Goal: Task Accomplishment & Management: Manage account settings

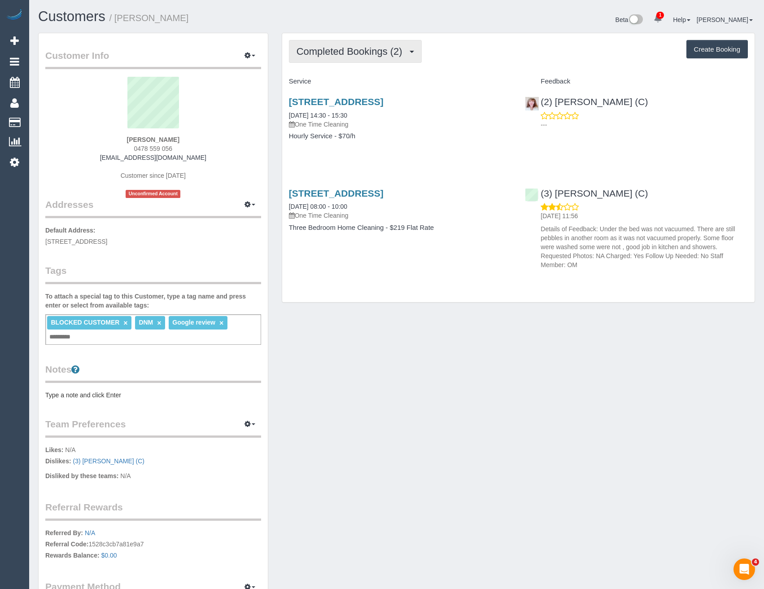
click at [365, 58] on button "Completed Bookings (2)" at bounding box center [355, 51] width 133 height 23
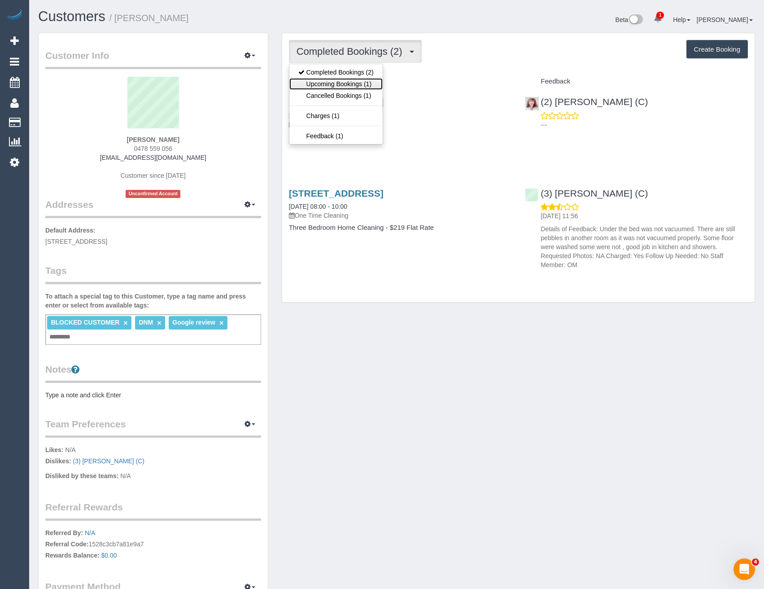
click at [365, 80] on link "Upcoming Bookings (1)" at bounding box center [336, 84] width 93 height 12
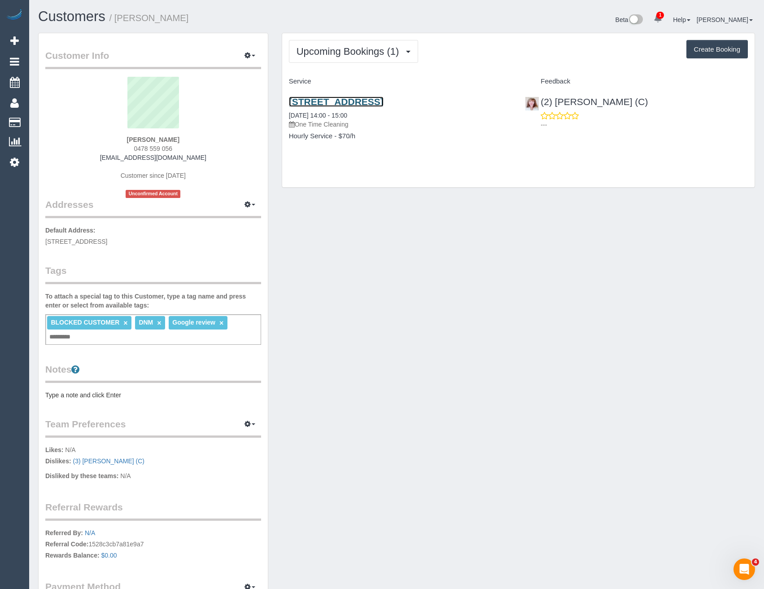
click at [384, 103] on link "34 Babaco Street, Tarneit, VIC 3029" at bounding box center [336, 102] width 95 height 10
drag, startPoint x: 260, startPoint y: 1, endPoint x: 539, endPoint y: 185, distance: 334.0
click at [541, 187] on div "Upcoming Bookings (1) Completed Bookings (2) Upcoming Bookings (1) Cancelled Bo…" at bounding box center [518, 110] width 473 height 154
click at [354, 49] on span "Upcoming Bookings (1)" at bounding box center [350, 51] width 107 height 11
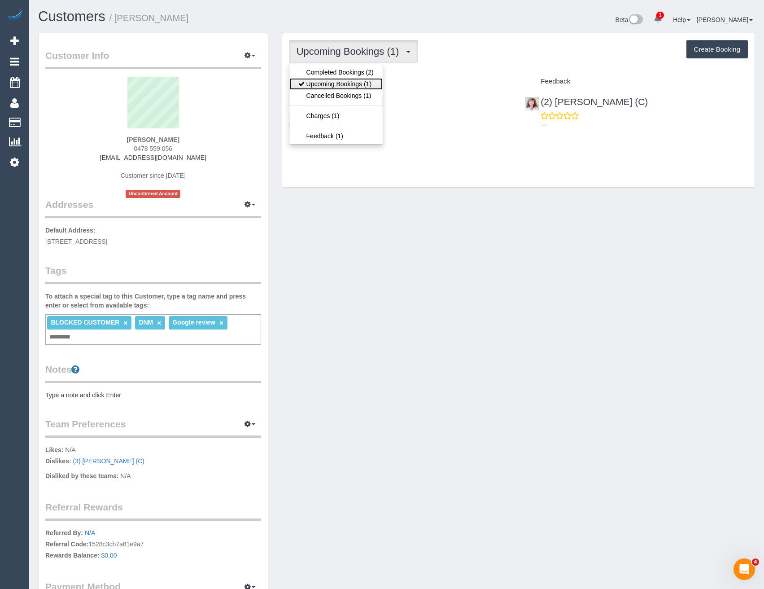
click at [356, 84] on link "Upcoming Bookings (1)" at bounding box center [336, 84] width 93 height 12
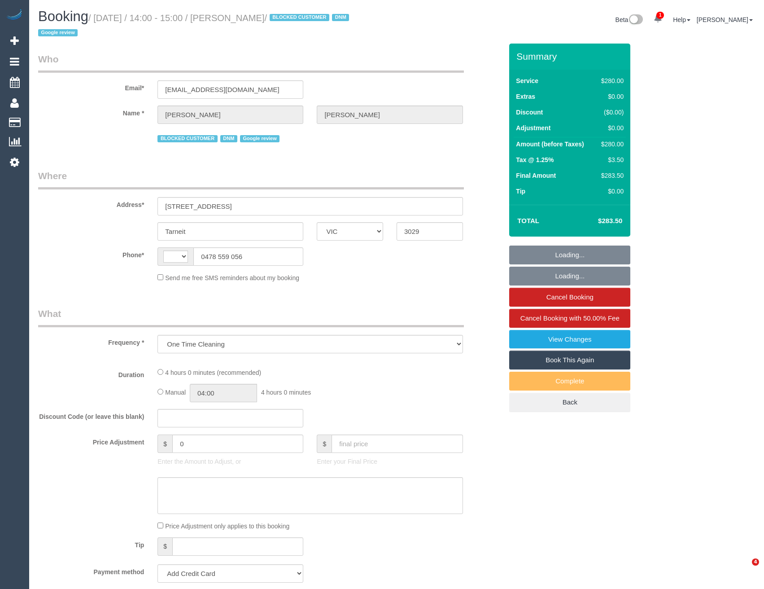
select select "VIC"
select select "string:AU"
select select "string:stripe-pm_1RYJKE2GScqysDRVsh0LQe8I"
select select "240"
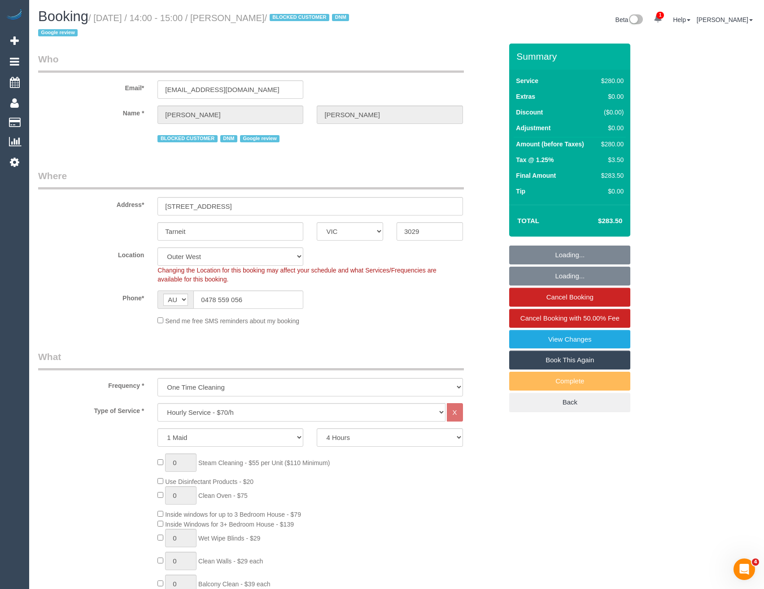
select select "object:896"
select select "number:27"
select select "number:14"
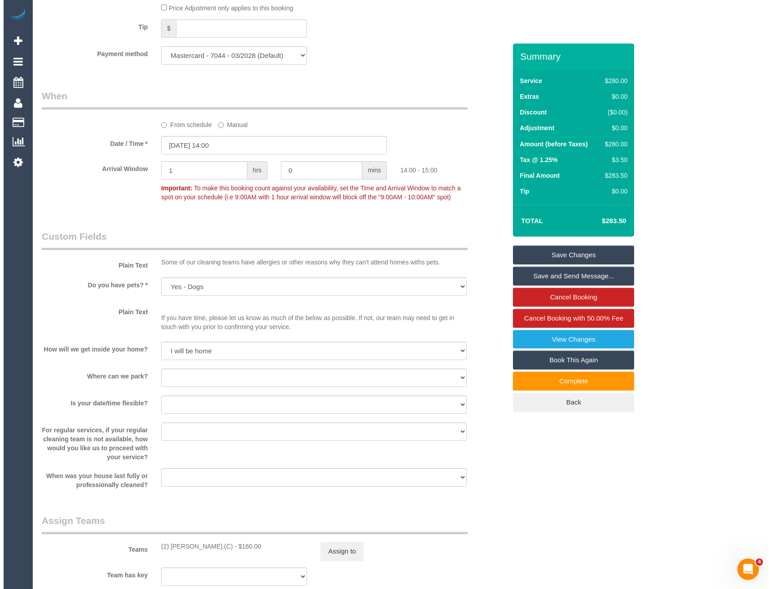
scroll to position [853, 0]
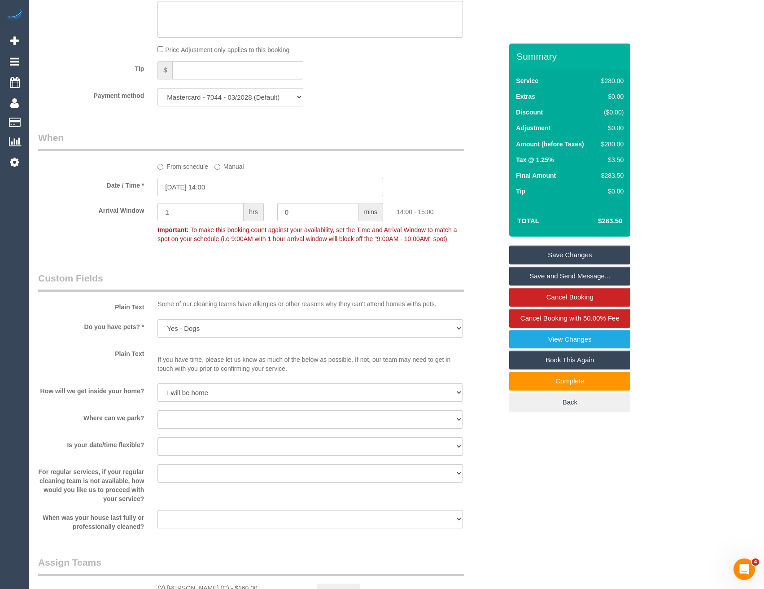
click at [223, 187] on input "18/09/2025 14:00" at bounding box center [271, 187] width 226 height 18
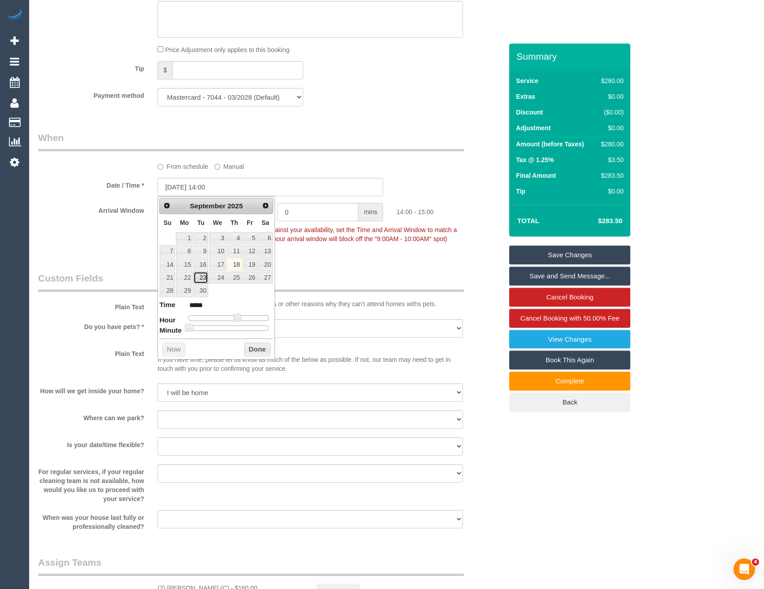
click at [200, 278] on link "23" at bounding box center [200, 278] width 14 height 12
type input "23/09/2025 14:00"
click at [257, 347] on button "Done" at bounding box center [257, 350] width 26 height 14
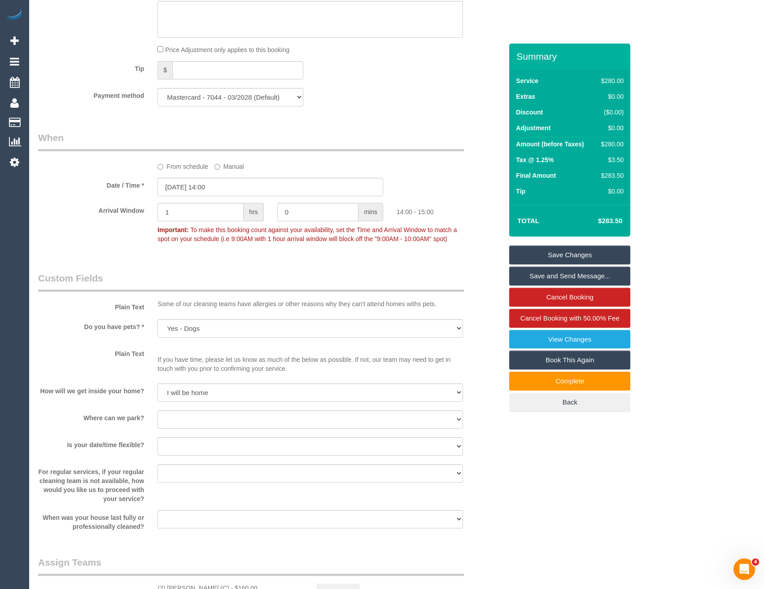
click at [543, 277] on link "Save and Send Message..." at bounding box center [570, 276] width 121 height 19
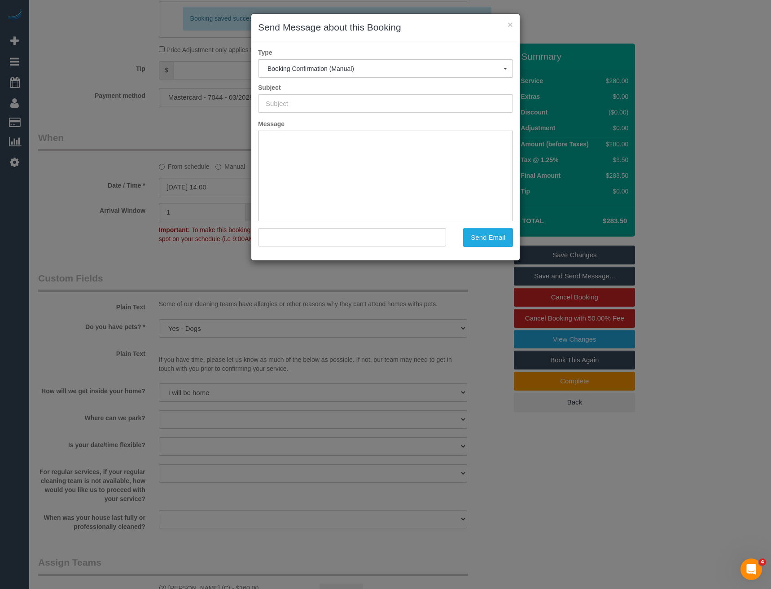
scroll to position [0, 0]
type input "Booking Confirmed"
type input ""Edward Haynes" <edwardh100@gmail.com>"
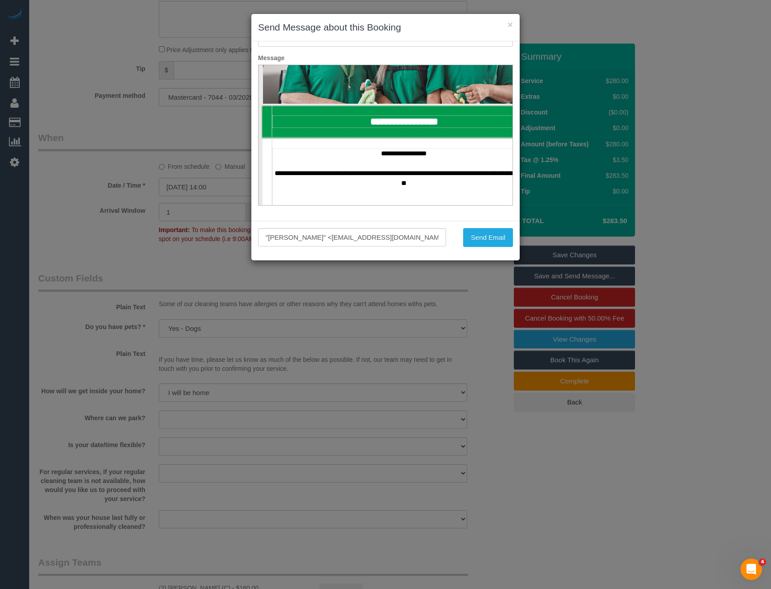
scroll to position [359, 0]
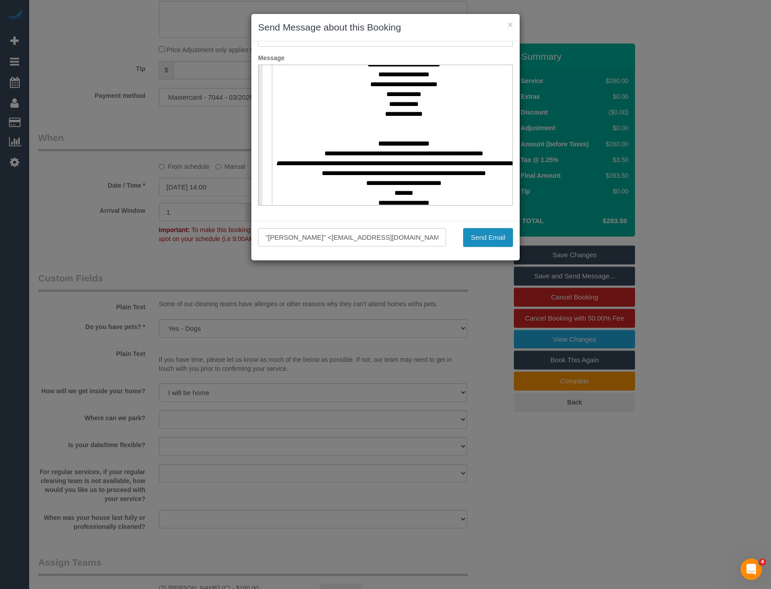
click at [473, 237] on button "Send Email" at bounding box center [488, 237] width 50 height 19
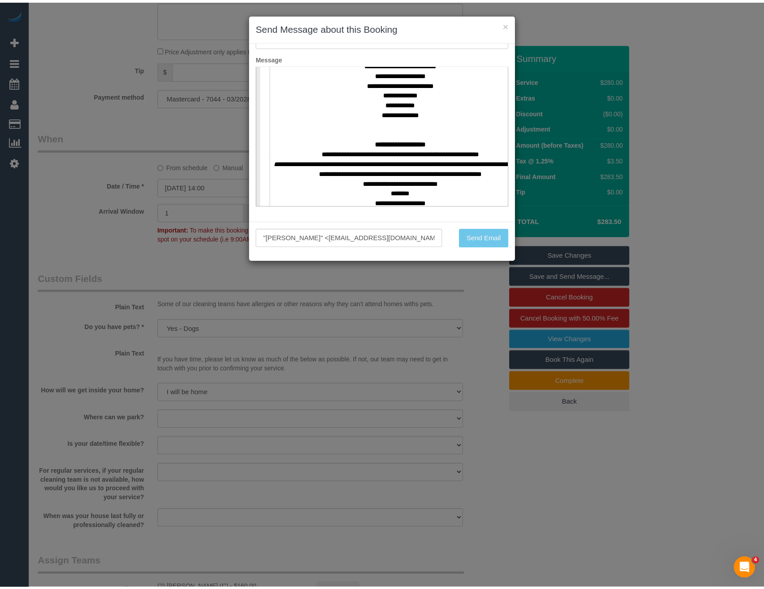
scroll to position [885, 0]
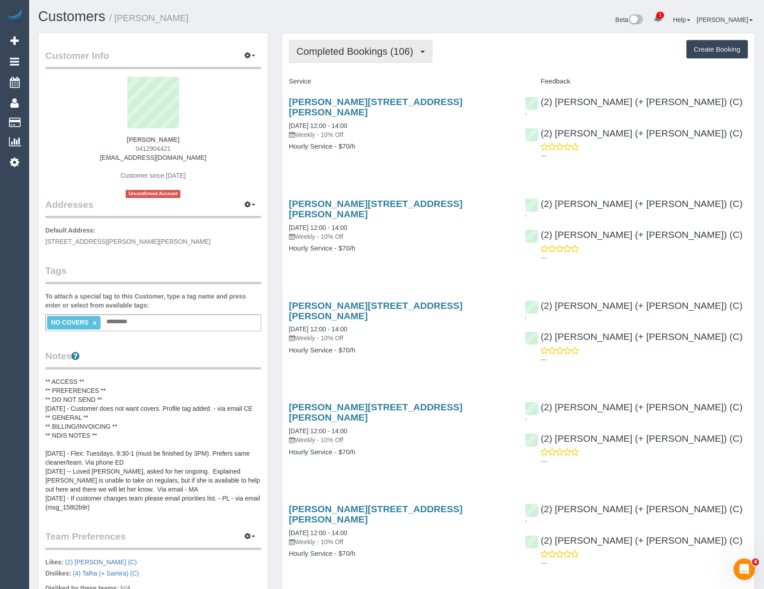
click at [391, 62] on button "Completed Bookings (106)" at bounding box center [361, 51] width 144 height 23
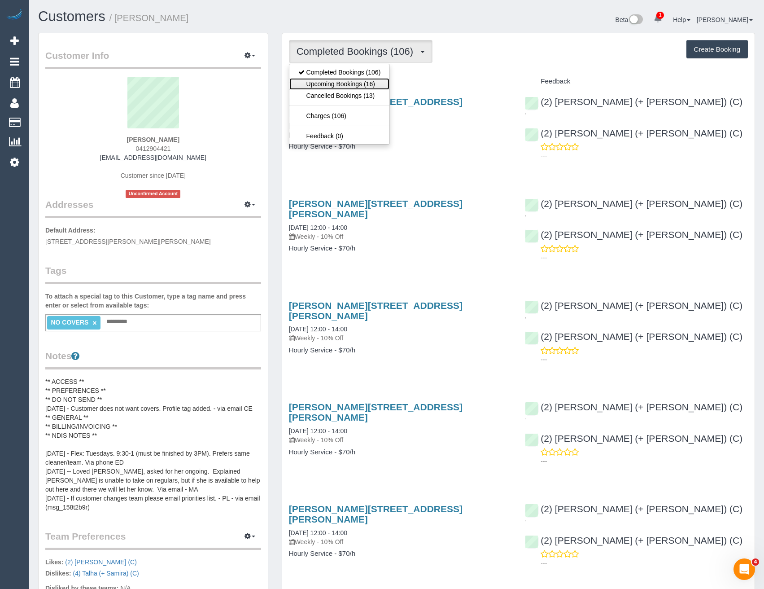
click at [378, 82] on link "Upcoming Bookings (16)" at bounding box center [340, 84] width 101 height 12
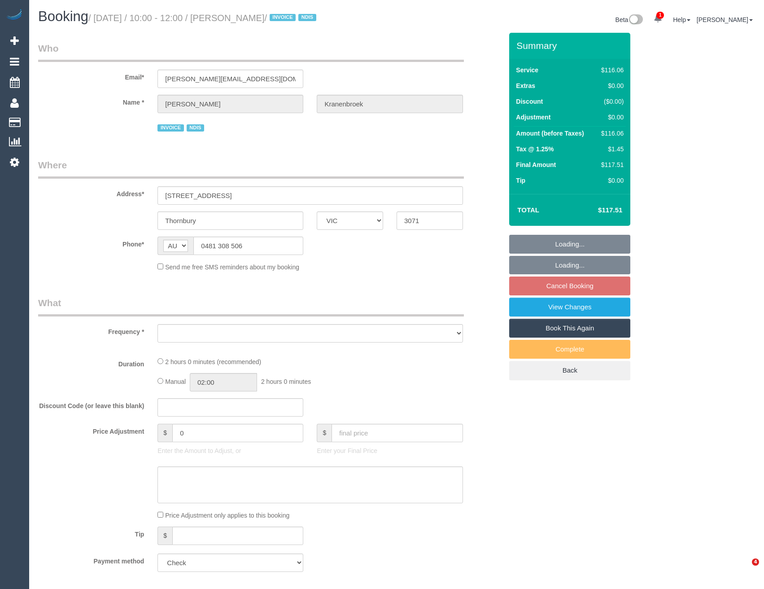
select select "VIC"
select select "object:733"
select select "spot1"
select select "number:29"
select select "number:14"
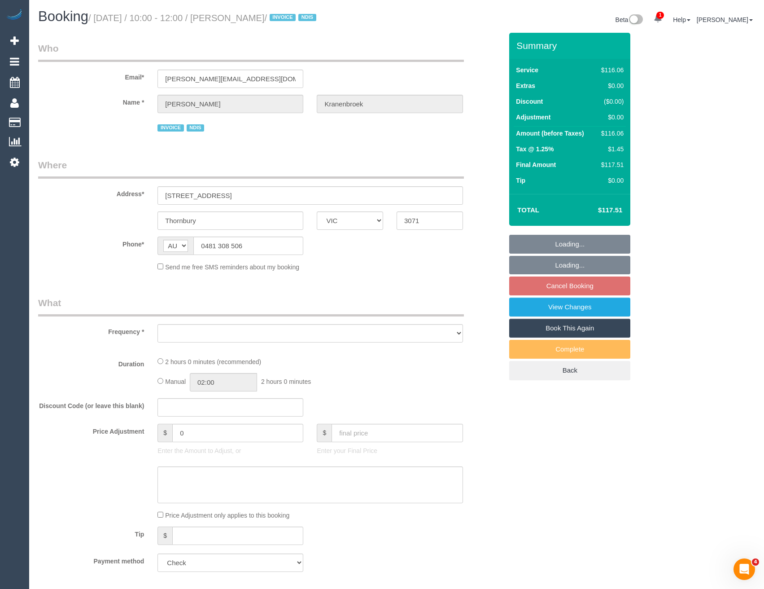
select select "number:19"
select select "number:23"
select select "number:34"
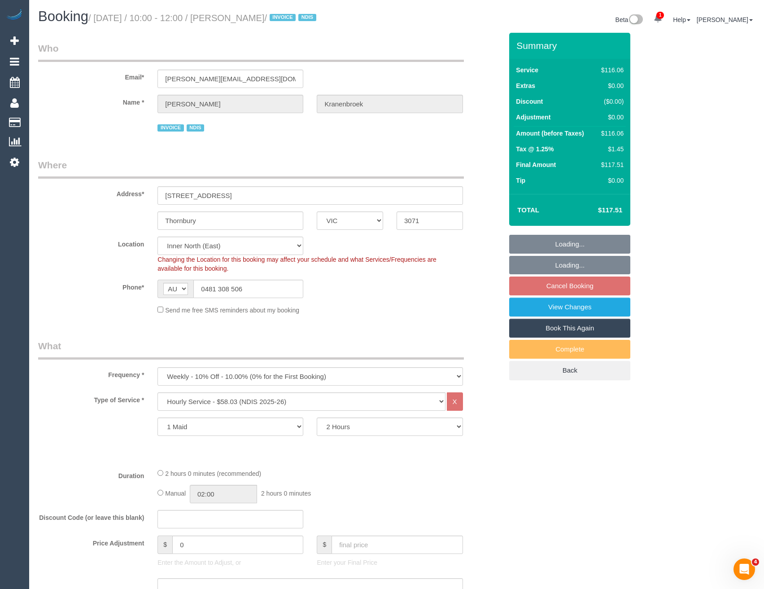
select select "object:1577"
select select "spot6"
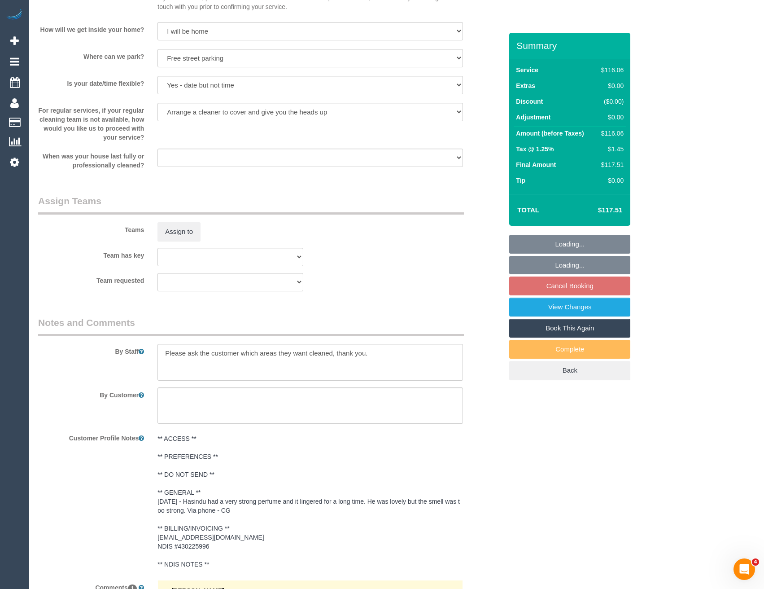
scroll to position [943, 0]
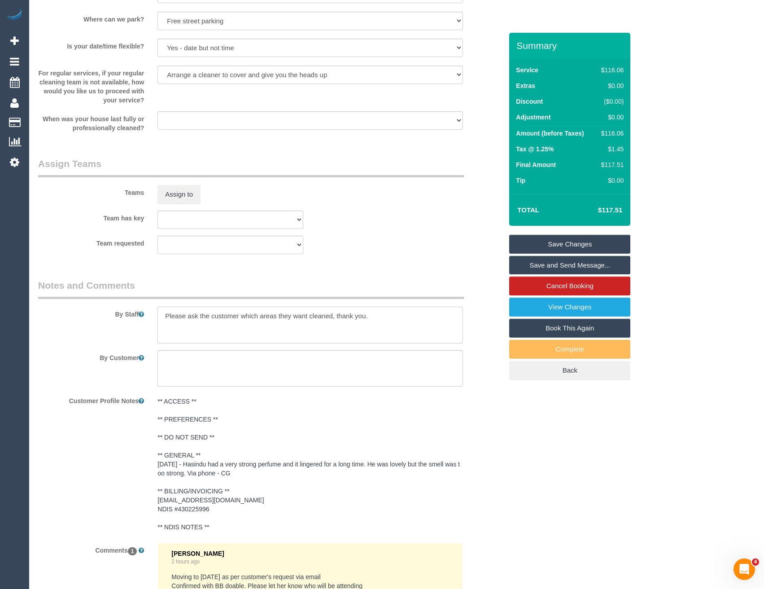
click at [164, 316] on textarea at bounding box center [310, 325] width 305 height 37
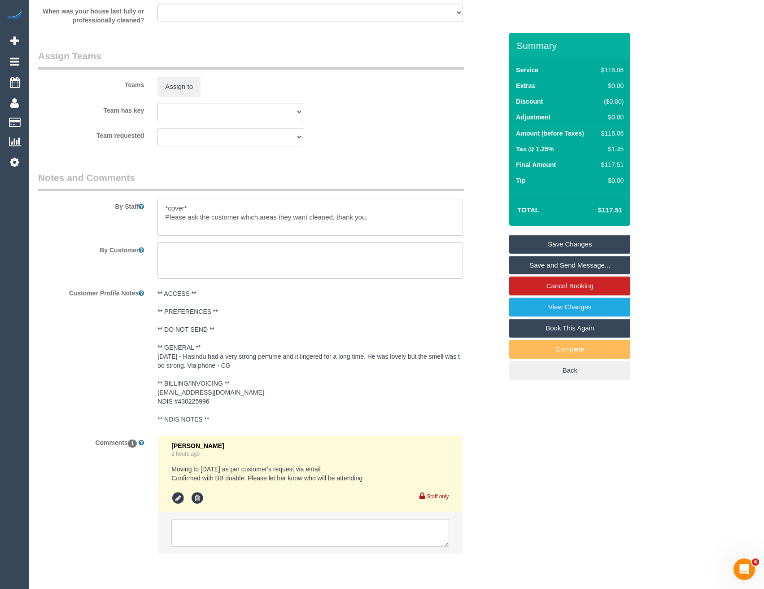
scroll to position [1081, 0]
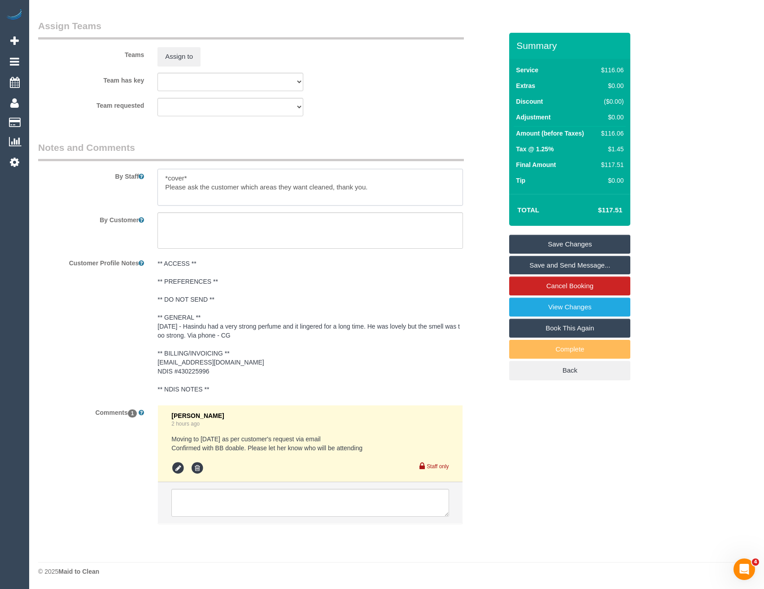
type textarea "*cover* Please ask the customer which areas they want cleaned, thank you."
click at [207, 512] on textarea at bounding box center [309, 503] width 277 height 28
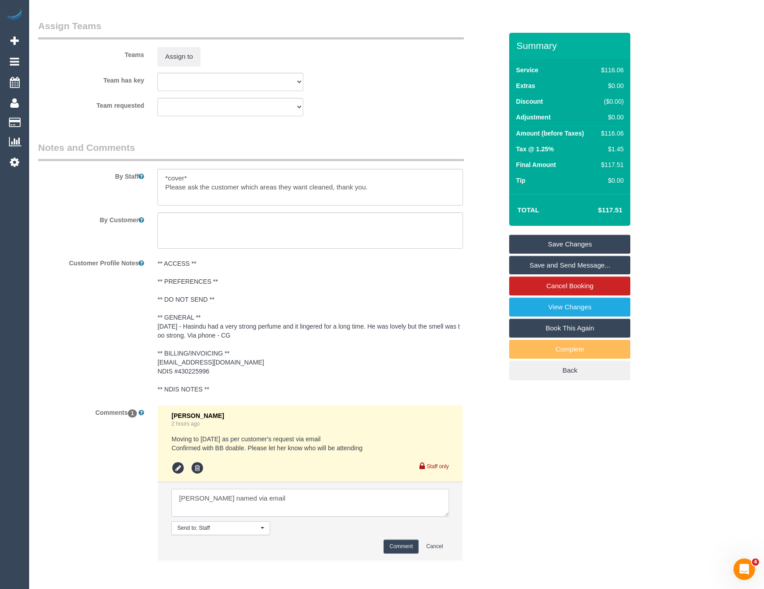
type textarea "Binoy named via email"
click at [396, 547] on button "Comment" at bounding box center [401, 547] width 35 height 14
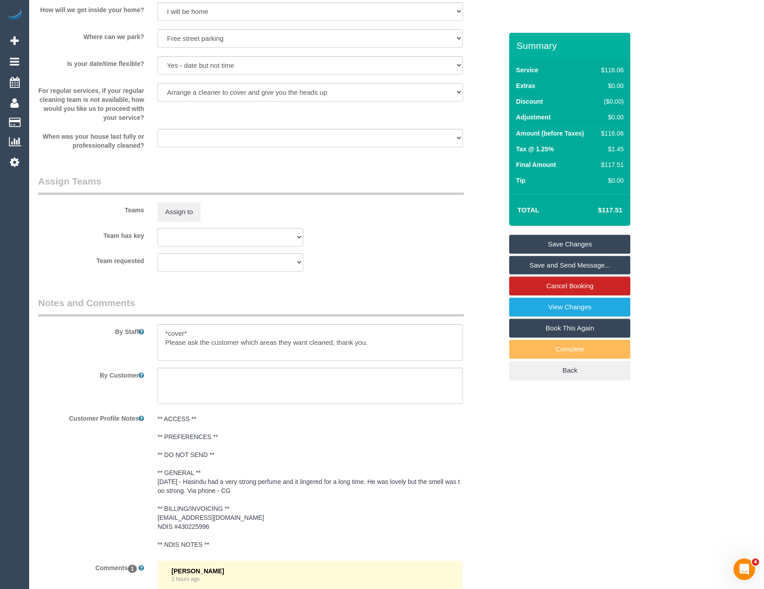
scroll to position [811, 0]
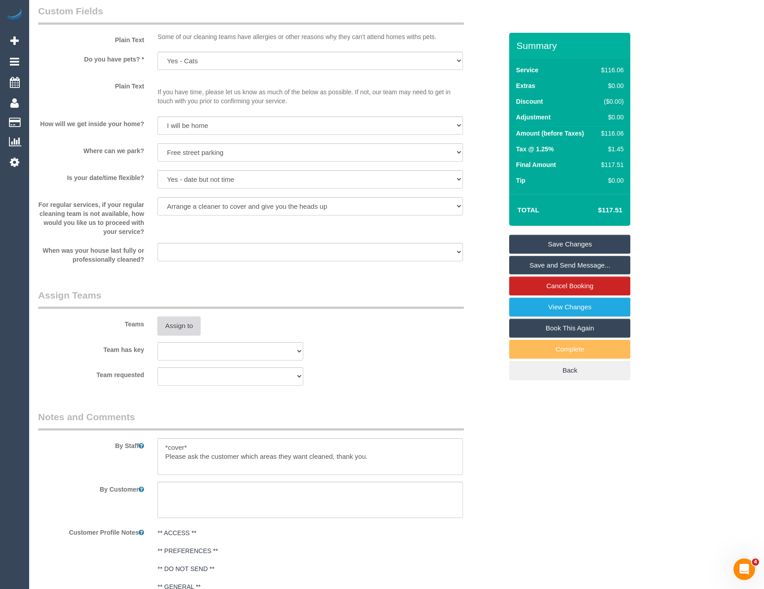
click at [176, 320] on button "Assign to" at bounding box center [179, 325] width 43 height 19
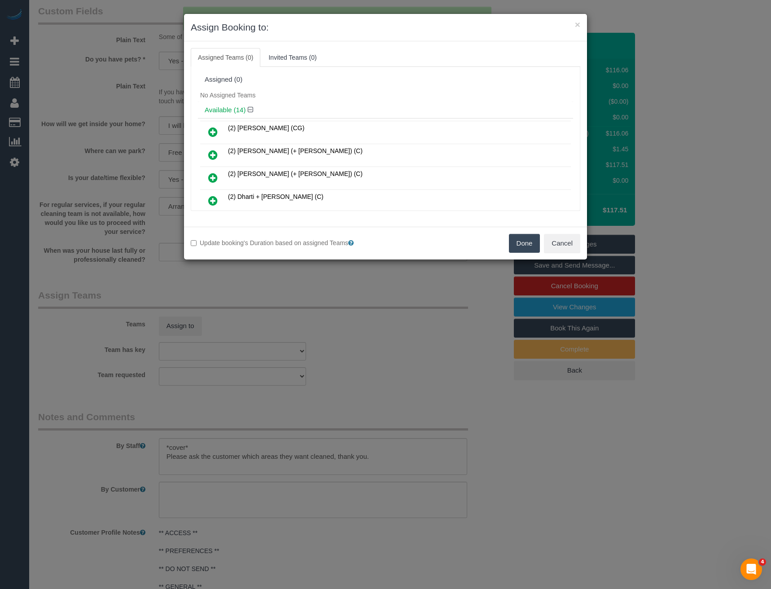
click at [216, 133] on icon at bounding box center [212, 132] width 9 height 11
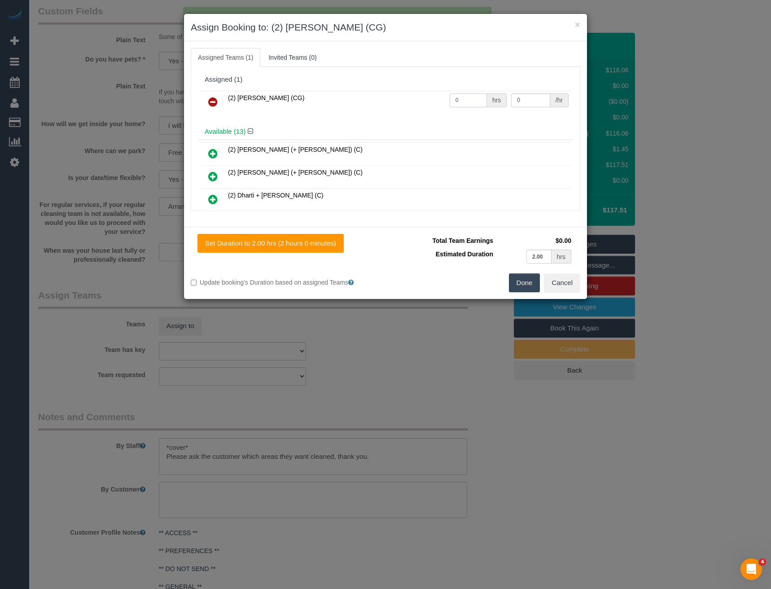
drag, startPoint x: 464, startPoint y: 99, endPoint x: 411, endPoint y: 104, distance: 52.7
click at [415, 104] on tr "(2) Binoy Adheesha (CG) 0 hrs 0 /hr" at bounding box center [385, 102] width 371 height 23
type input "2"
type input "41.25"
click at [525, 281] on button "Done" at bounding box center [524, 282] width 31 height 19
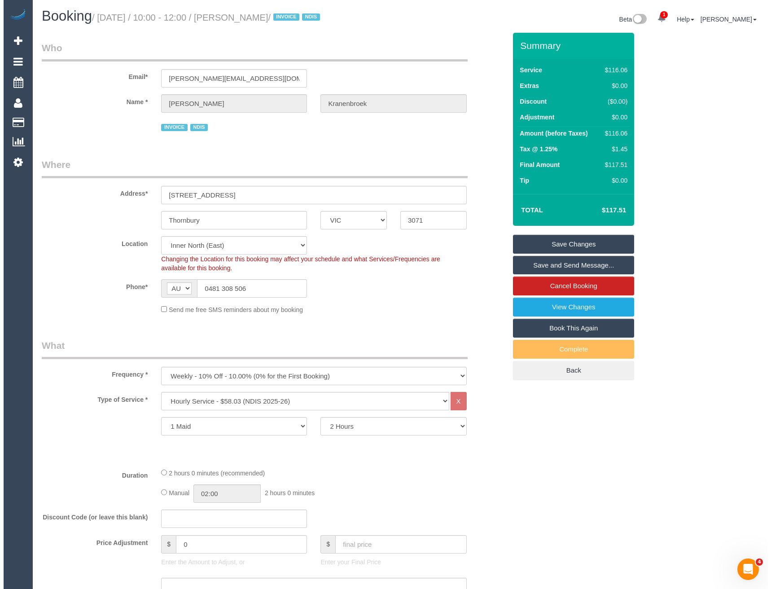
scroll to position [0, 0]
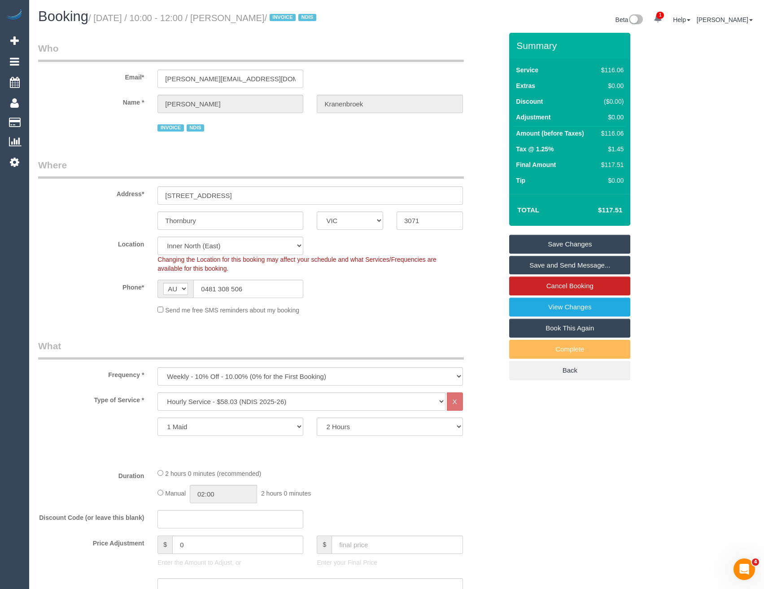
click at [559, 268] on link "Save and Send Message..." at bounding box center [570, 265] width 121 height 19
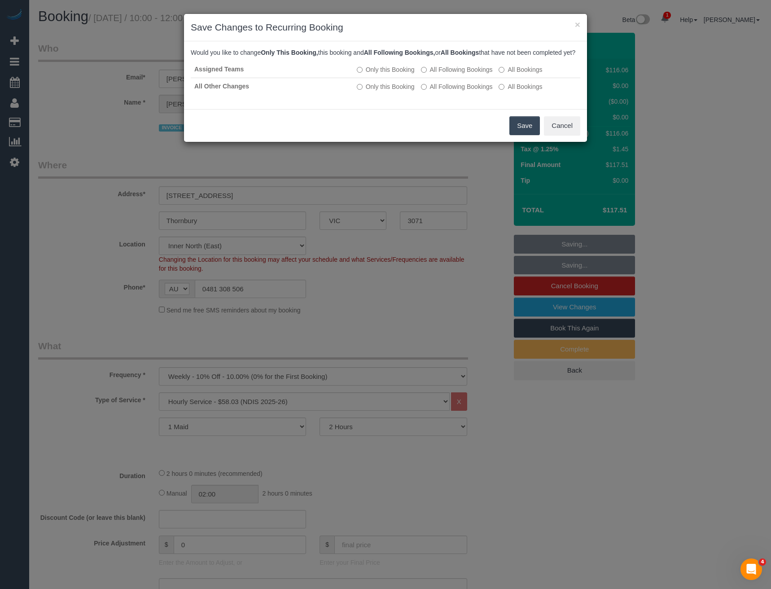
click at [525, 131] on button "Save" at bounding box center [525, 125] width 31 height 19
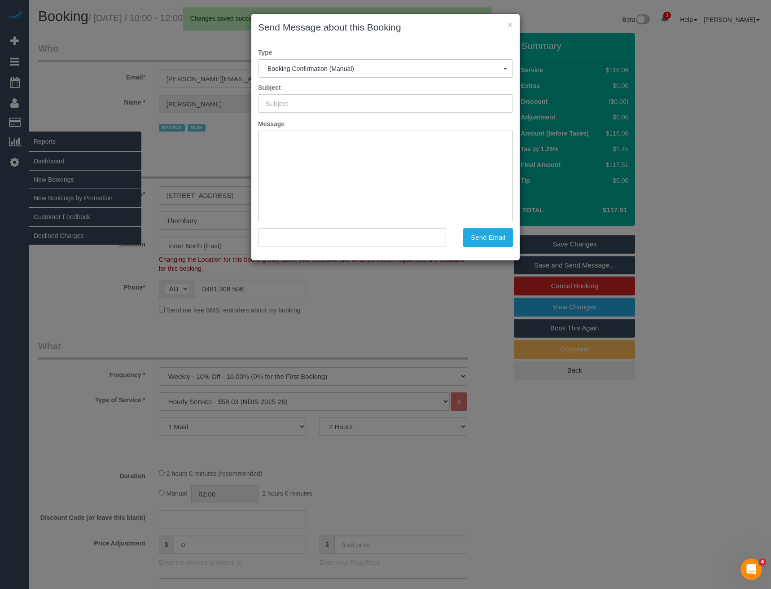
type input "Booking Confirmed"
type input ""Fiona Kranenbroek" <fiona.kranenbroek@yahoo.com.au>"
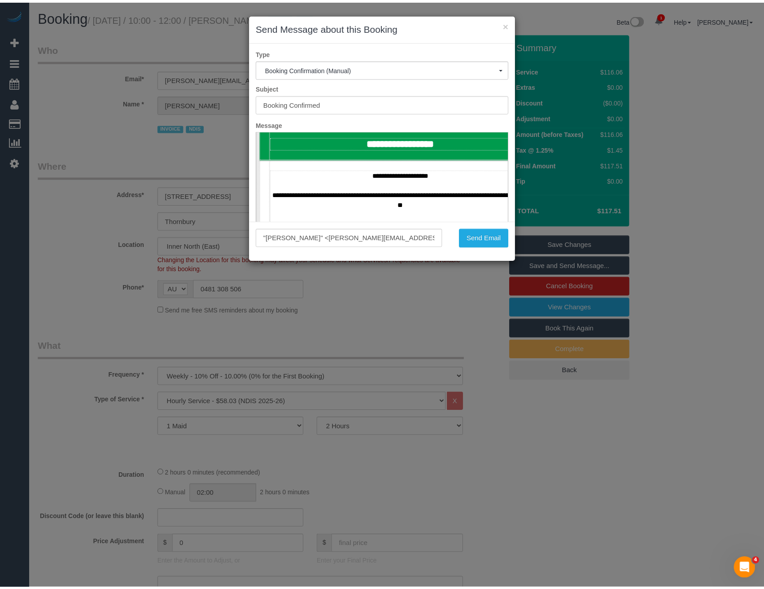
scroll to position [404, 0]
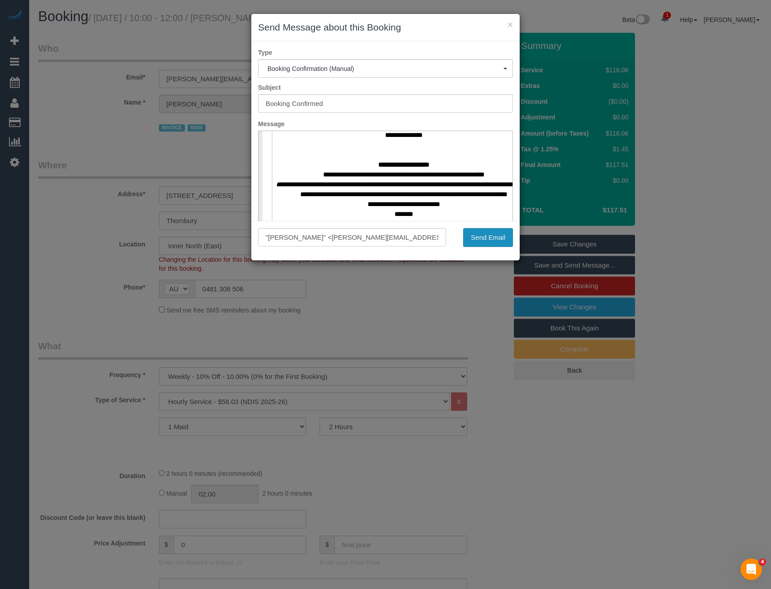
drag, startPoint x: 489, startPoint y: 238, endPoint x: 479, endPoint y: 240, distance: 9.6
click at [489, 238] on button "Send Email" at bounding box center [488, 237] width 50 height 19
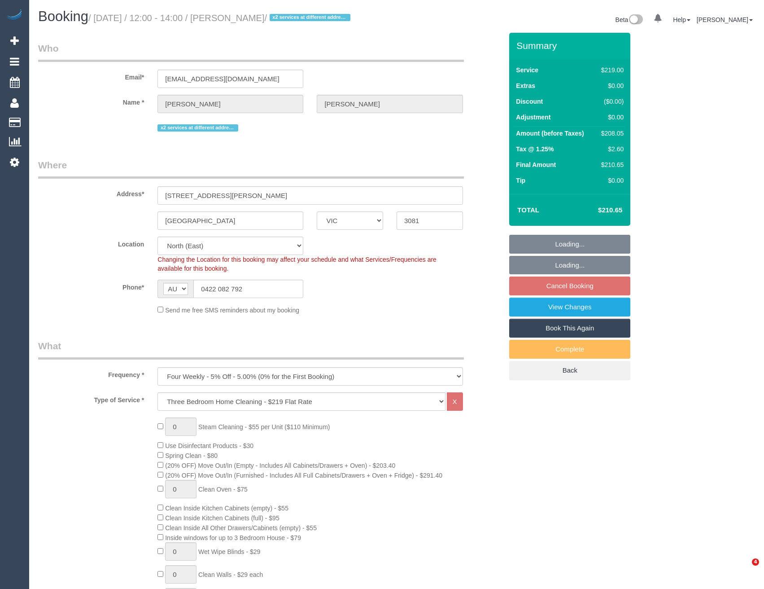
select select "VIC"
select select "string:stripe-pm_1Ry1Ha2GScqysDRVP4AS23Wt"
select select "number:27"
select select "number:14"
select select "number:19"
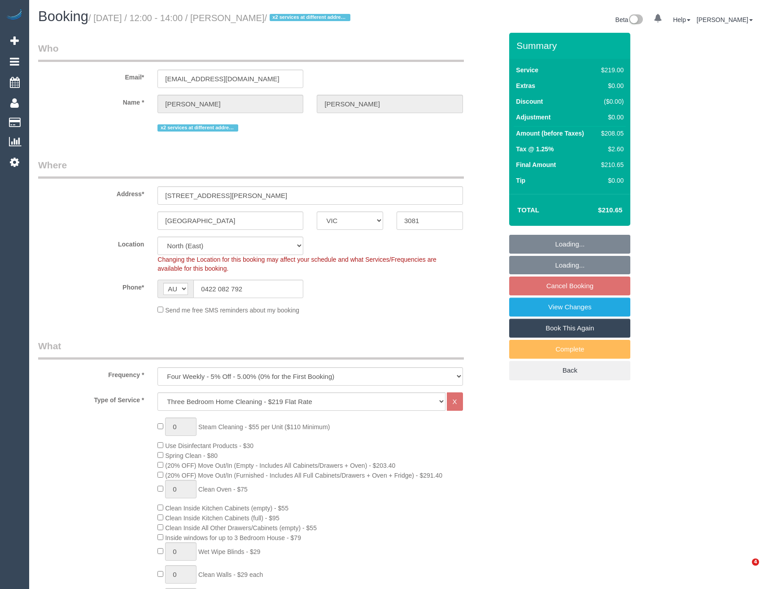
select select "number:22"
select select "number:34"
select select "number:13"
select select "object:1441"
select select "spot1"
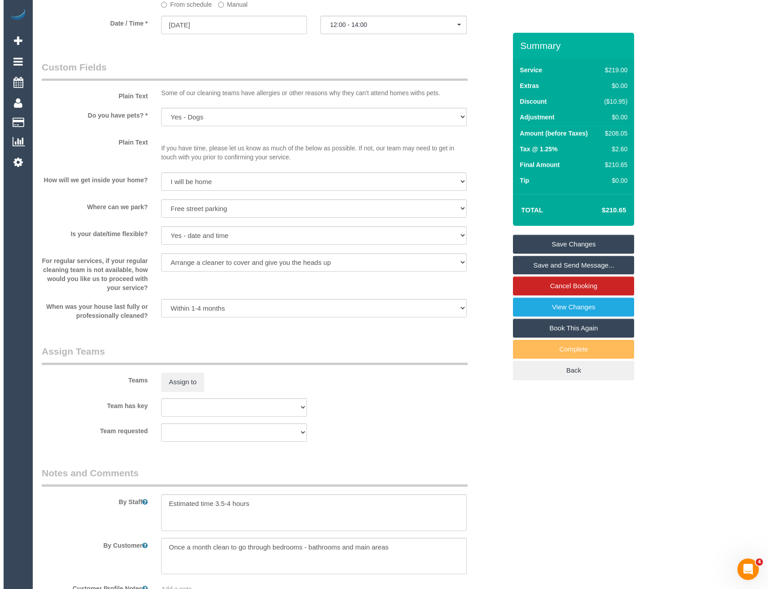
scroll to position [1019, 0]
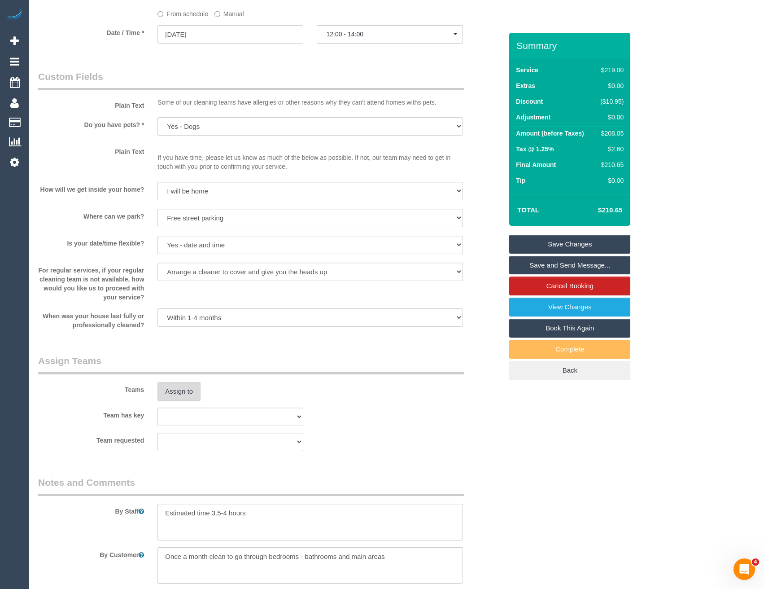
click at [180, 401] on button "Assign to" at bounding box center [179, 391] width 43 height 19
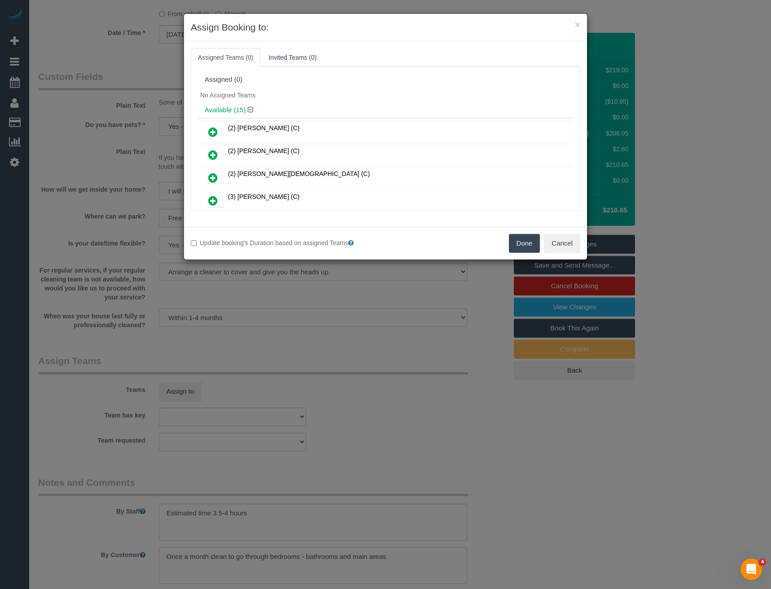
scroll to position [127, 0]
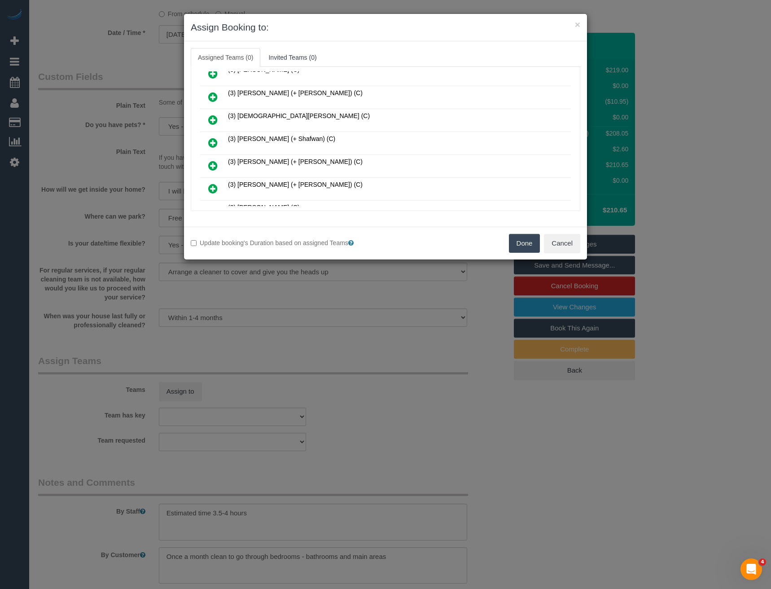
click at [214, 140] on icon at bounding box center [212, 142] width 9 height 11
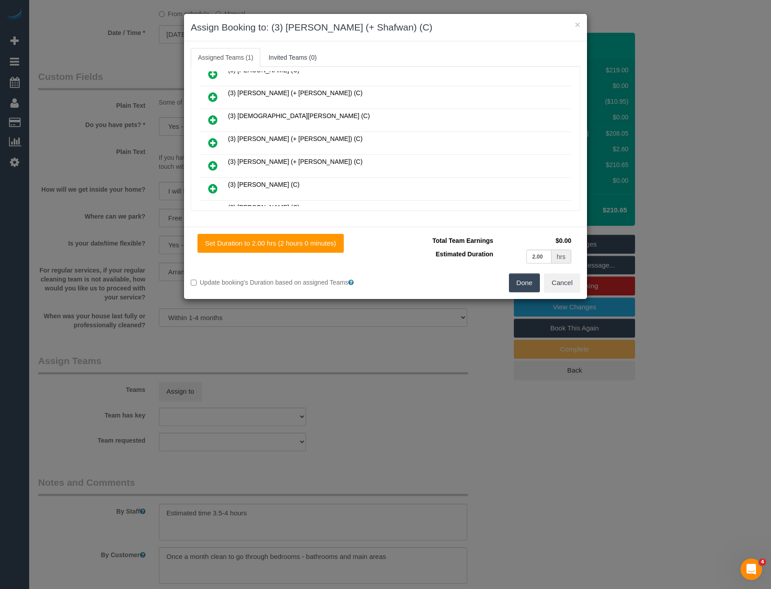
scroll to position [0, 0]
click at [211, 137] on icon at bounding box center [212, 142] width 9 height 11
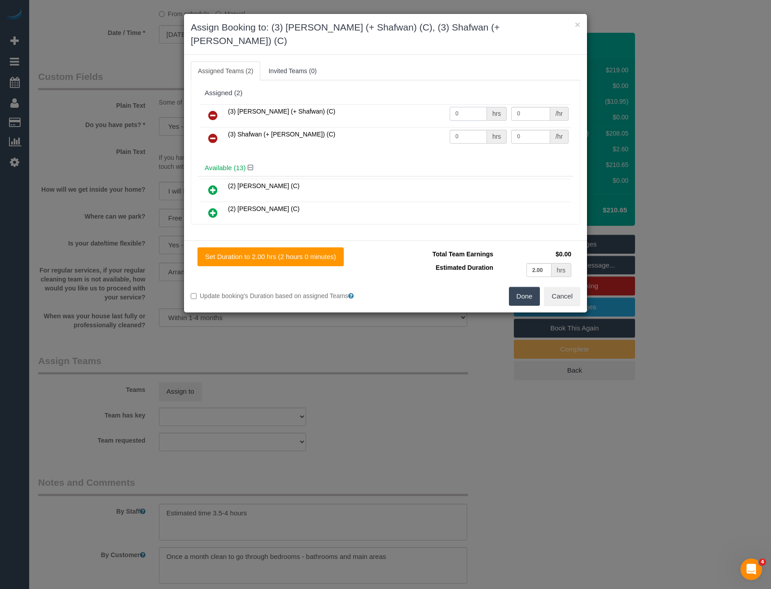
drag, startPoint x: 460, startPoint y: 105, endPoint x: 428, endPoint y: 109, distance: 32.6
click at [428, 109] on tr "(3) Farhan (+ Shafwan) (C) 0 hrs 0 /hr" at bounding box center [385, 115] width 371 height 23
type input "1"
type input "65"
drag, startPoint x: 477, startPoint y: 132, endPoint x: 456, endPoint y: 132, distance: 21.5
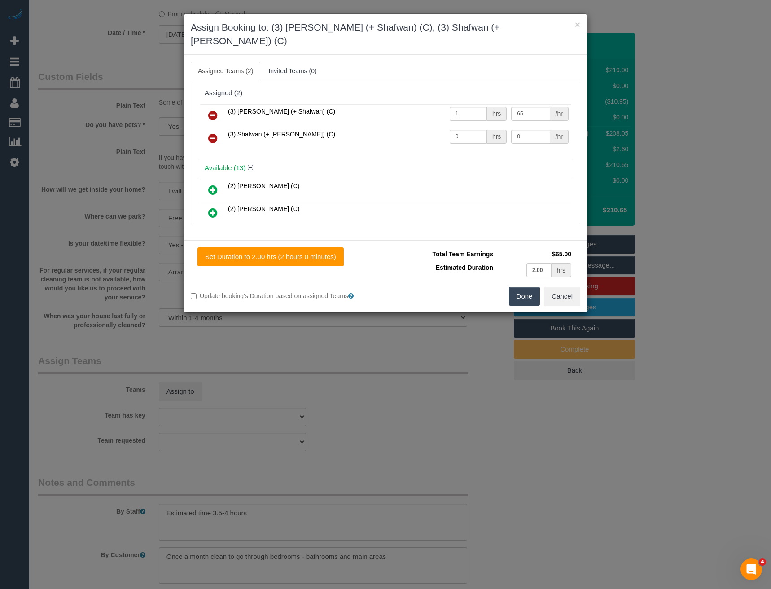
click at [456, 132] on td "0 hrs" at bounding box center [479, 138] width 62 height 23
drag, startPoint x: 466, startPoint y: 123, endPoint x: 401, endPoint y: 129, distance: 64.9
click at [401, 129] on tr "(3) Shafwan (+ Farhan) (C) 0 hrs 0 /hr" at bounding box center [385, 138] width 371 height 23
type input "1"
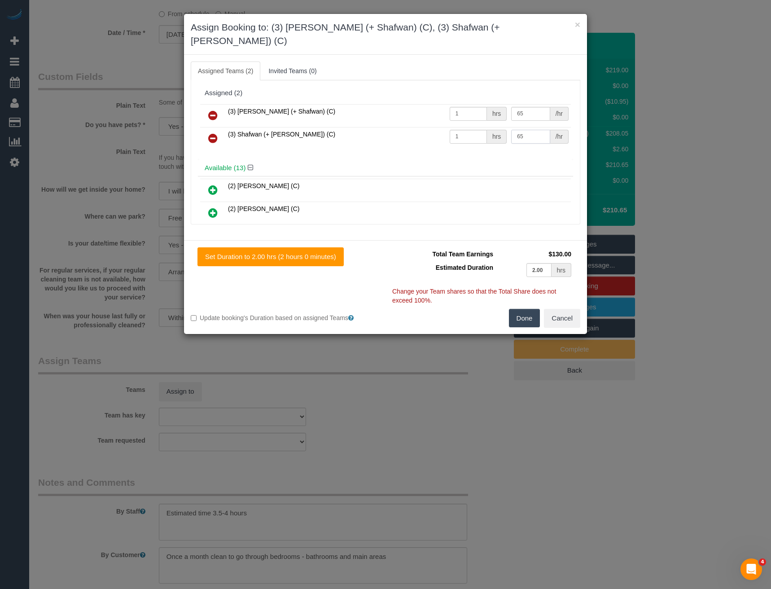
type input "65"
click at [531, 309] on button "Done" at bounding box center [524, 318] width 31 height 19
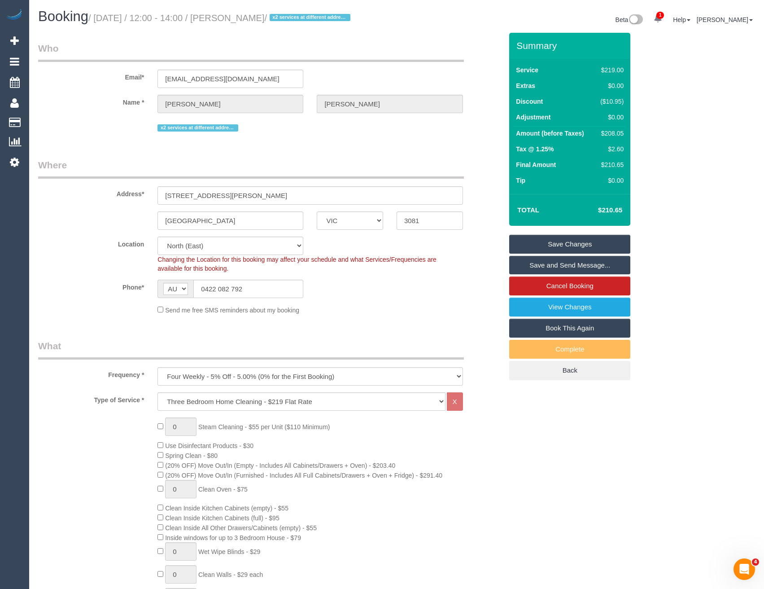
click at [544, 254] on link "Save Changes" at bounding box center [570, 244] width 121 height 19
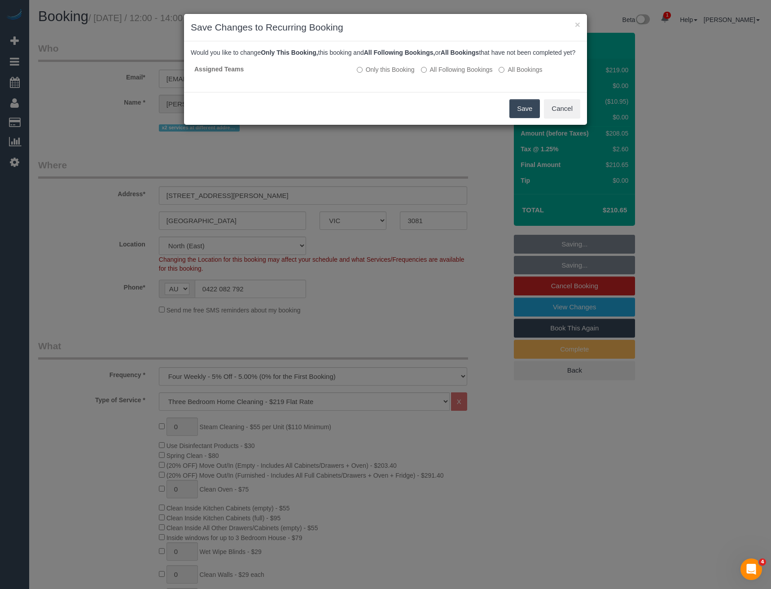
click at [528, 114] on button "Save" at bounding box center [525, 108] width 31 height 19
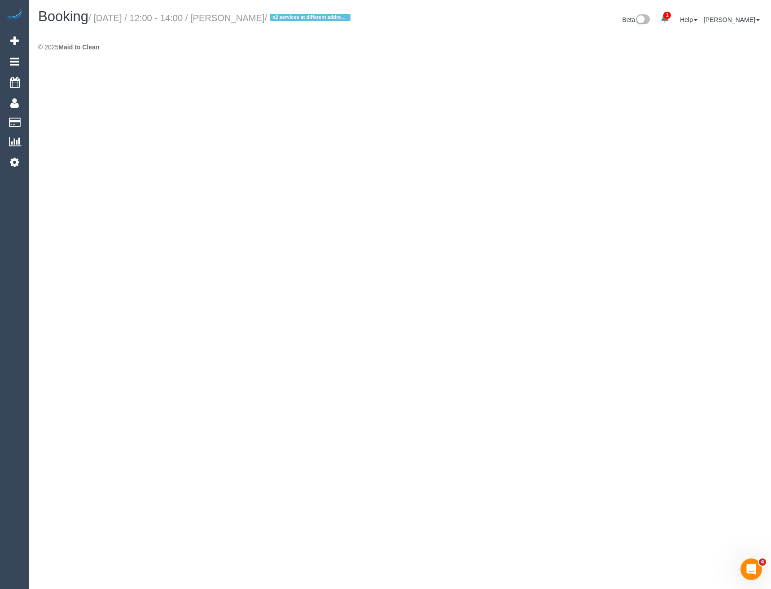
select select "VIC"
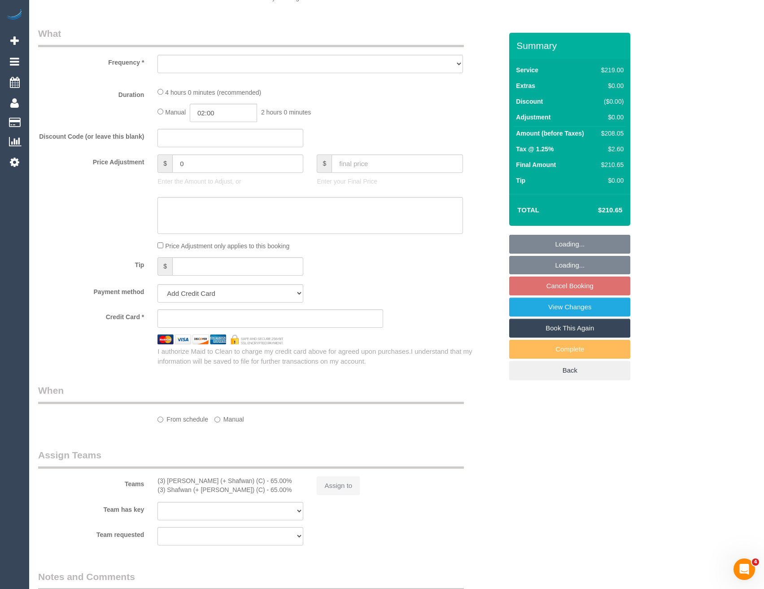
select select "object:4788"
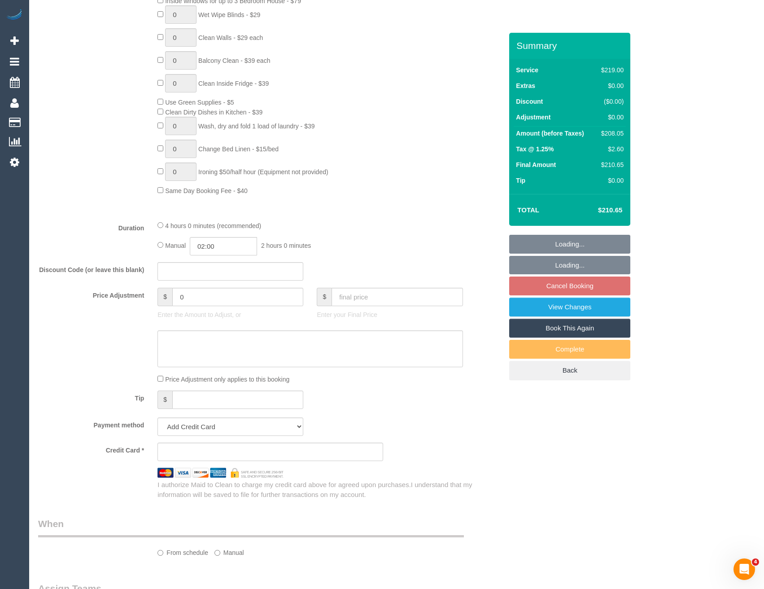
select select "string:stripe-pm_1Ry1Ha2GScqysDRVP4AS23Wt"
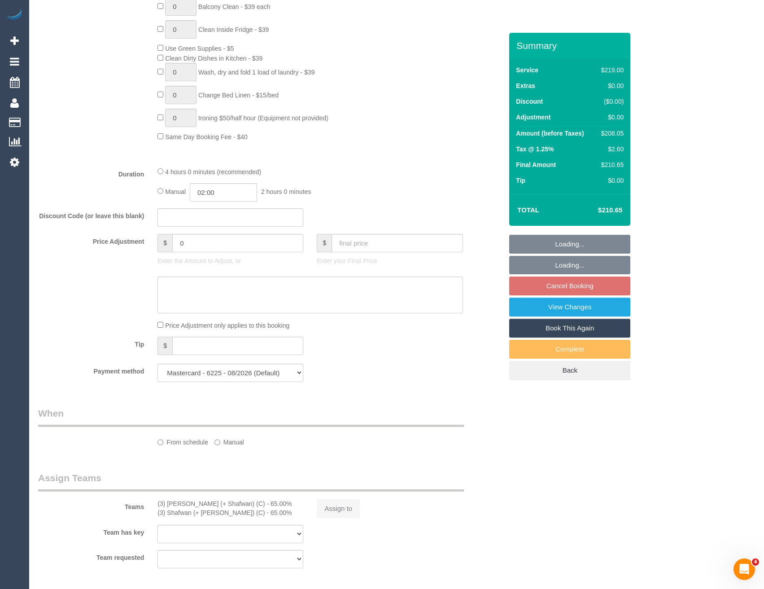
select select "object:4891"
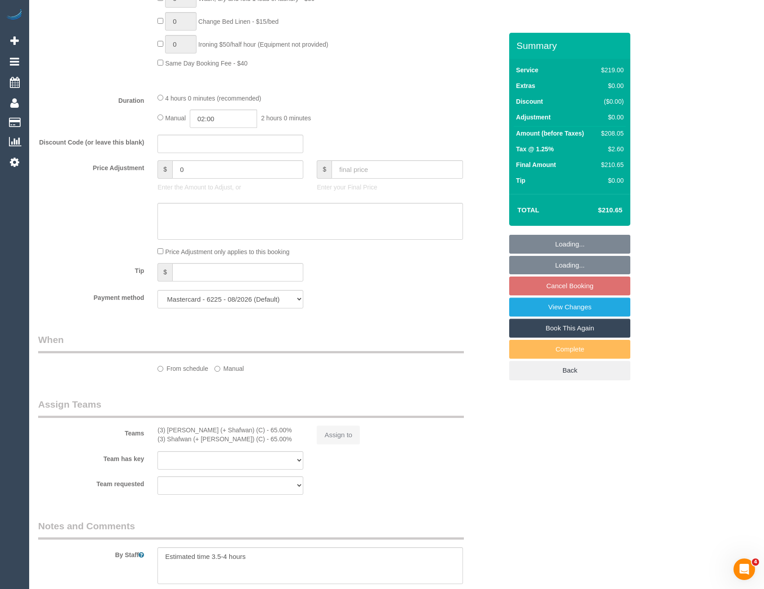
select select "spot9"
select select "number:27"
select select "number:14"
select select "number:19"
select select "number:22"
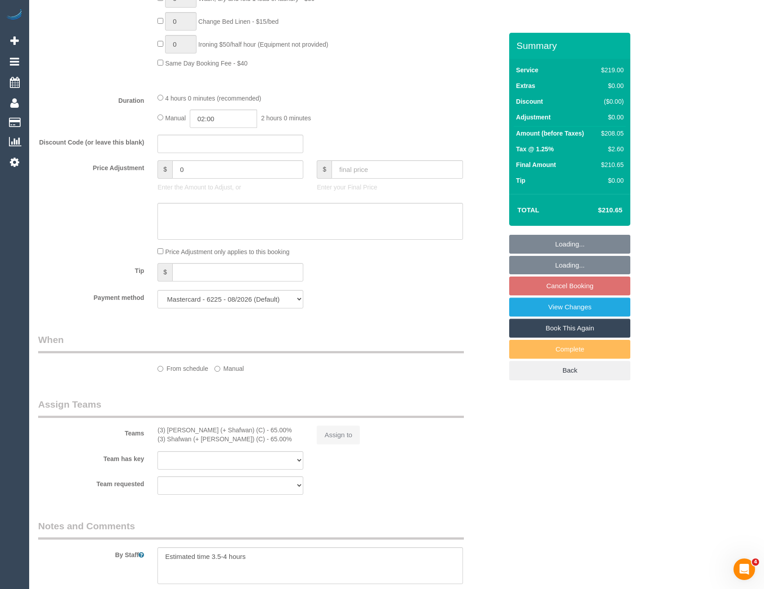
select select "number:34"
select select "number:13"
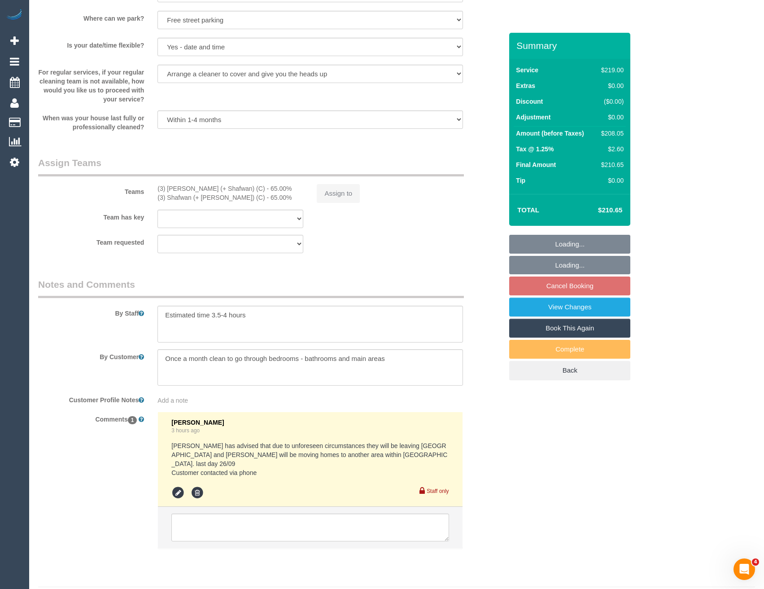
scroll to position [1255, 0]
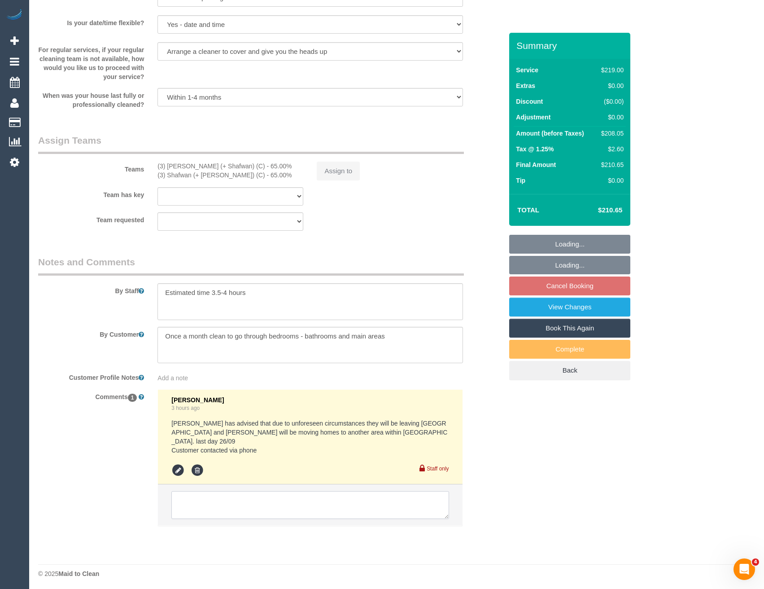
click at [250, 507] on textarea at bounding box center [309, 505] width 277 height 28
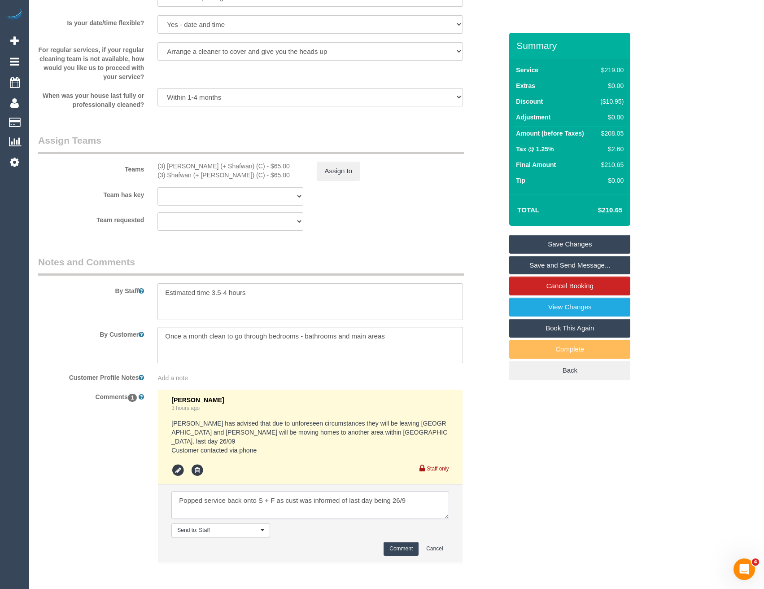
type textarea "Popped service back onto S + F as cust was informed of last day being 26/9"
click at [398, 549] on button "Comment" at bounding box center [401, 549] width 35 height 14
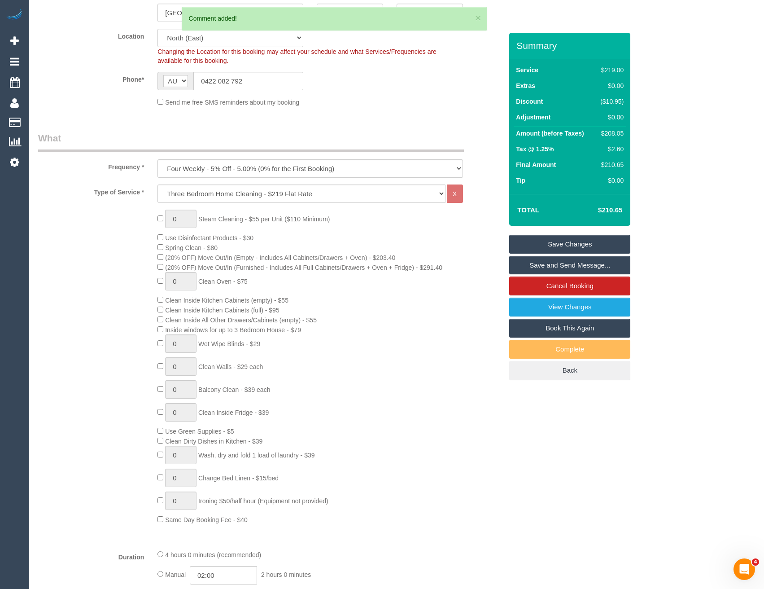
scroll to position [133, 0]
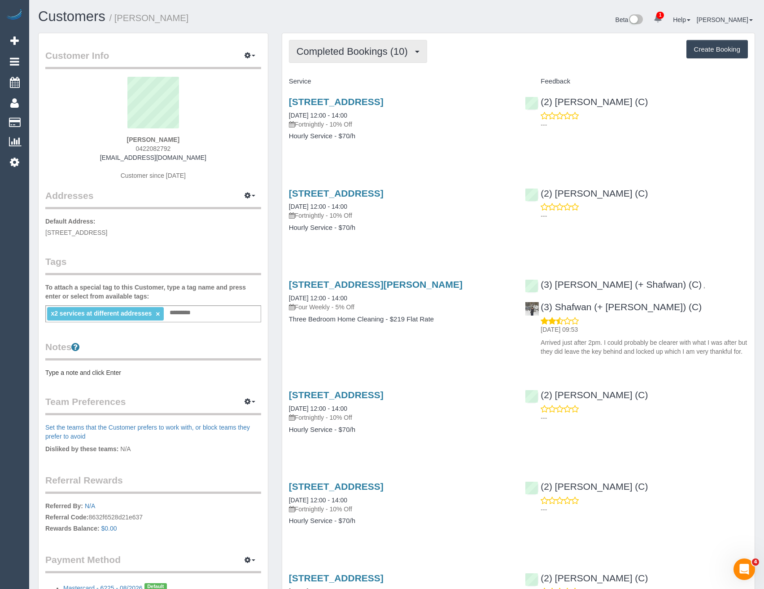
click at [391, 57] on span "Completed Bookings (10)" at bounding box center [355, 51] width 116 height 11
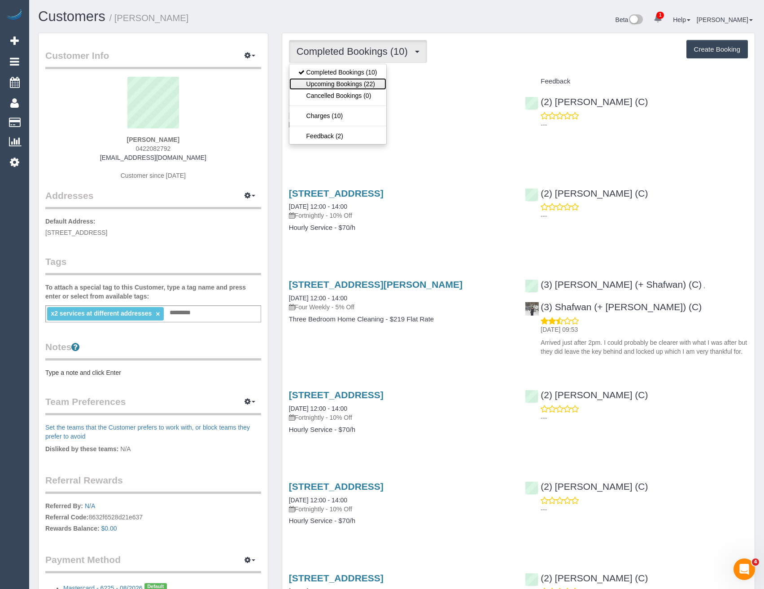
click at [378, 88] on link "Upcoming Bookings (22)" at bounding box center [338, 84] width 97 height 12
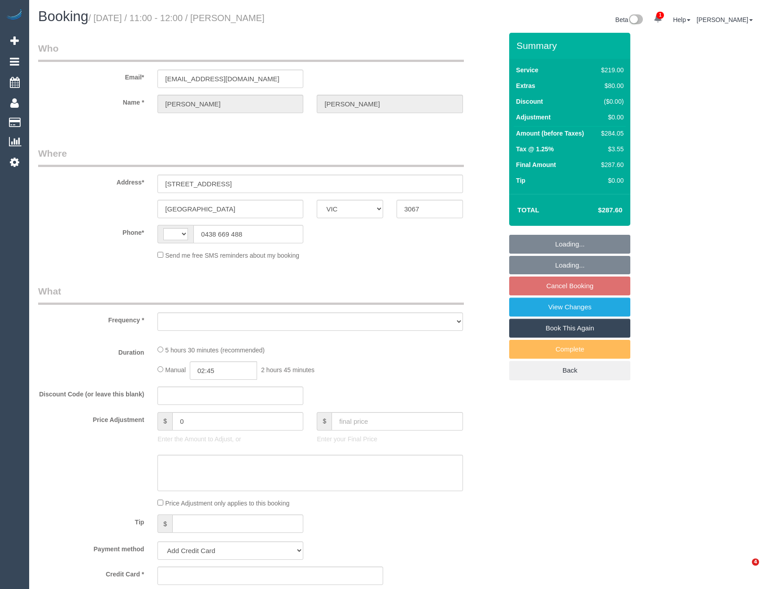
select select "VIC"
select select "string:AU"
select select "object:541"
select select "string:stripe-pm_1Netz52GScqysDRVB5pZlWi2"
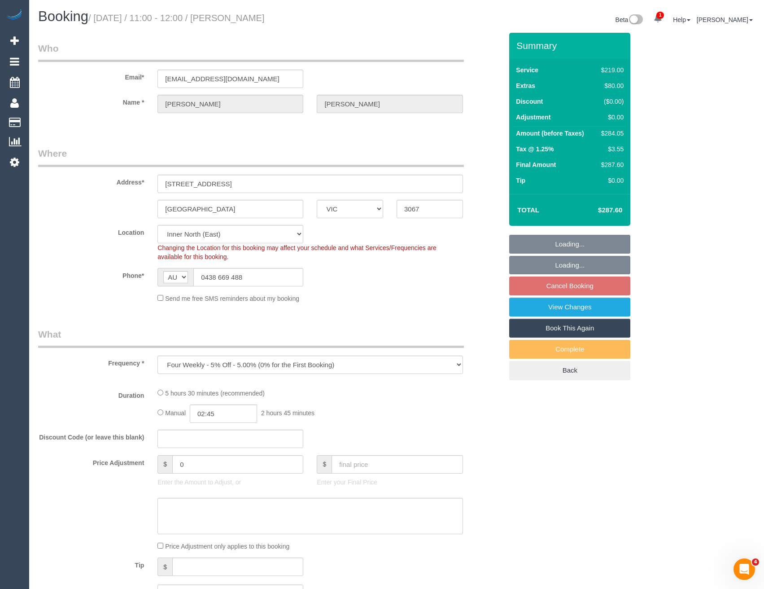
select select "number:28"
select select "number:14"
select select "number:19"
select select "number:23"
select select "number:35"
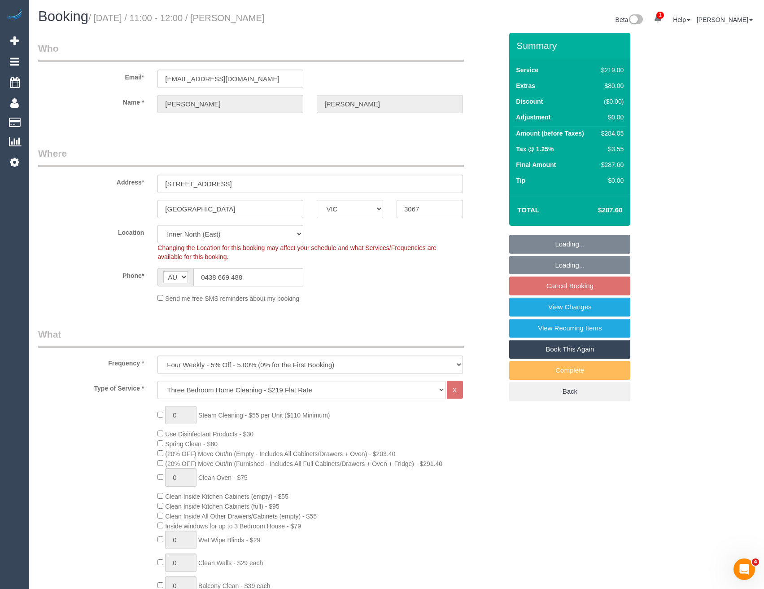
select select "object:1621"
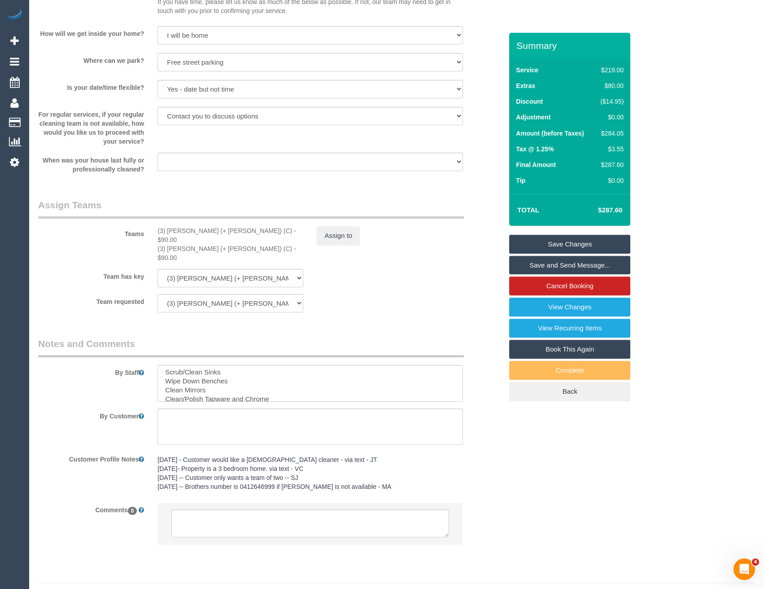
scroll to position [135, 0]
click at [346, 230] on button "Assign to" at bounding box center [338, 235] width 43 height 19
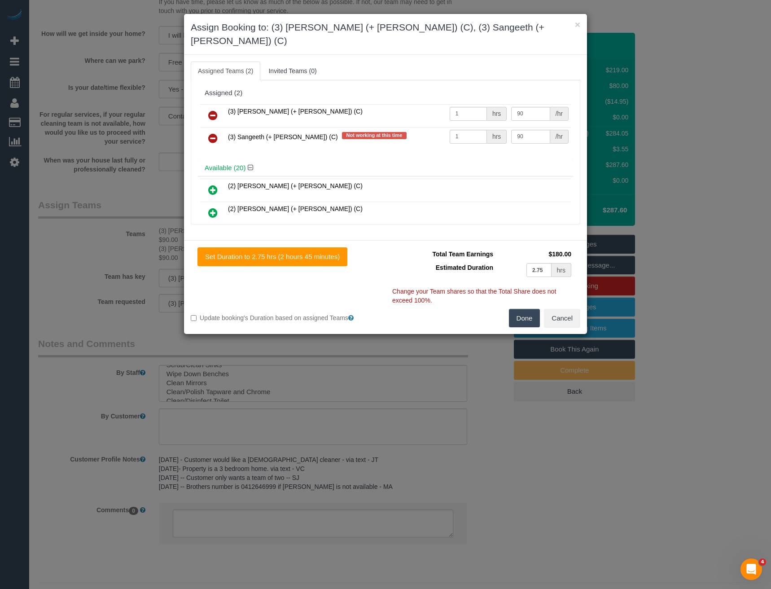
click at [213, 133] on icon at bounding box center [212, 138] width 9 height 11
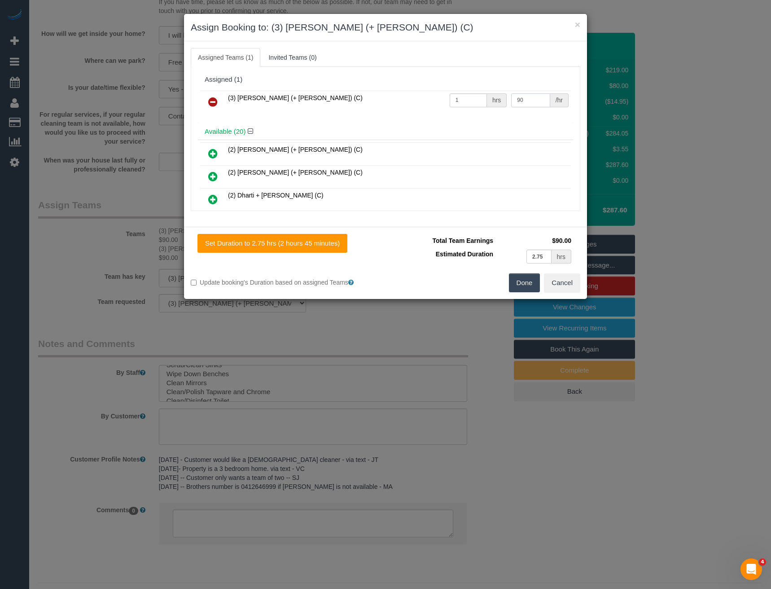
drag, startPoint x: 536, startPoint y: 101, endPoint x: 415, endPoint y: 97, distance: 121.3
click at [458, 110] on tr "(3) Kaveen (+ Sangeeth) (C) 1 hrs 90 /hr" at bounding box center [385, 102] width 371 height 23
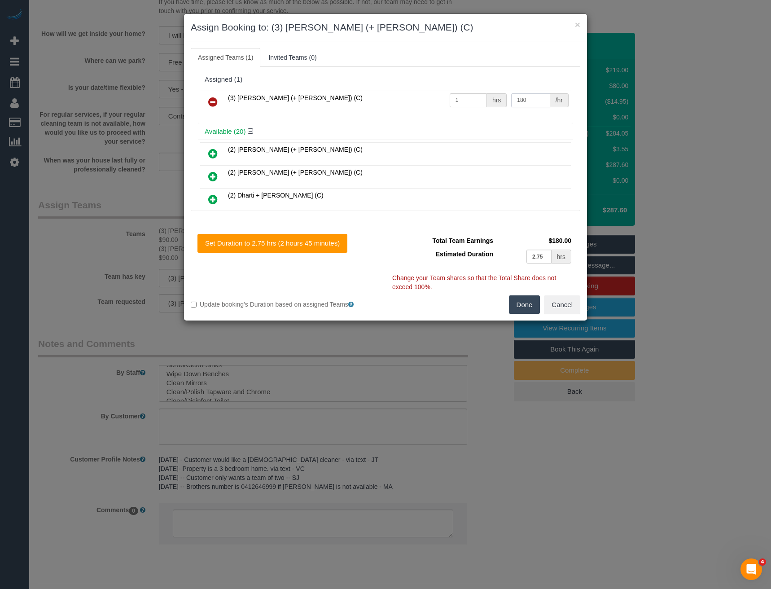
type input "180"
click at [527, 305] on button "Done" at bounding box center [524, 304] width 31 height 19
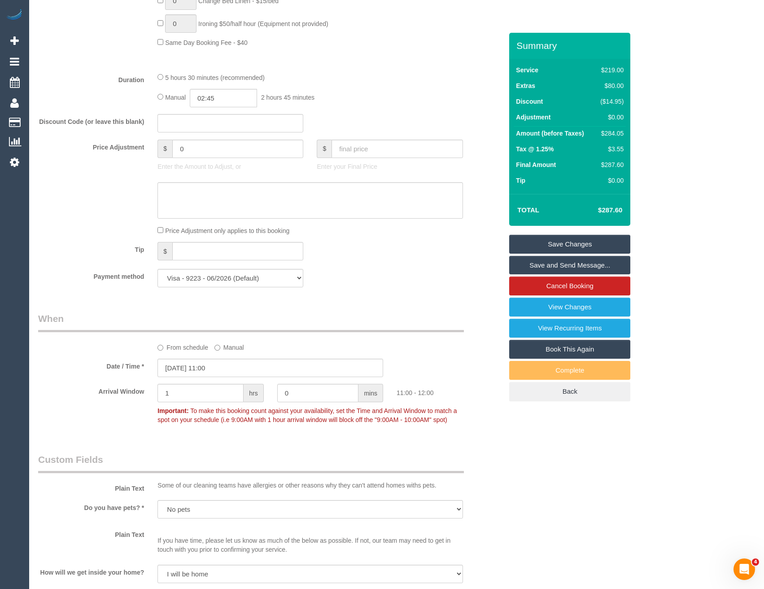
scroll to position [584, 0]
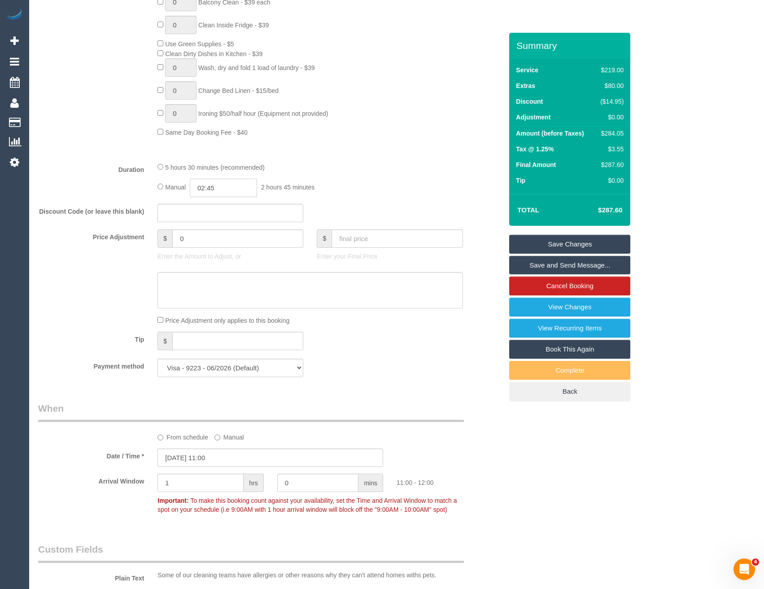
click at [221, 184] on input "02:45" at bounding box center [223, 188] width 67 height 18
type input "05:00"
click at [216, 228] on li "05:00" at bounding box center [214, 230] width 40 height 12
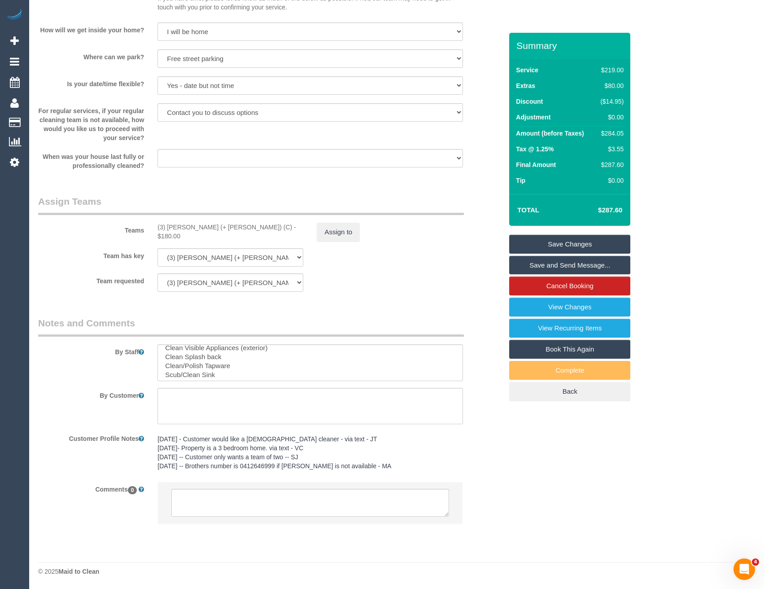
scroll to position [44, 0]
click at [260, 501] on textarea at bounding box center [309, 503] width 277 height 28
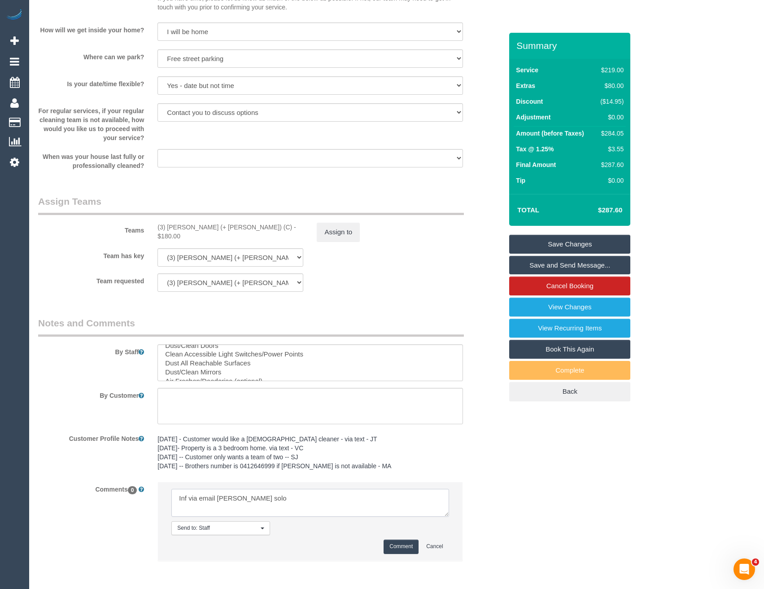
type textarea "Inf via email Kaveen solo"
click at [402, 547] on button "Comment" at bounding box center [401, 547] width 35 height 14
click at [581, 249] on link "Save Changes" at bounding box center [570, 244] width 121 height 19
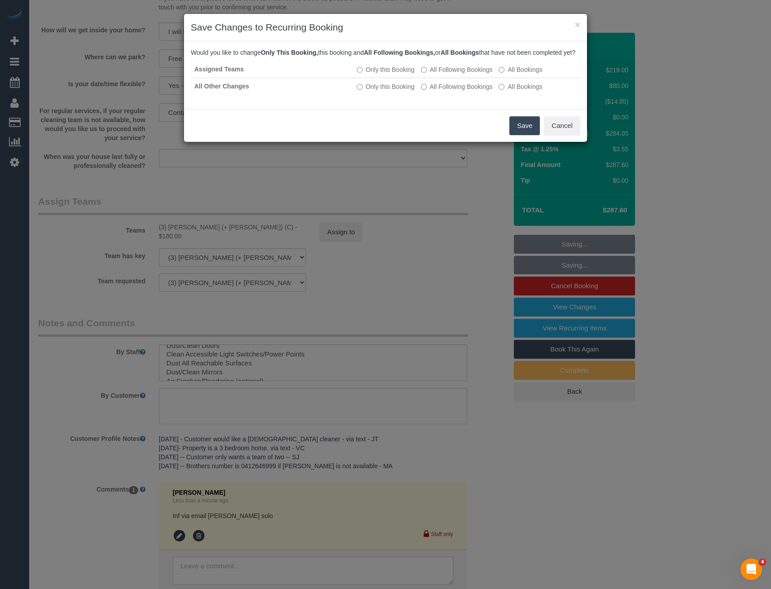
click at [455, 187] on div "× Save Changes to Recurring Booking Would you like to change Only This Booking,…" at bounding box center [385, 294] width 771 height 589
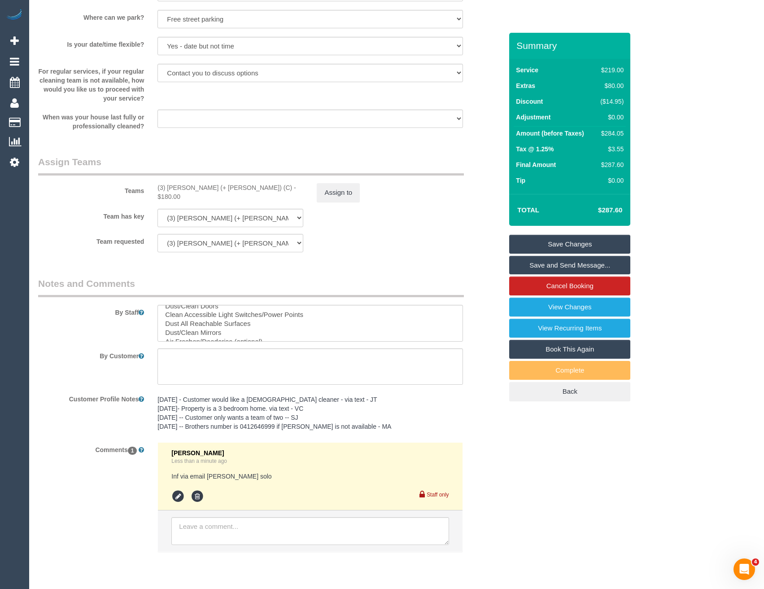
scroll to position [1283, 0]
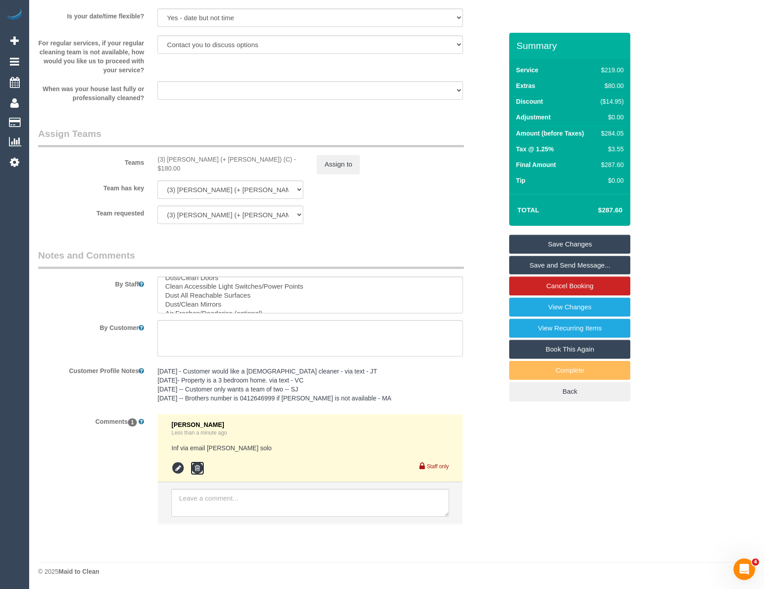
click at [198, 467] on icon at bounding box center [197, 467] width 13 height 13
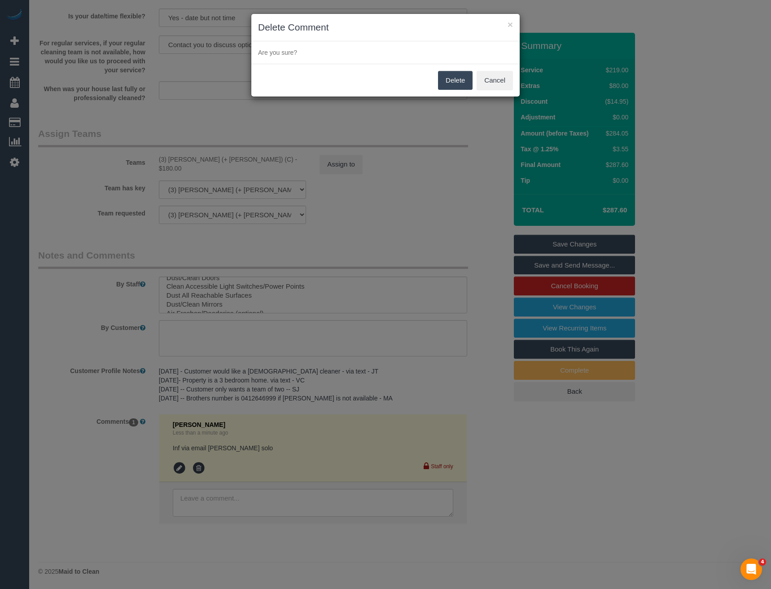
click at [454, 75] on button "Delete" at bounding box center [455, 80] width 35 height 19
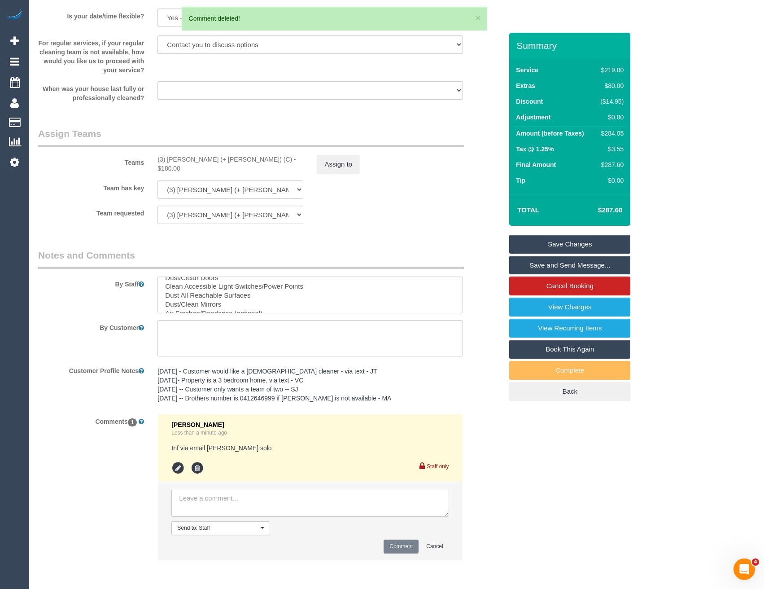
click at [241, 503] on textarea at bounding box center [309, 503] width 277 height 28
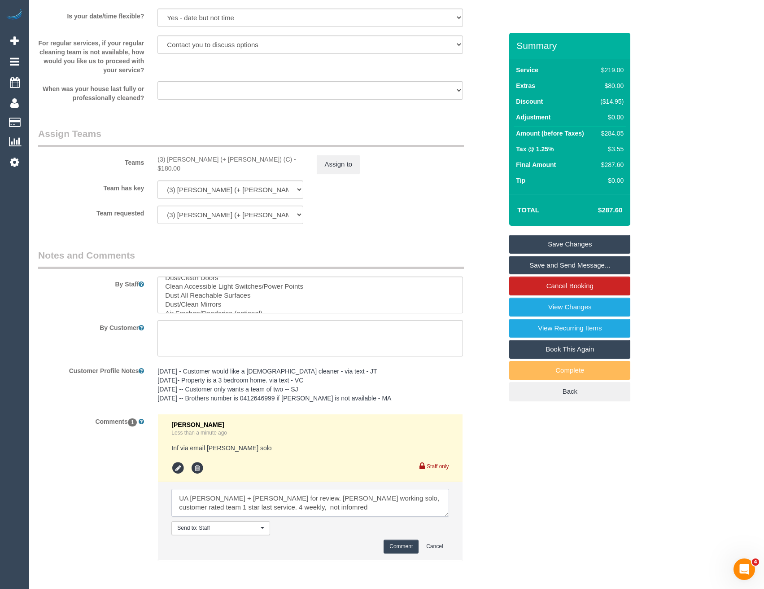
type textarea "UA Kaveen + Sangeeth for review. Kaveen working solo, customer rated team 1 sta…"
click at [393, 549] on button "Comment" at bounding box center [401, 547] width 35 height 14
click at [340, 167] on button "Assign to" at bounding box center [338, 164] width 43 height 19
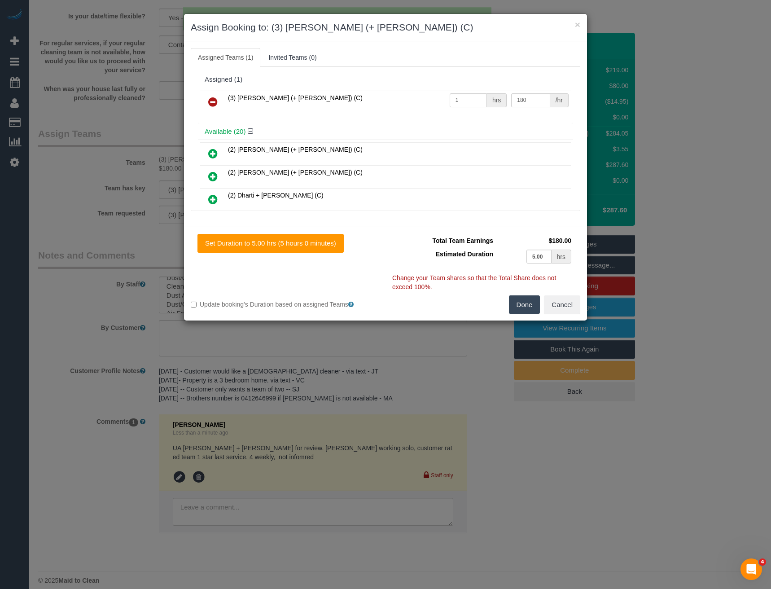
click at [214, 101] on icon at bounding box center [212, 102] width 9 height 11
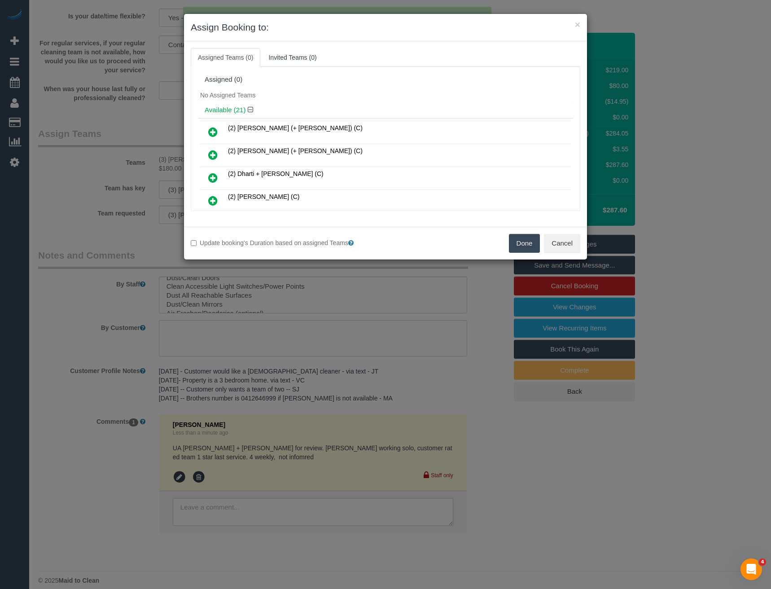
click at [522, 243] on button "Done" at bounding box center [524, 243] width 31 height 19
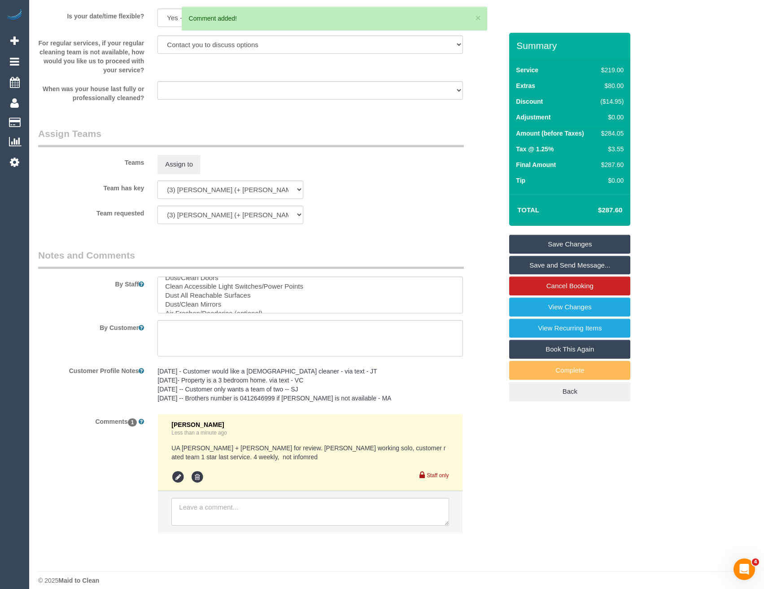
click at [558, 249] on link "Save Changes" at bounding box center [570, 244] width 121 height 19
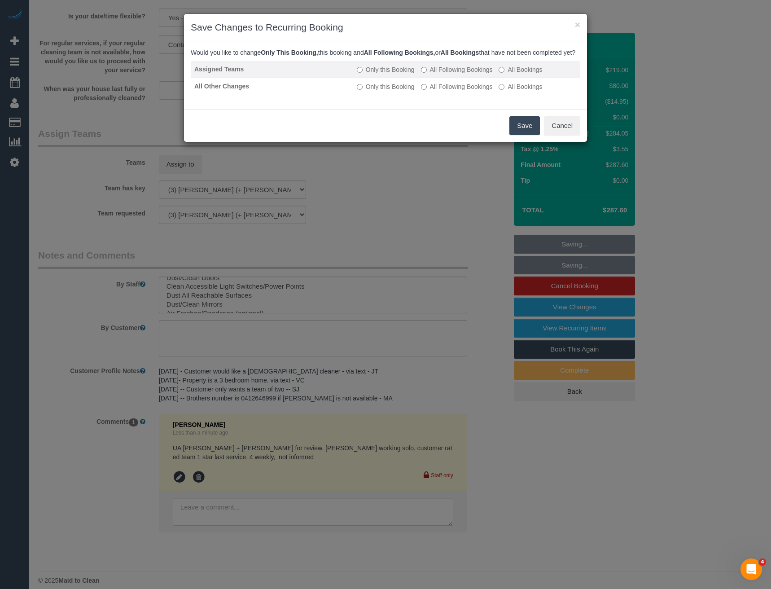
click at [459, 74] on label "All Following Bookings" at bounding box center [457, 69] width 72 height 9
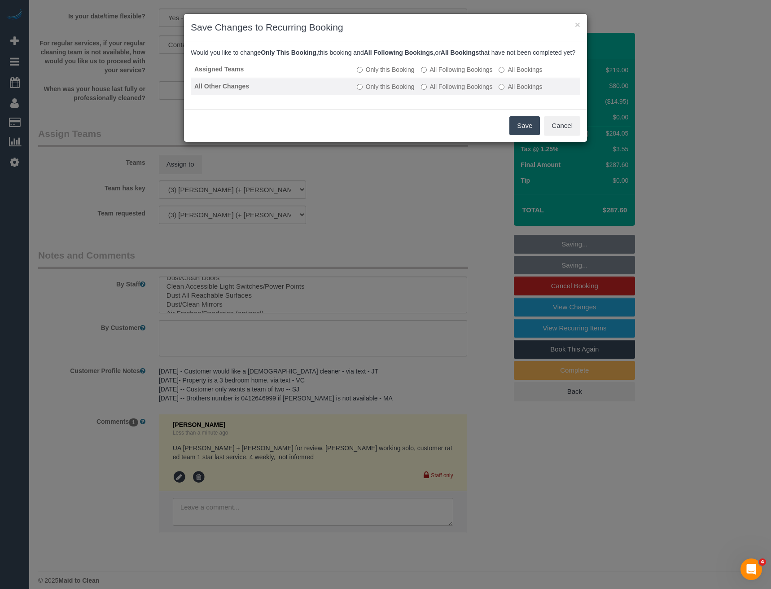
click at [461, 91] on label "All Following Bookings" at bounding box center [457, 86] width 72 height 9
click at [515, 132] on button "Save" at bounding box center [525, 125] width 31 height 19
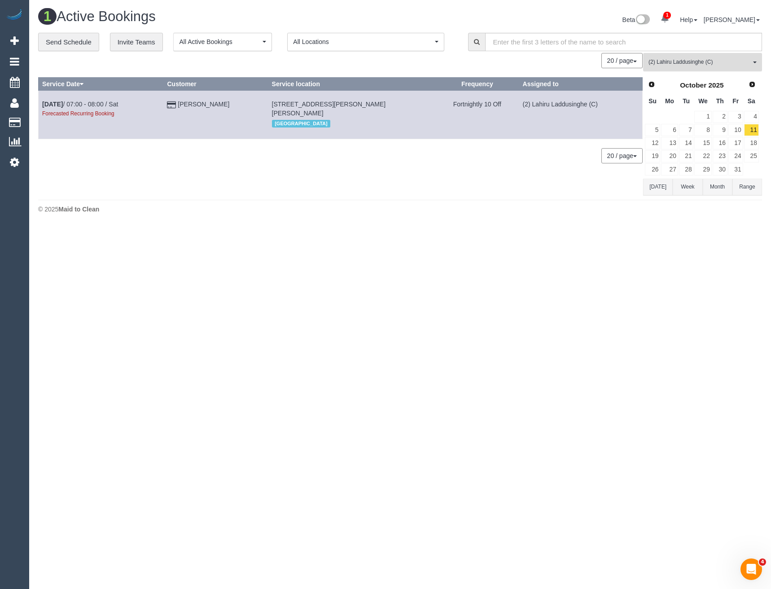
click at [728, 57] on button "(2) Lahiru Laddusinghe (C) All Teams" at bounding box center [702, 62] width 119 height 18
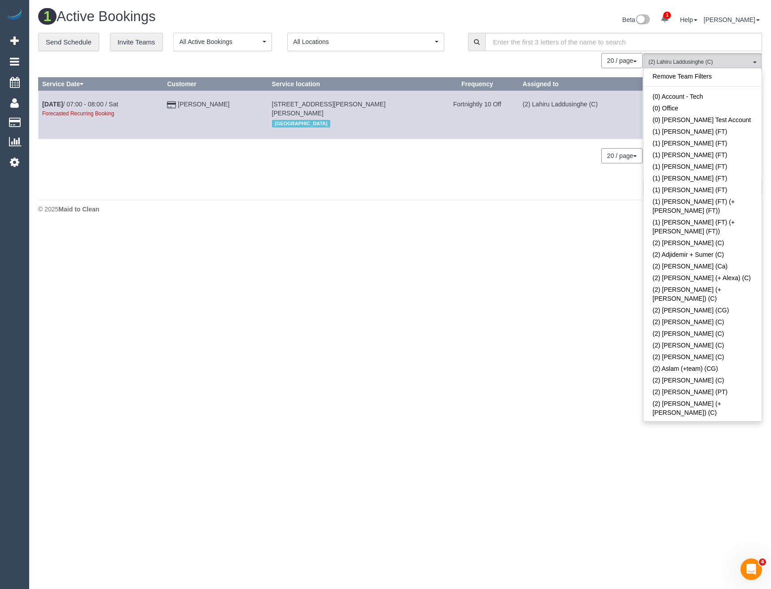
scroll to position [470, 0]
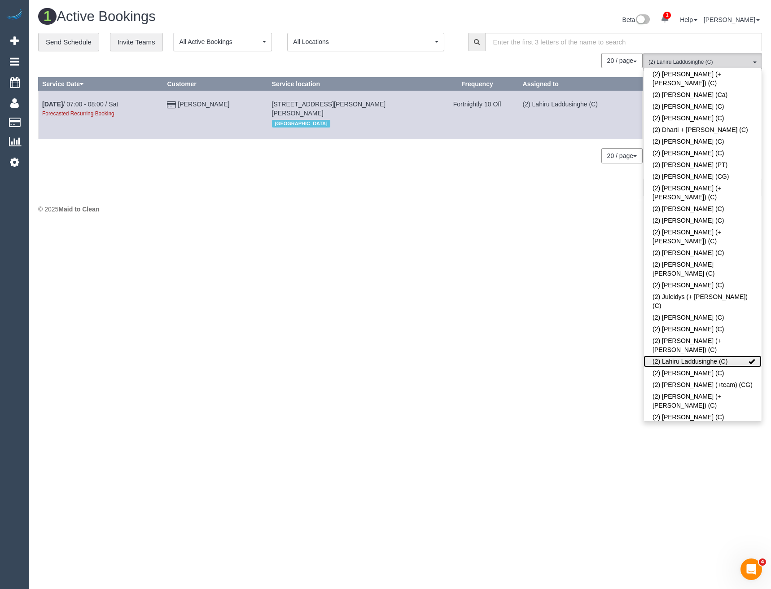
click at [707, 356] on link "(2) Lahiru Laddusinghe (C)" at bounding box center [703, 362] width 118 height 12
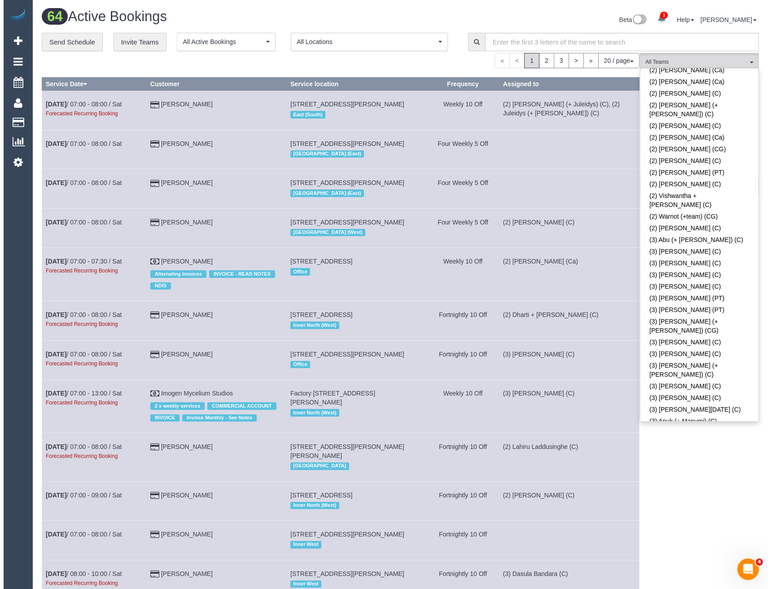
scroll to position [874, 0]
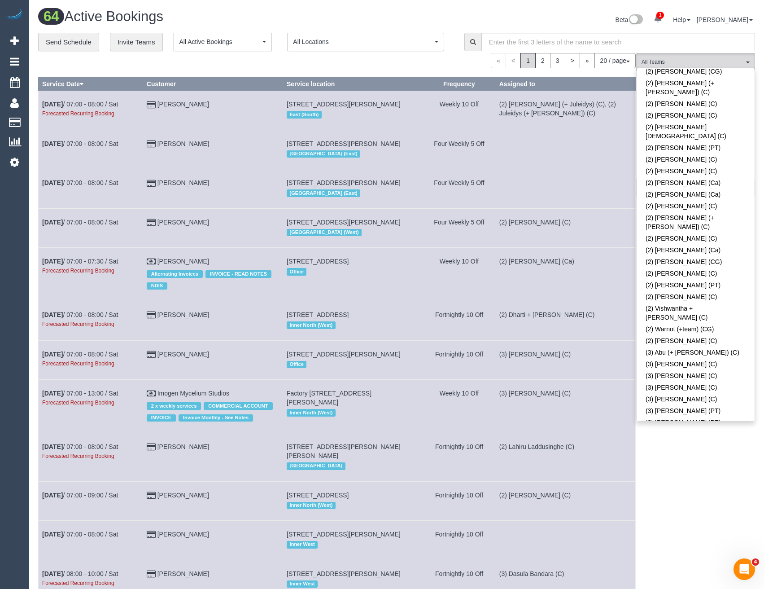
click at [681, 449] on link "(3) [PERSON_NAME] (C)" at bounding box center [696, 455] width 118 height 12
click at [672, 443] on div "(3) Andrea Di Bella (C) All Teams Remove Team Filters (0) Account - Tech (0) Of…" at bounding box center [696, 506] width 119 height 906
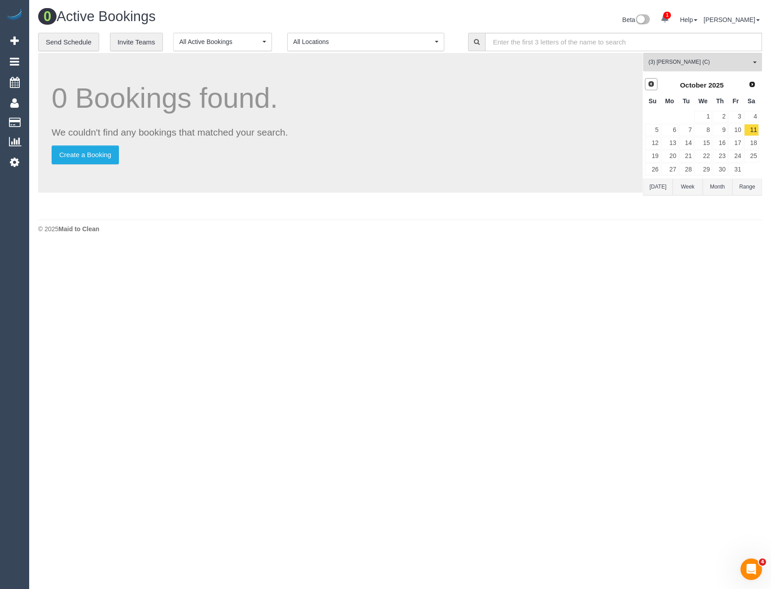
click at [650, 85] on span "Prev" at bounding box center [651, 83] width 7 height 7
click at [754, 157] on link "27" at bounding box center [751, 156] width 15 height 12
click at [751, 87] on span "Next" at bounding box center [752, 83] width 7 height 7
click at [750, 126] on link "11" at bounding box center [751, 130] width 15 height 12
click at [752, 155] on link "25" at bounding box center [751, 156] width 15 height 12
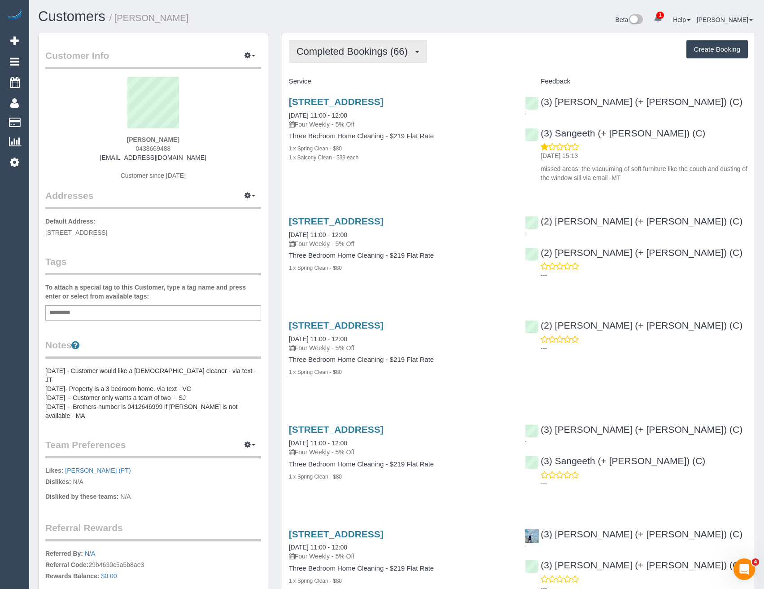
click at [368, 55] on span "Completed Bookings (66)" at bounding box center [355, 51] width 116 height 11
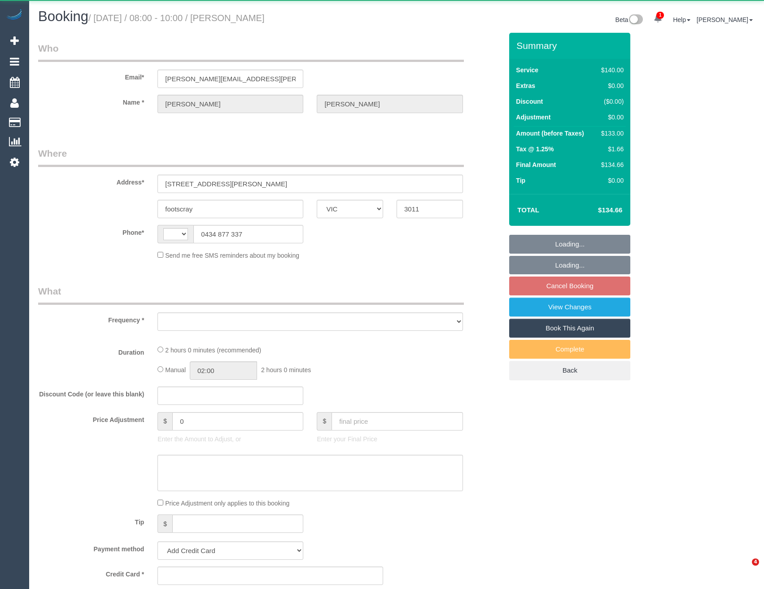
select select "VIC"
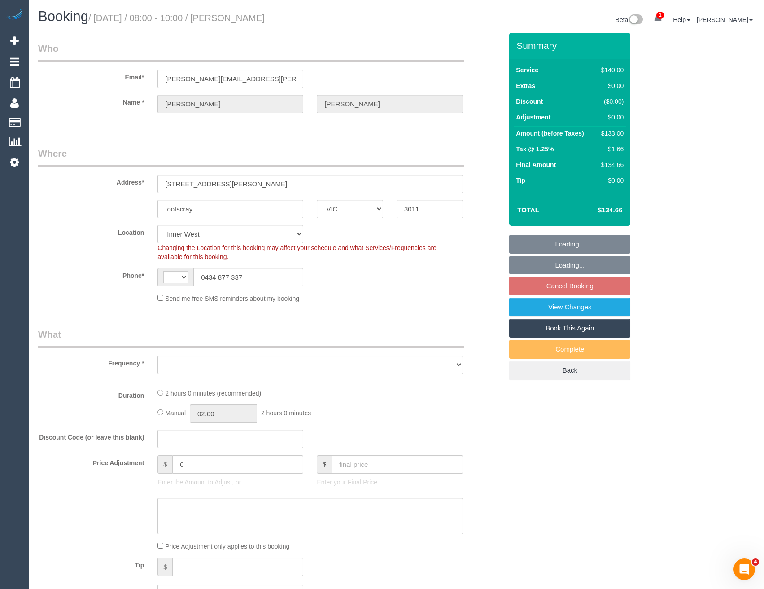
select select "string:AU"
select select "number:28"
select select "number:14"
select select "number:19"
select select "number:22"
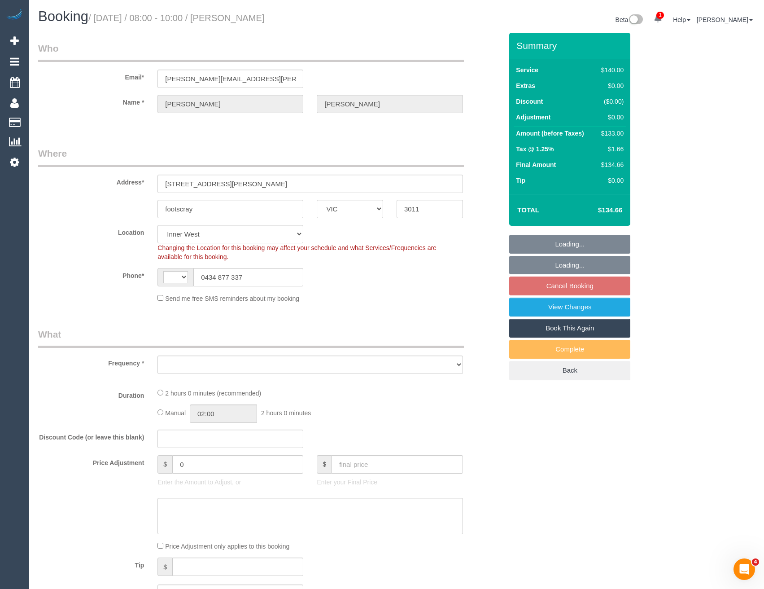
select select "number:33"
select select "number:13"
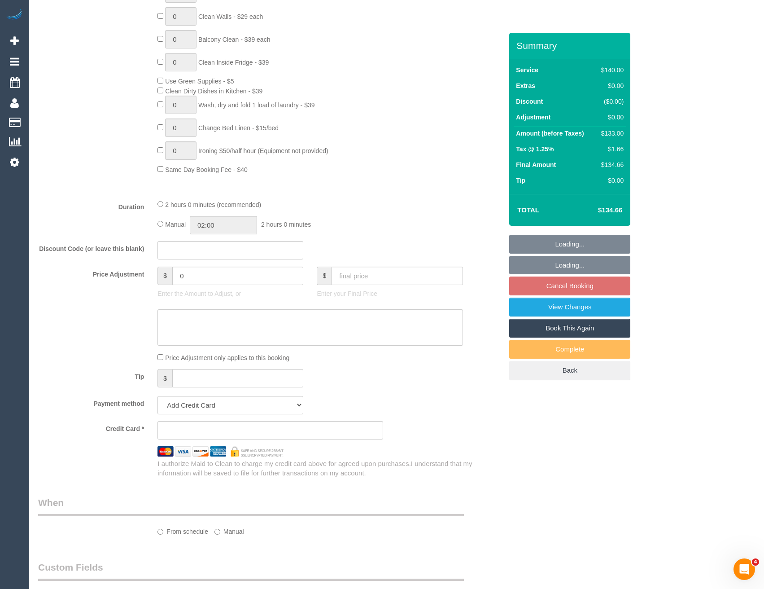
select select "object:1529"
select select "string:stripe-pm_1Orq9z2GScqysDRVpx7eUPdc"
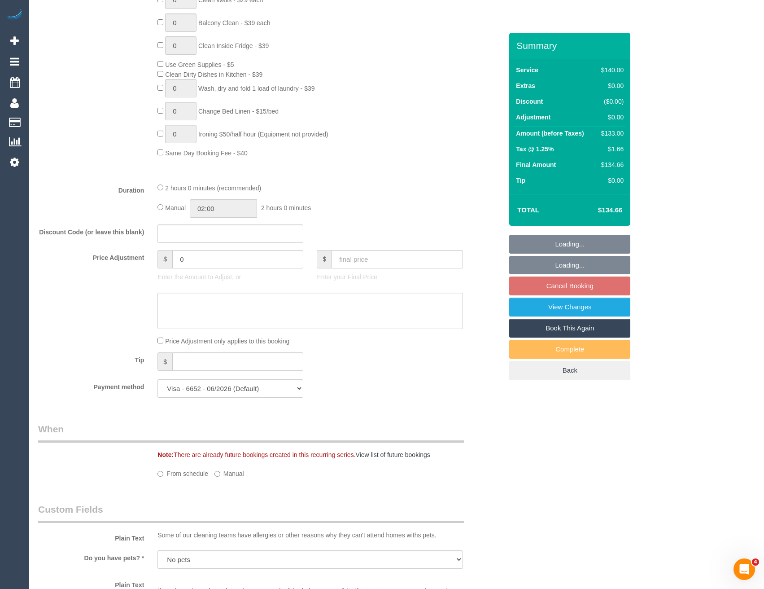
select select "object:1547"
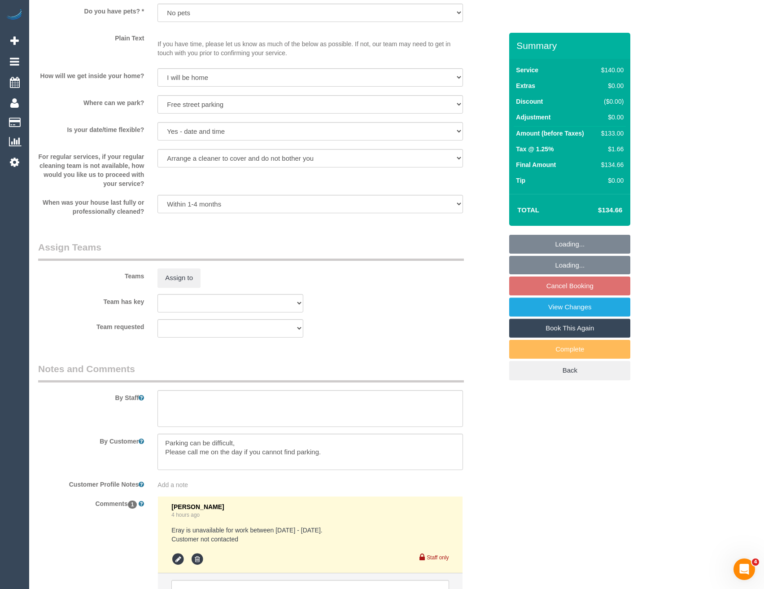
scroll to position [1073, 0]
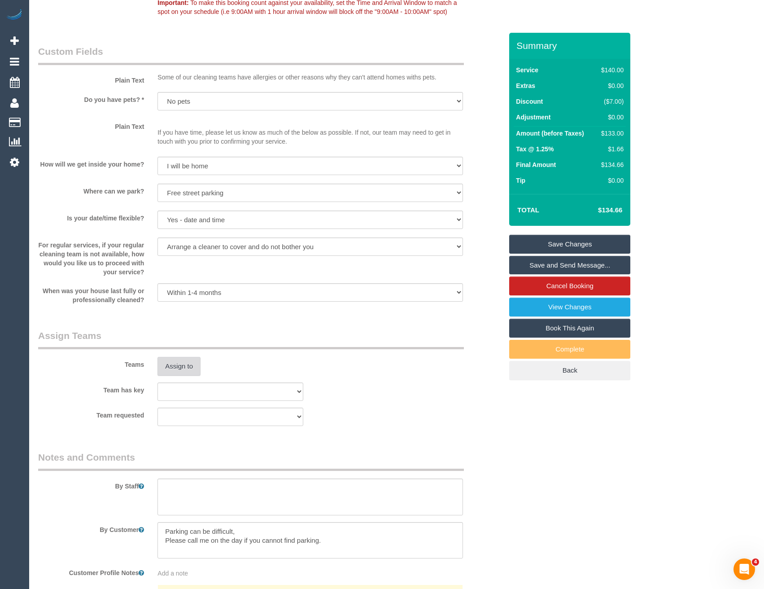
click at [179, 371] on button "Assign to" at bounding box center [179, 366] width 43 height 19
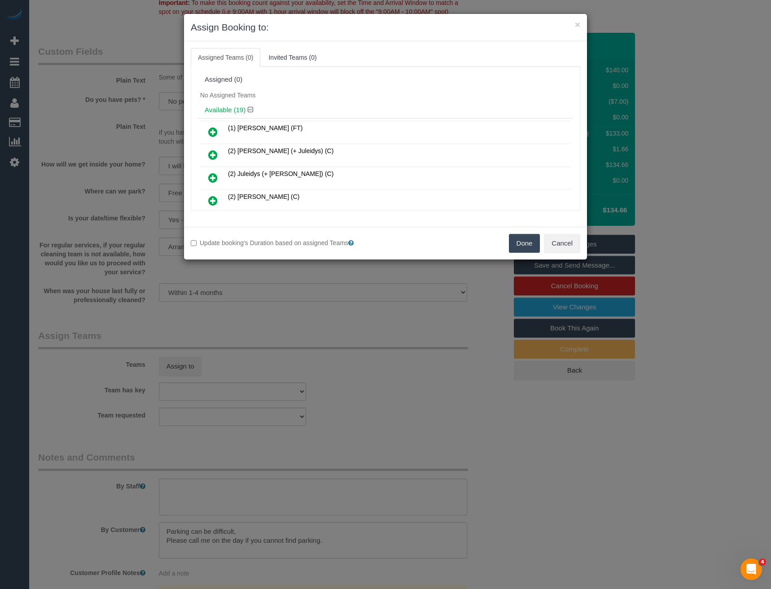
click at [389, 298] on div "× Assign Booking to: Assigned Teams (0) Invited Teams (0) Assigned (0) No Assig…" at bounding box center [385, 294] width 771 height 589
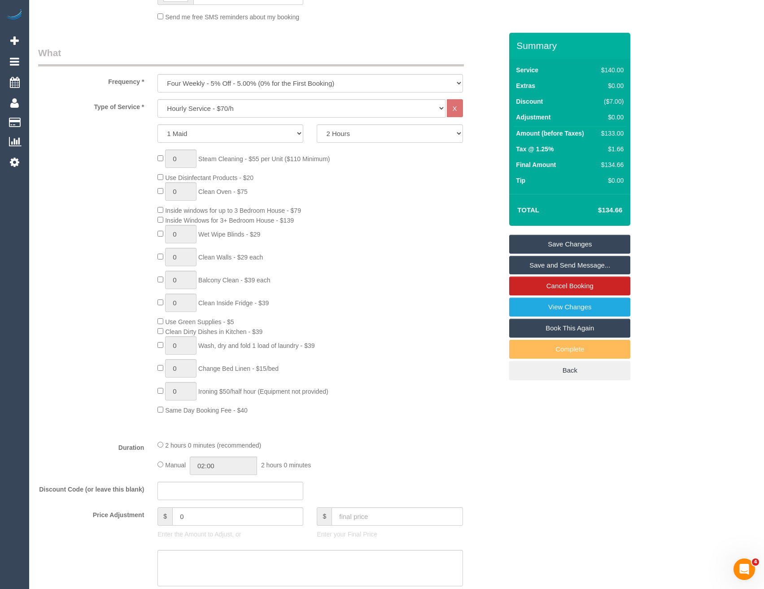
scroll to position [220, 0]
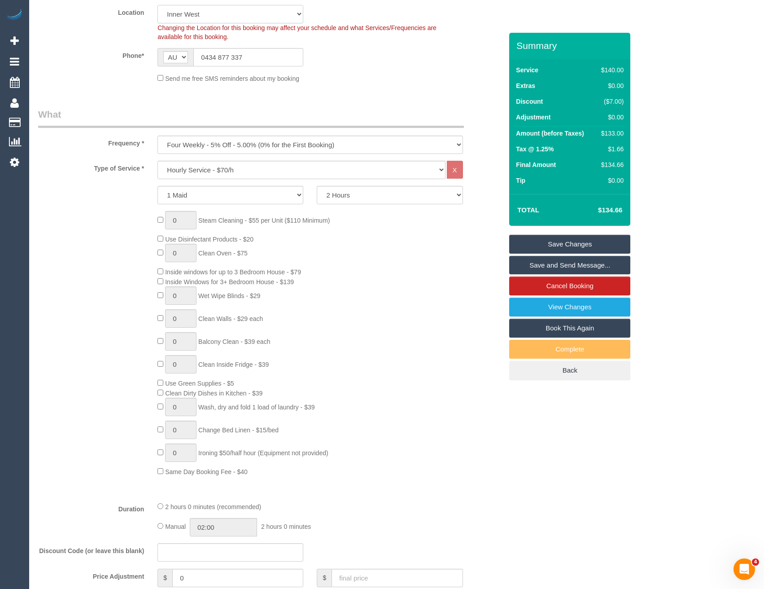
click at [209, 20] on select "Office City East (North) East (South) Inner East Inner North (East) Inner North…" at bounding box center [231, 14] width 146 height 18
select select "50"
click at [158, 5] on select "Office City East (North) East (South) Inner East Inner North (East) Inner North…" at bounding box center [231, 14] width 146 height 18
click at [334, 83] on fieldset "Where Address* 8 joseph road, 201 footscray ACT NSW NT QLD SA TAS VIC WA 3011 L…" at bounding box center [270, 8] width 465 height 163
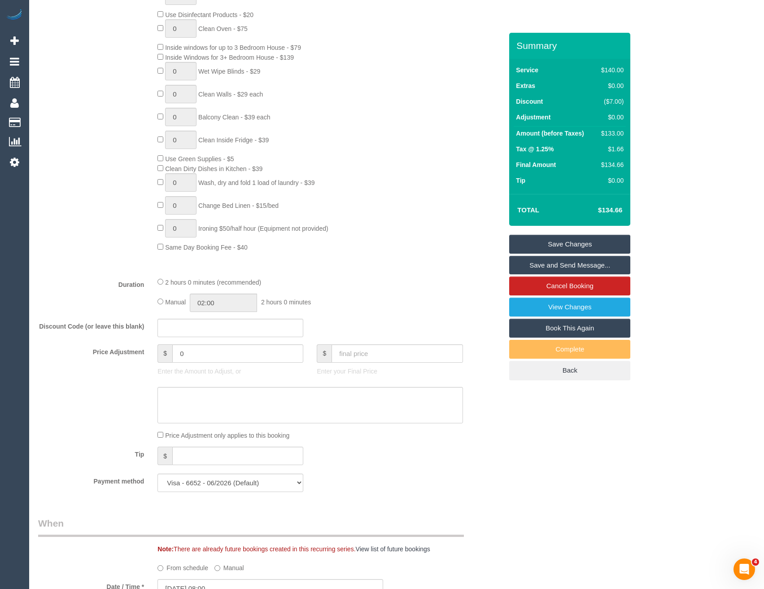
select select "object:4550"
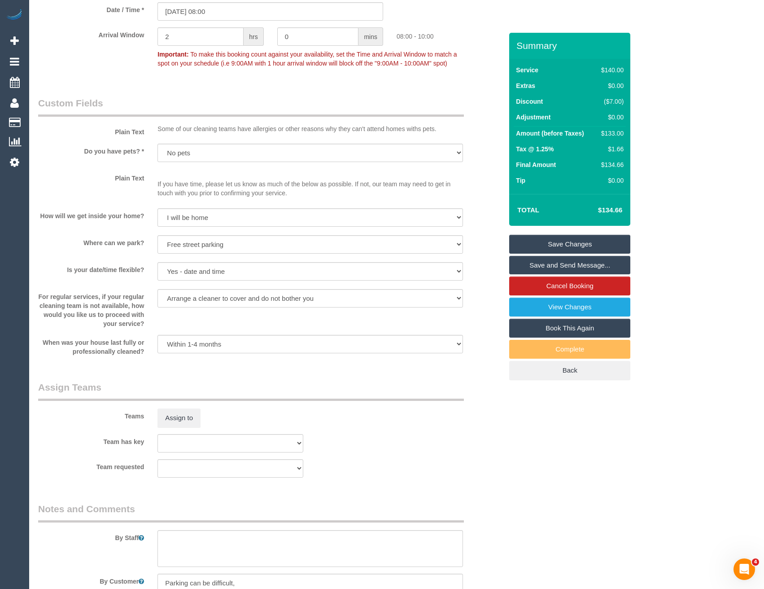
scroll to position [1118, 0]
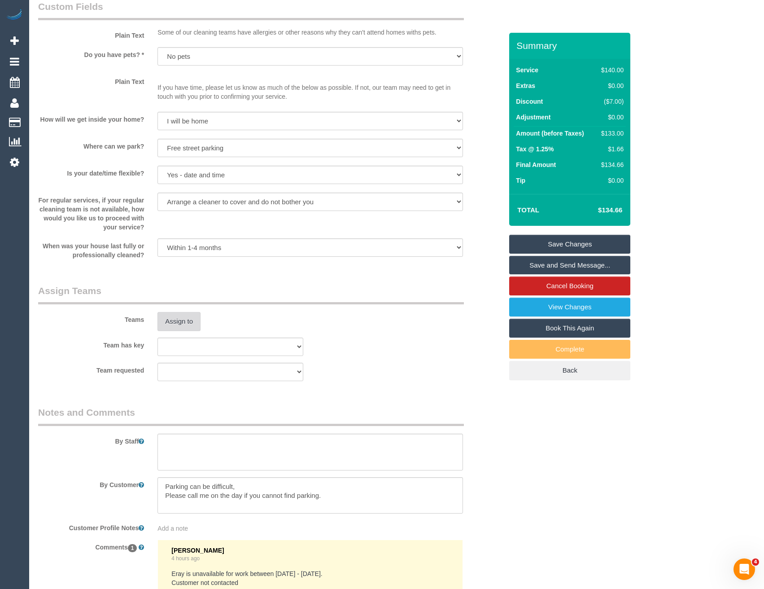
click at [193, 326] on button "Assign to" at bounding box center [179, 321] width 43 height 19
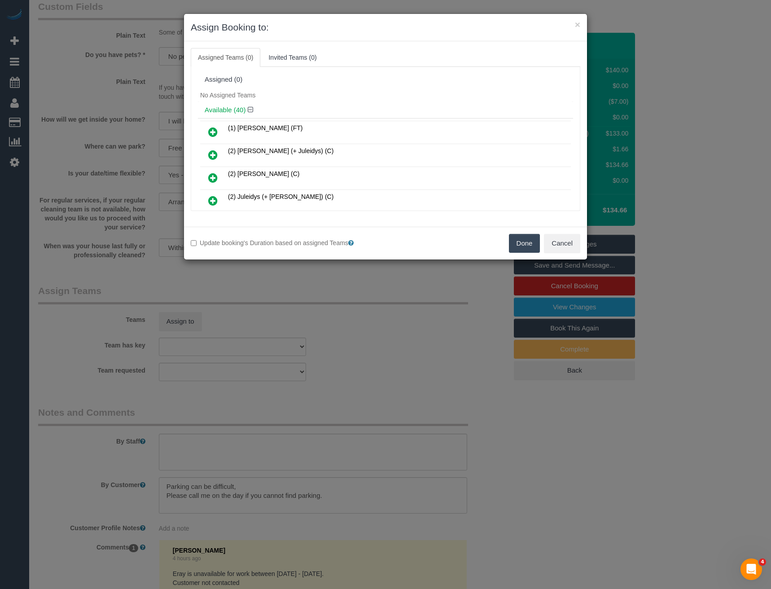
click at [211, 178] on icon at bounding box center [212, 177] width 9 height 11
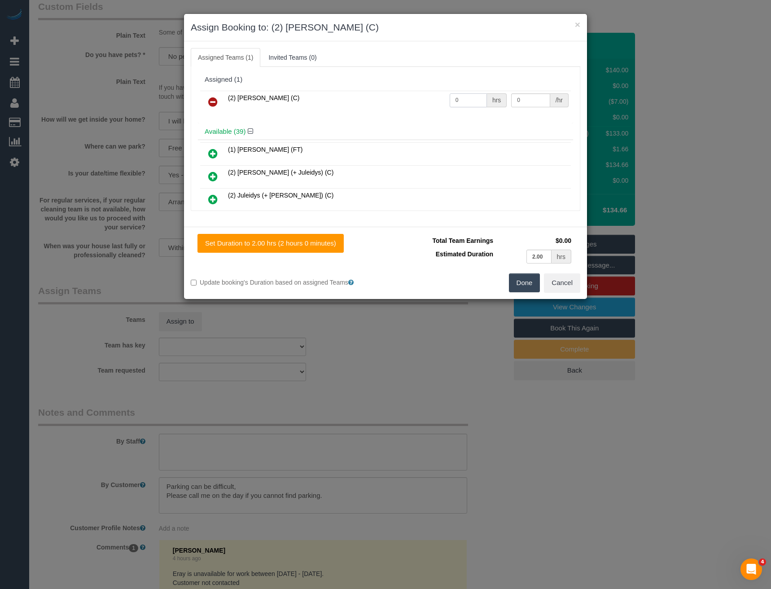
drag, startPoint x: 460, startPoint y: 97, endPoint x: 355, endPoint y: 110, distance: 105.8
click at [418, 106] on tr "(2) Joshua Russell (C) 0 hrs 0 /hr" at bounding box center [385, 102] width 371 height 23
type input "2"
type input "37.5"
click at [518, 280] on button "Done" at bounding box center [524, 282] width 31 height 19
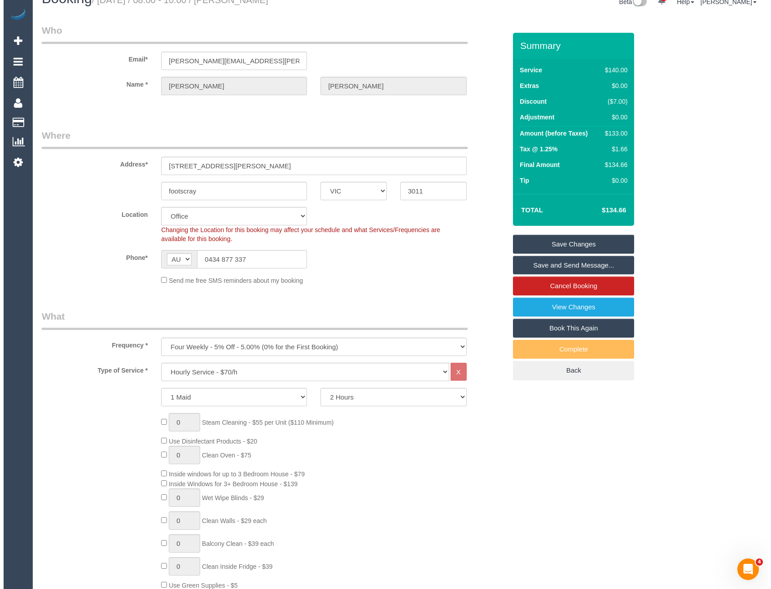
scroll to position [0, 0]
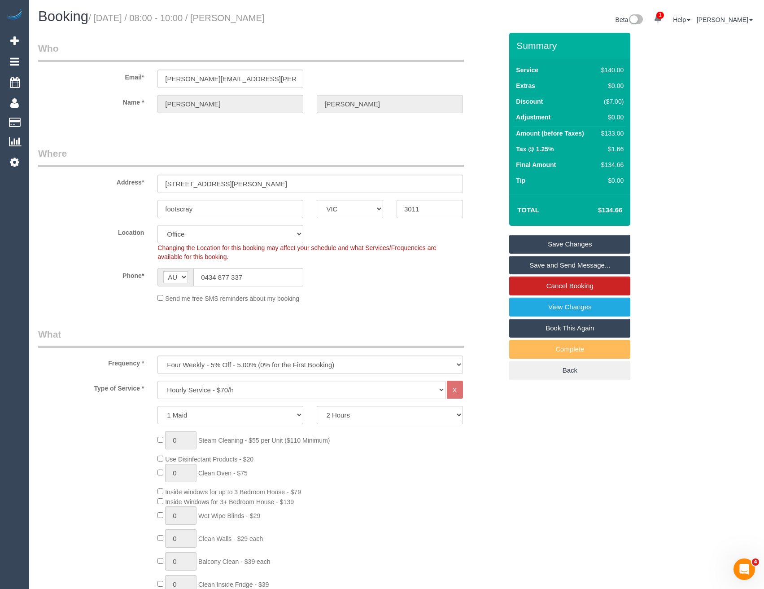
click at [542, 244] on link "Save Changes" at bounding box center [570, 244] width 121 height 19
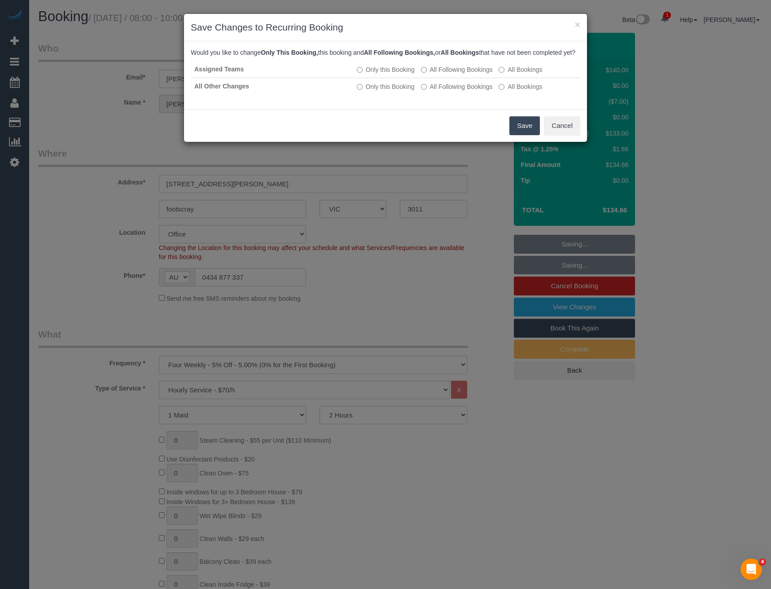
click at [532, 135] on button "Save" at bounding box center [525, 125] width 31 height 19
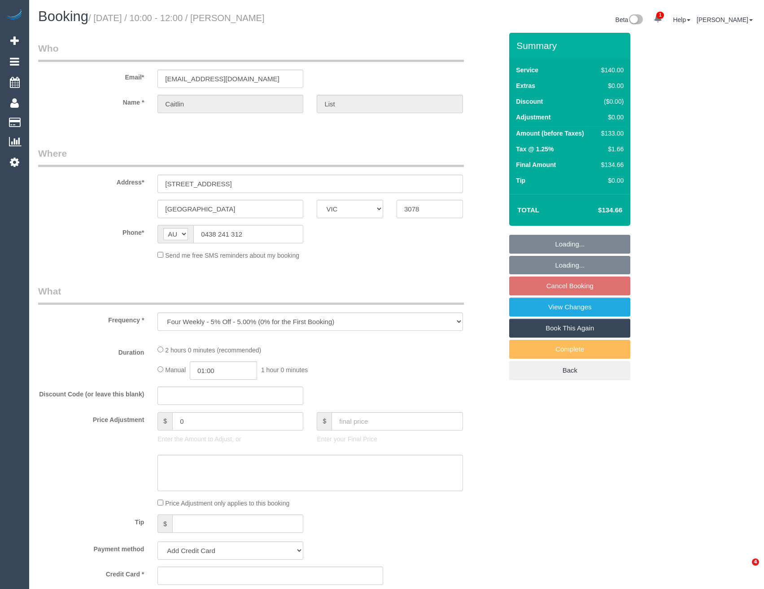
select select "VIC"
select select "number:28"
select select "number:14"
select select "number:19"
select select "number:22"
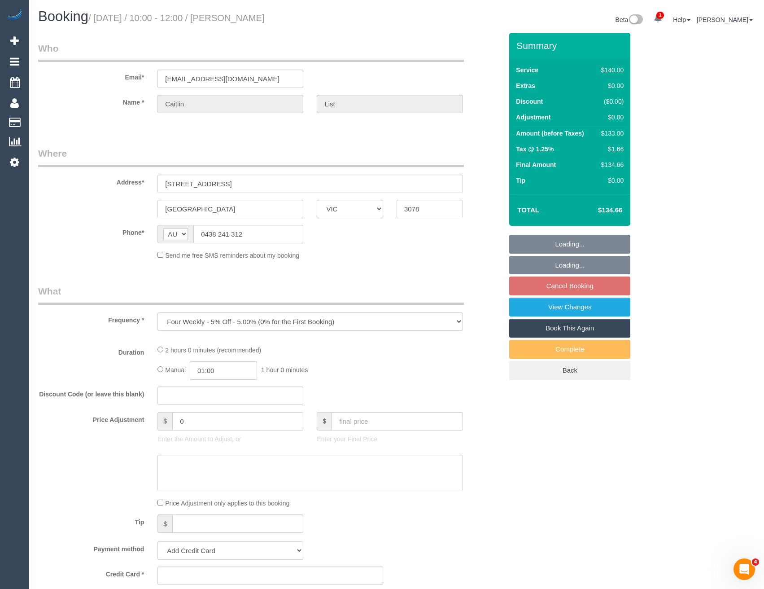
select select "number:35"
select select "number:13"
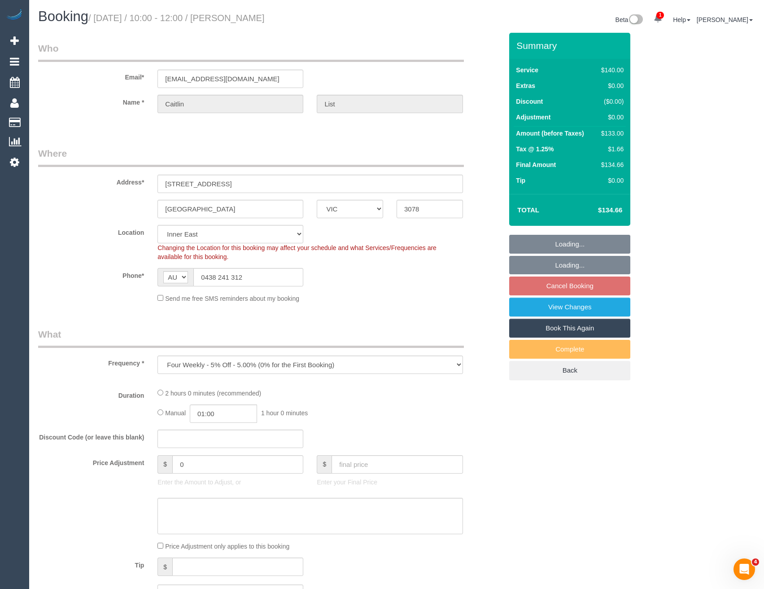
select select "object:705"
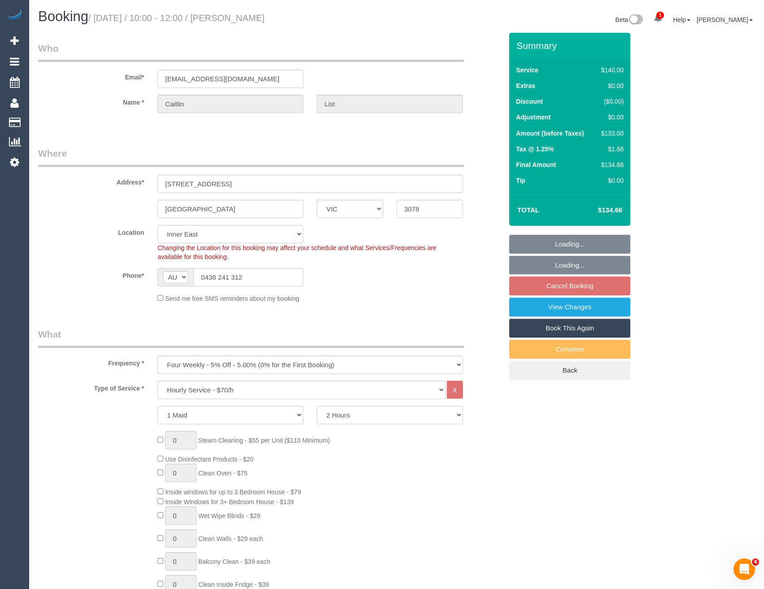
select select "string:stripe-pm_1OxPbM2GScqysDRV5Vvq4hkQ"
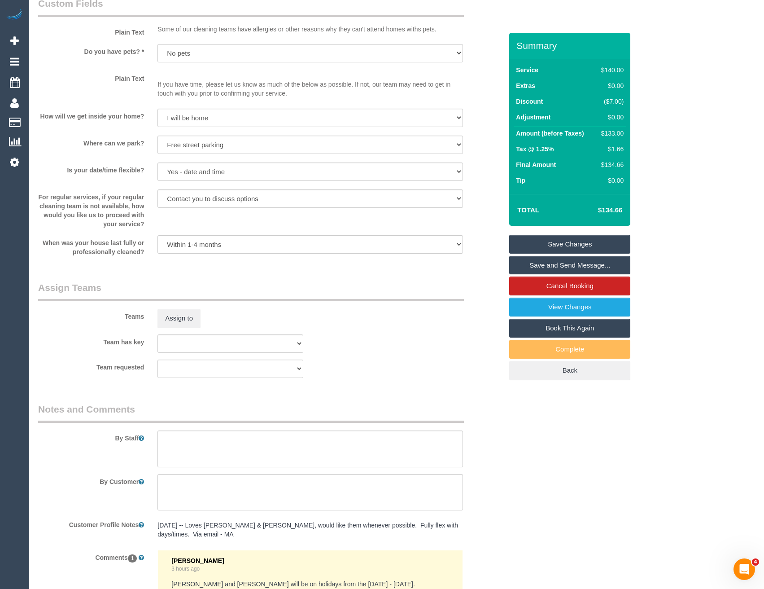
scroll to position [1122, 0]
click at [184, 323] on button "Assign to" at bounding box center [179, 316] width 43 height 19
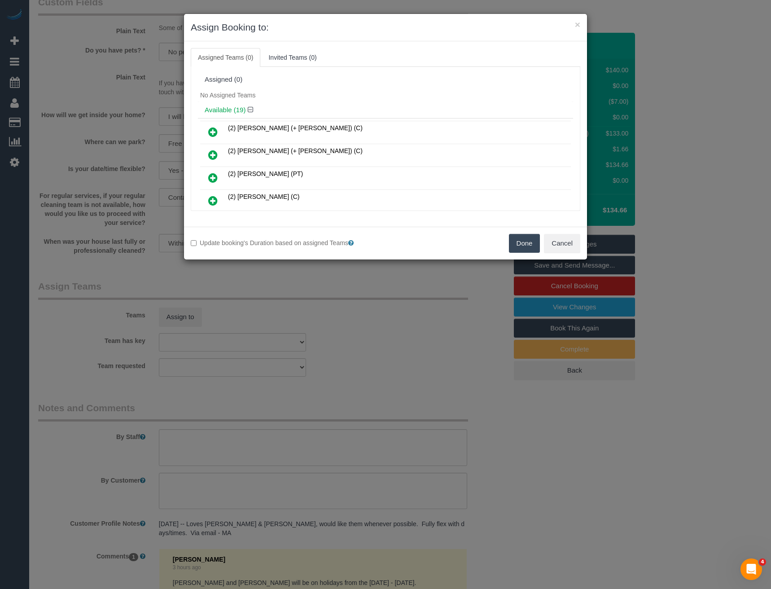
click at [213, 200] on icon at bounding box center [212, 200] width 9 height 11
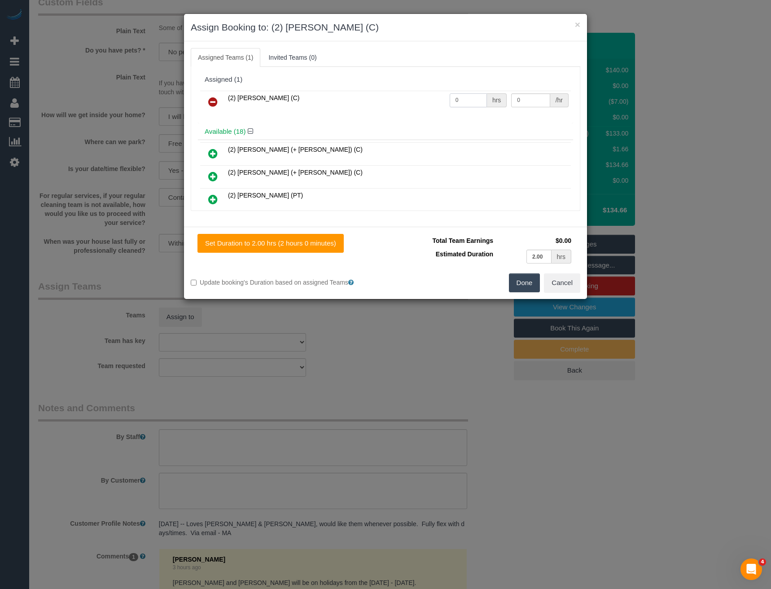
drag, startPoint x: 465, startPoint y: 101, endPoint x: 419, endPoint y: 109, distance: 46.5
click at [420, 109] on tr "(2) Sewmina De Silva (C) 0 hrs 0 /hr" at bounding box center [385, 102] width 371 height 23
type input "2"
type input "37.5"
click at [520, 283] on button "Done" at bounding box center [524, 282] width 31 height 19
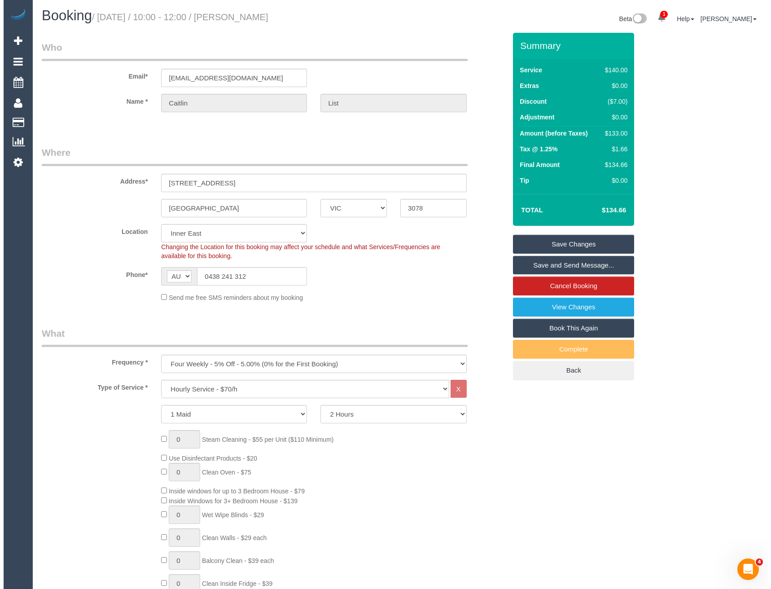
scroll to position [0, 0]
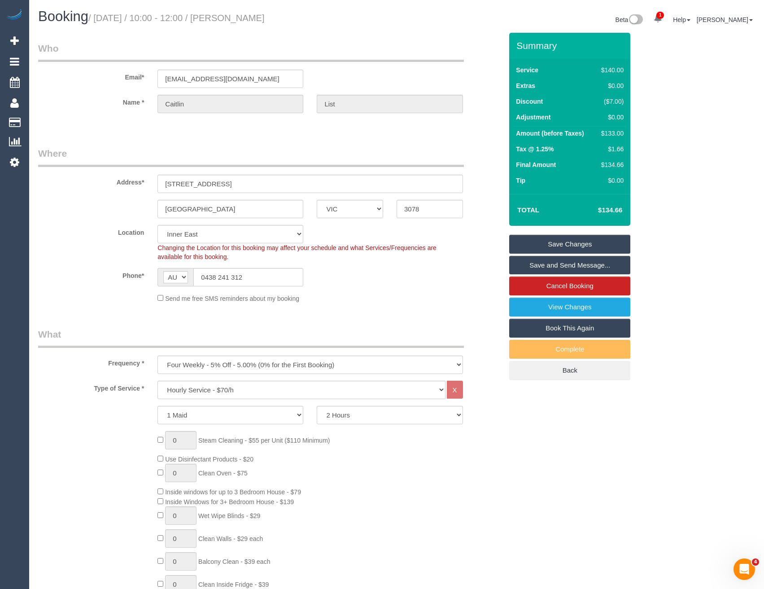
click at [533, 264] on link "Save and Send Message..." at bounding box center [570, 265] width 121 height 19
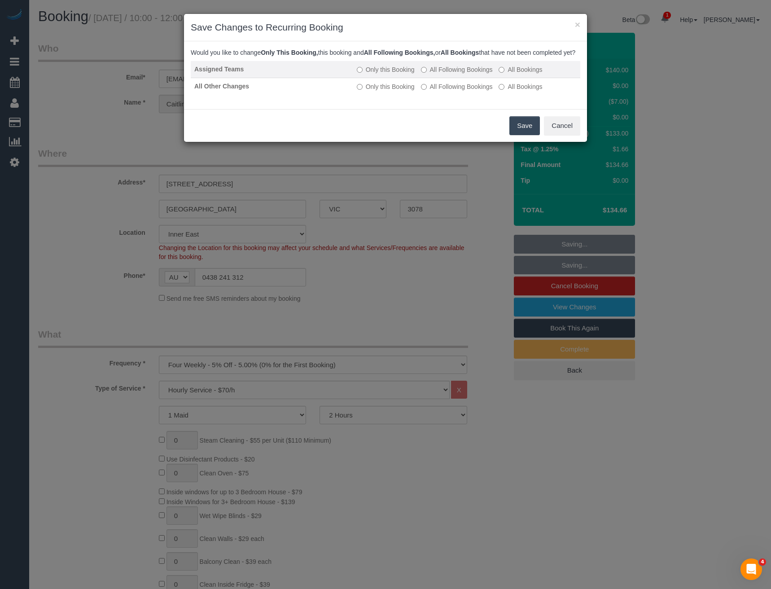
drag, startPoint x: 529, startPoint y: 134, endPoint x: 415, endPoint y: 71, distance: 129.8
click at [529, 134] on button "Save" at bounding box center [525, 125] width 31 height 19
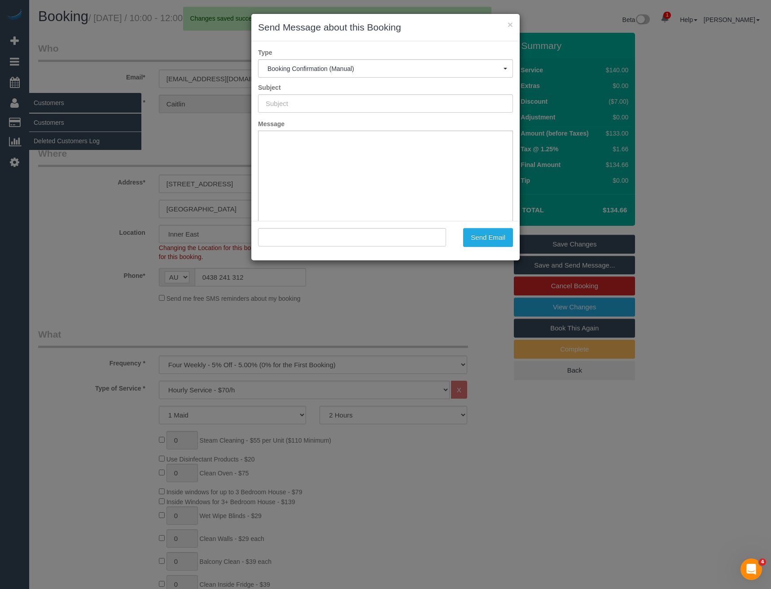
type input "Booking Confirmed"
type input ""Caitlin List" <caitlinrlist@gmail.com>"
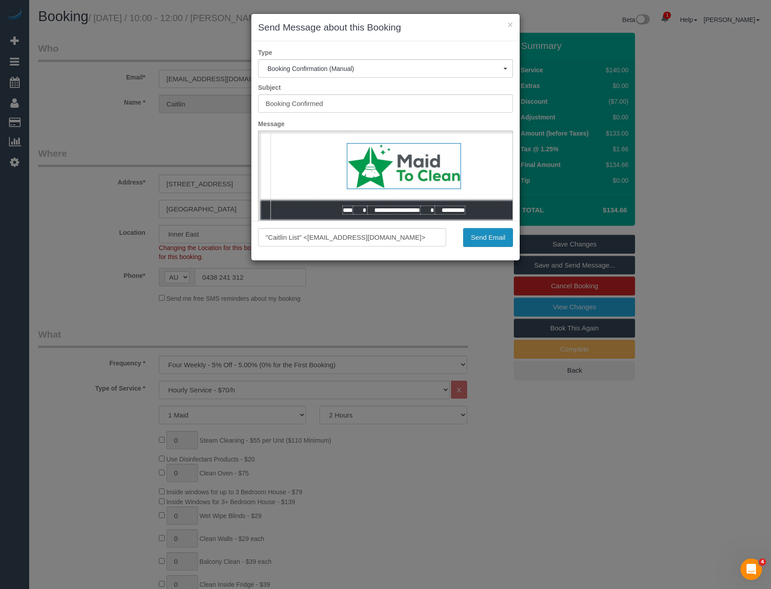
click at [498, 242] on button "Send Email" at bounding box center [488, 237] width 50 height 19
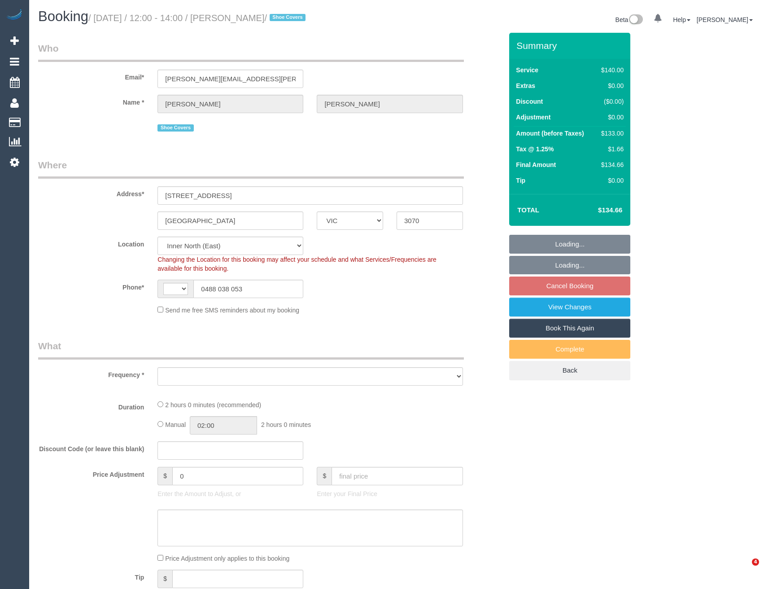
select select "VIC"
select select "string:AU"
select select "object:547"
select select "string:stripe-pm_1OgGuP2GScqysDRVExY5dRPY"
select select "number:28"
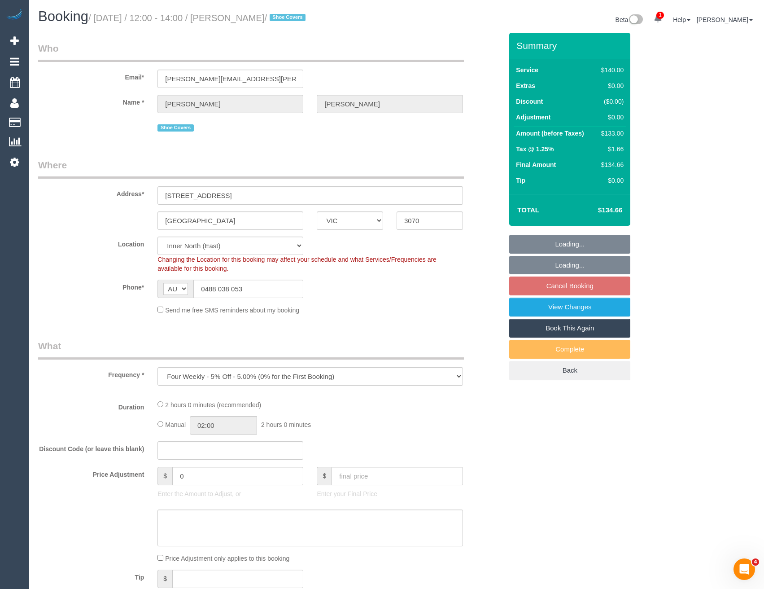
select select "number:14"
select select "number:19"
select select "number:22"
select select "number:33"
select select "number:26"
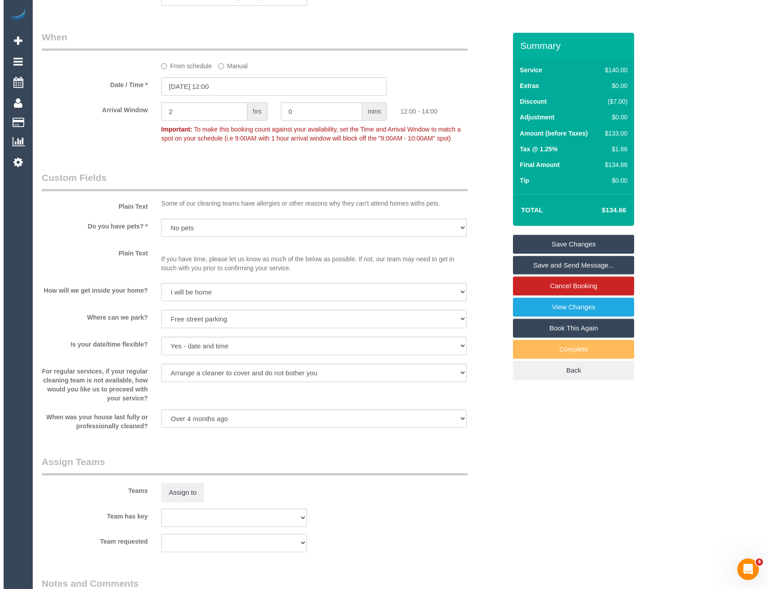
scroll to position [1032, 0]
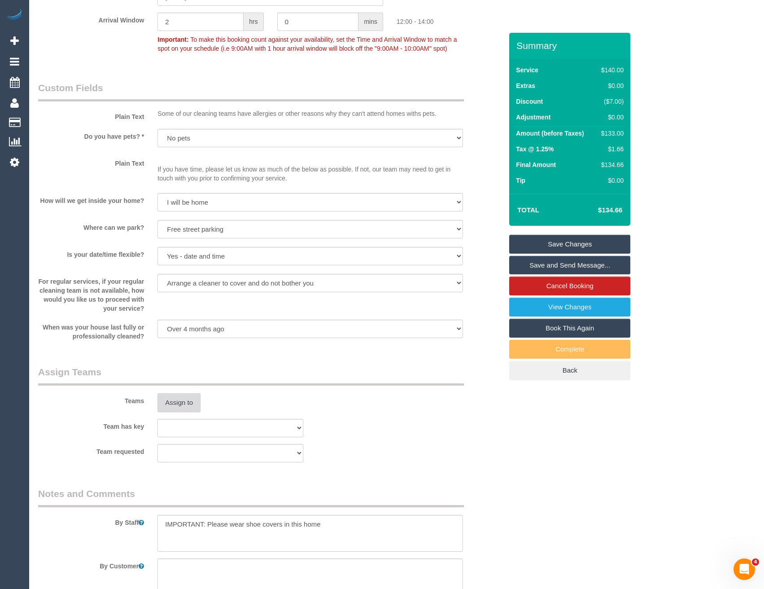
click at [182, 404] on button "Assign to" at bounding box center [179, 402] width 43 height 19
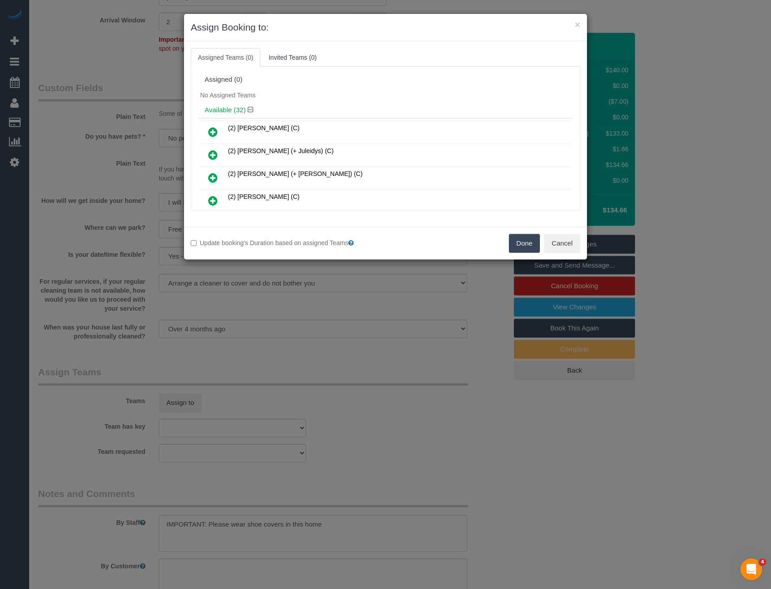
scroll to position [173, 0]
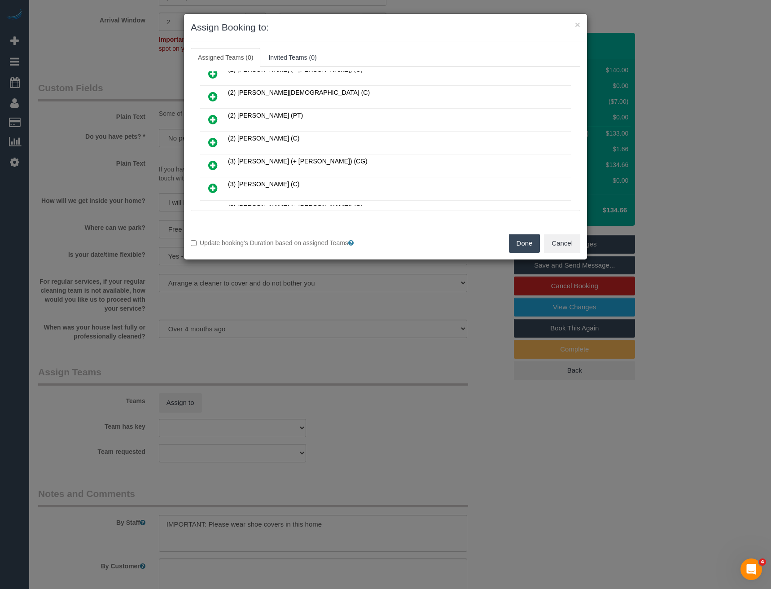
click at [215, 142] on icon at bounding box center [212, 142] width 9 height 11
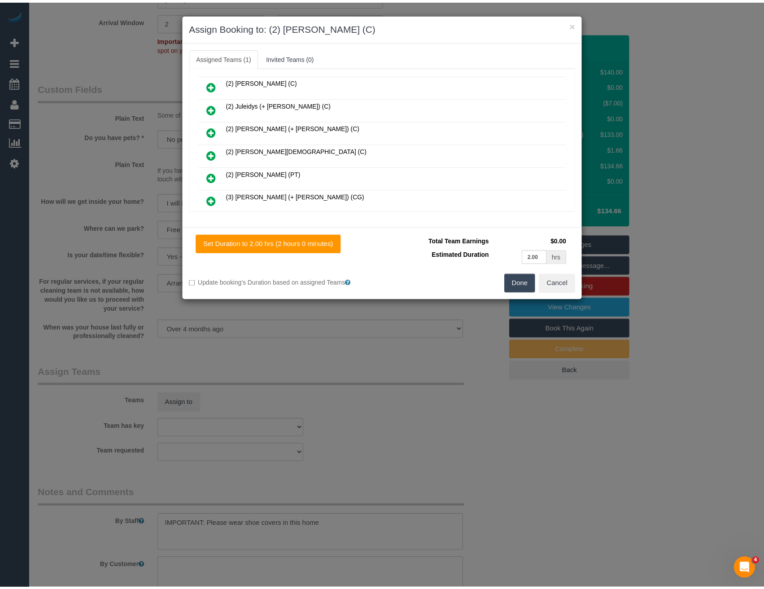
scroll to position [0, 0]
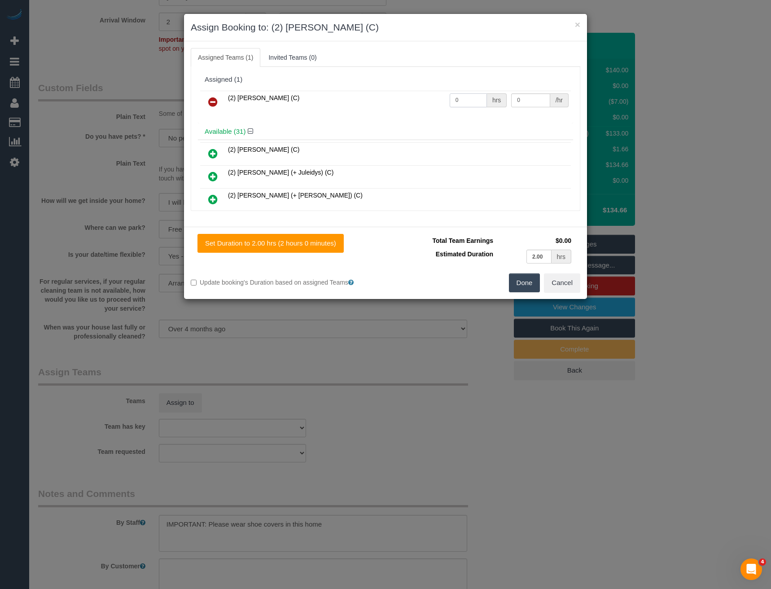
drag, startPoint x: 473, startPoint y: 100, endPoint x: 349, endPoint y: 110, distance: 124.3
click at [353, 110] on tr "(2) [PERSON_NAME] (C) 0 hrs 0 /hr" at bounding box center [385, 102] width 371 height 23
type input "2"
type input "37.5"
click at [519, 278] on button "Done" at bounding box center [524, 282] width 31 height 19
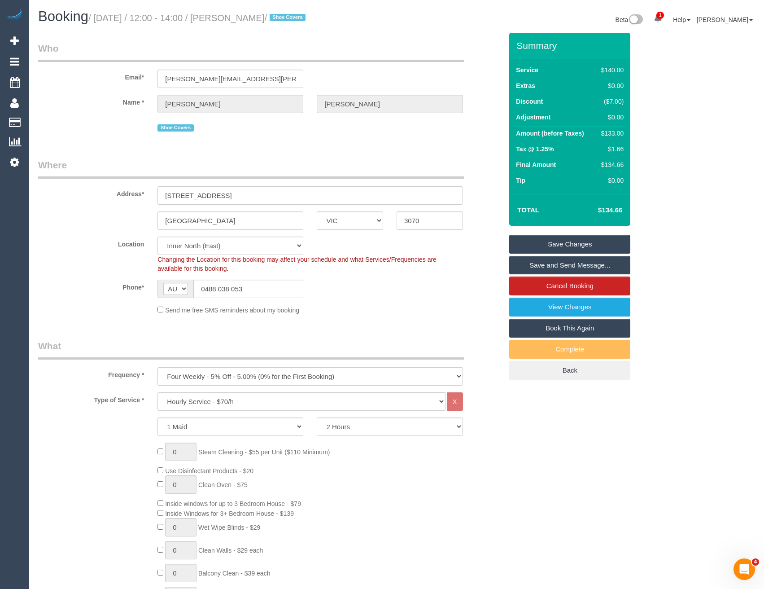
click at [531, 265] on link "Save and Send Message..." at bounding box center [570, 265] width 121 height 19
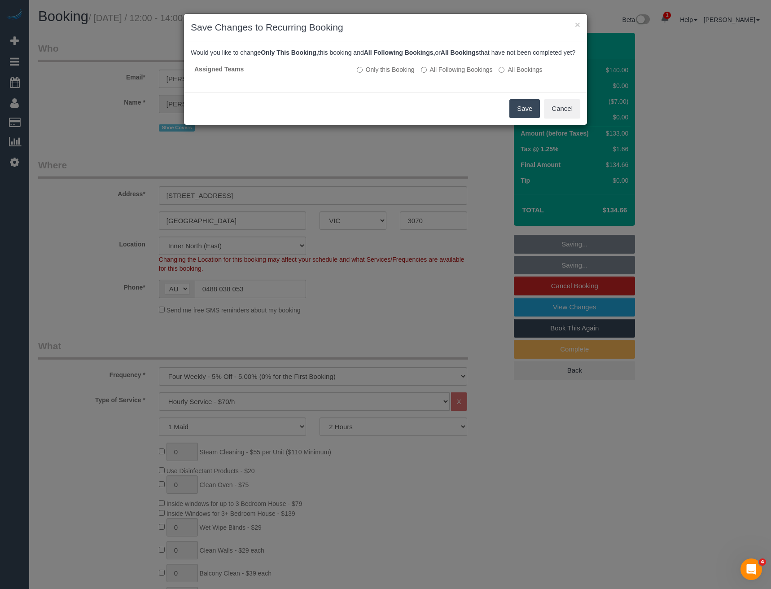
click at [522, 118] on button "Save" at bounding box center [525, 108] width 31 height 19
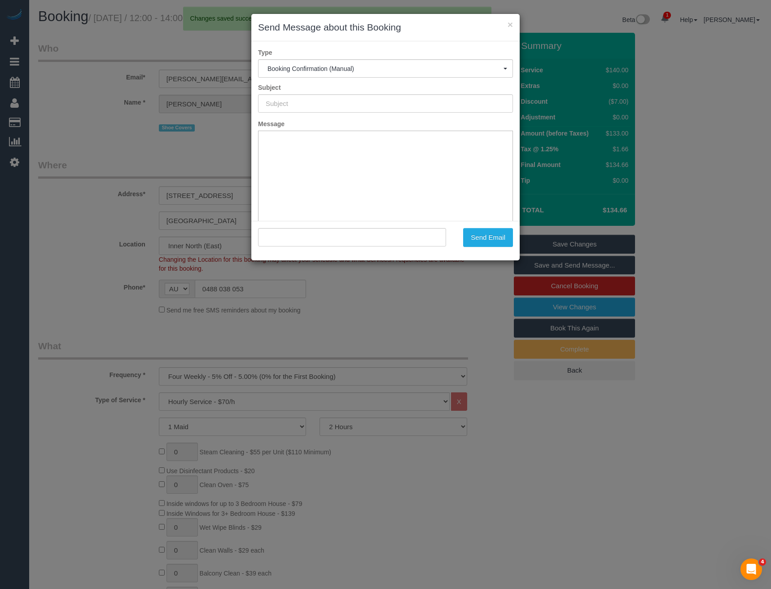
type input "Booking Confirmed"
type input ""[PERSON_NAME]" <[PERSON_NAME][EMAIL_ADDRESS][PERSON_NAME][DOMAIN_NAME]>"
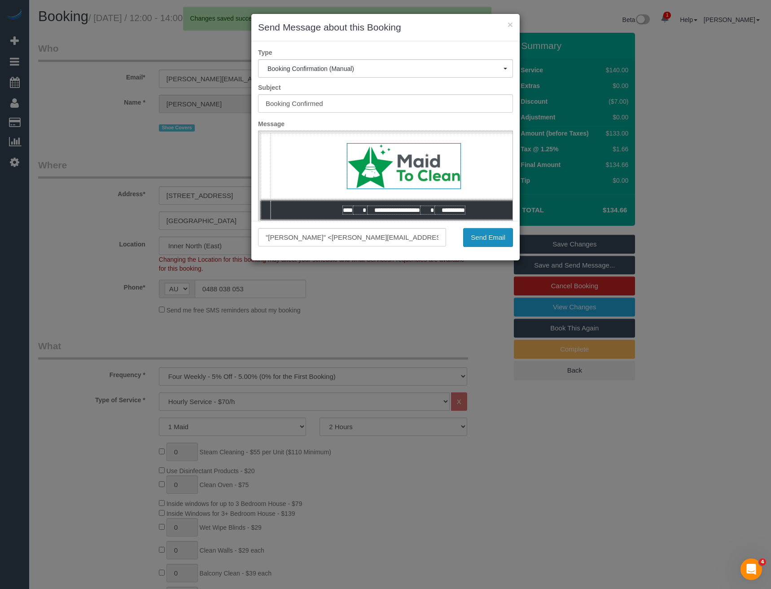
drag, startPoint x: 504, startPoint y: 238, endPoint x: 499, endPoint y: 235, distance: 5.9
click at [504, 238] on button "Send Email" at bounding box center [488, 237] width 50 height 19
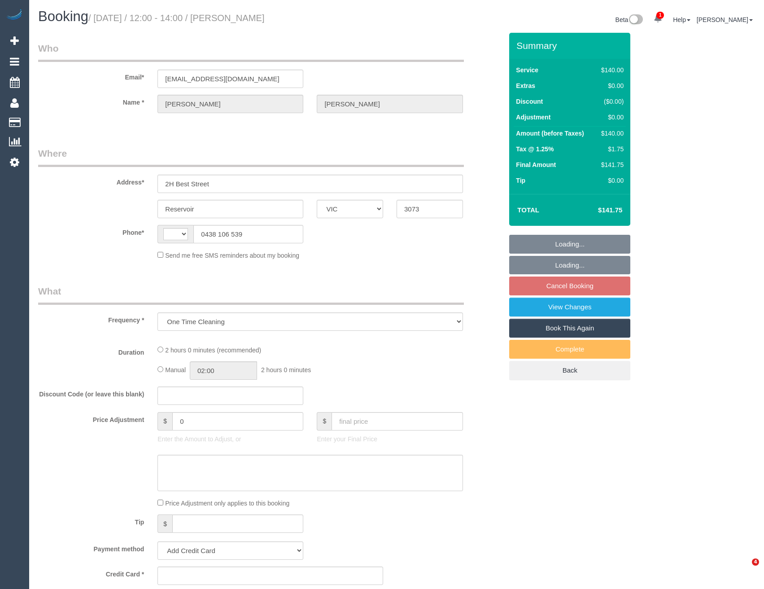
select select "VIC"
select select "string:AU"
select select "string:stripe-pm_1PjDdl2GScqysDRVTILzfgOC"
select select "number:27"
select select "number:14"
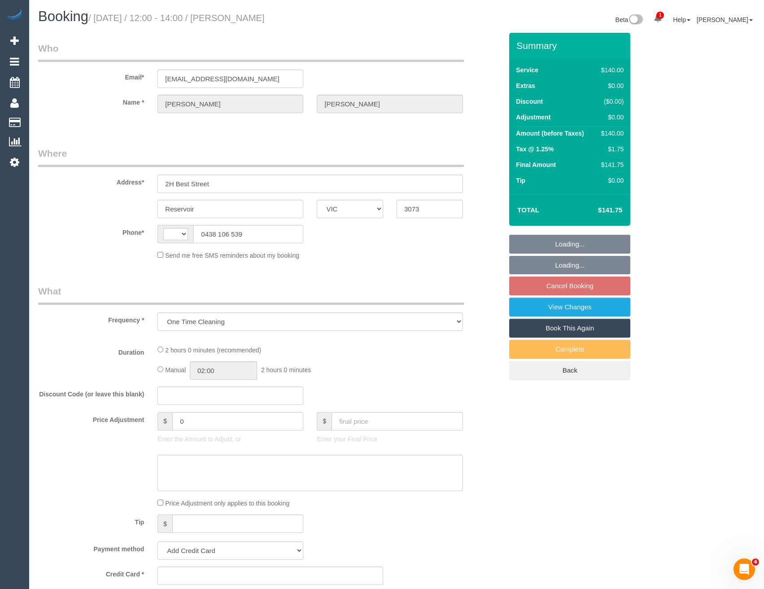
select select "number:19"
select select "number:25"
select select "number:33"
select select "number:12"
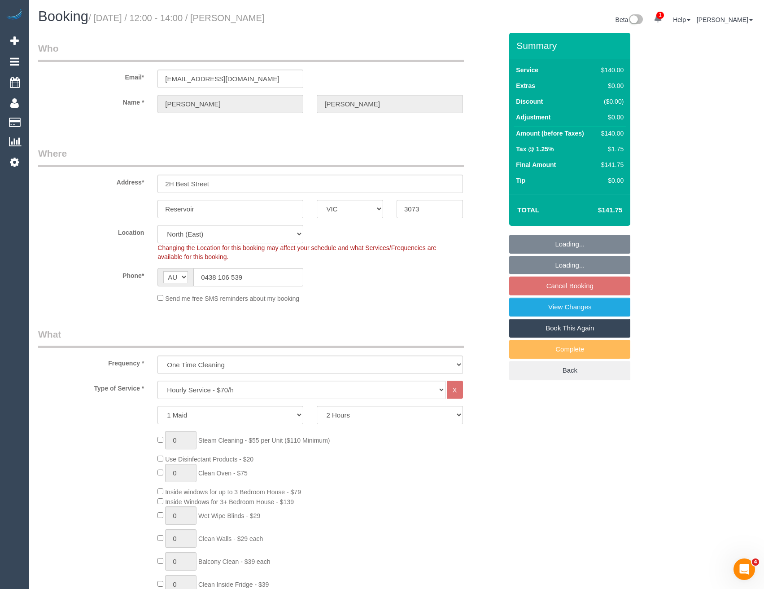
select select "object:1488"
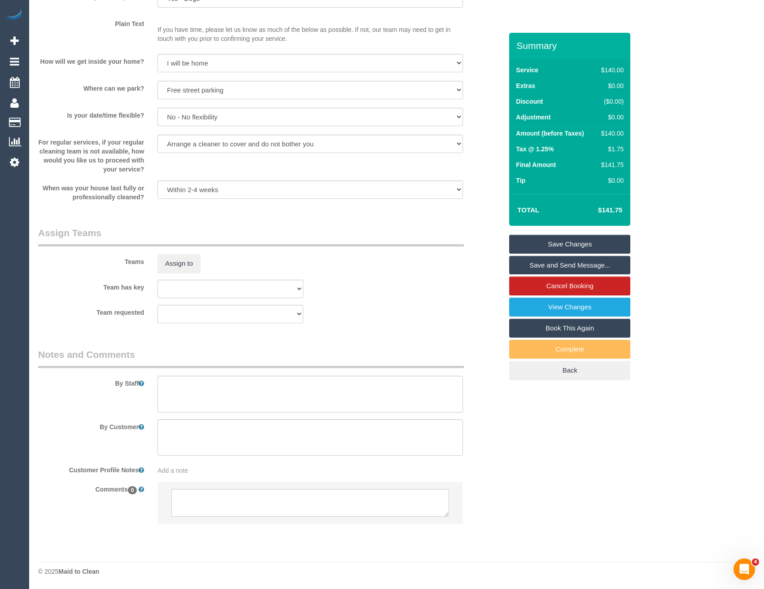
scroll to position [980, 0]
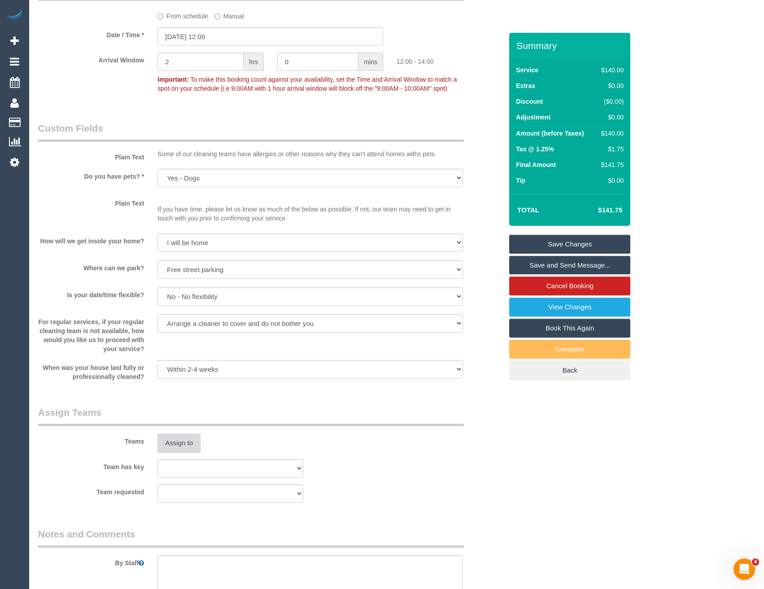
click at [178, 452] on button "Assign to" at bounding box center [179, 443] width 43 height 19
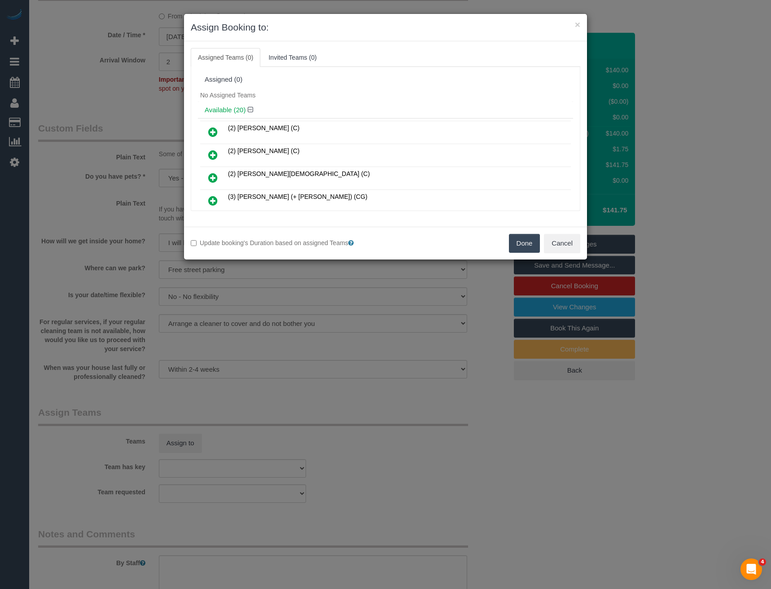
click at [210, 157] on icon at bounding box center [212, 154] width 9 height 11
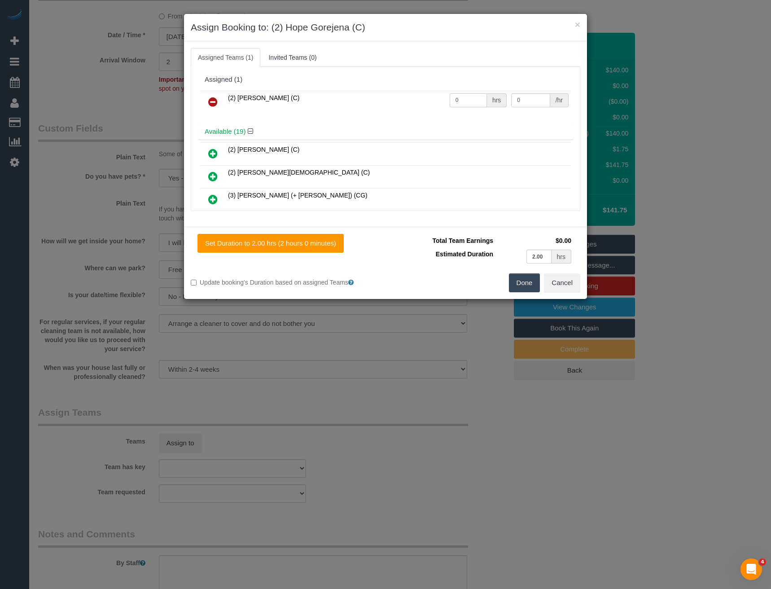
drag, startPoint x: 460, startPoint y: 96, endPoint x: 423, endPoint y: 103, distance: 37.0
click at [430, 102] on tr "(2) Hope Gorejena (C) 0 hrs 0 /hr" at bounding box center [385, 102] width 371 height 23
type input "2"
type input "37.5"
click at [522, 281] on button "Done" at bounding box center [524, 282] width 31 height 19
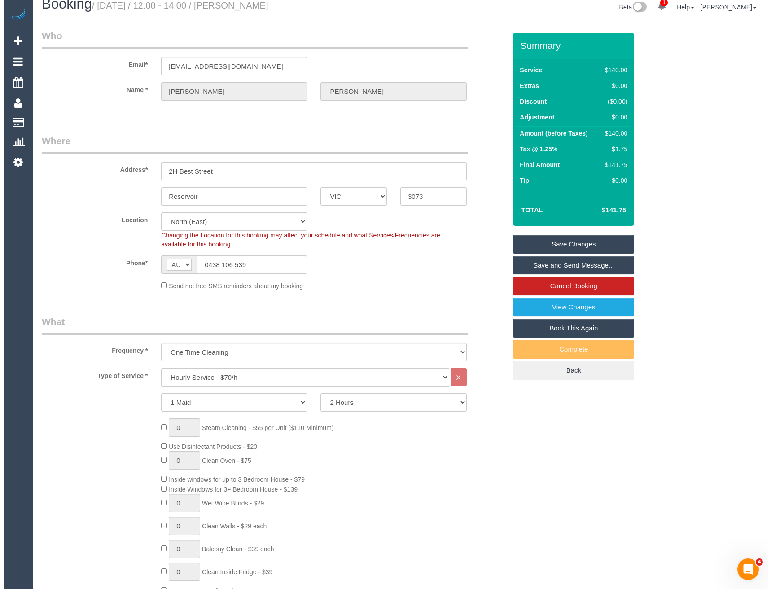
scroll to position [0, 0]
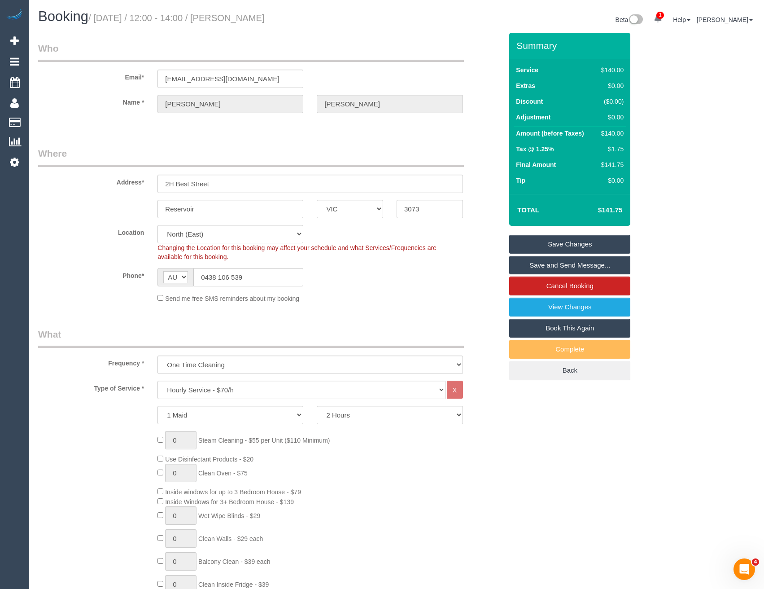
click at [546, 266] on link "Save and Send Message..." at bounding box center [570, 265] width 121 height 19
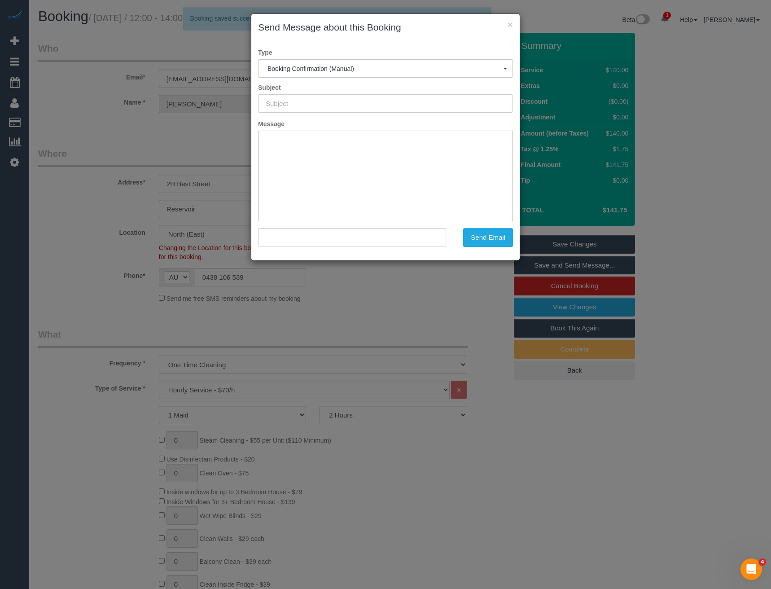
type input "Booking Confirmed"
type input ""Tracy Thompson" <tracythompson79@hotmail.com>"
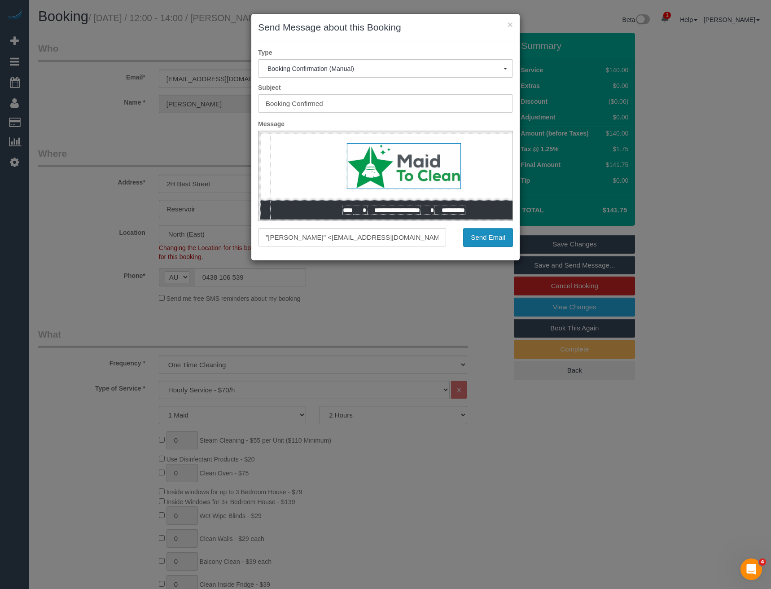
click at [505, 241] on button "Send Email" at bounding box center [488, 237] width 50 height 19
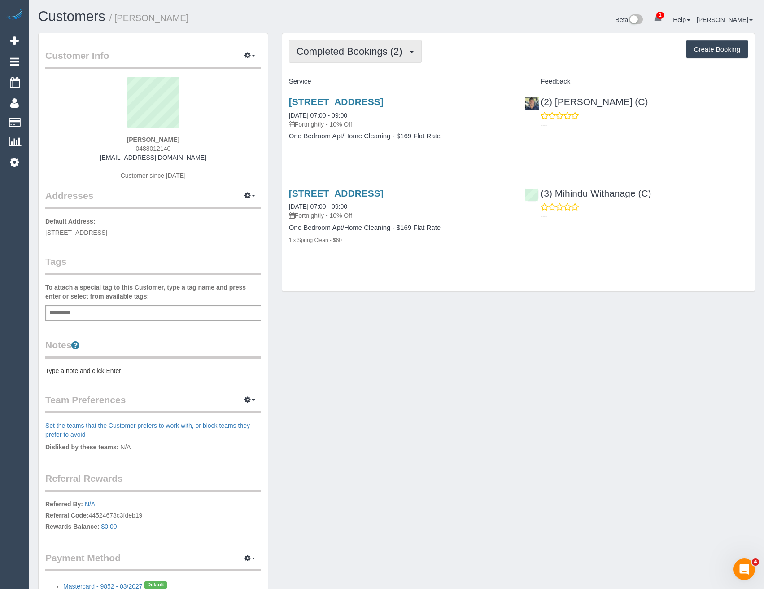
click at [386, 51] on span "Completed Bookings (2)" at bounding box center [352, 51] width 110 height 11
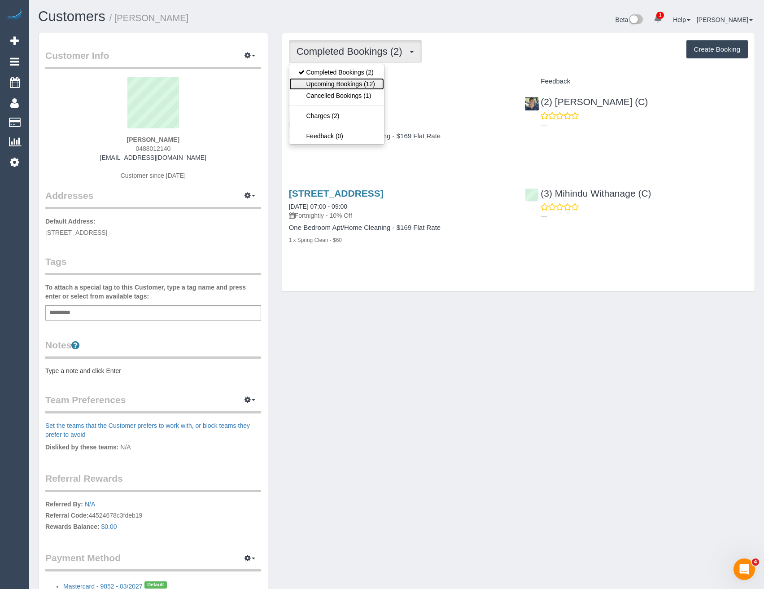
click at [378, 85] on link "Upcoming Bookings (12)" at bounding box center [337, 84] width 95 height 12
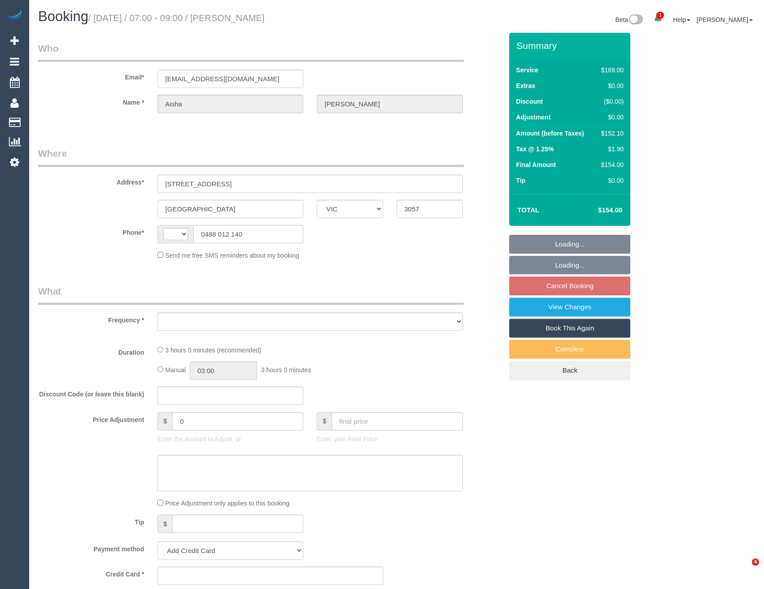
select select "VIC"
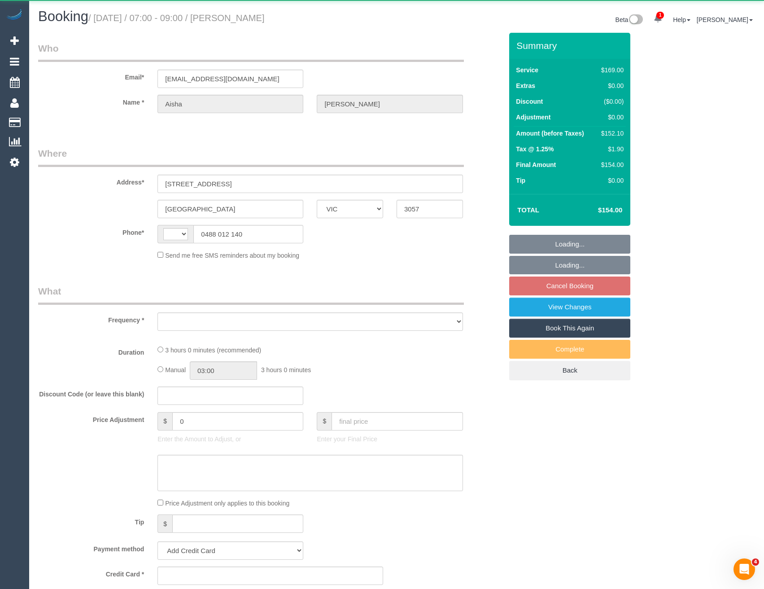
select select "string:AU"
select select "object:284"
select select "string:stripe-pm_1RcHlW2GScqysDRVtDzUjlH5"
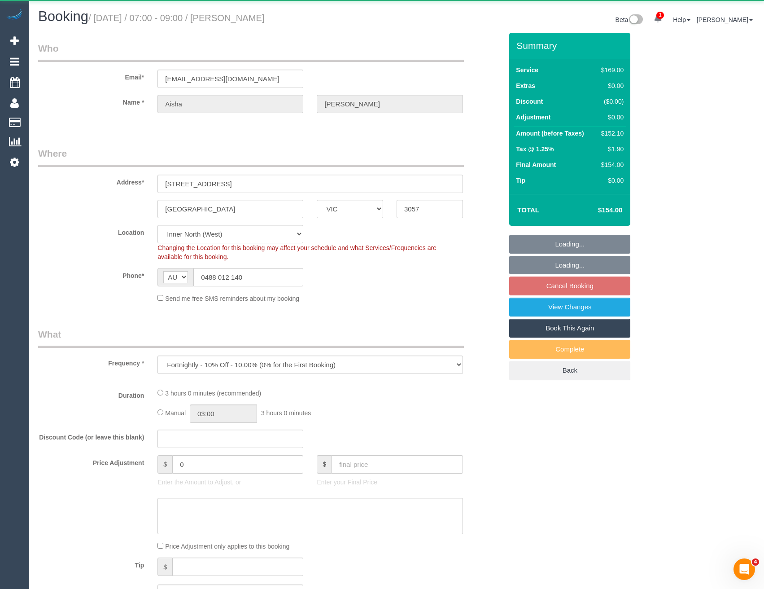
select select "number:28"
select select "number:14"
select select "number:19"
select select "number:22"
select select "number:33"
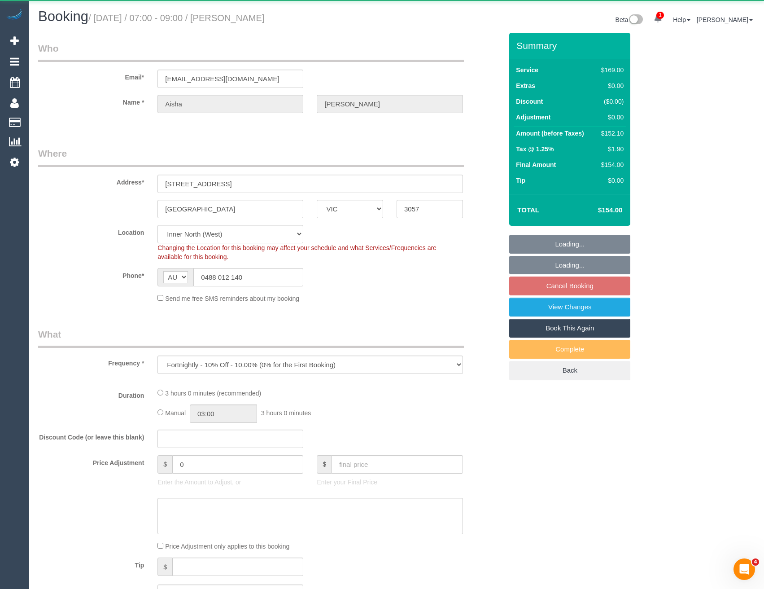
select select "number:26"
select select "object:1556"
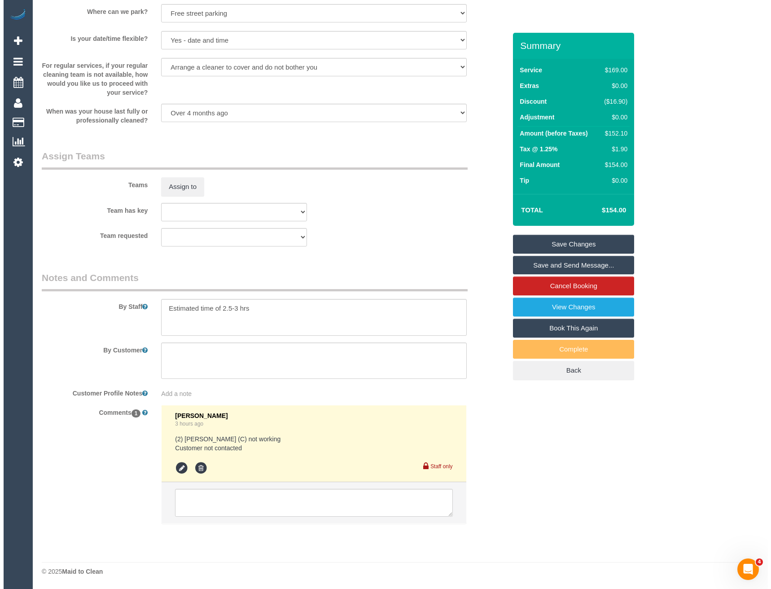
scroll to position [1097, 0]
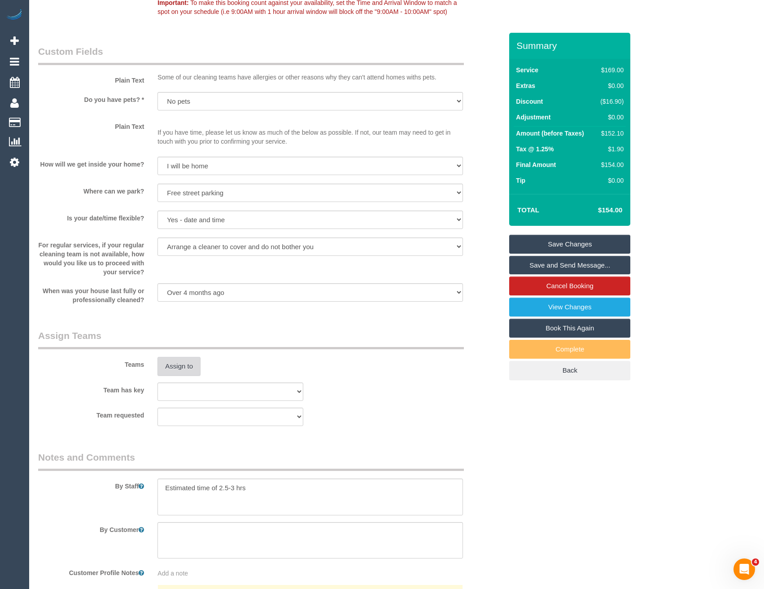
click at [189, 367] on button "Assign to" at bounding box center [179, 366] width 43 height 19
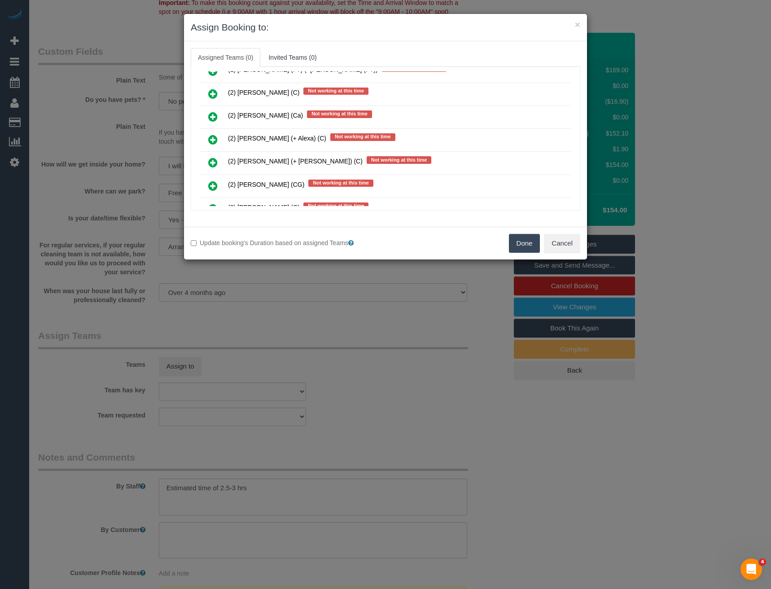
scroll to position [1731, 0]
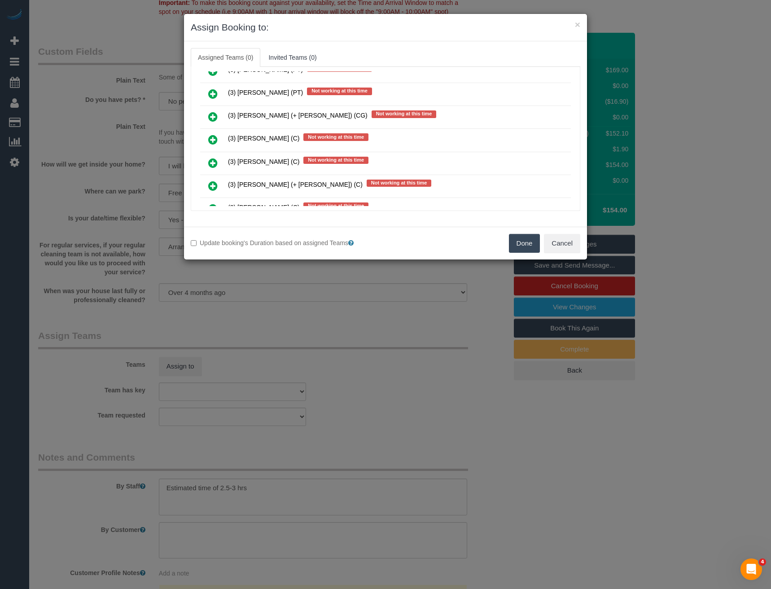
click at [213, 141] on icon at bounding box center [212, 139] width 9 height 11
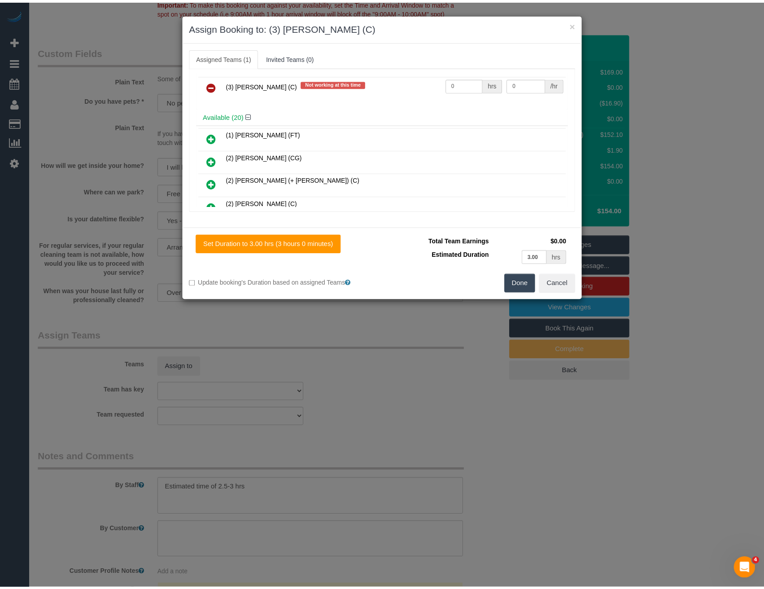
scroll to position [0, 0]
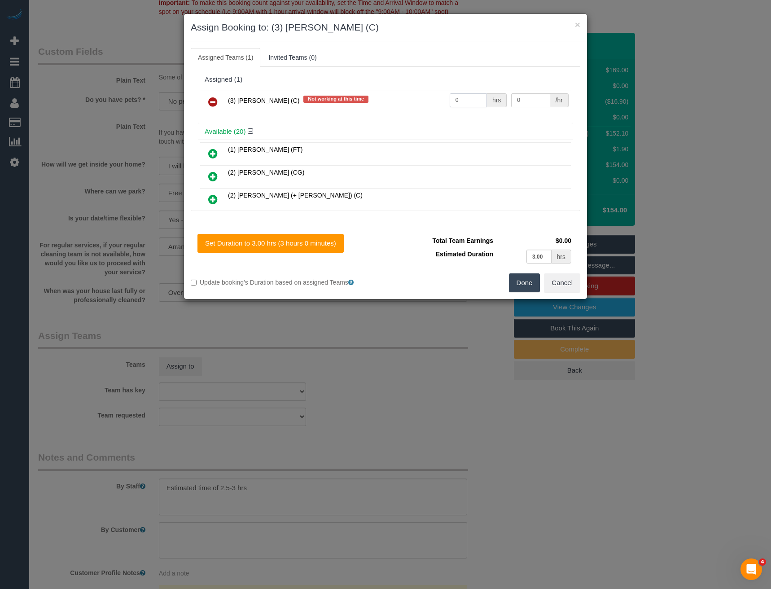
drag, startPoint x: 474, startPoint y: 103, endPoint x: 392, endPoint y: 114, distance: 82.0
click at [393, 114] on div "(3) [PERSON_NAME] (C) Not working at this time 0 hrs 0 /hr" at bounding box center [385, 105] width 375 height 35
type input "1"
type input "95"
click at [525, 279] on button "Done" at bounding box center [524, 282] width 31 height 19
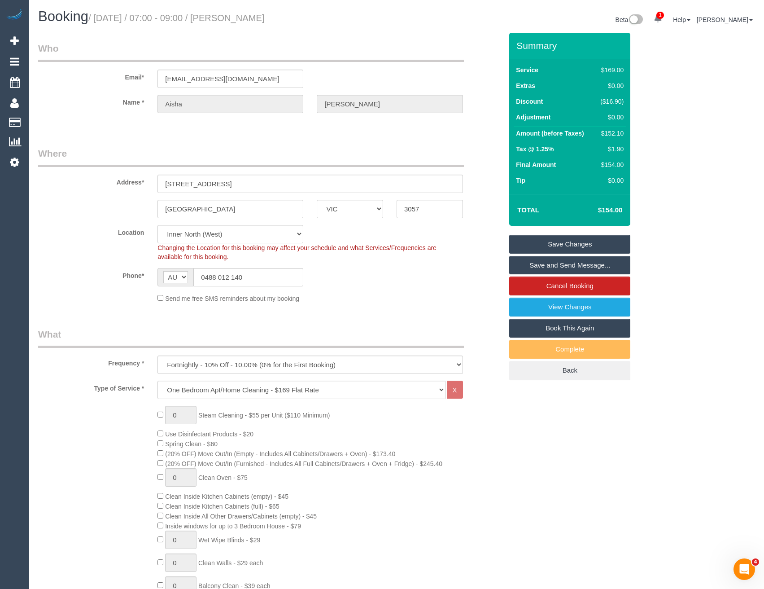
click at [542, 244] on link "Save Changes" at bounding box center [570, 244] width 121 height 19
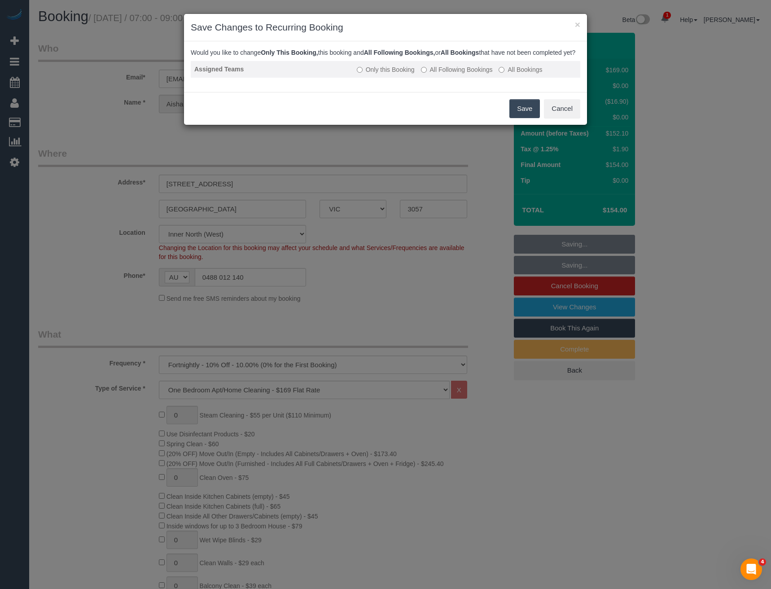
drag, startPoint x: 458, startPoint y: 77, endPoint x: 461, endPoint y: 83, distance: 6.3
click at [458, 74] on label "All Following Bookings" at bounding box center [457, 69] width 72 height 9
click at [521, 118] on button "Save" at bounding box center [525, 108] width 31 height 19
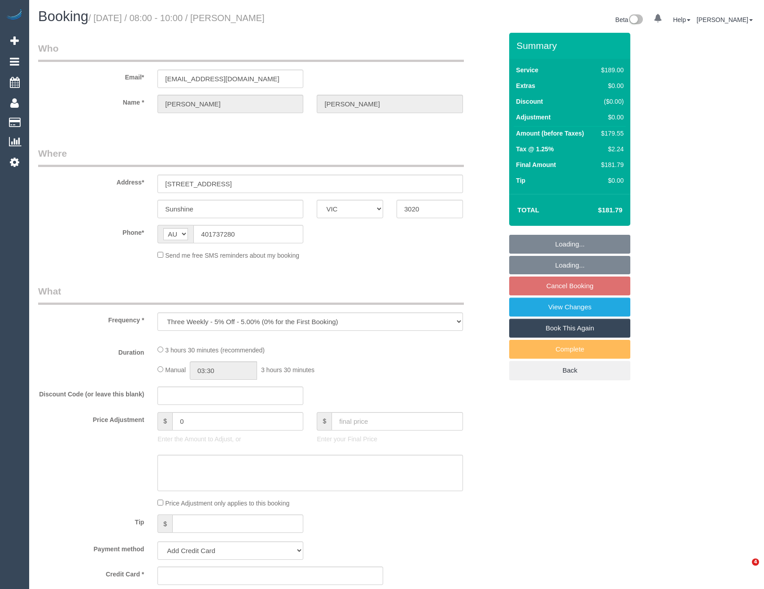
select select "VIC"
select select "string:stripe-pm_1R7s5B2GScqysDRVFqlP7bVs"
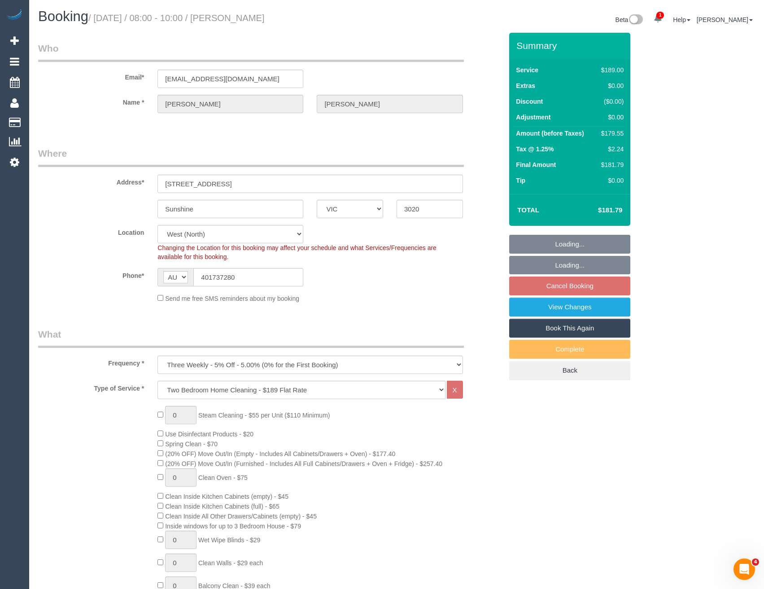
select select "object:1165"
select select "number:29"
select select "number:14"
select select "number:19"
select select "number:24"
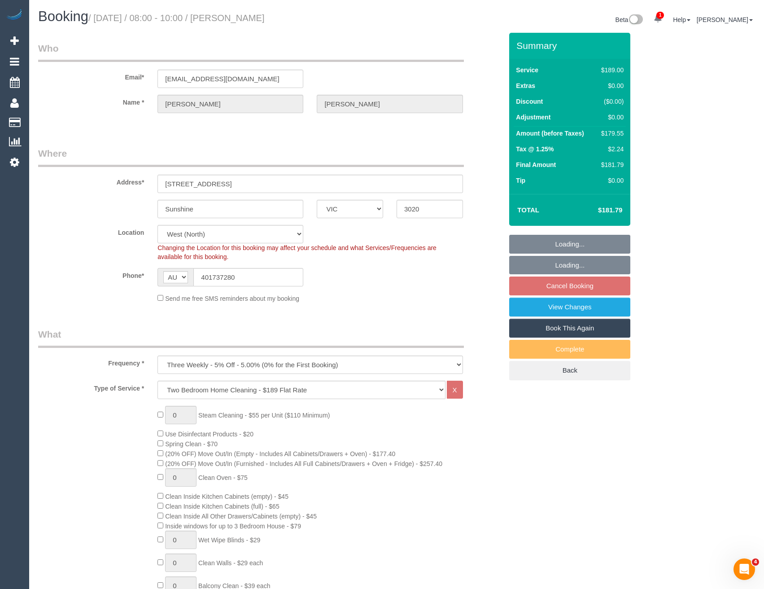
select select "number:34"
select select "number:26"
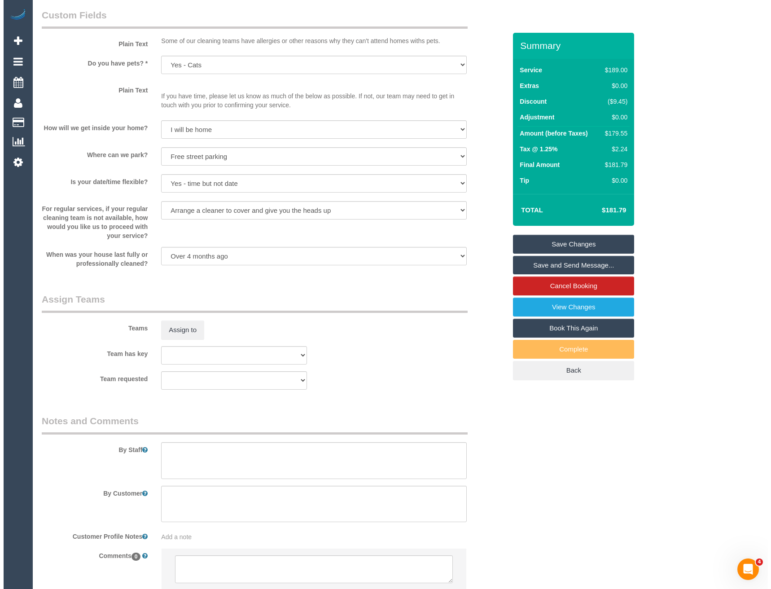
scroll to position [1184, 0]
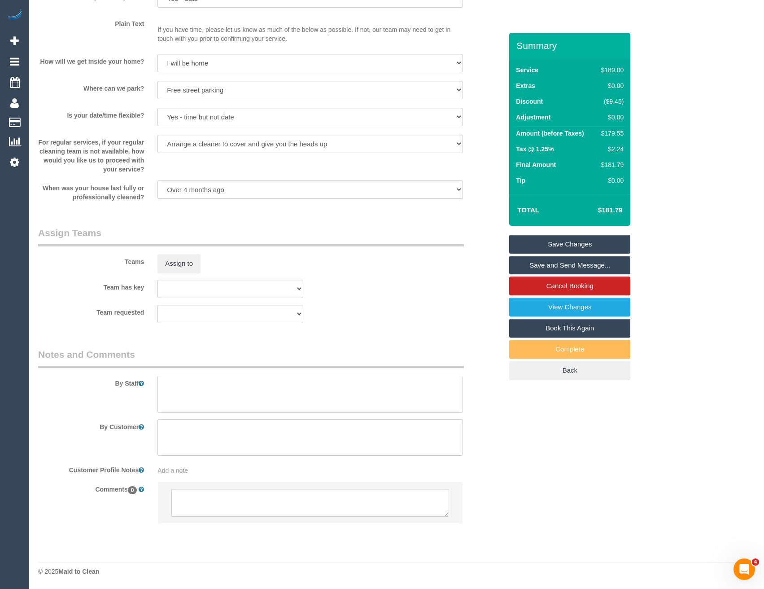
click at [191, 393] on textarea at bounding box center [310, 394] width 305 height 37
type textarea "Est 3 - 3.5 hours"
click at [178, 268] on button "Assign to" at bounding box center [179, 263] width 43 height 19
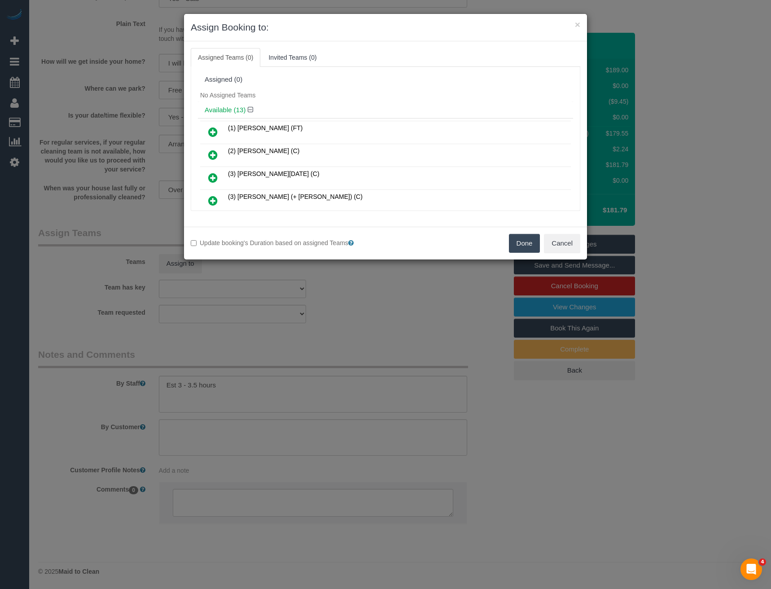
scroll to position [150, 0]
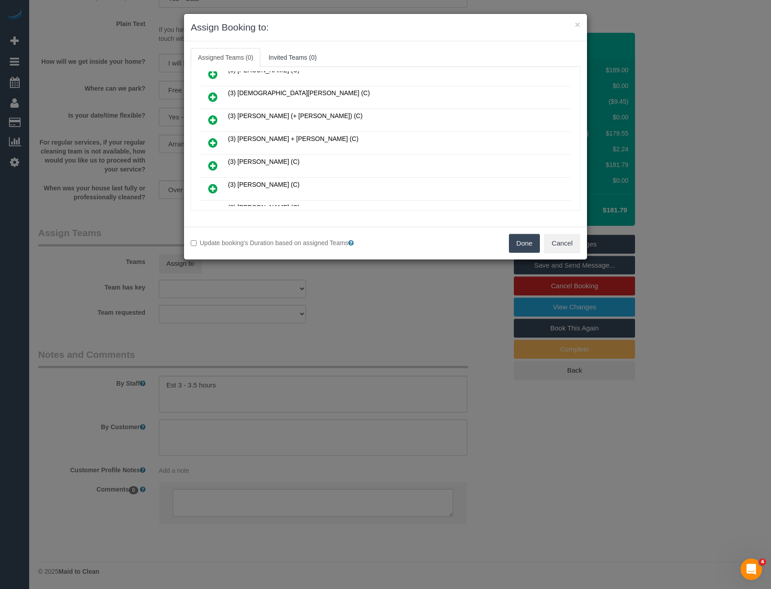
click at [211, 139] on icon at bounding box center [212, 142] width 9 height 11
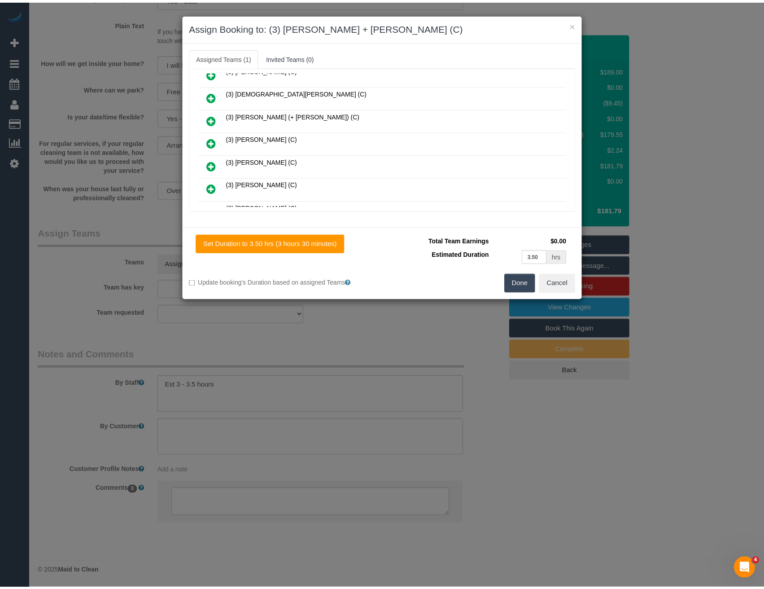
scroll to position [0, 0]
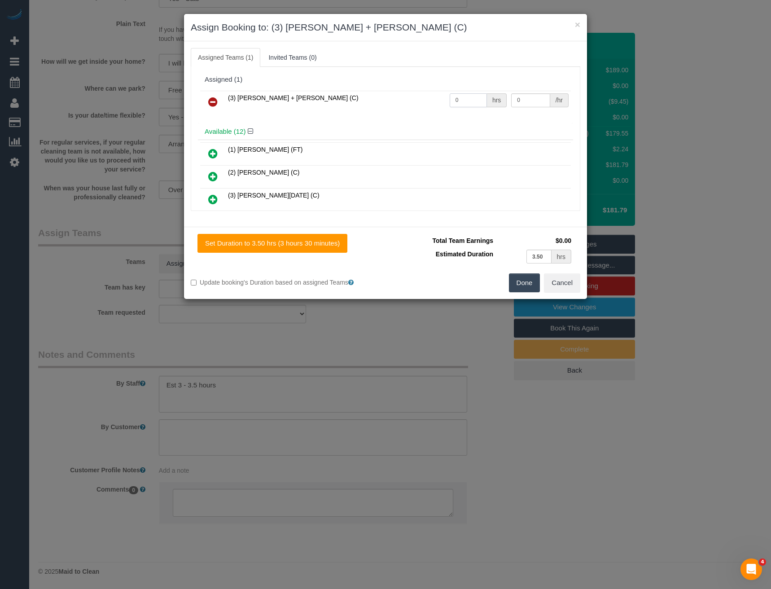
drag, startPoint x: 469, startPoint y: 101, endPoint x: 400, endPoint y: 106, distance: 68.9
click at [407, 108] on tr "(3) Gurdeep + Kamalpreet (C) 0 hrs 0 /hr" at bounding box center [385, 102] width 371 height 23
type input "1"
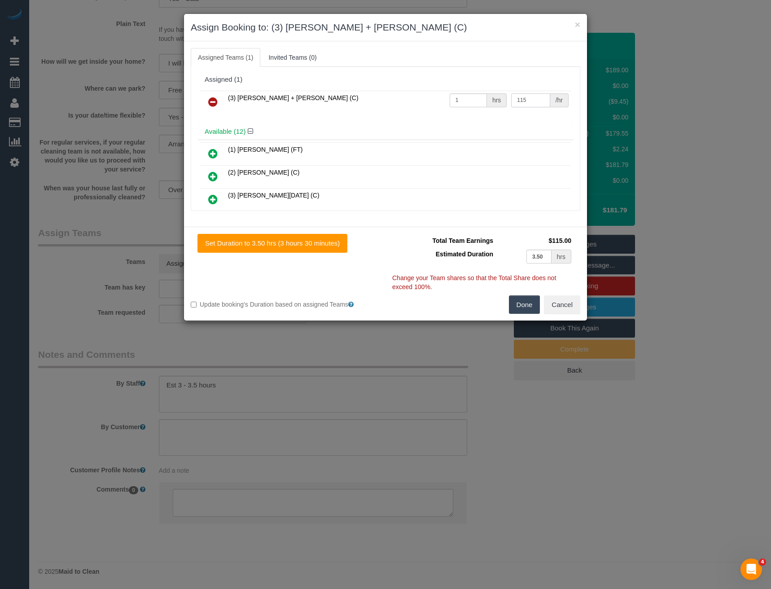
type input "115"
drag, startPoint x: 525, startPoint y: 305, endPoint x: 520, endPoint y: 307, distance: 5.6
click at [525, 306] on button "Done" at bounding box center [524, 304] width 31 height 19
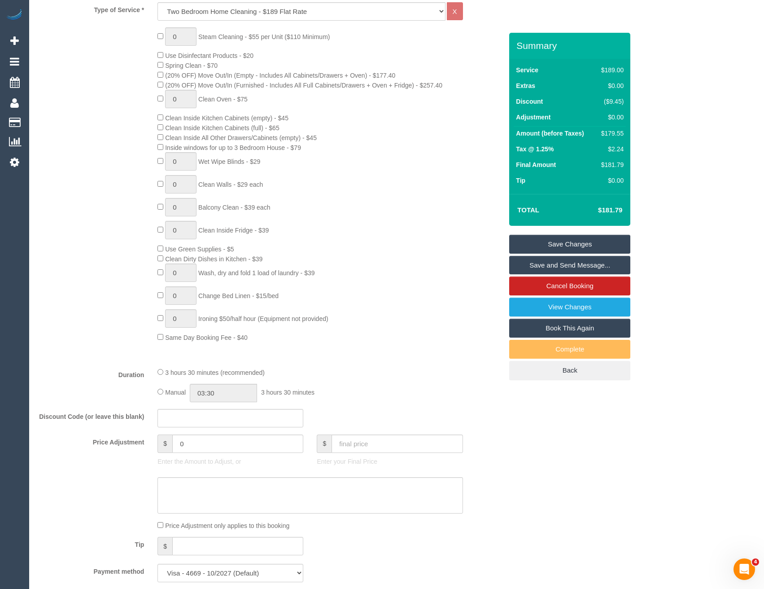
scroll to position [376, 0]
click at [235, 391] on input "03:30" at bounding box center [223, 395] width 67 height 18
click at [219, 426] on li "01:30" at bounding box center [214, 430] width 40 height 12
click at [229, 398] on input "01:30" at bounding box center [223, 395] width 67 height 18
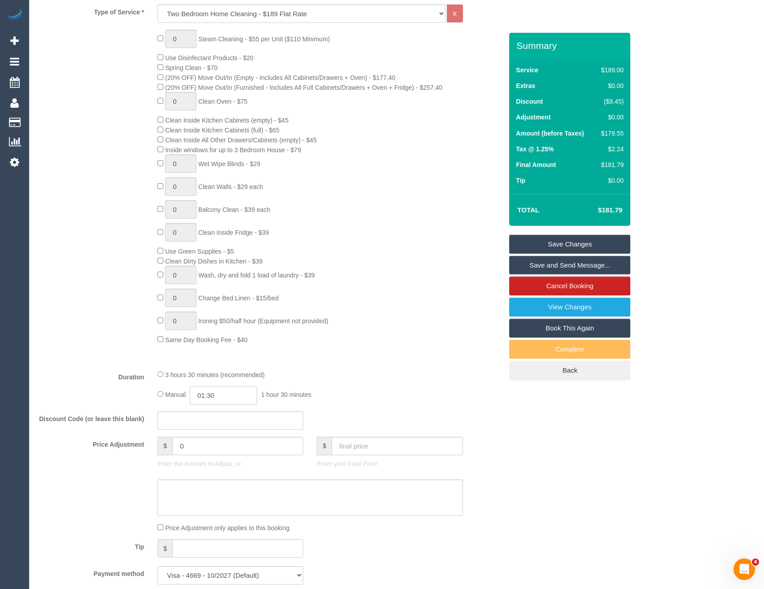
scroll to position [23, 0]
type input "01:45"
click at [287, 367] on fieldset "What Frequency * One Time Cleaning Weekly - 10% Off - 10.00% (0% for the First …" at bounding box center [270, 272] width 465 height 640
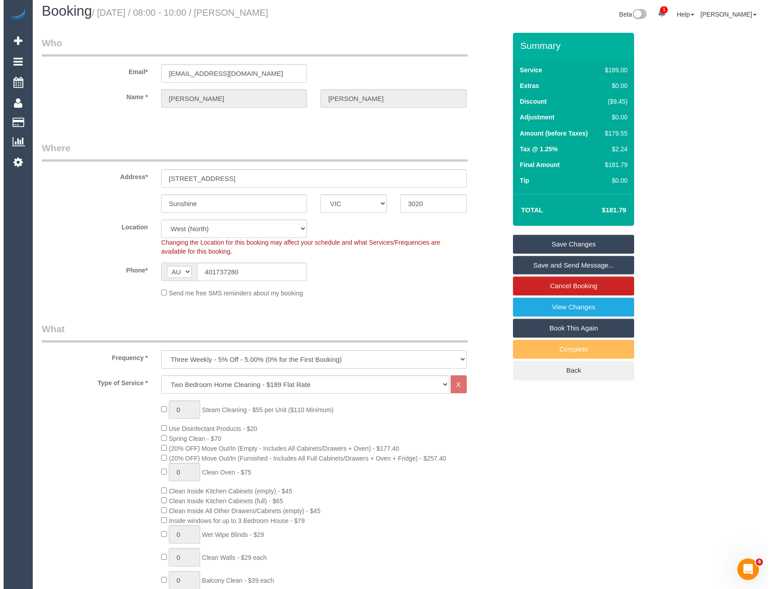
scroll to position [0, 0]
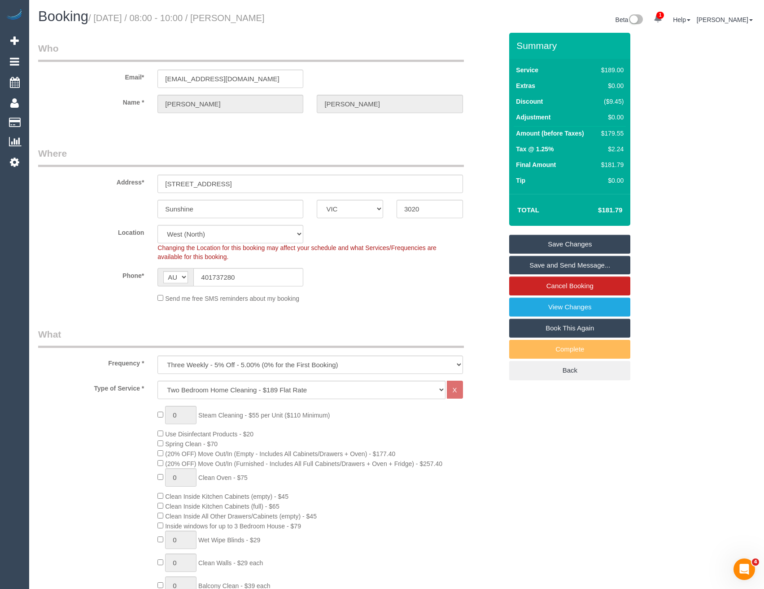
click at [542, 266] on link "Save and Send Message..." at bounding box center [570, 265] width 121 height 19
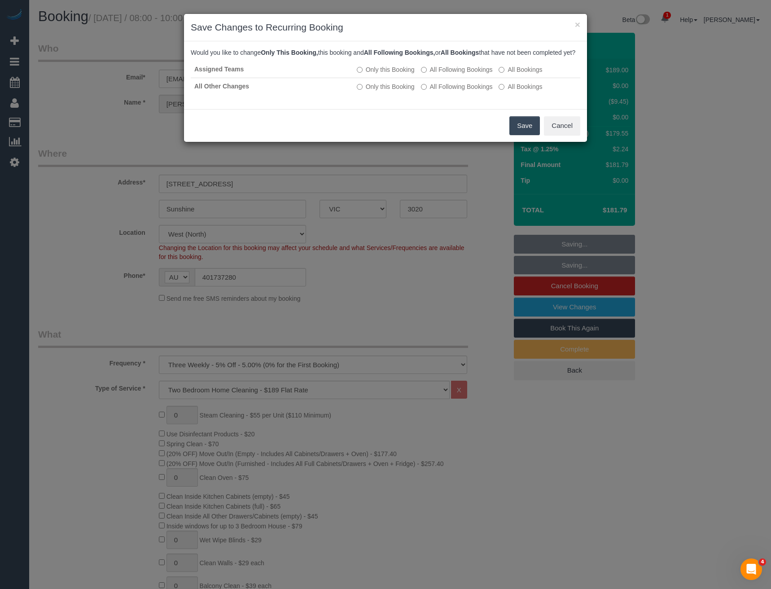
click at [519, 133] on button "Save" at bounding box center [525, 125] width 31 height 19
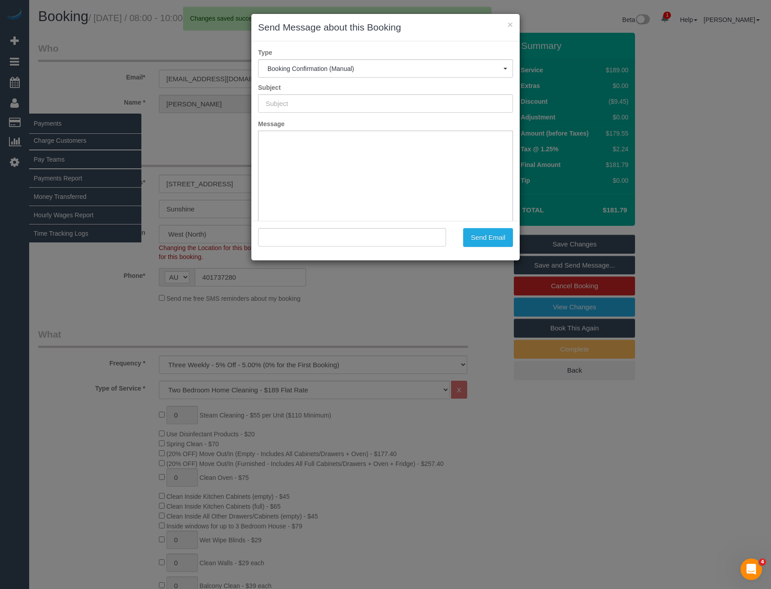
type input "Booking Confirmed"
type input ""Sam Hopkinson" <shopkinson90@gmail.com>"
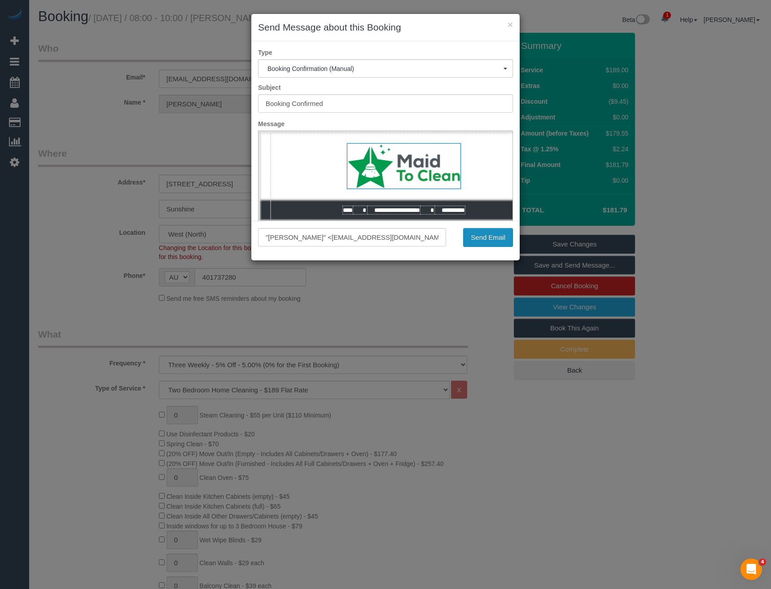
click at [495, 231] on button "Send Email" at bounding box center [488, 237] width 50 height 19
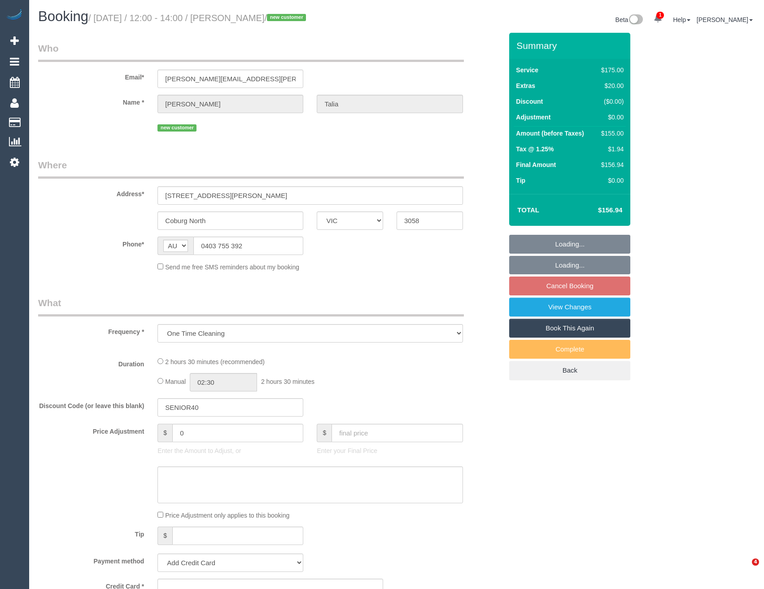
select select "VIC"
select select "string:stripe-pm_1S3uWQ2GScqysDRVWIS3n90F"
select select "150"
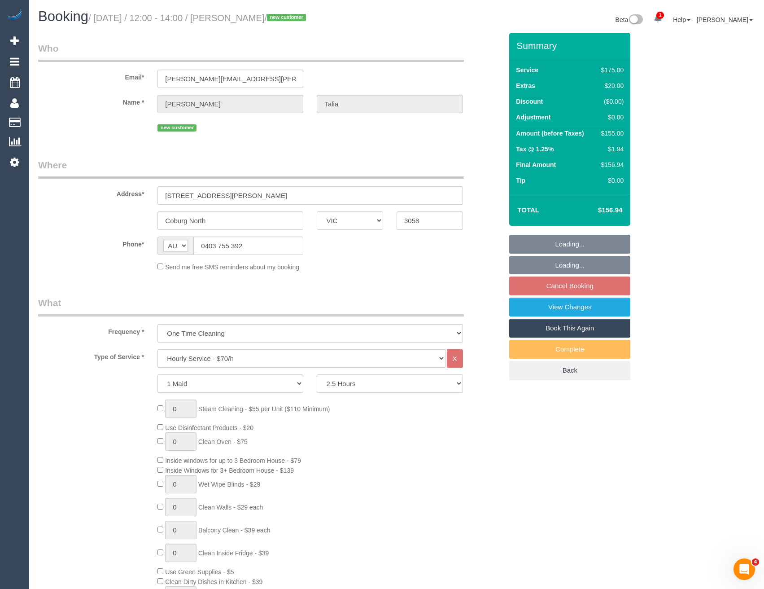
select select "number:27"
select select "number:14"
select select "number:19"
select select "number:25"
select select "number:12"
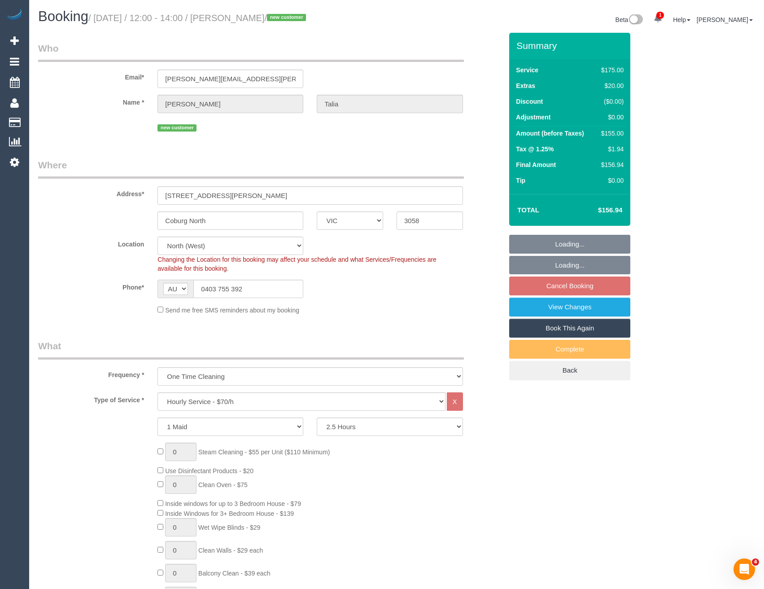
select select "object:1607"
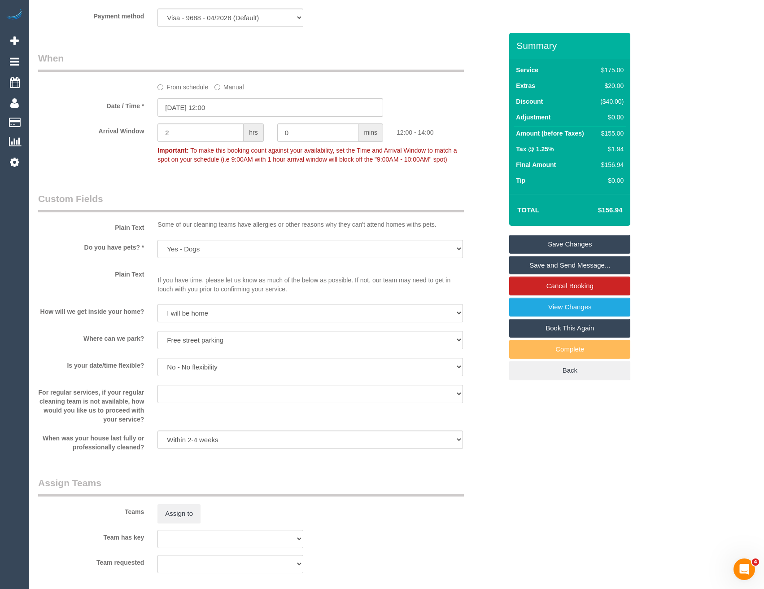
scroll to position [1032, 0]
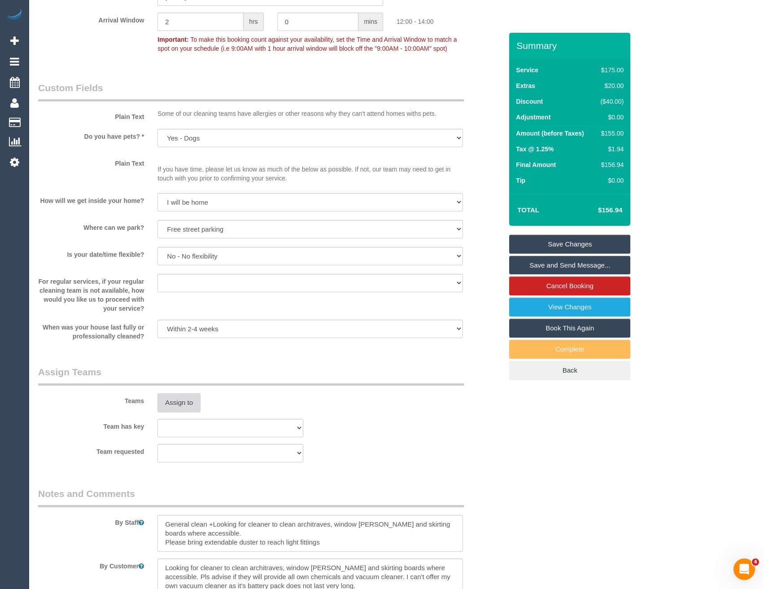
click at [184, 403] on button "Assign to" at bounding box center [179, 402] width 43 height 19
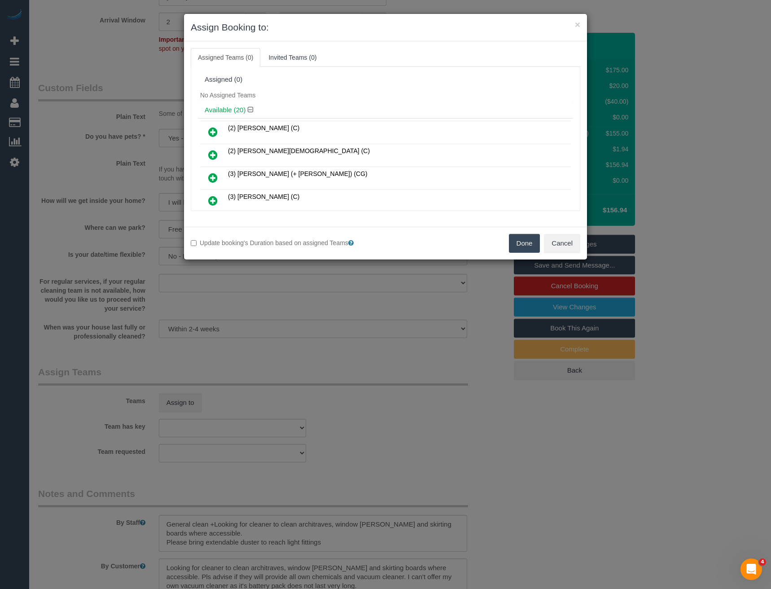
click at [213, 154] on icon at bounding box center [212, 154] width 9 height 11
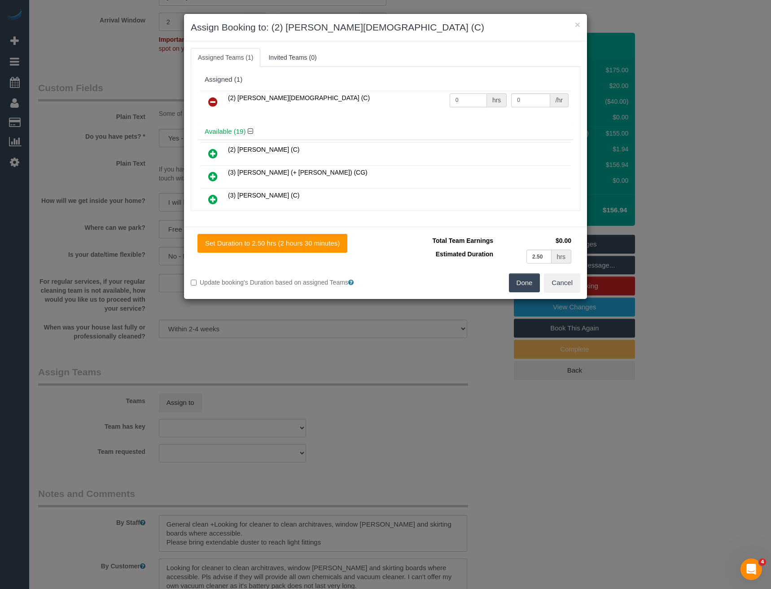
drag, startPoint x: 455, startPoint y: 98, endPoint x: 412, endPoint y: 97, distance: 43.6
click at [422, 105] on tr "(2) [PERSON_NAME][DEMOGRAPHIC_DATA] (C) 0 hrs 0 /hr" at bounding box center [385, 102] width 371 height 23
type input "2.5"
type input "41.5"
click at [525, 282] on button "Done" at bounding box center [524, 282] width 31 height 19
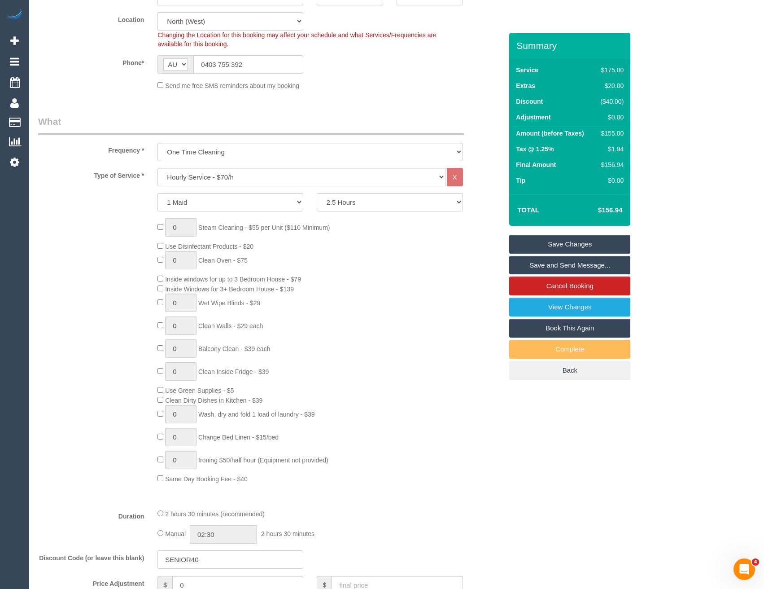
scroll to position [0, 0]
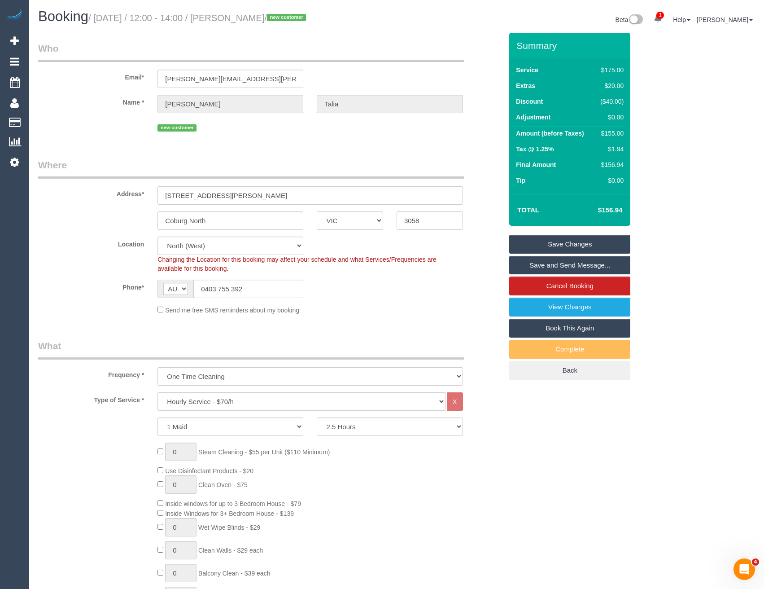
click at [549, 246] on link "Save Changes" at bounding box center [570, 244] width 121 height 19
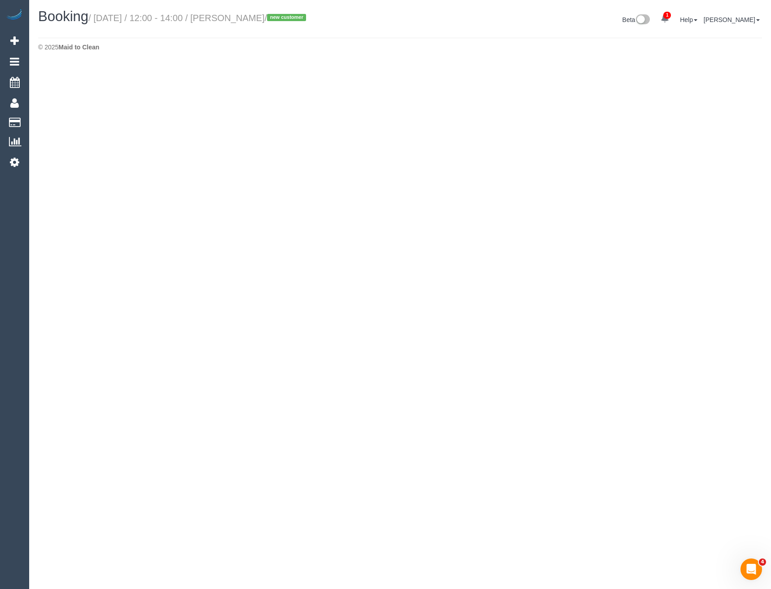
select select "VIC"
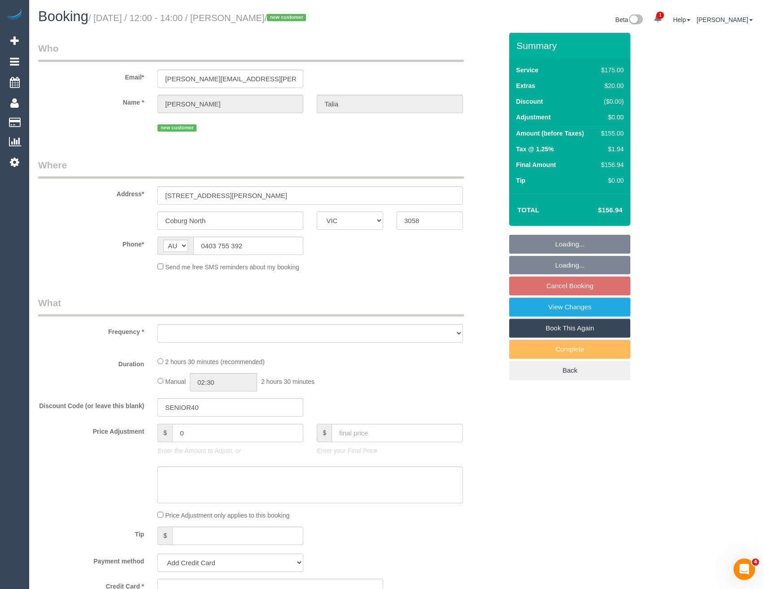
select select "object:5532"
select select "string:stripe-pm_1S3uWQ2GScqysDRVWIS3n90F"
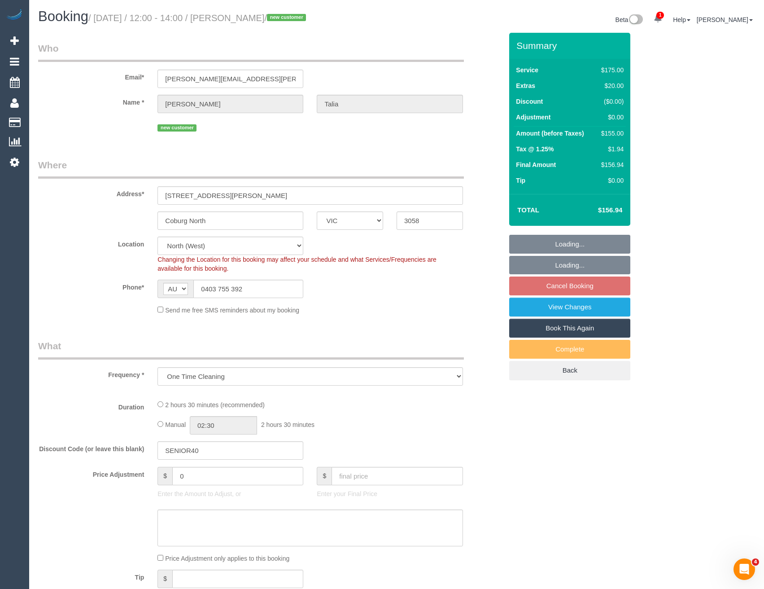
select select "150"
select select "number:27"
select select "number:14"
select select "number:19"
select select "number:25"
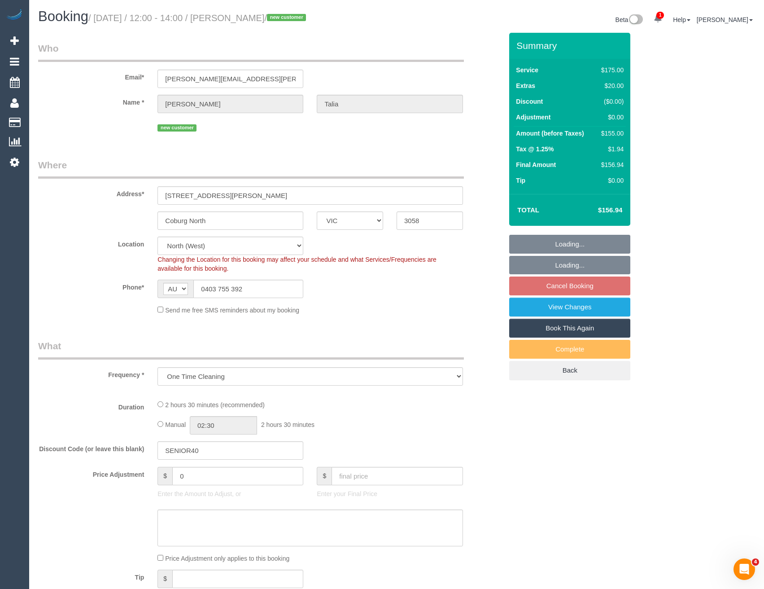
select select "number:12"
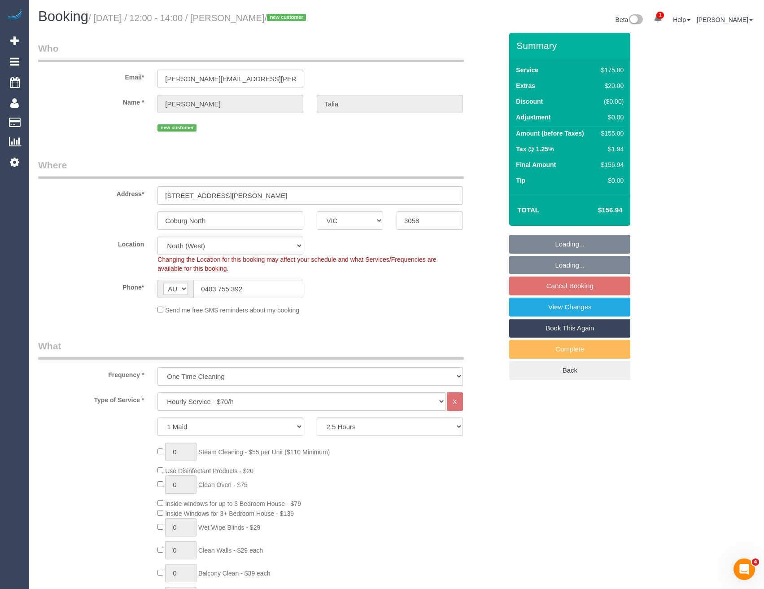
select select "object:6601"
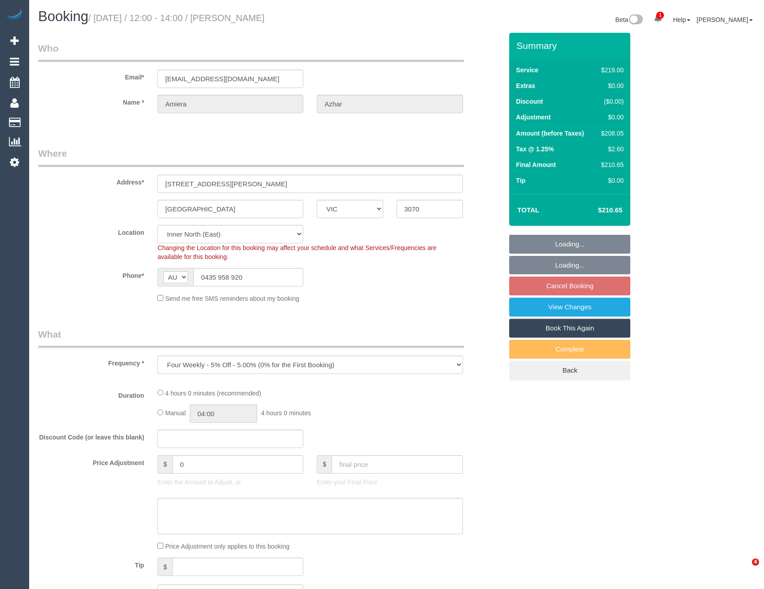
select select "VIC"
select select "string:stripe-pm_1RR2uV2GScqysDRVzdrGp45Z"
select select "object:538"
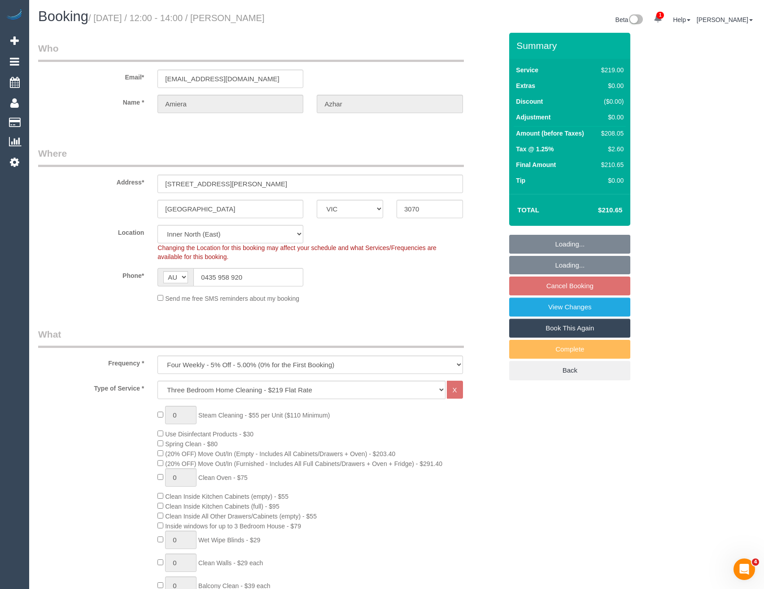
select select "number:29"
select select "number:14"
select select "number:19"
select select "number:23"
select select "number:34"
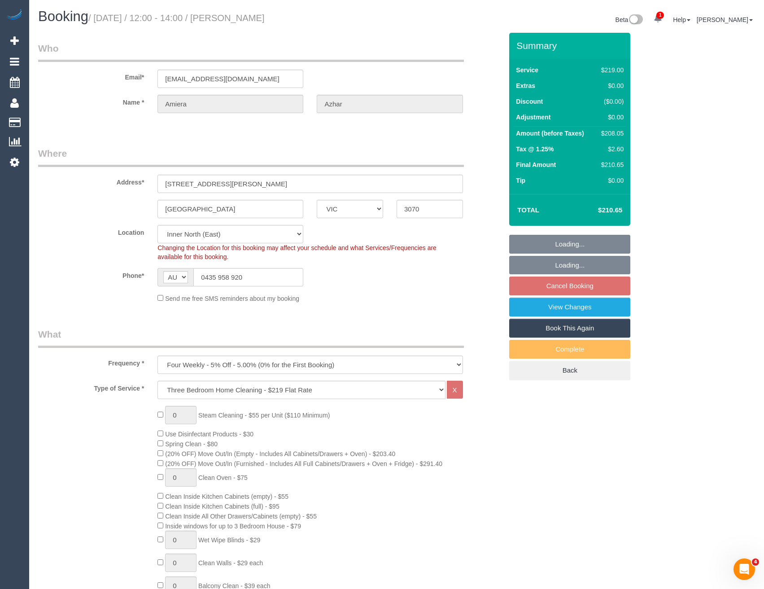
select select "number:13"
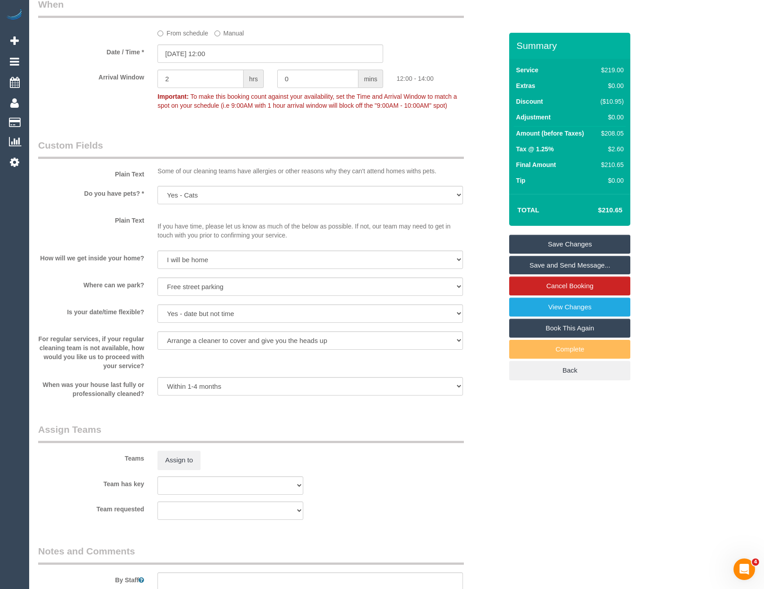
scroll to position [1184, 0]
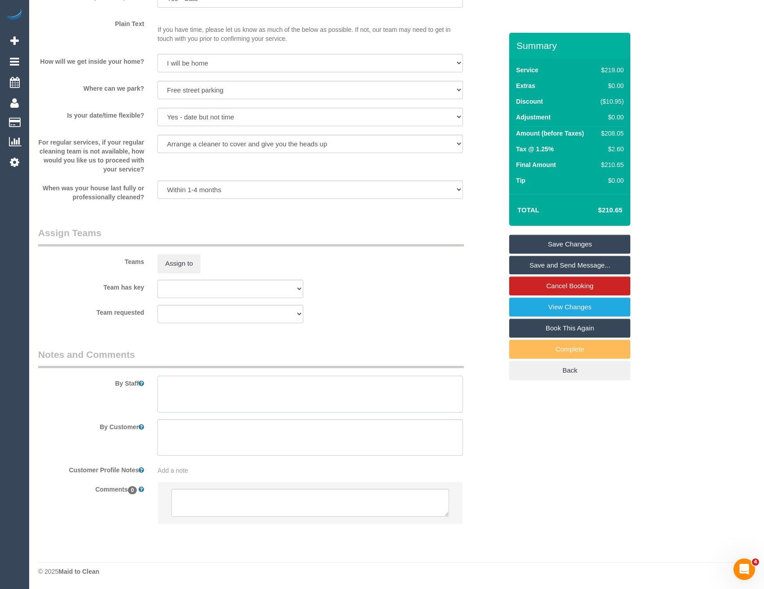
click at [219, 396] on textarea at bounding box center [310, 394] width 305 height 37
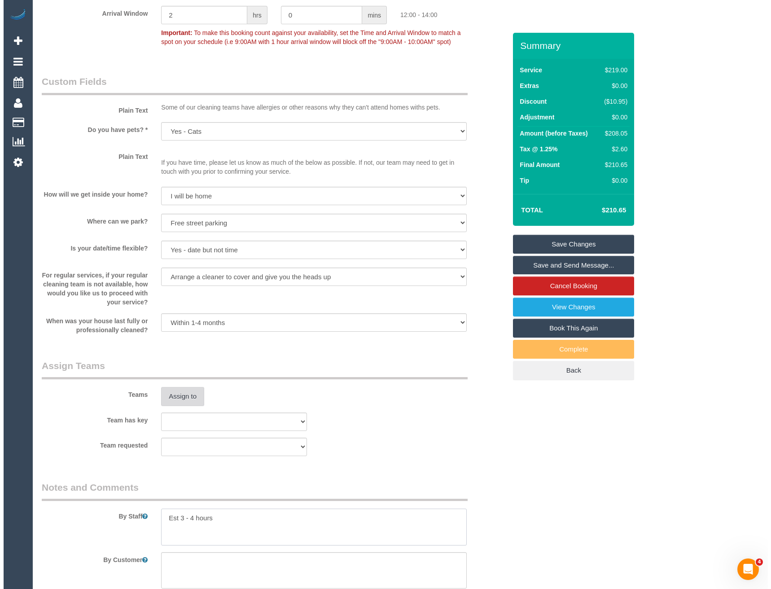
scroll to position [1050, 0]
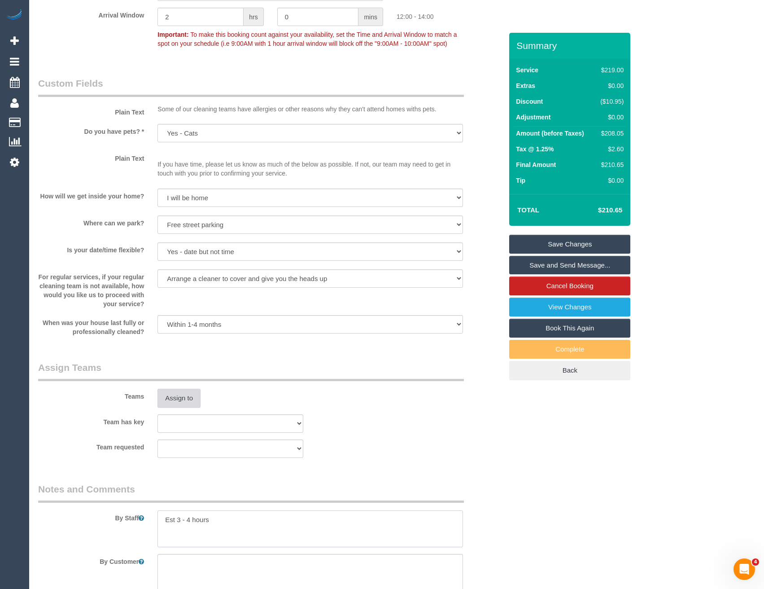
type textarea "Est 3 - 4 hours"
click at [178, 389] on button "Assign to" at bounding box center [179, 398] width 43 height 19
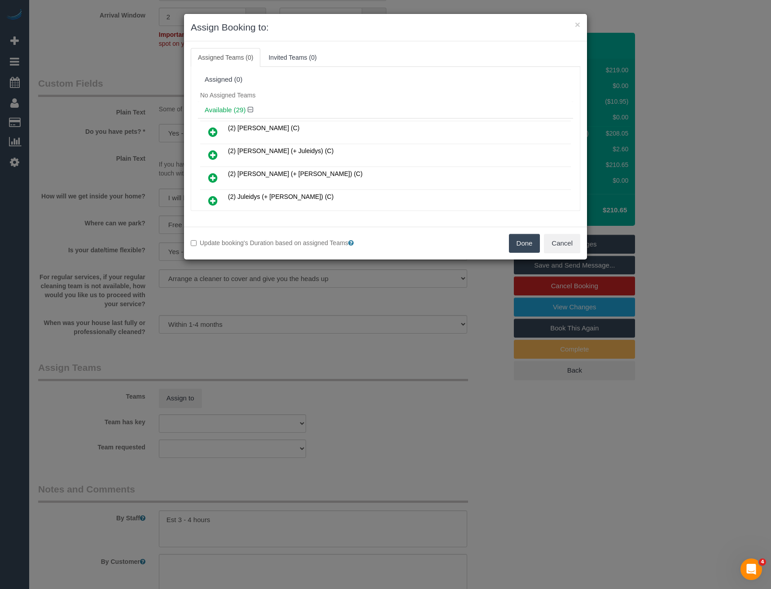
scroll to position [242, 0]
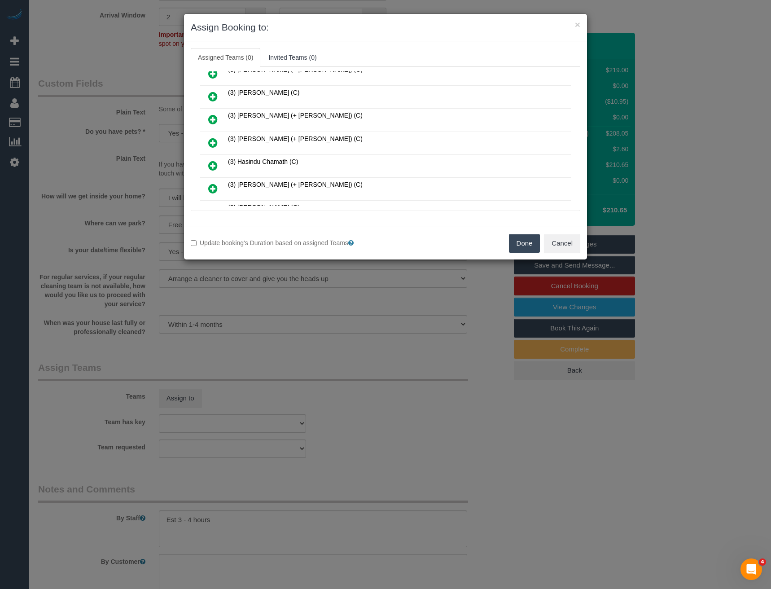
click at [211, 139] on icon at bounding box center [212, 142] width 9 height 11
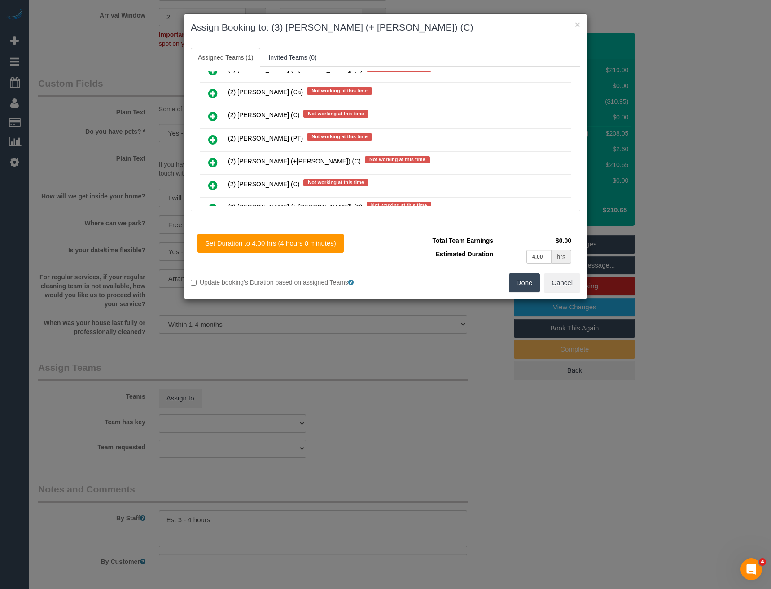
scroll to position [562, 0]
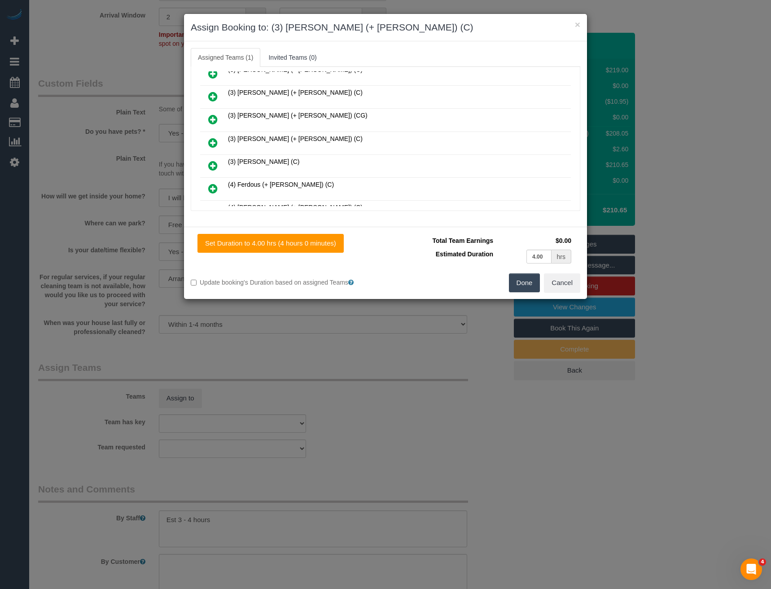
click at [212, 140] on icon at bounding box center [212, 142] width 9 height 11
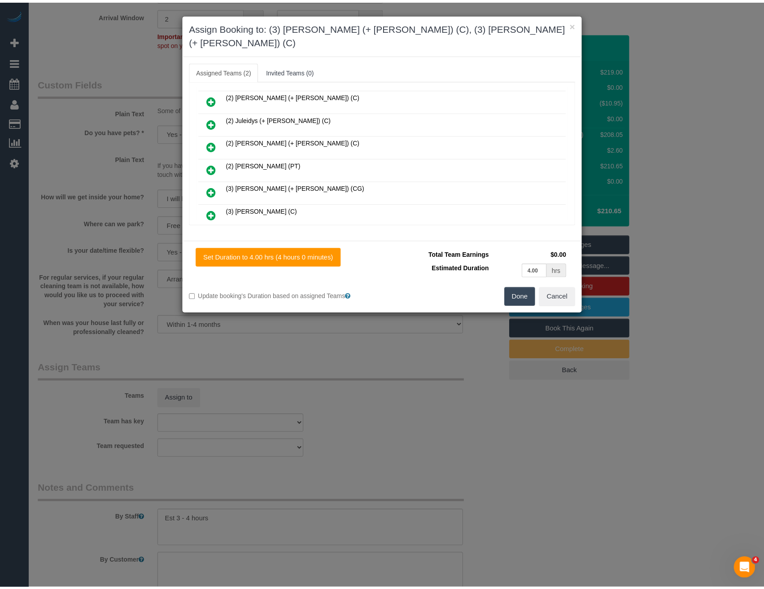
scroll to position [0, 0]
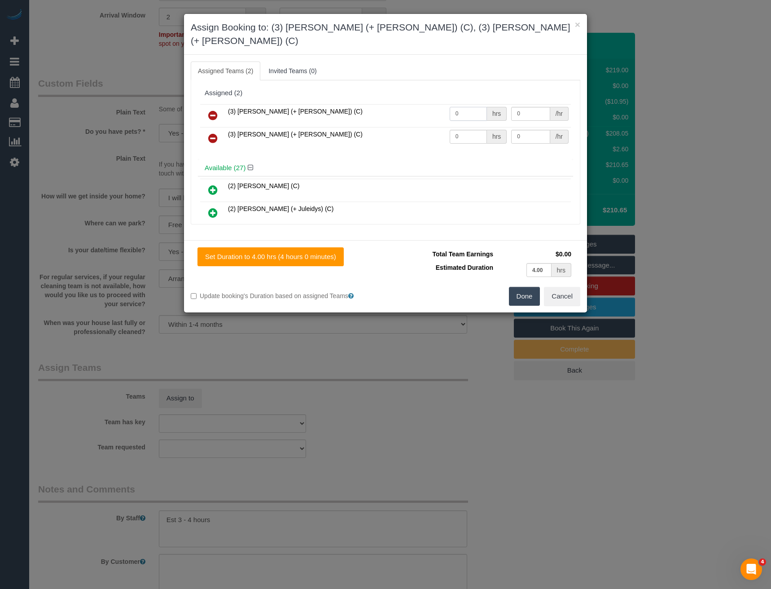
drag, startPoint x: 470, startPoint y: 104, endPoint x: 399, endPoint y: 120, distance: 73.2
click at [399, 120] on tbody "(3) Felipe (+ Tatiana) (C) 0 hrs 0 /hr (3) Tatiana (+ Felipe) (C) 0 hrs 0 /hr" at bounding box center [385, 127] width 371 height 46
type input "1"
type input "65"
drag, startPoint x: 461, startPoint y: 123, endPoint x: 430, endPoint y: 129, distance: 32.5
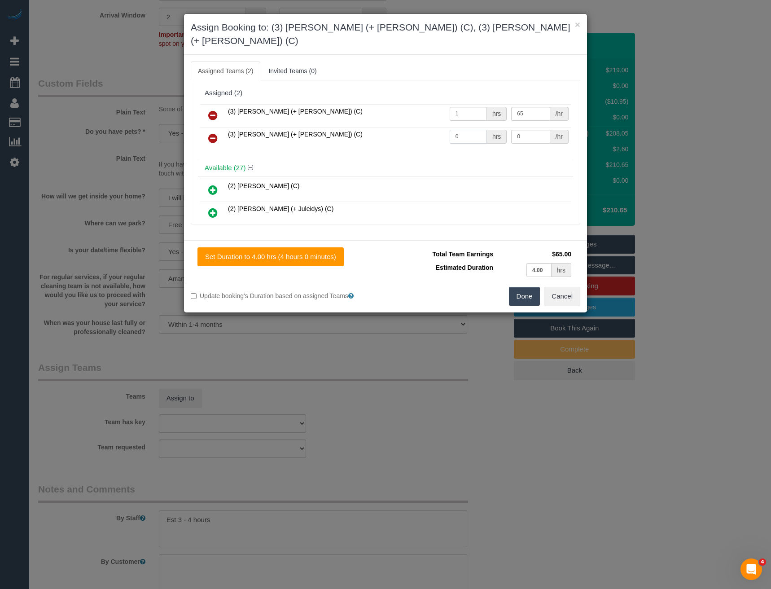
click at [430, 129] on tr "(3) Tatiana (+ Felipe) (C) 0 hrs 0 /hr" at bounding box center [385, 138] width 371 height 23
type input "1"
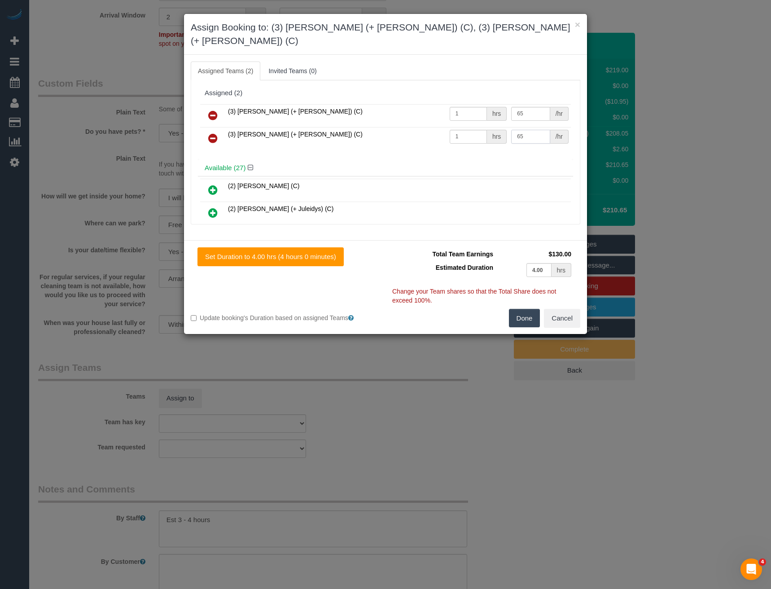
type input "65"
click at [527, 309] on button "Done" at bounding box center [524, 318] width 31 height 19
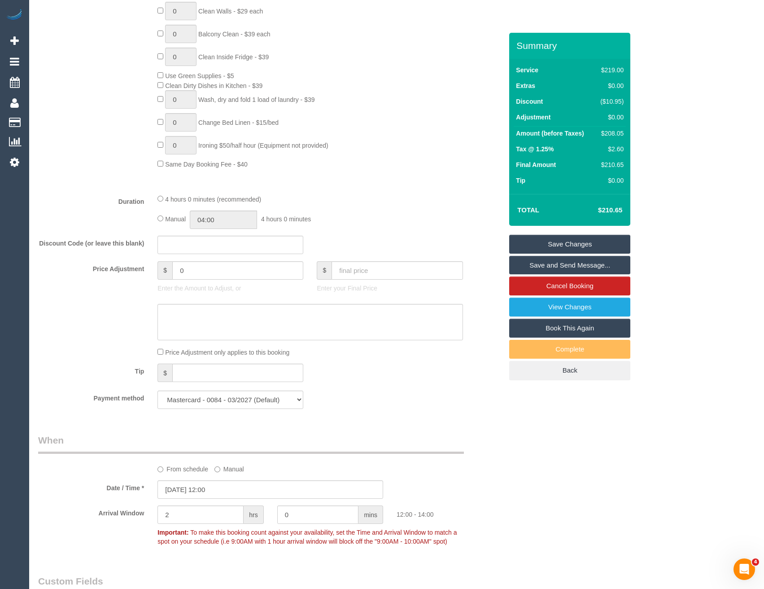
scroll to position [511, 0]
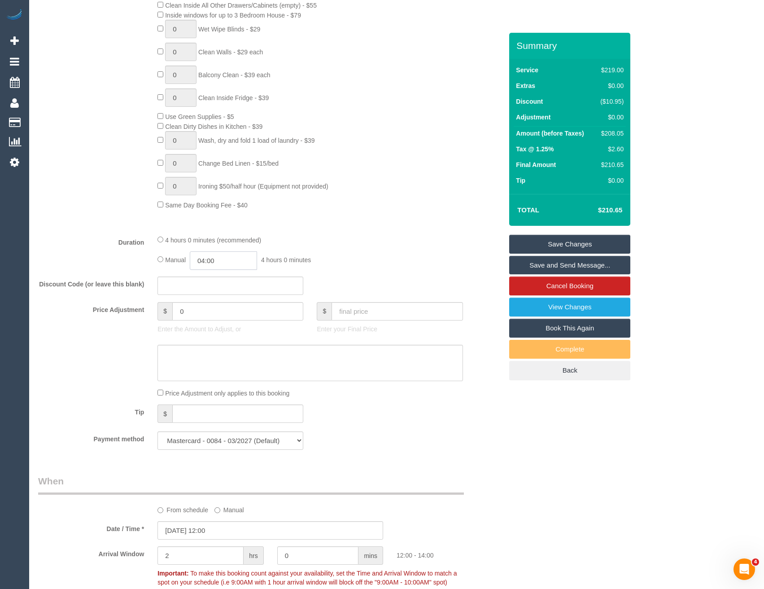
click at [223, 262] on input "04:00" at bounding box center [223, 260] width 67 height 18
type input "02:00"
click at [224, 295] on li "02:00" at bounding box center [214, 295] width 40 height 12
click at [339, 257] on div "Manual 02:00 2 hours 0 minutes" at bounding box center [310, 260] width 305 height 18
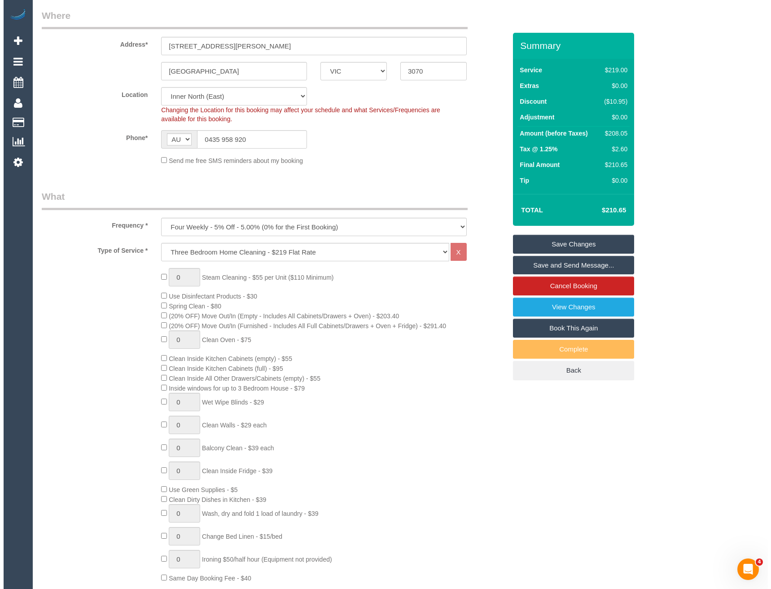
scroll to position [0, 0]
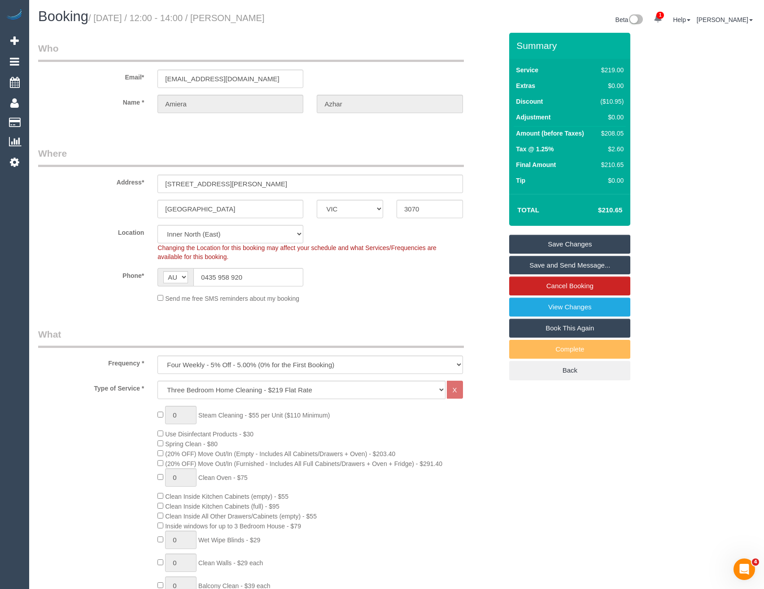
click at [526, 262] on link "Save and Send Message..." at bounding box center [570, 265] width 121 height 19
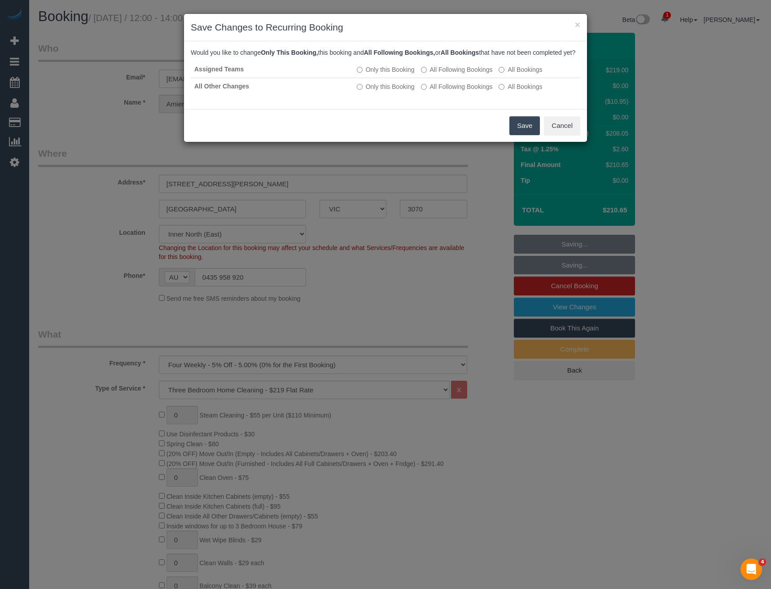
click at [528, 132] on button "Save" at bounding box center [525, 125] width 31 height 19
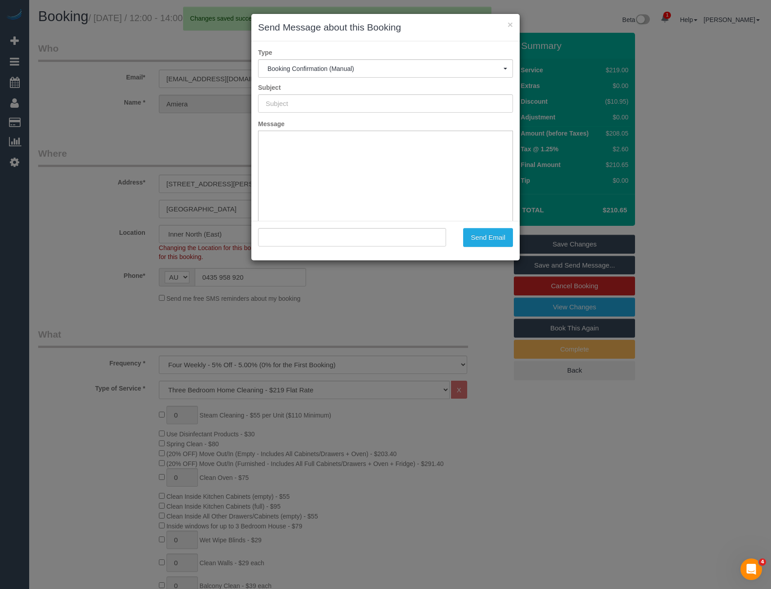
type input "Booking Confirmed"
type input ""Amiera Azhar" <amierazhar@gmail.com>"
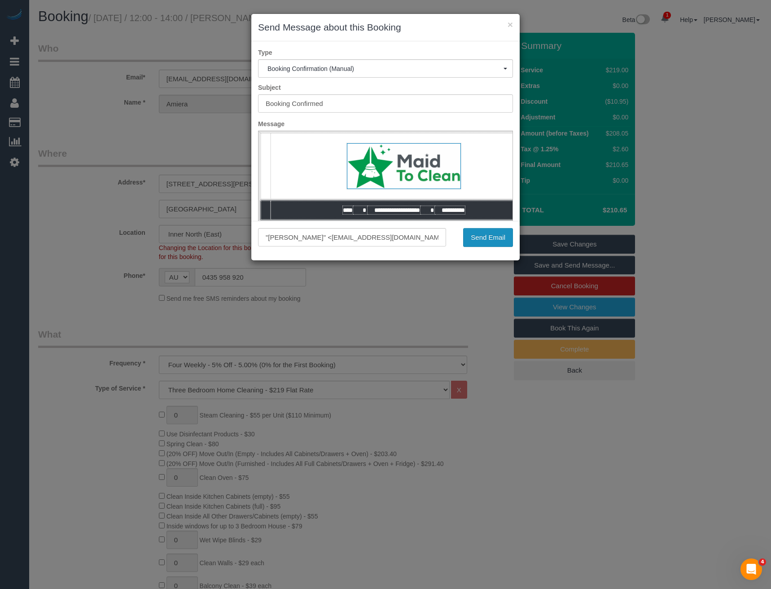
drag, startPoint x: 506, startPoint y: 239, endPoint x: 500, endPoint y: 223, distance: 16.9
click at [506, 239] on button "Send Email" at bounding box center [488, 237] width 50 height 19
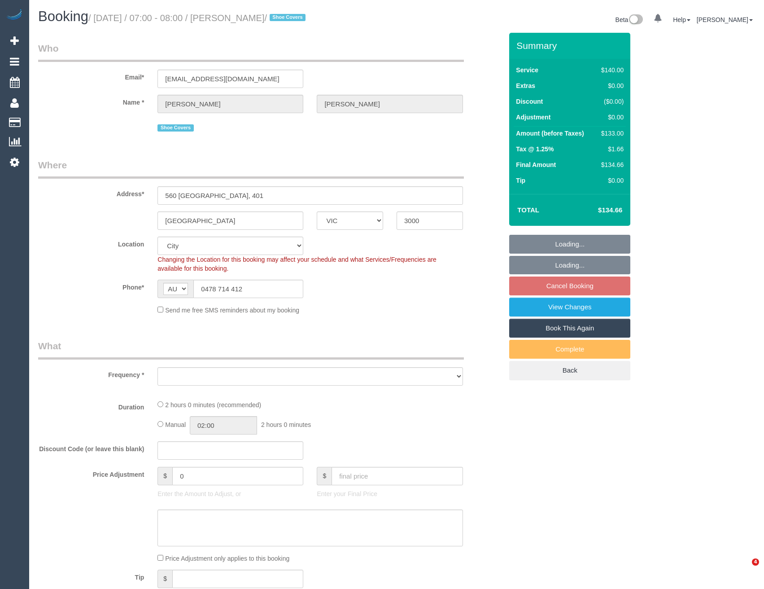
select select "VIC"
select select "object:542"
select select "string:stripe-pm_1PW6EO2GScqysDRVjfkkeQhX"
select select "object:857"
select select "number:28"
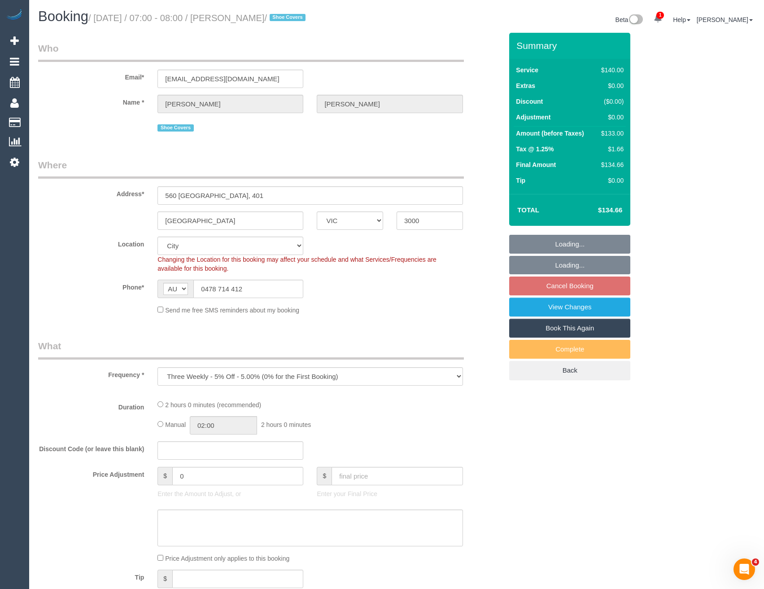
select select "number:14"
select select "number:20"
select select "number:25"
select select "number:35"
select select "number:26"
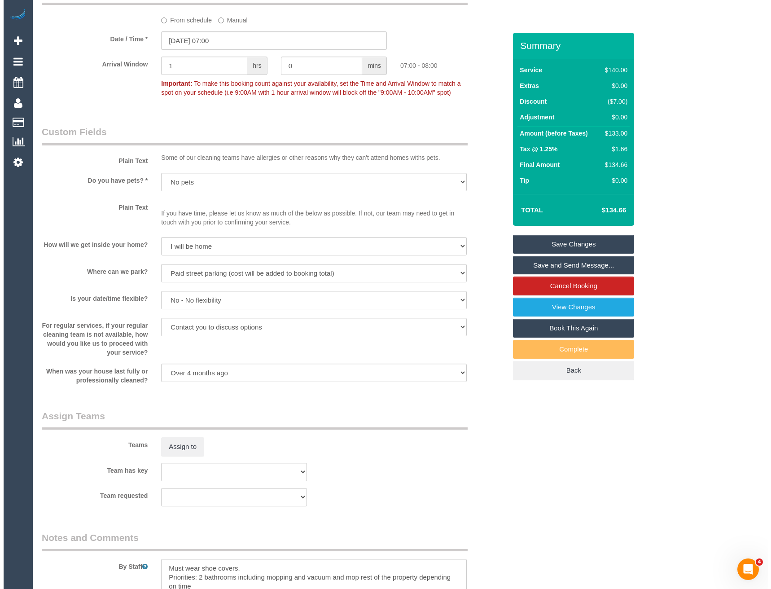
scroll to position [1122, 0]
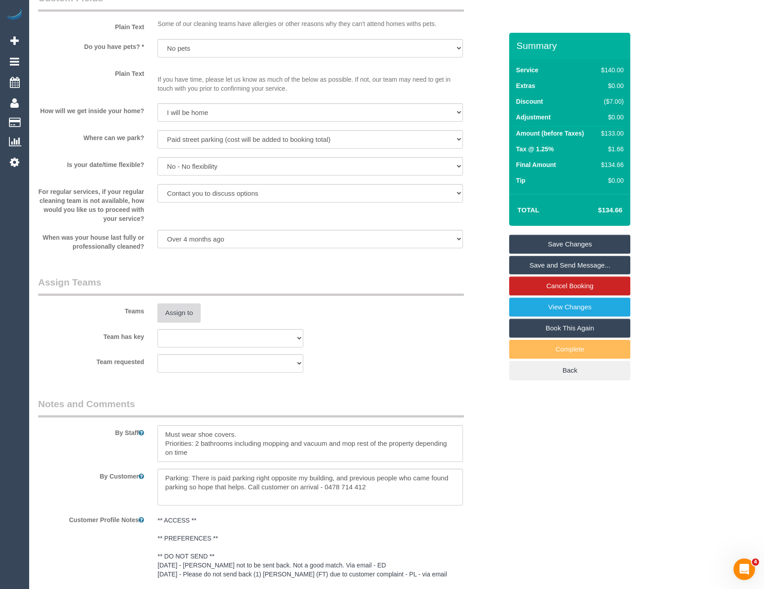
click at [167, 311] on button "Assign to" at bounding box center [179, 312] width 43 height 19
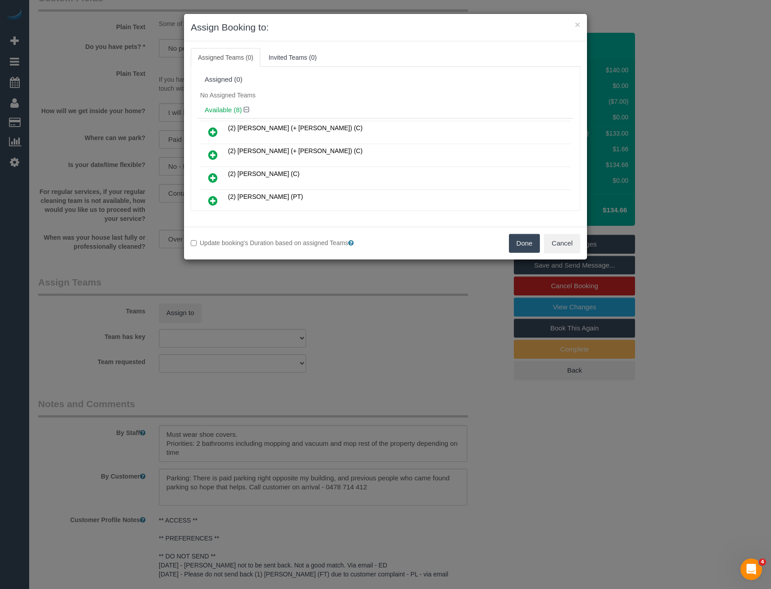
scroll to position [127, 0]
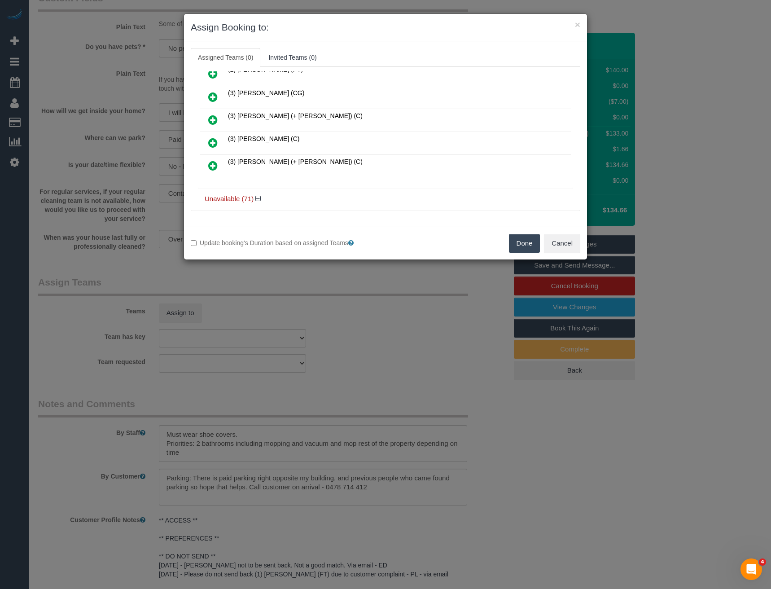
click at [210, 141] on icon at bounding box center [212, 142] width 9 height 11
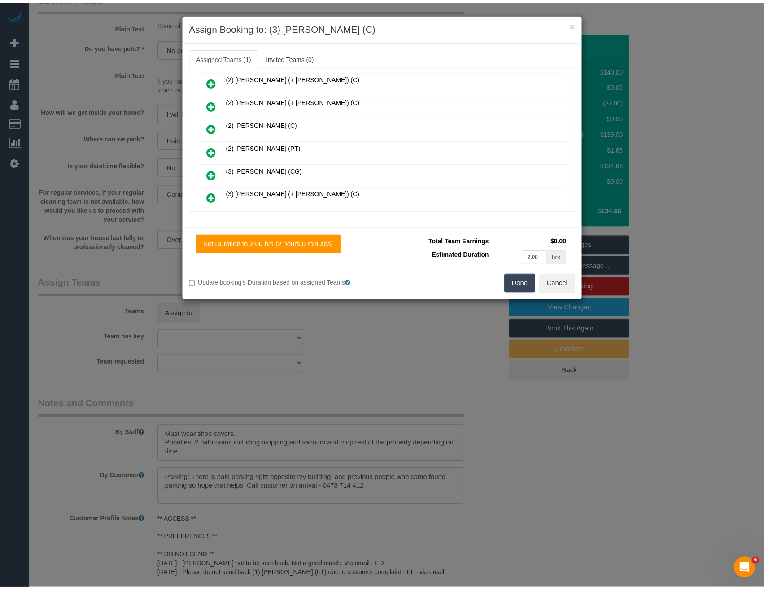
scroll to position [0, 0]
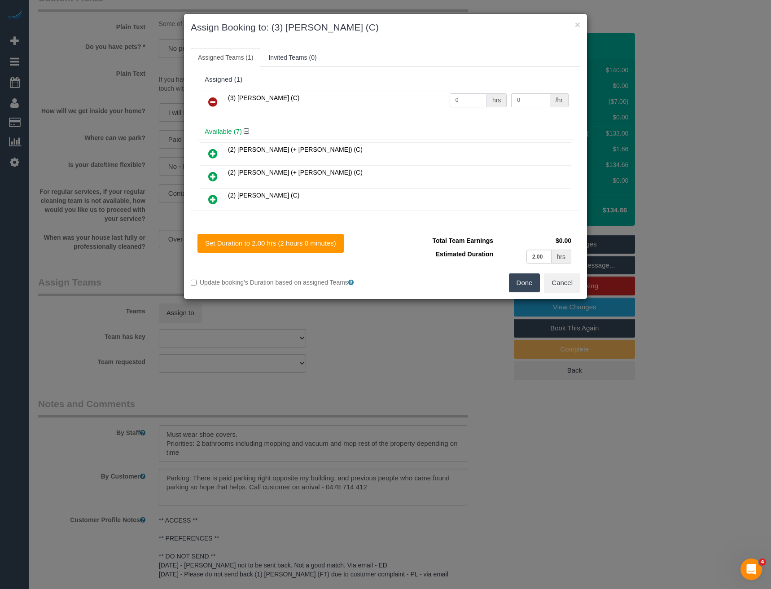
drag, startPoint x: 455, startPoint y: 101, endPoint x: 418, endPoint y: 104, distance: 37.0
click at [428, 103] on tr "(3) [PERSON_NAME] (C) 0 hrs 0 /hr" at bounding box center [385, 102] width 371 height 23
type input "2"
type input "35"
click at [518, 281] on button "Done" at bounding box center [524, 282] width 31 height 19
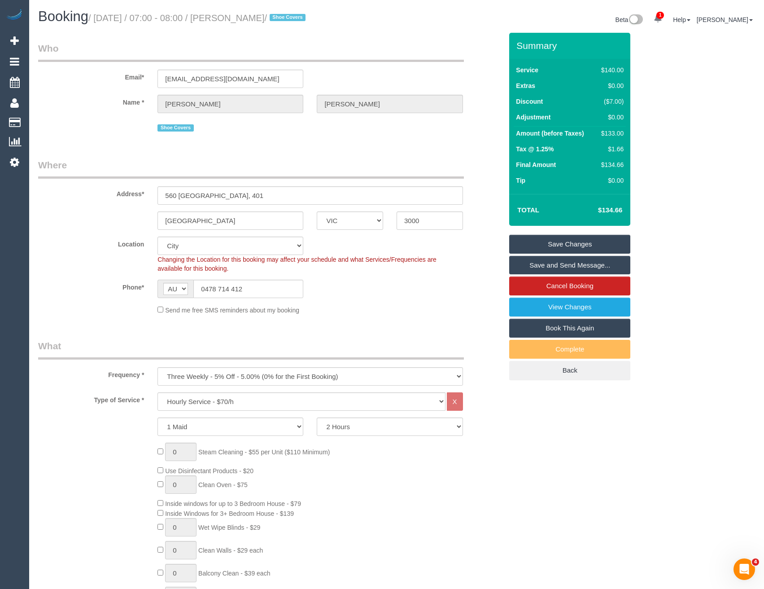
click at [547, 268] on link "Save and Send Message..." at bounding box center [570, 265] width 121 height 19
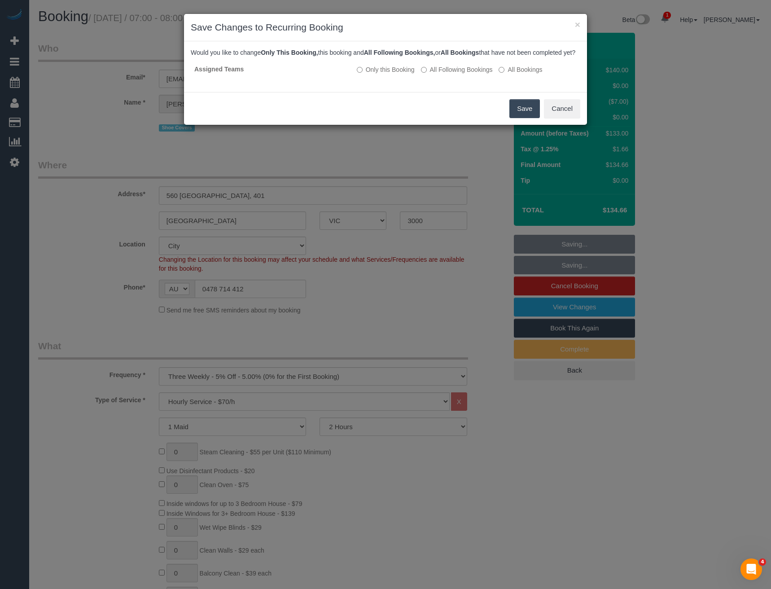
click at [522, 118] on button "Save" at bounding box center [525, 108] width 31 height 19
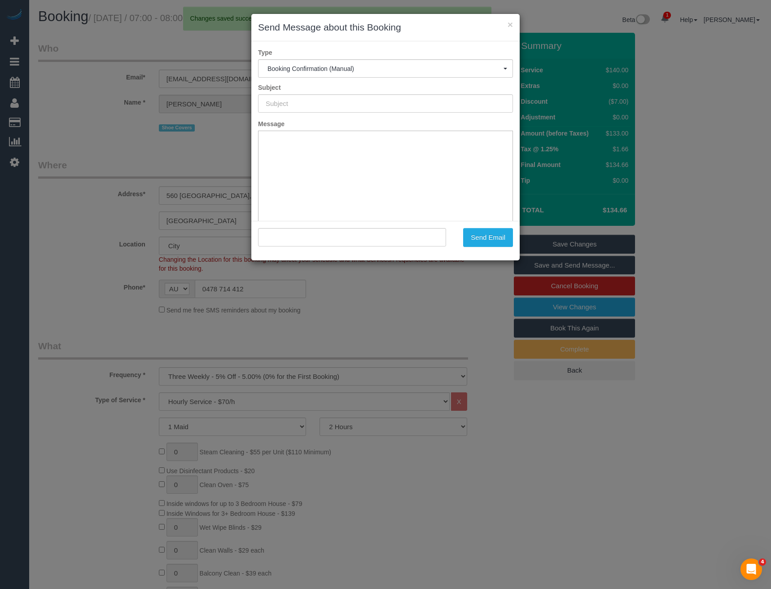
type input "Booking Confirmed"
type input ""Janice Castelino" <janicecastelino@gmail.com>"
click at [477, 237] on button "Send Email" at bounding box center [488, 237] width 50 height 19
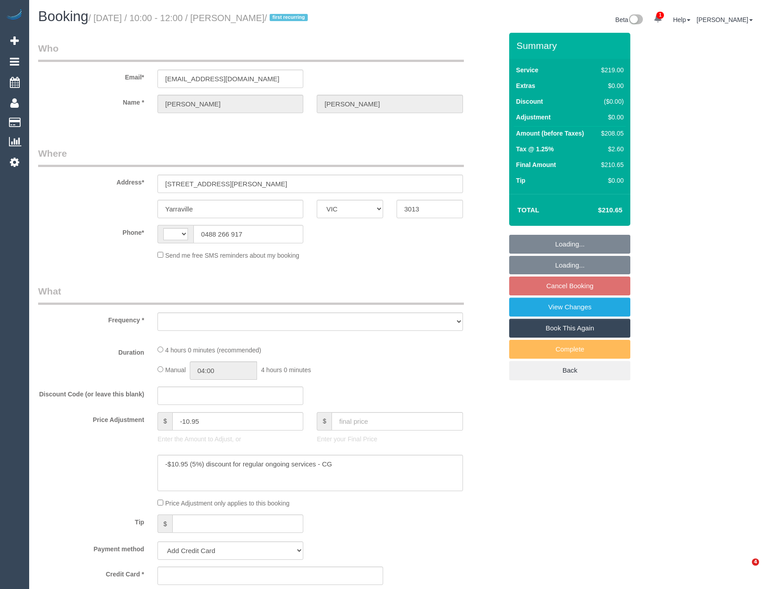
select select "VIC"
select select "string:AU"
select select "string:stripe-pm_1S0pO02GScqysDRVSlgAx5fJ"
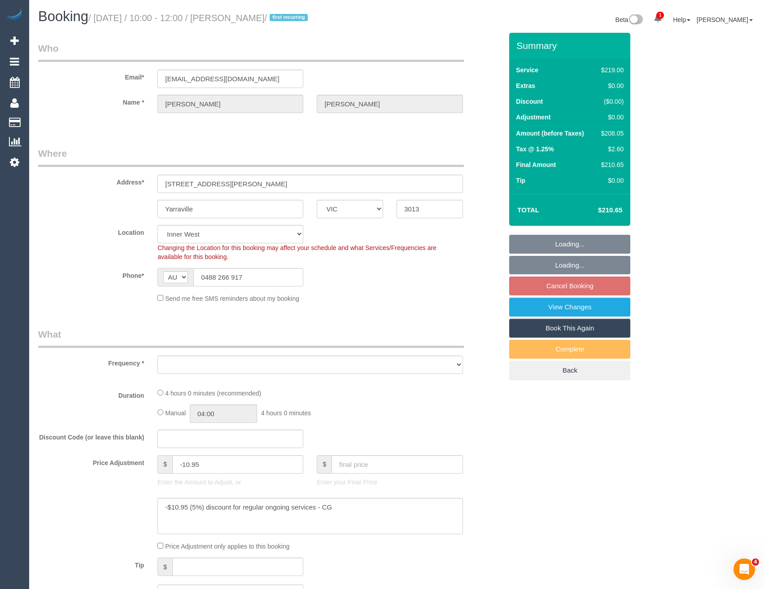
select select "object:1238"
select select "number:27"
select select "number:14"
select select "number:18"
select select "number:36"
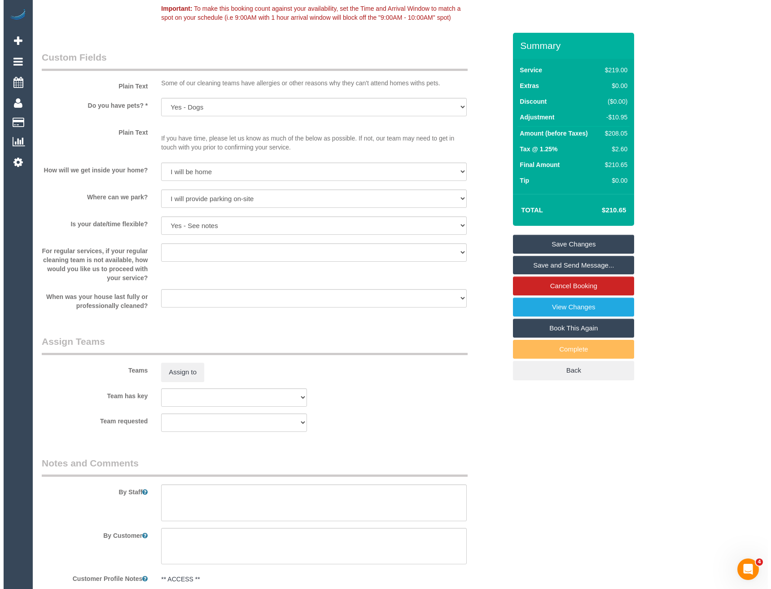
scroll to position [1122, 0]
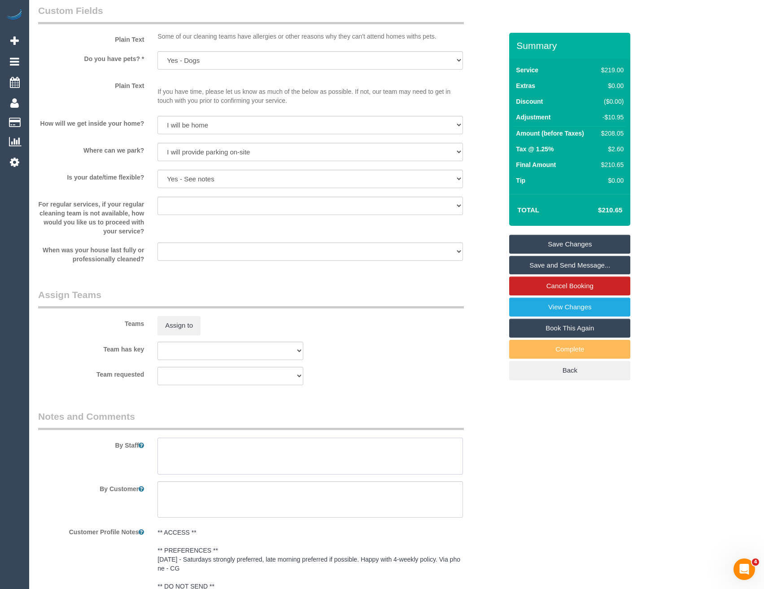
drag, startPoint x: 195, startPoint y: 471, endPoint x: 193, endPoint y: 450, distance: 21.2
click at [195, 471] on textarea at bounding box center [310, 456] width 305 height 37
click at [193, 450] on textarea at bounding box center [310, 456] width 305 height 37
type textarea "Est 3 - 4 hours"
click at [175, 328] on button "Assign to" at bounding box center [179, 325] width 43 height 19
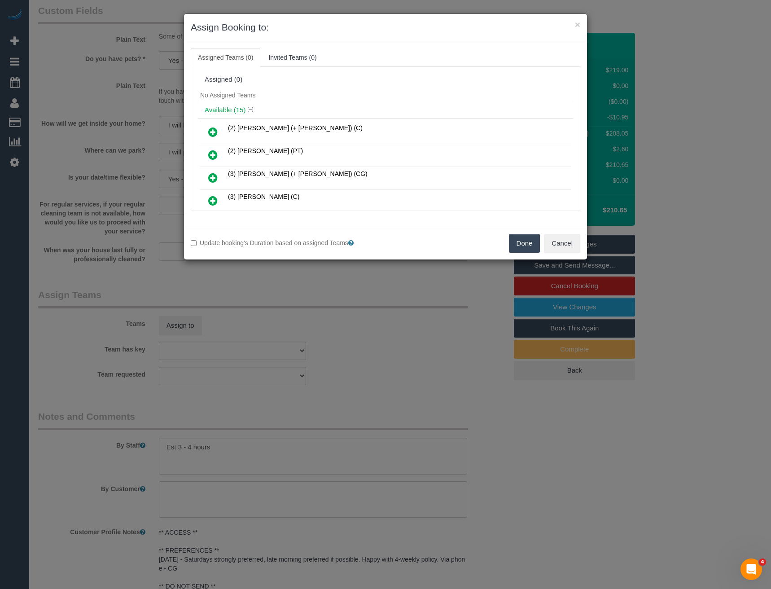
click at [214, 177] on icon at bounding box center [212, 177] width 9 height 11
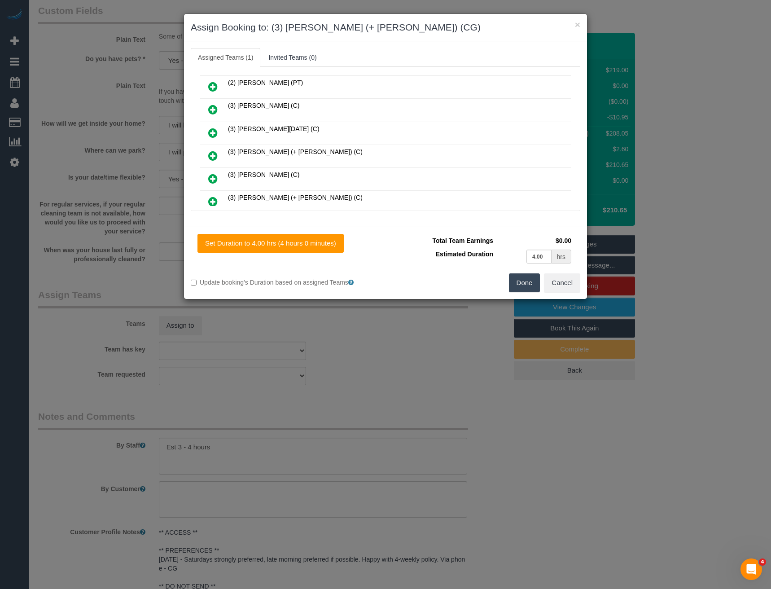
scroll to position [135, 0]
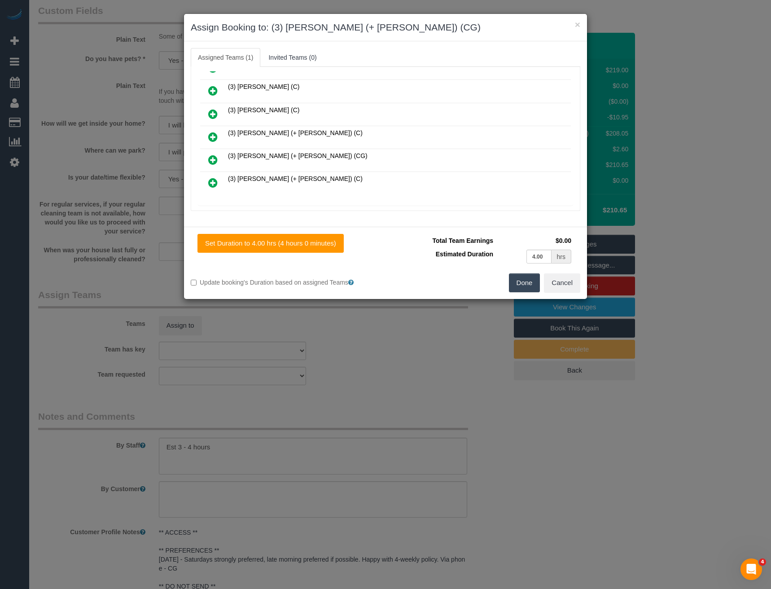
click at [211, 158] on icon at bounding box center [212, 159] width 9 height 11
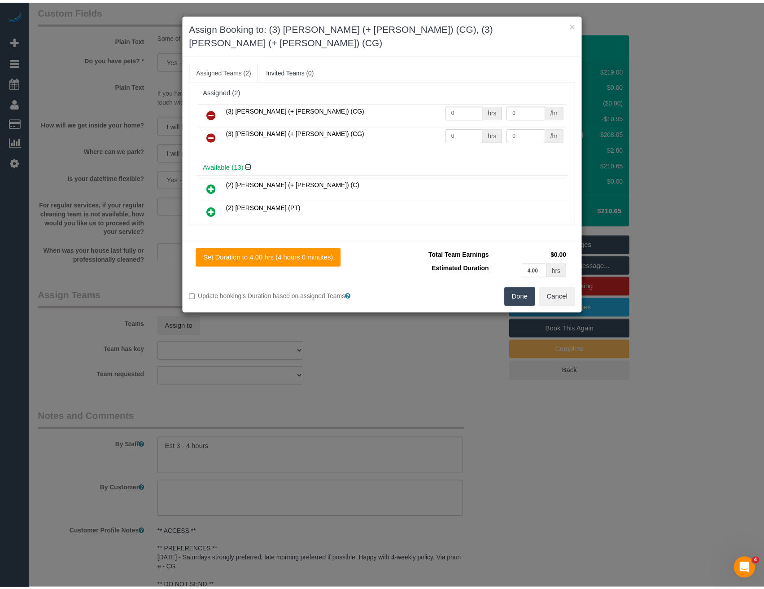
scroll to position [0, 0]
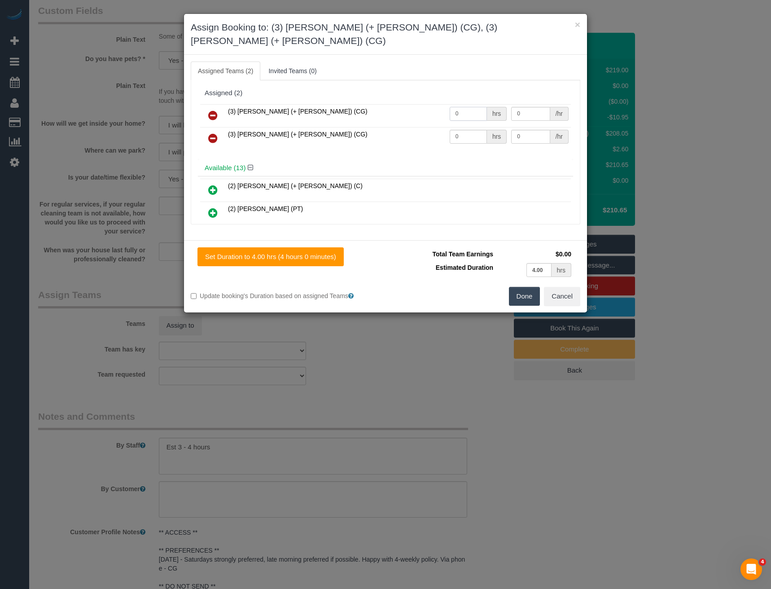
drag, startPoint x: 457, startPoint y: 103, endPoint x: 414, endPoint y: 110, distance: 43.2
click at [415, 110] on tr "(3) [PERSON_NAME] (+ [PERSON_NAME]) (CG) 0 hrs 0 /hr" at bounding box center [385, 115] width 371 height 23
type input "1"
type input "72.5"
drag, startPoint x: 468, startPoint y: 124, endPoint x: 397, endPoint y: 129, distance: 71.5
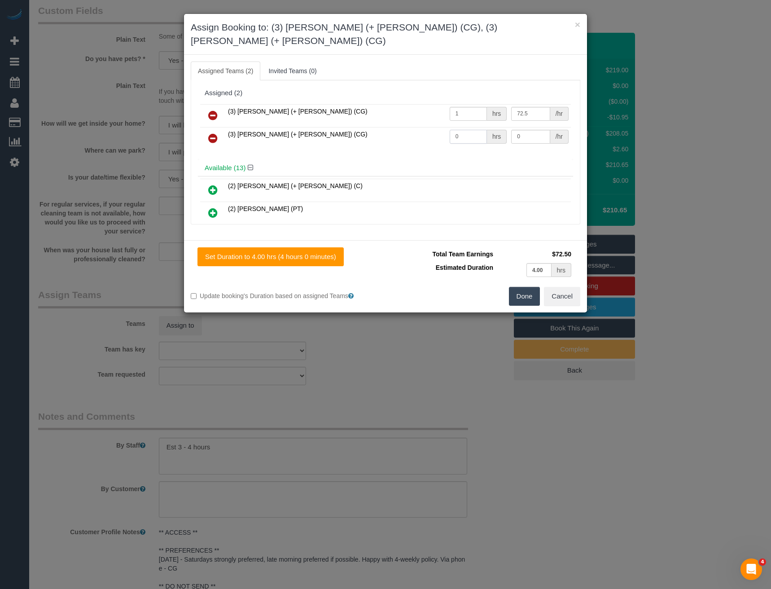
click at [397, 129] on tr "(3) Sohail (+ Amninder) (CG) 0 hrs 0 /hr" at bounding box center [385, 138] width 371 height 23
type input "1"
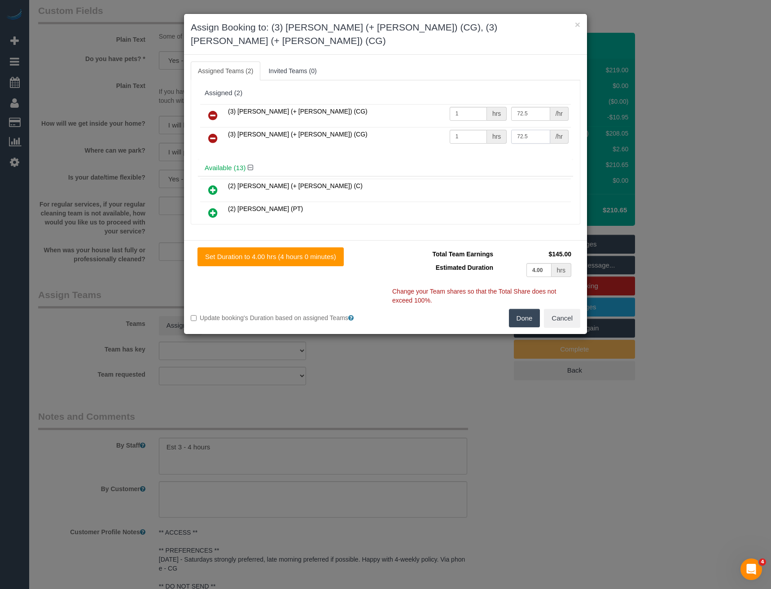
type input "72.5"
click at [527, 309] on button "Done" at bounding box center [524, 318] width 31 height 19
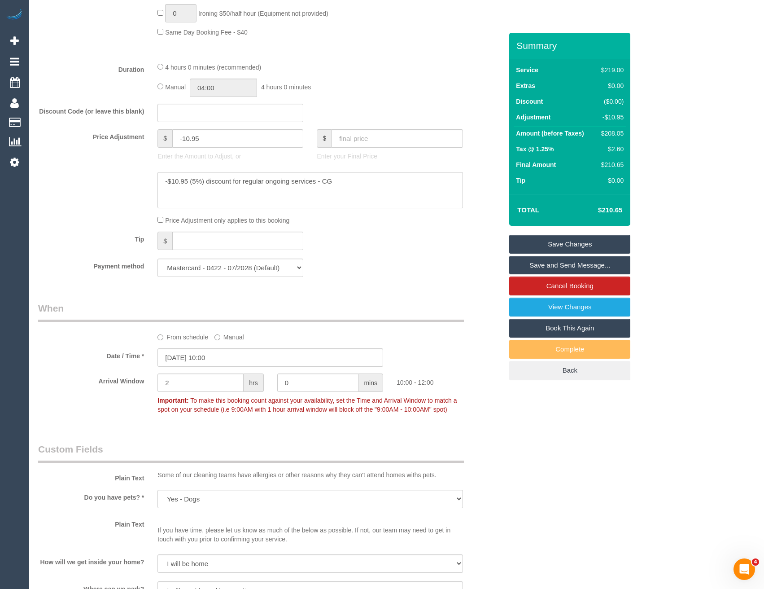
scroll to position [673, 0]
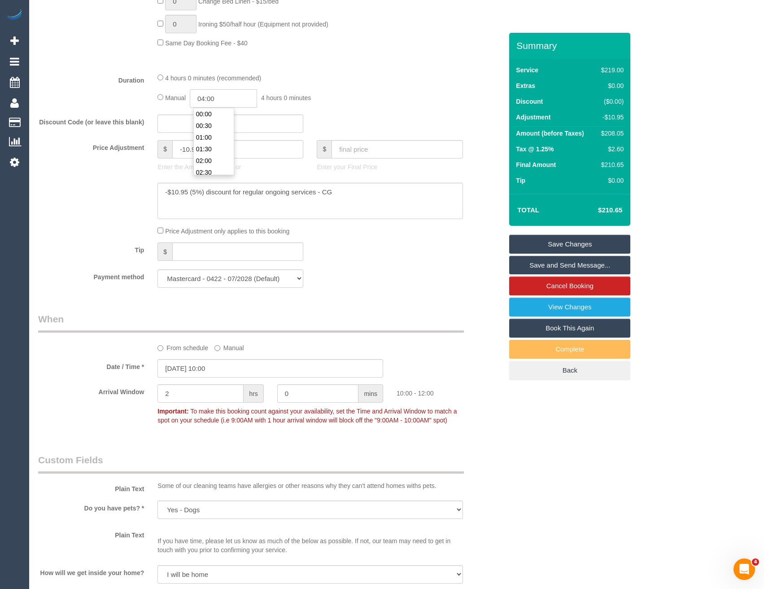
click at [246, 96] on input "04:00" at bounding box center [223, 98] width 67 height 18
type input "02:00"
click at [215, 128] on li "02:00" at bounding box center [214, 133] width 40 height 12
click at [422, 103] on div "Manual 02:00 2 hours 0 minutes" at bounding box center [310, 98] width 305 height 18
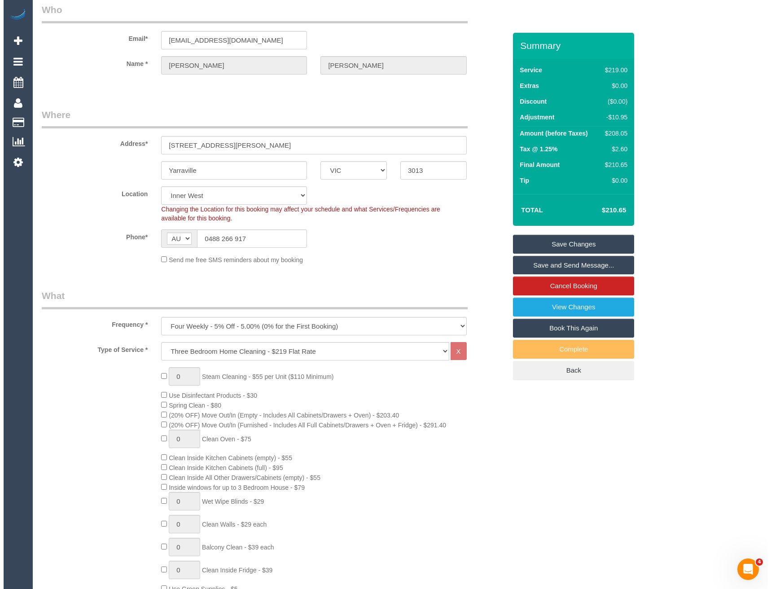
scroll to position [0, 0]
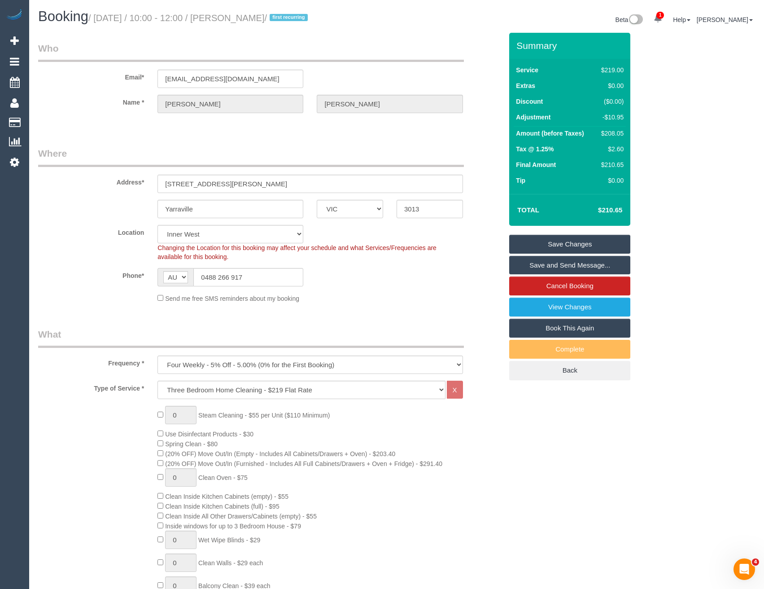
click at [537, 269] on link "Save and Send Message..." at bounding box center [570, 265] width 121 height 19
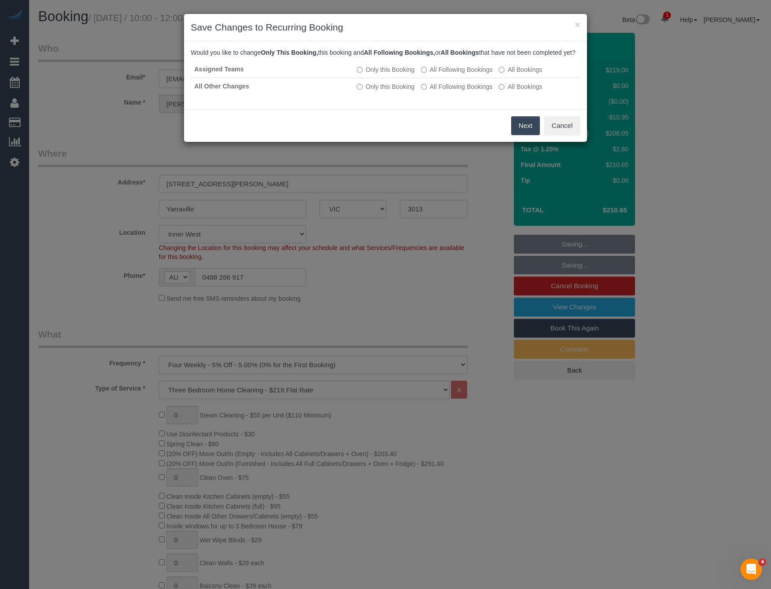
click at [517, 135] on button "Next" at bounding box center [525, 125] width 29 height 19
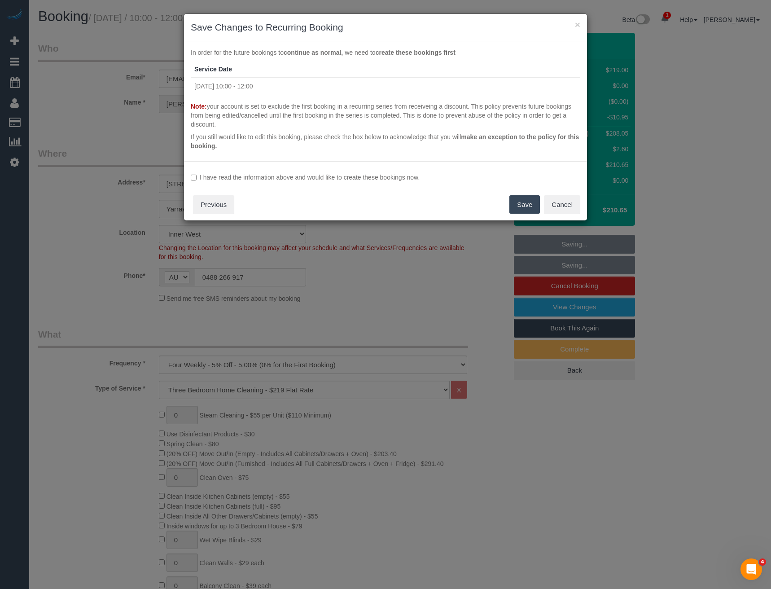
click at [231, 179] on label "I have read the information above and would like to create these bookings now." at bounding box center [386, 177] width 390 height 9
click at [518, 203] on button "Save" at bounding box center [525, 204] width 31 height 19
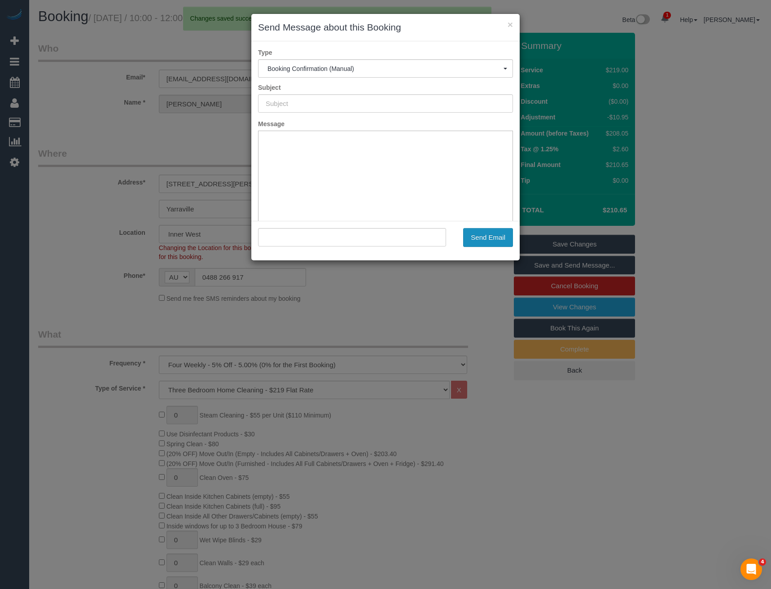
type input "Booking Confirmed"
type input ""Louise Newton" <loumariesubs@gmail.com>"
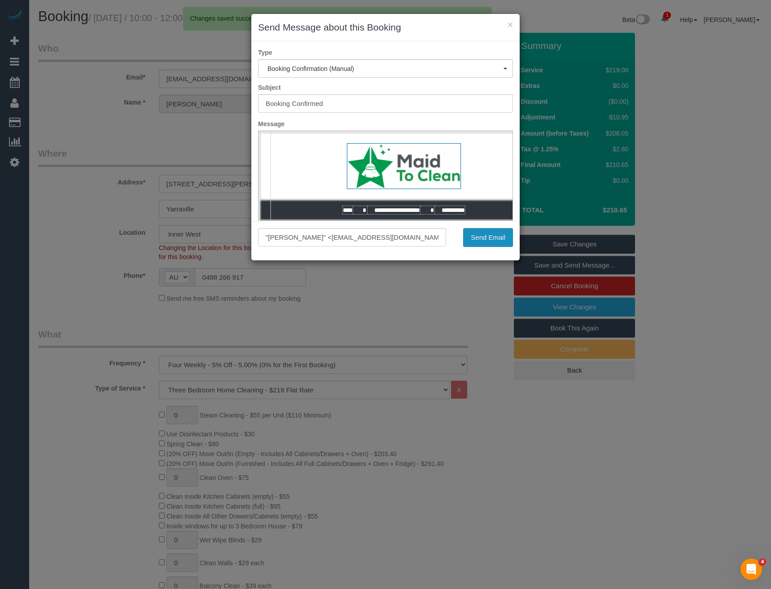
click at [492, 242] on button "Send Email" at bounding box center [488, 237] width 50 height 19
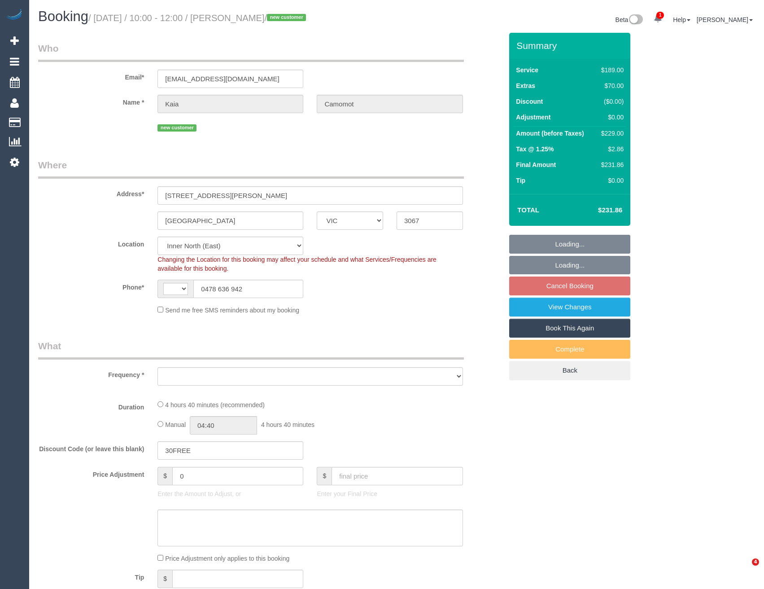
select select "VIC"
select select "string:stripe-pm_1S4Cld2GScqysDRVTW5kLQTB"
select select "number:29"
select select "number:14"
select select "number:19"
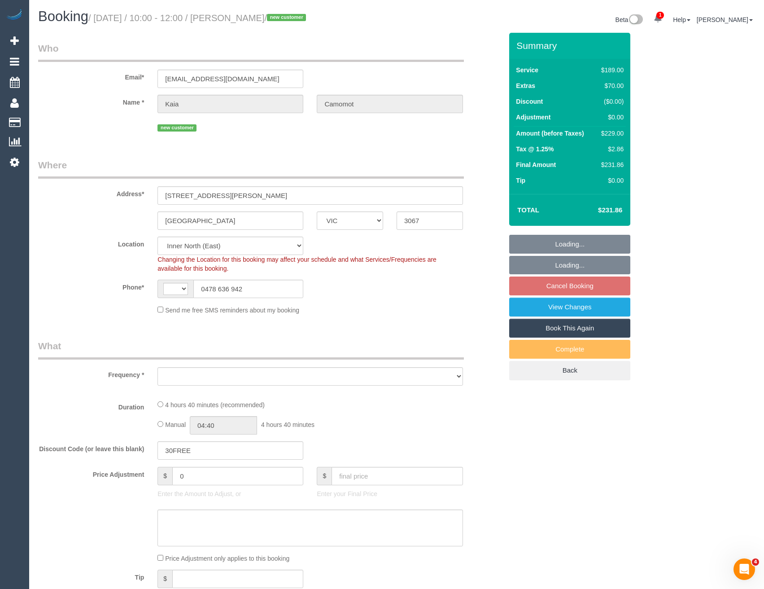
select select "number:24"
select select "number:34"
select select "number:26"
select select "string:AU"
select select "object:1614"
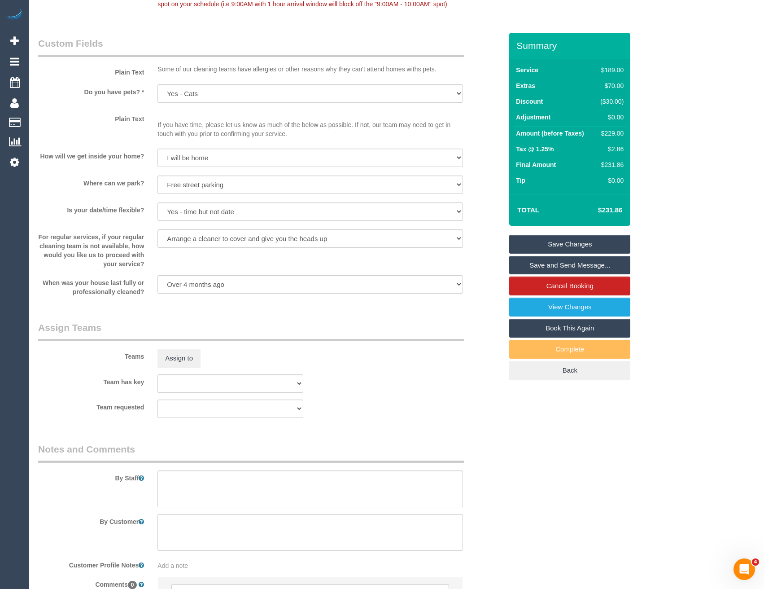
scroll to position [1196, 0]
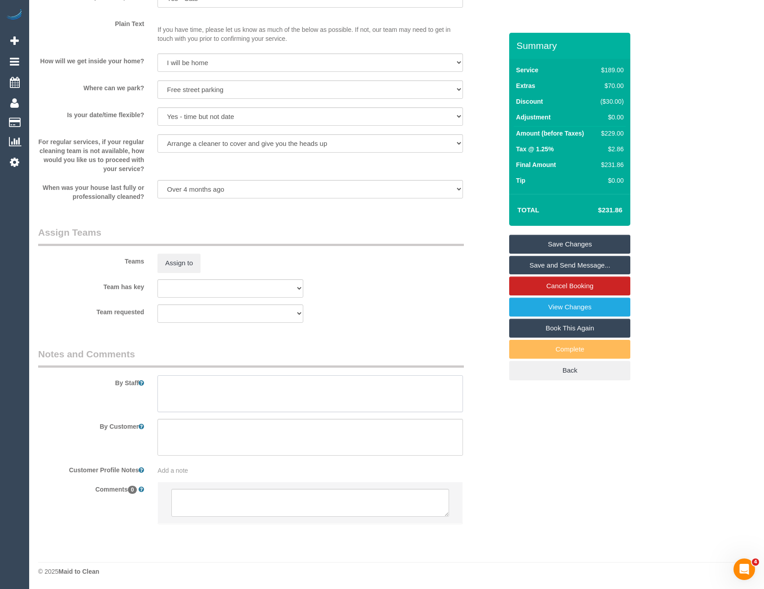
click at [242, 395] on textarea at bounding box center [310, 393] width 305 height 37
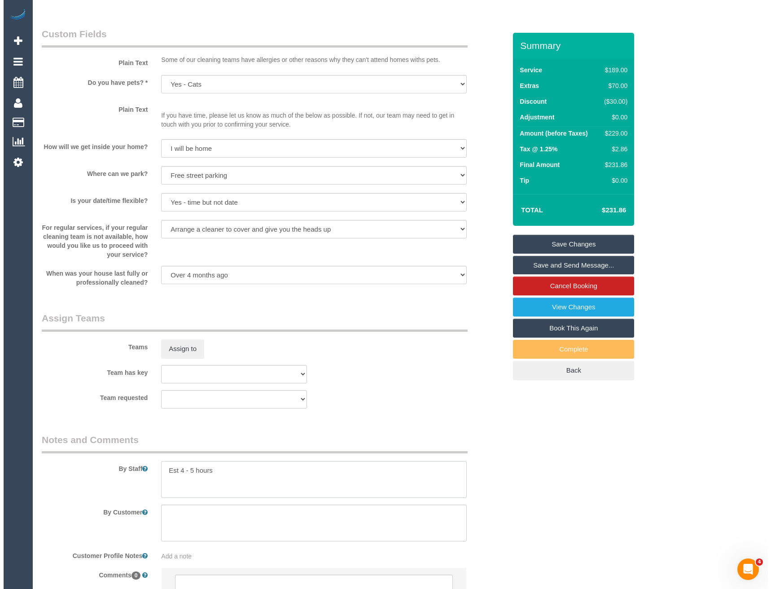
scroll to position [1107, 0]
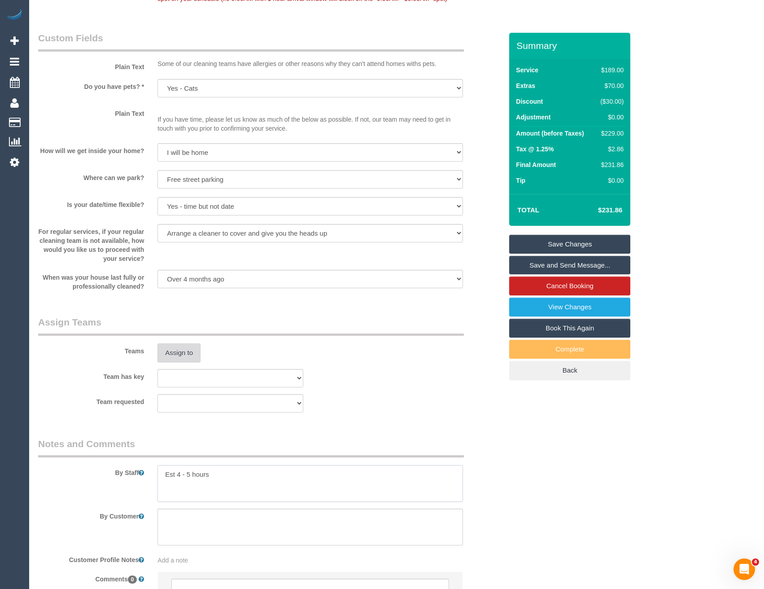
type textarea "Est 4 - 5 hours"
click at [187, 348] on button "Assign to" at bounding box center [179, 352] width 43 height 19
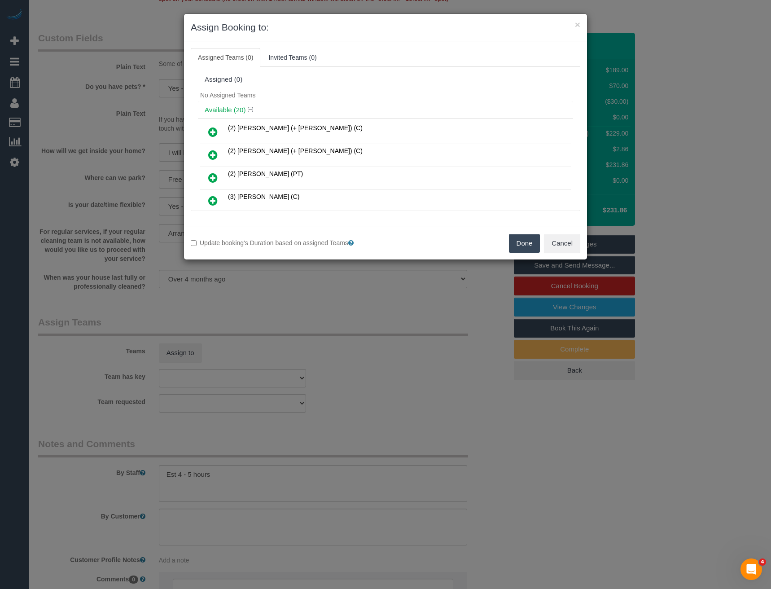
scroll to position [173, 0]
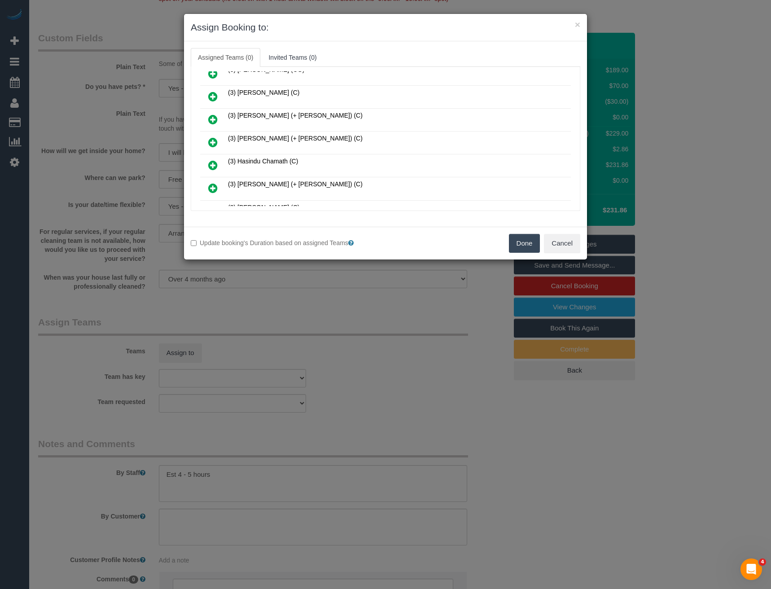
click at [212, 143] on icon at bounding box center [212, 142] width 9 height 11
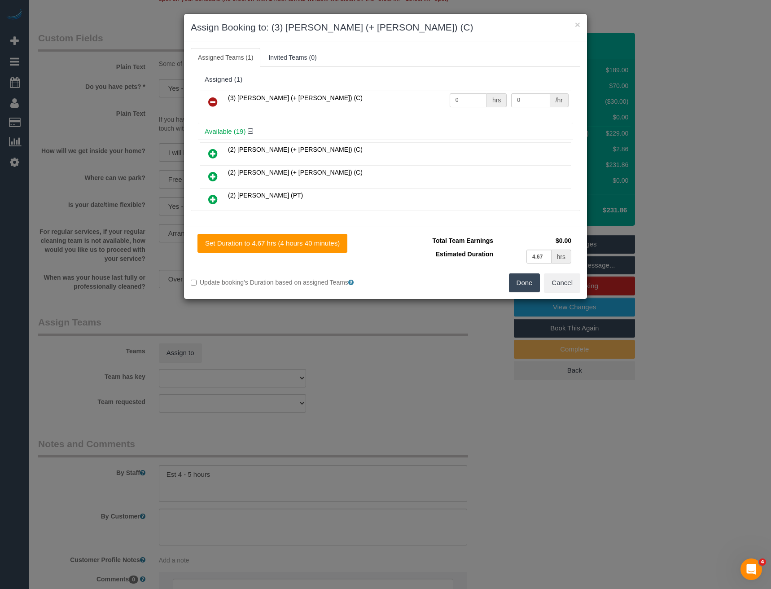
scroll to position [378, 0]
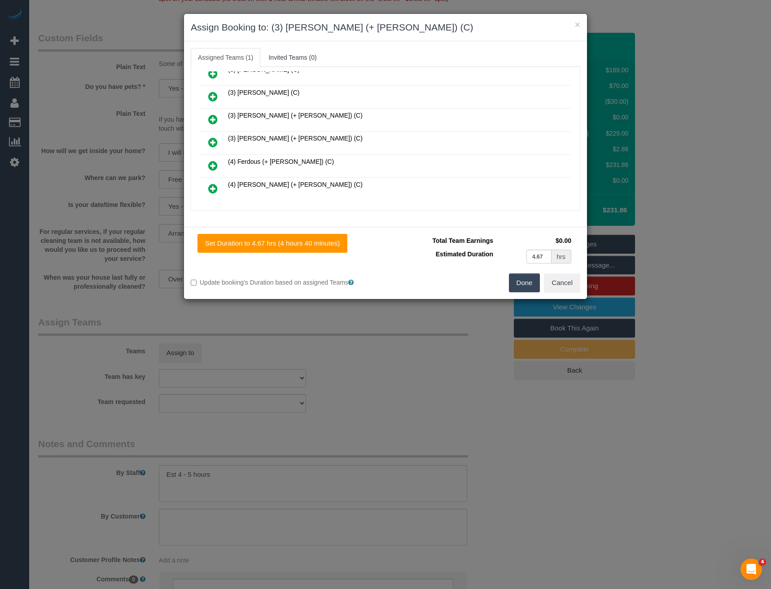
click at [215, 142] on icon at bounding box center [212, 142] width 9 height 11
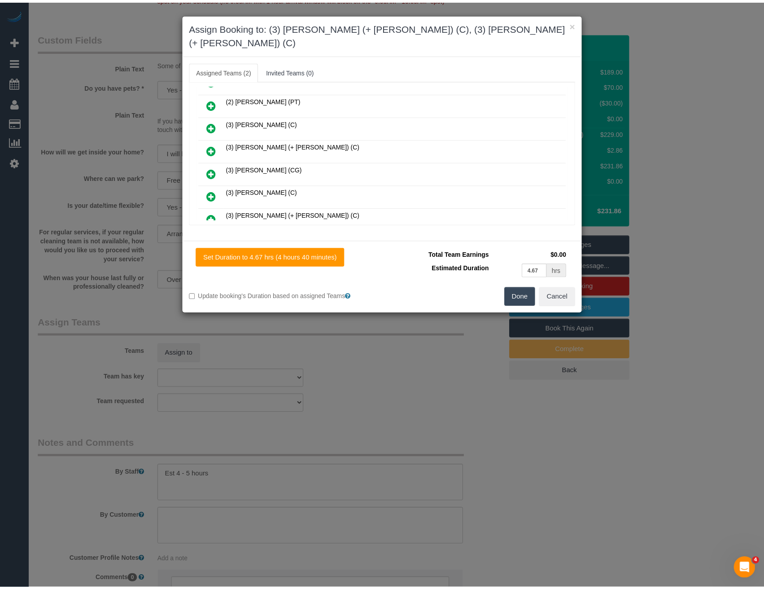
scroll to position [0, 0]
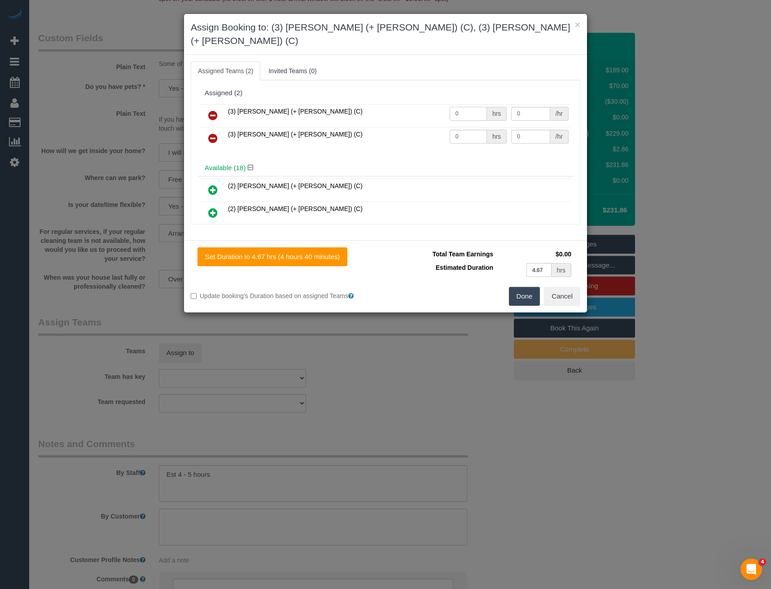
drag, startPoint x: 464, startPoint y: 105, endPoint x: 384, endPoint y: 113, distance: 80.7
click at [385, 113] on tr "(3) [PERSON_NAME] (+ [PERSON_NAME]) (C) 0 hrs 0 /hr" at bounding box center [385, 115] width 371 height 23
type input "1"
type input "82.5"
click at [453, 130] on input "0" at bounding box center [468, 137] width 37 height 14
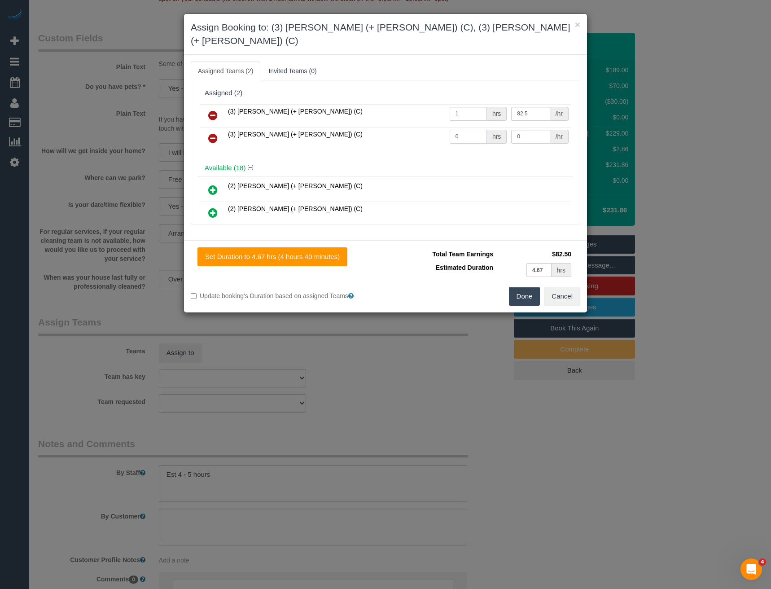
click at [439, 127] on tr "(3) [PERSON_NAME] (+ [PERSON_NAME]) (C) 0 hrs 0 /hr" at bounding box center [385, 138] width 371 height 23
type input "1"
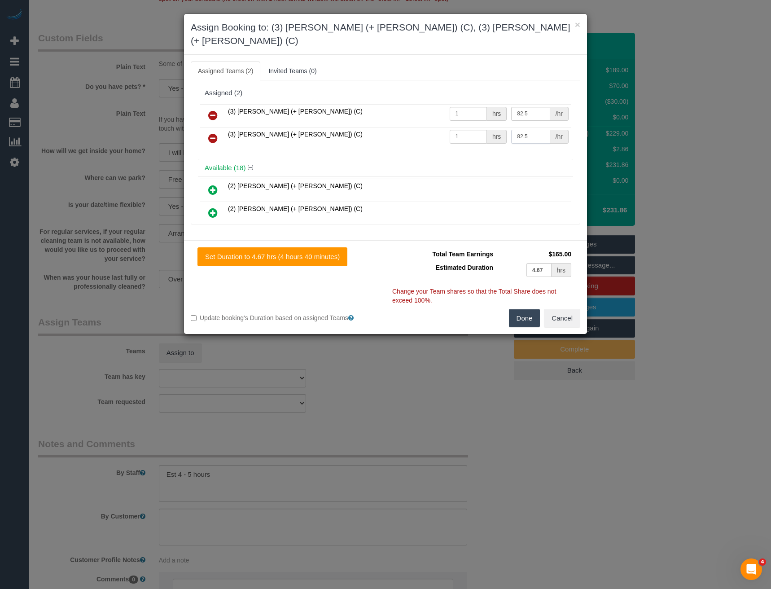
type input "82.5"
click at [527, 311] on button "Done" at bounding box center [524, 318] width 31 height 19
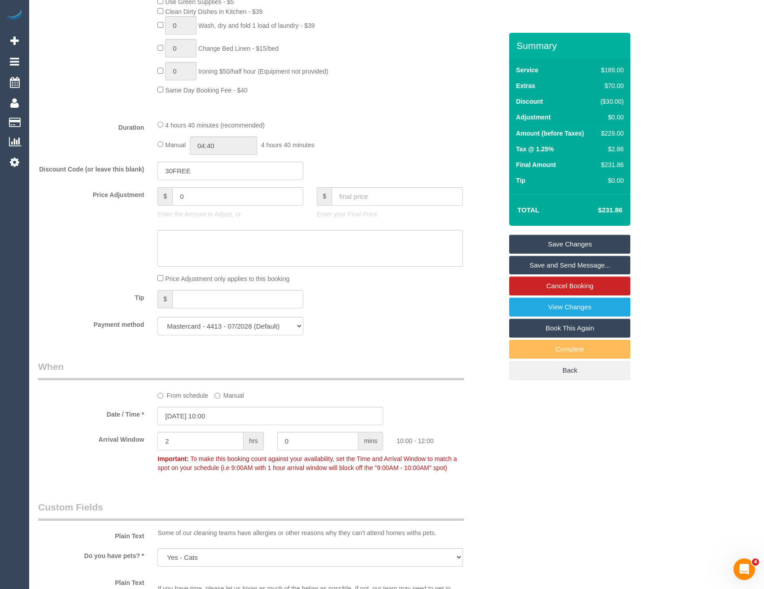
scroll to position [568, 0]
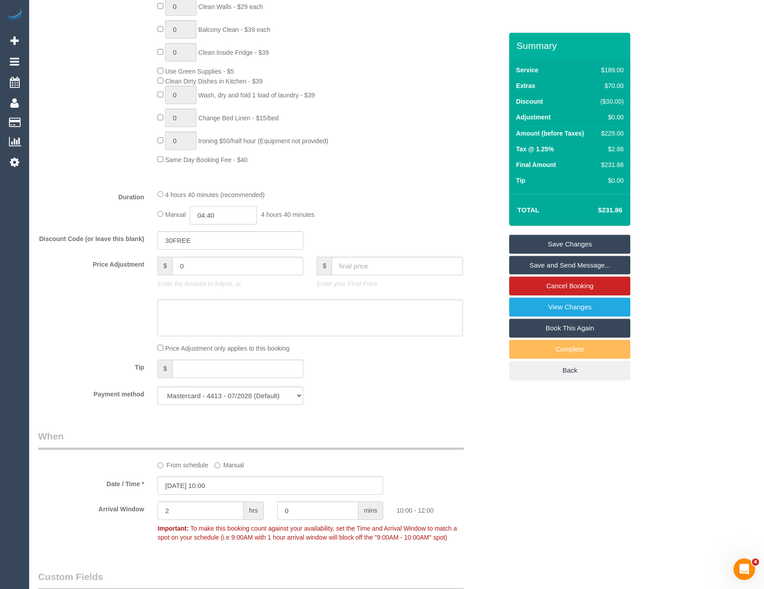
click at [236, 219] on input "04:40" at bounding box center [223, 215] width 67 height 18
type input "02:30"
click at [217, 285] on li "02:30" at bounding box center [214, 289] width 40 height 12
click at [308, 223] on div "Manual 02:30 2 hours 30 minutes" at bounding box center [310, 215] width 305 height 18
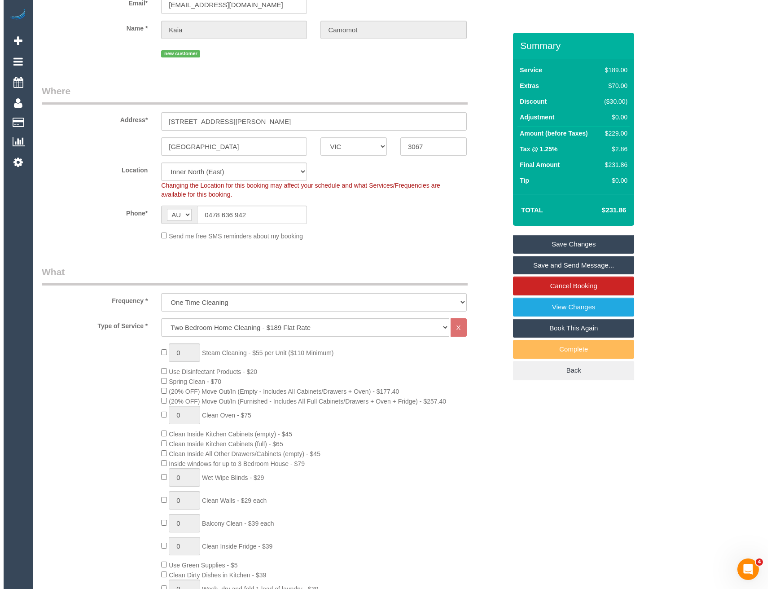
scroll to position [0, 0]
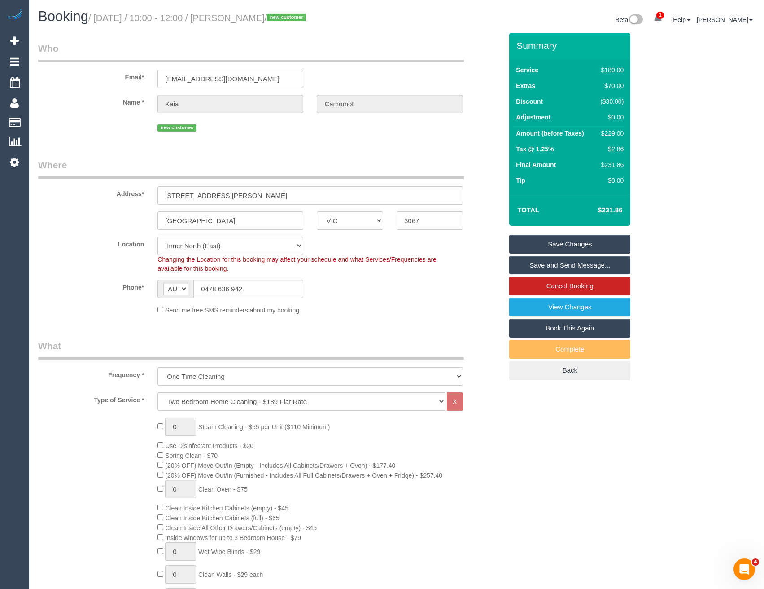
click at [529, 266] on link "Save and Send Message..." at bounding box center [570, 265] width 121 height 19
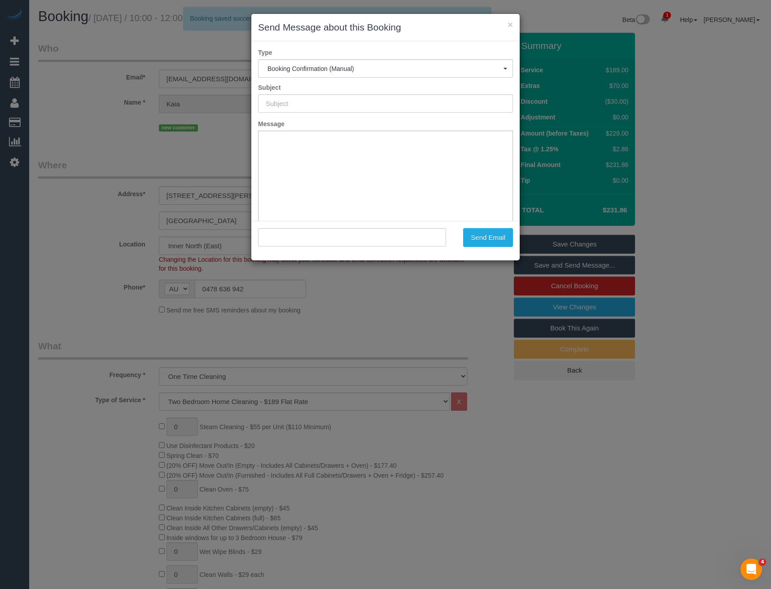
type input "Booking Confirmed"
type input ""Kaia Camomot" <klrcamomot@gmail.com>"
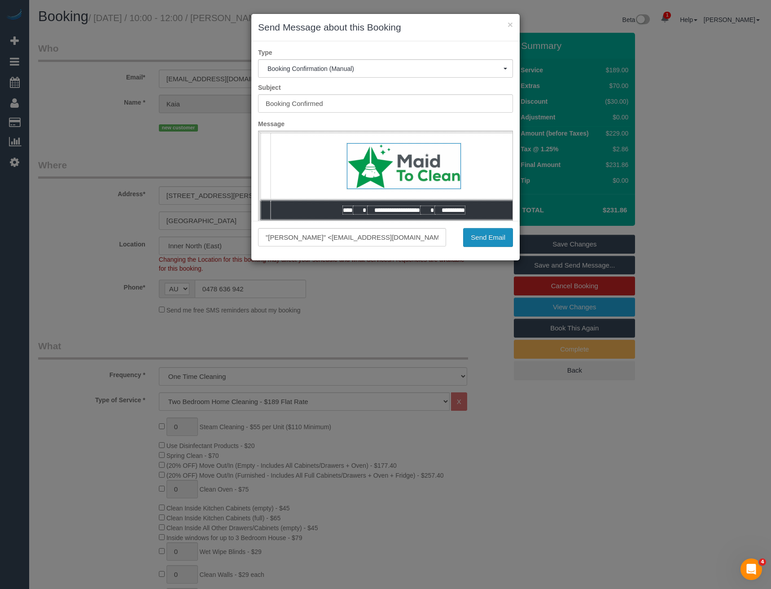
click at [489, 237] on button "Send Email" at bounding box center [488, 237] width 50 height 19
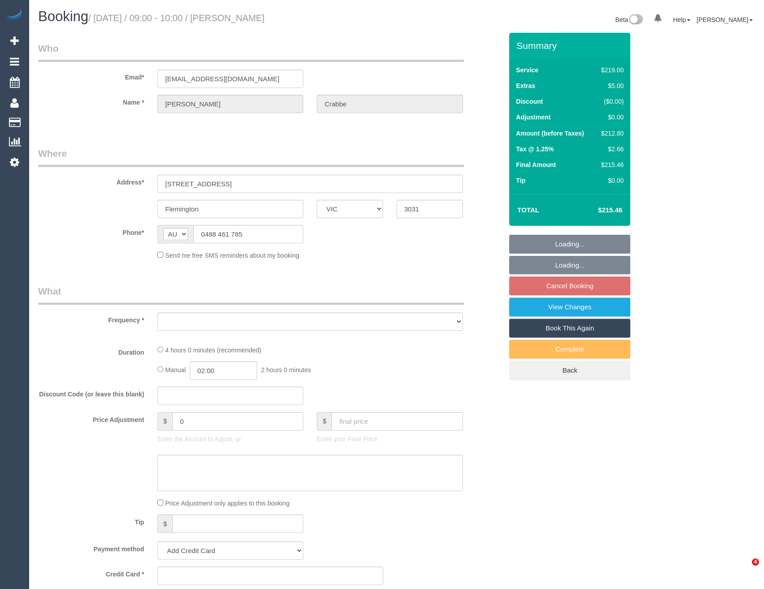
select select "VIC"
select select "string:stripe-pm_1HtMy62GScqysDRV2xKeNcpS"
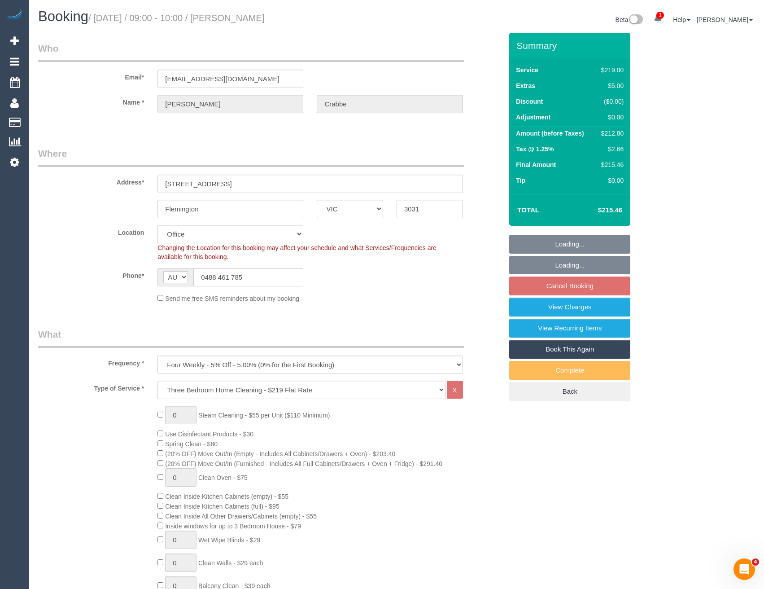
select select "object:817"
select select "number:28"
select select "number:14"
select select "number:19"
select select "number:24"
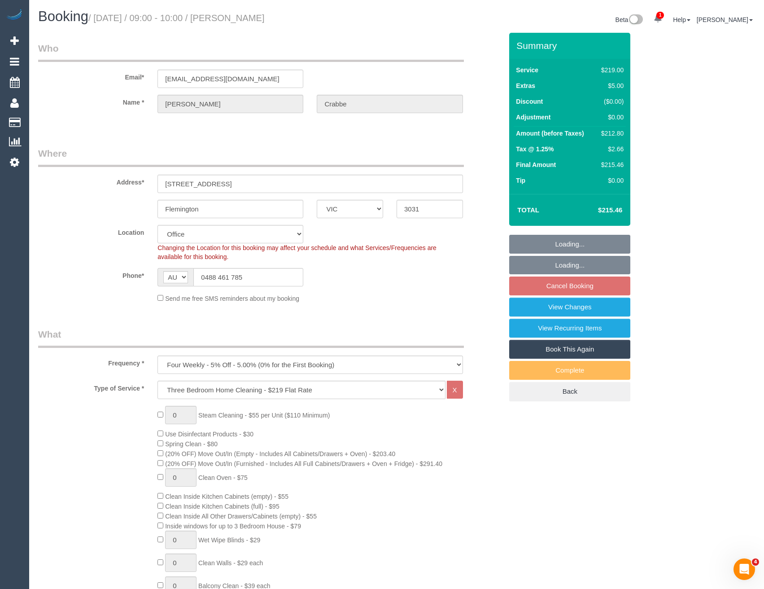
select select "number:12"
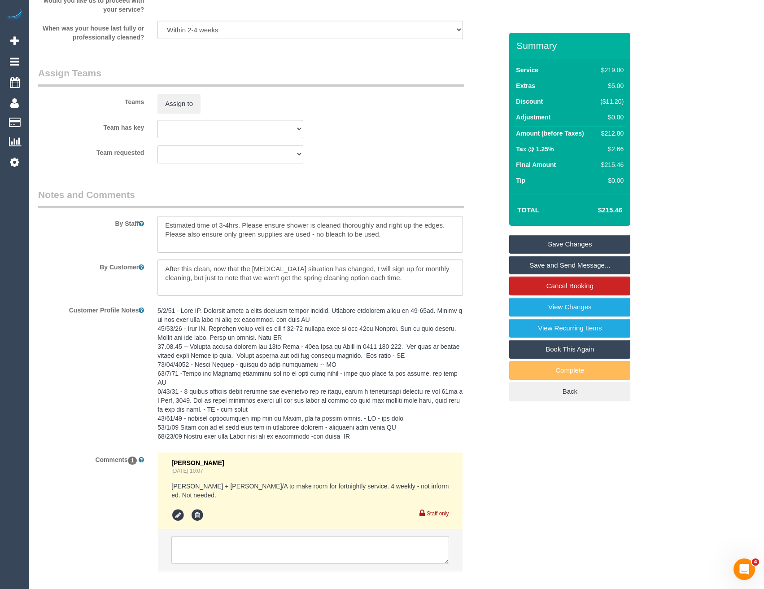
scroll to position [1347, 0]
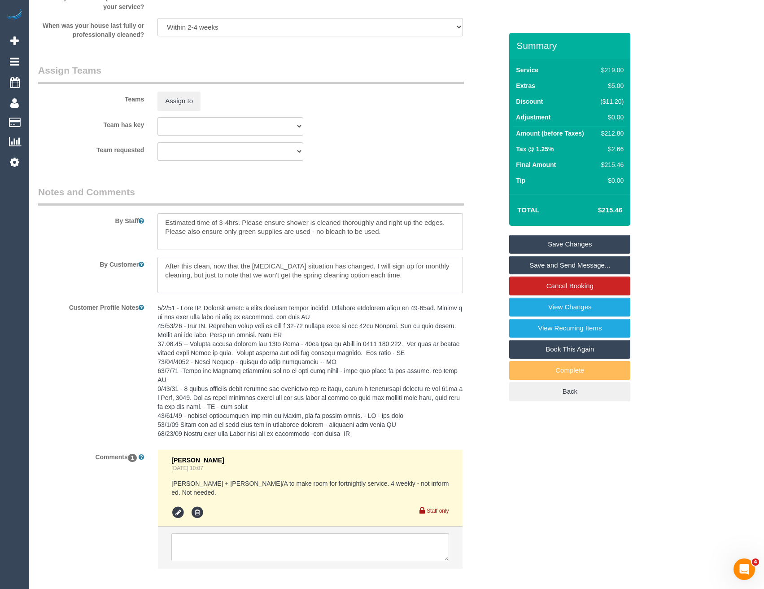
drag, startPoint x: 377, startPoint y: 281, endPoint x: 163, endPoint y: 262, distance: 214.5
click at [163, 262] on textarea at bounding box center [310, 275] width 305 height 37
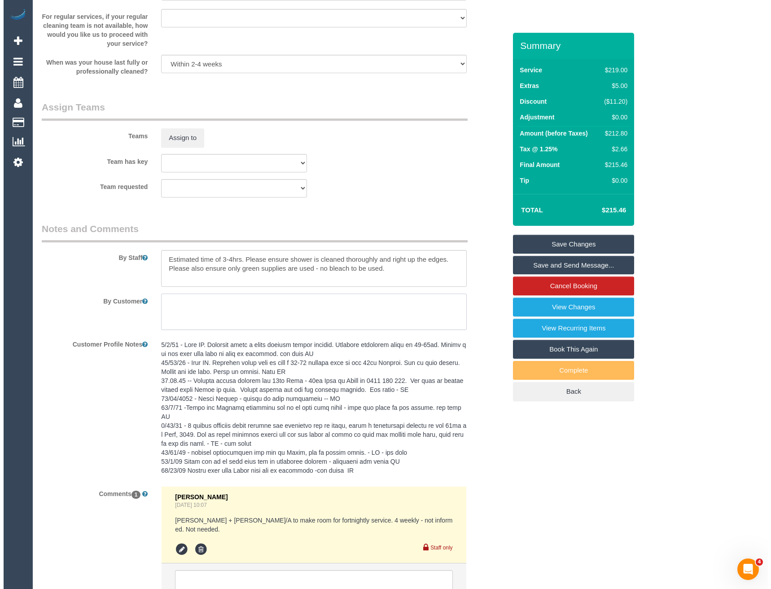
scroll to position [1212, 0]
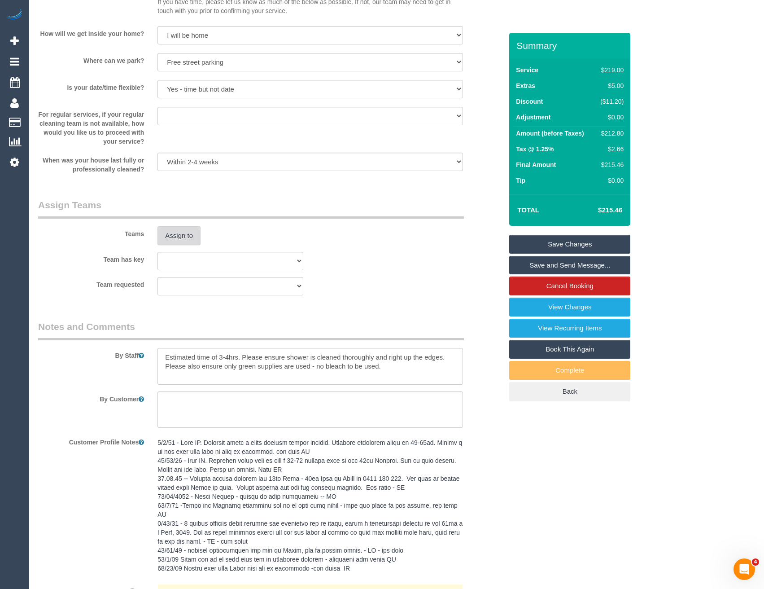
click at [184, 239] on button "Assign to" at bounding box center [179, 235] width 43 height 19
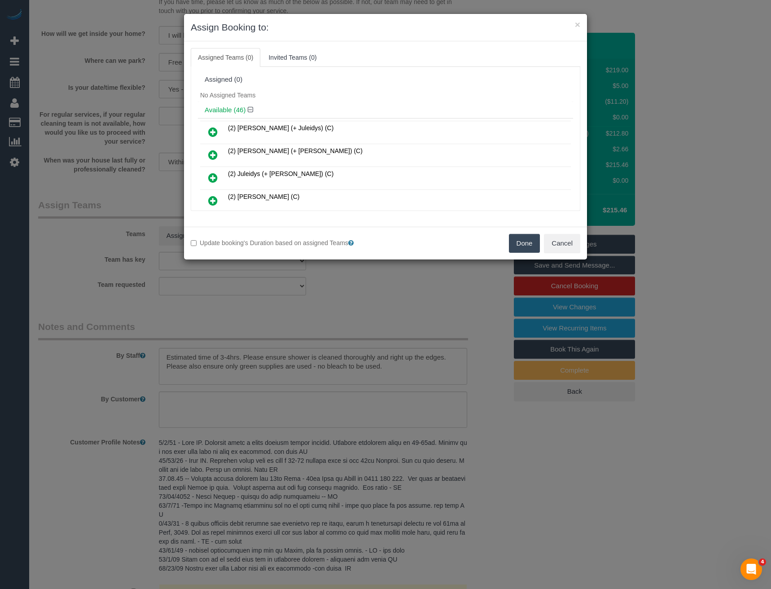
scroll to position [724, 0]
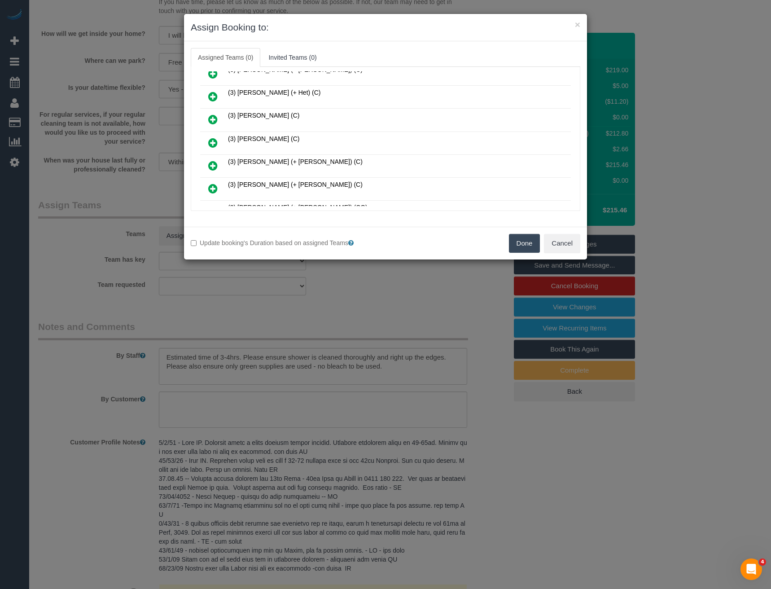
click at [212, 142] on icon at bounding box center [212, 142] width 9 height 11
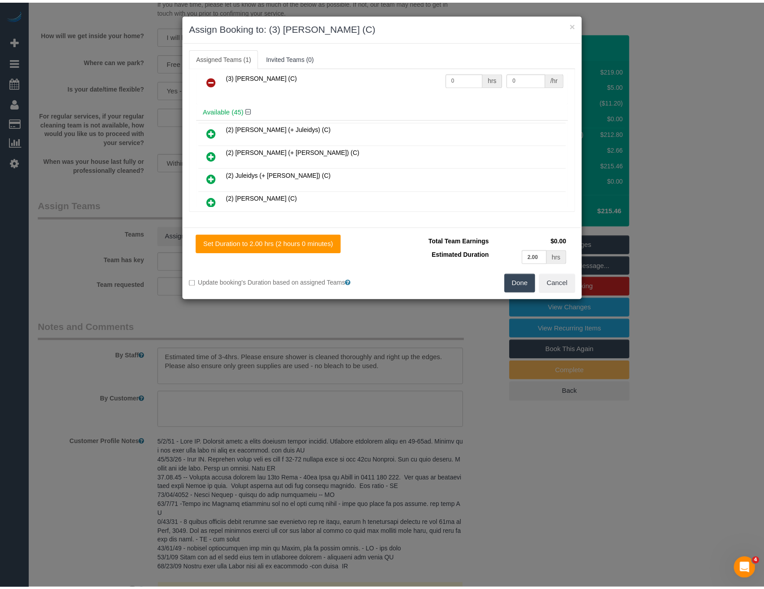
scroll to position [0, 0]
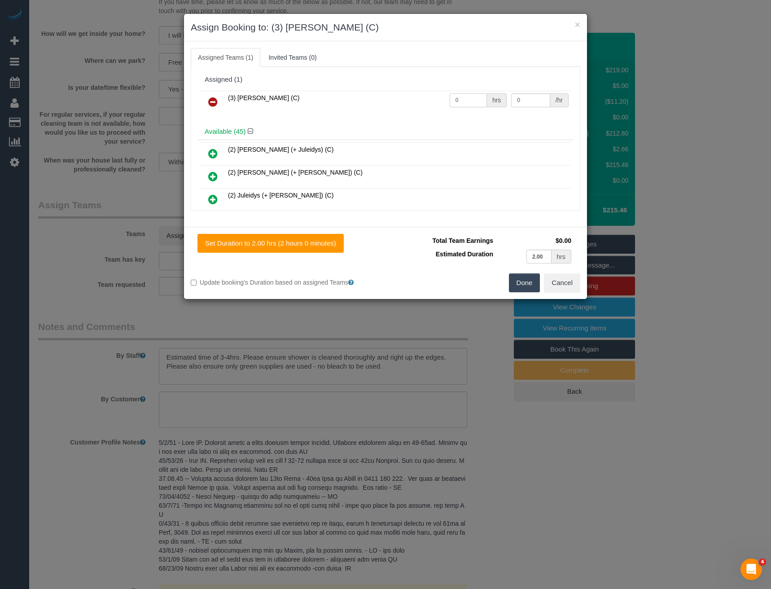
drag, startPoint x: 467, startPoint y: 104, endPoint x: 408, endPoint y: 113, distance: 59.5
click at [408, 113] on tr "(3) Sathmi Kusalya (C) 0 hrs 0 /hr" at bounding box center [385, 102] width 371 height 23
type input "1"
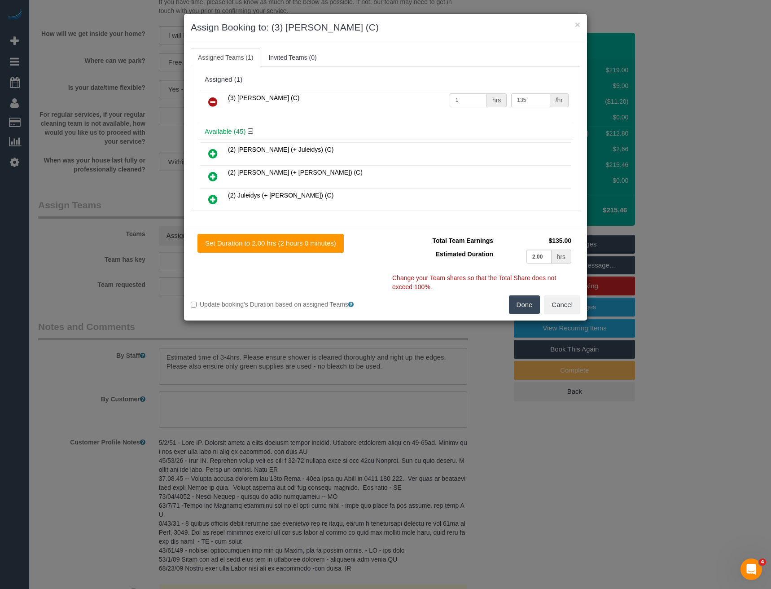
type input "135"
click at [521, 304] on button "Done" at bounding box center [524, 304] width 31 height 19
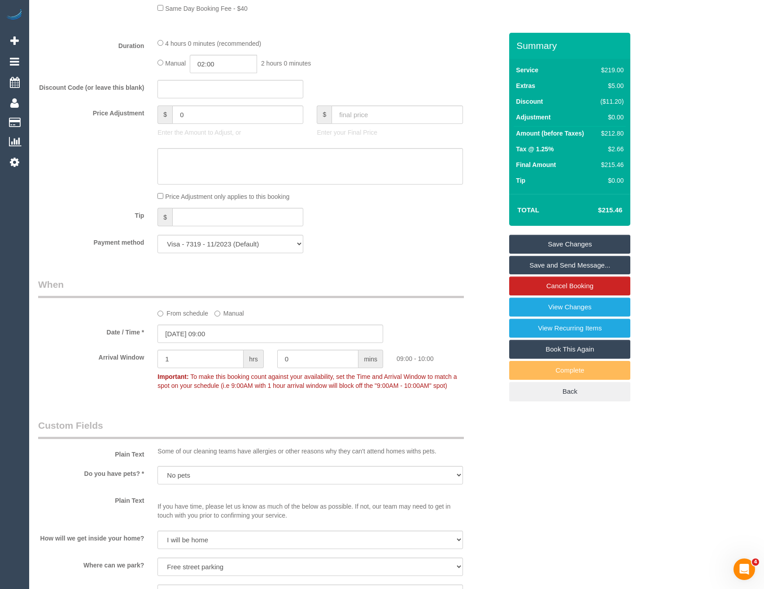
scroll to position [628, 0]
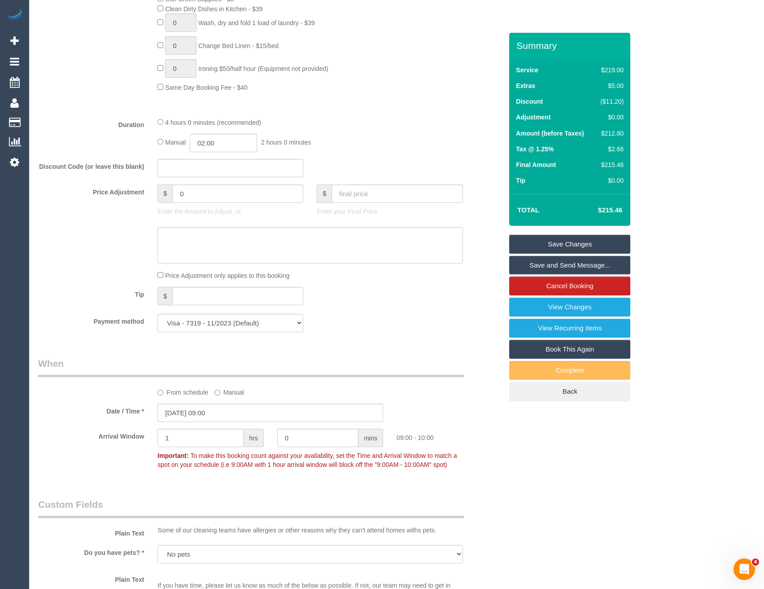
click at [161, 125] on div "4 hours 0 minutes (recommended)" at bounding box center [310, 122] width 305 height 10
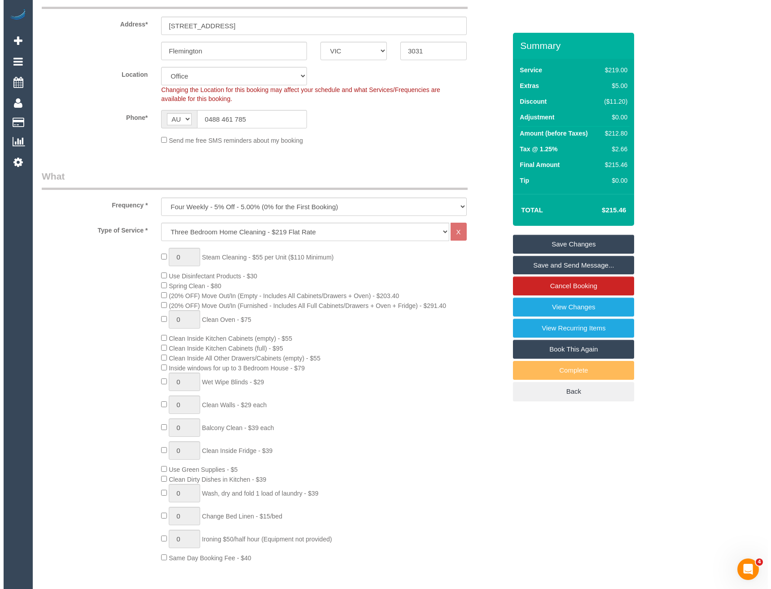
scroll to position [0, 0]
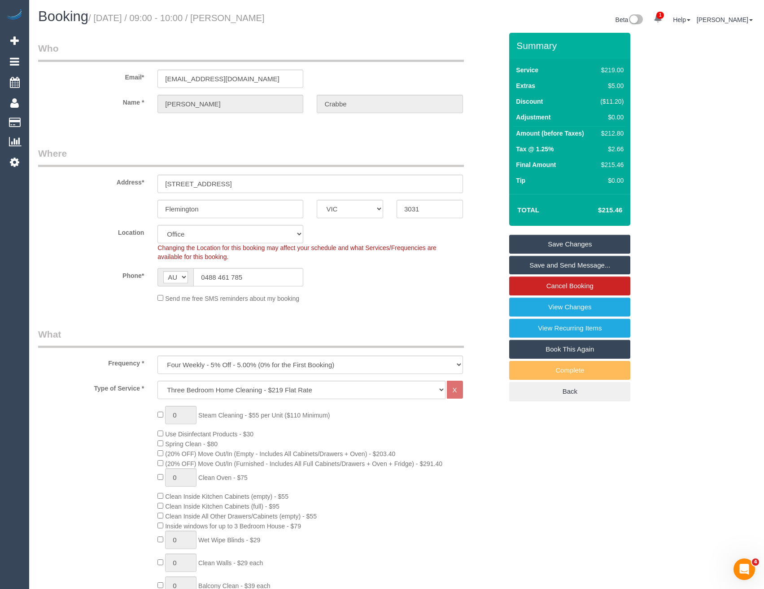
click at [528, 261] on link "Save and Send Message..." at bounding box center [570, 265] width 121 height 19
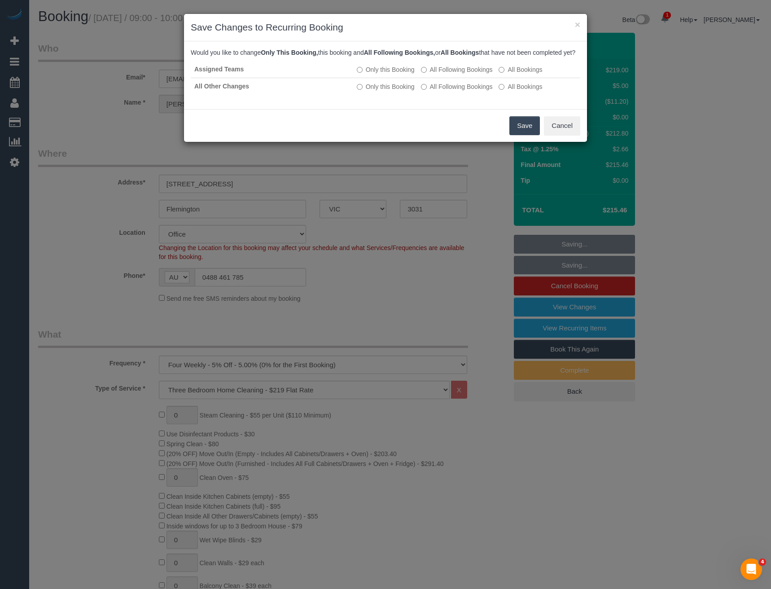
click at [524, 135] on button "Save" at bounding box center [525, 125] width 31 height 19
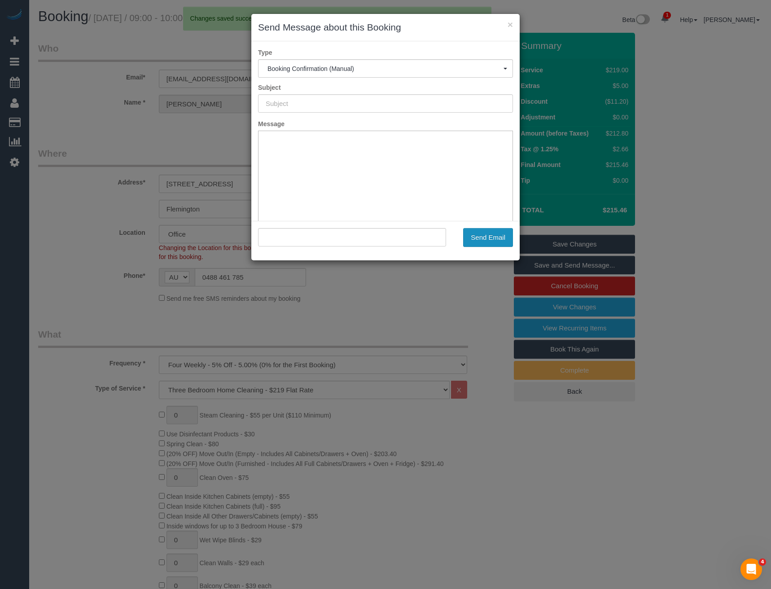
type input "Booking Confirmed"
type input ""Kylie Crabbe" <kyliecrabbe@gmail.com>"
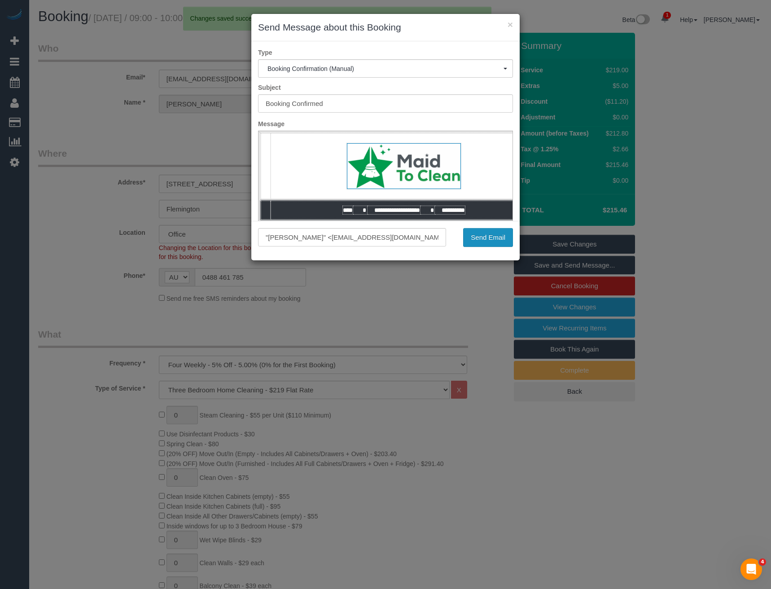
click at [470, 237] on button "Send Email" at bounding box center [488, 237] width 50 height 19
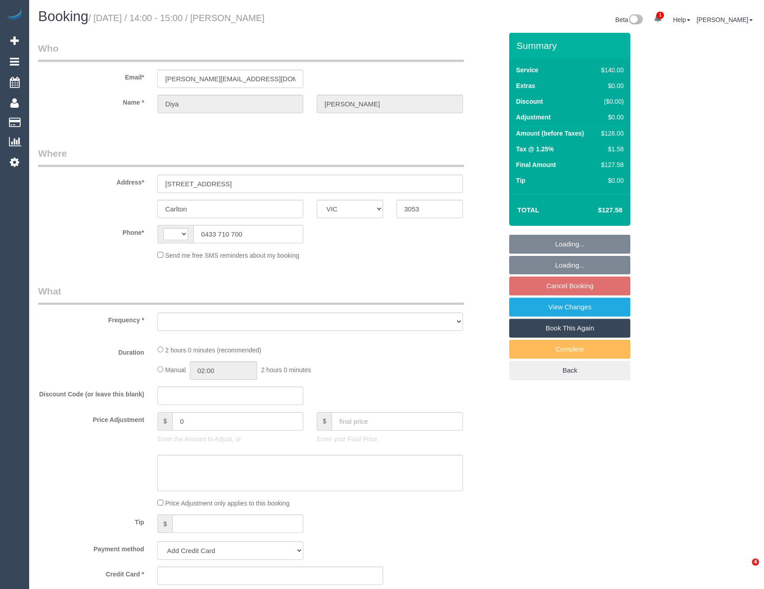
select select "VIC"
select select "string:AU"
select select "string:stripe-pm_1RCXNS2GScqysDRV8EiorjoX"
select select "number:28"
select select "number:14"
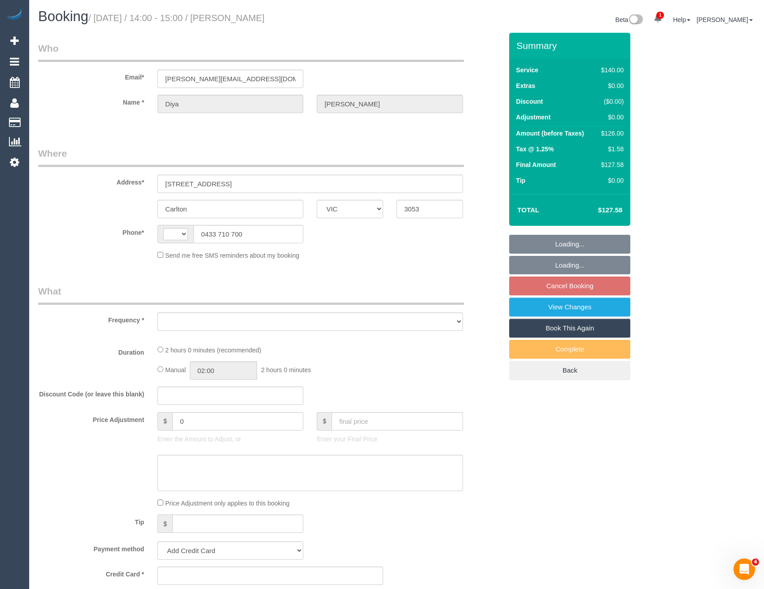
select select "number:18"
select select "number:36"
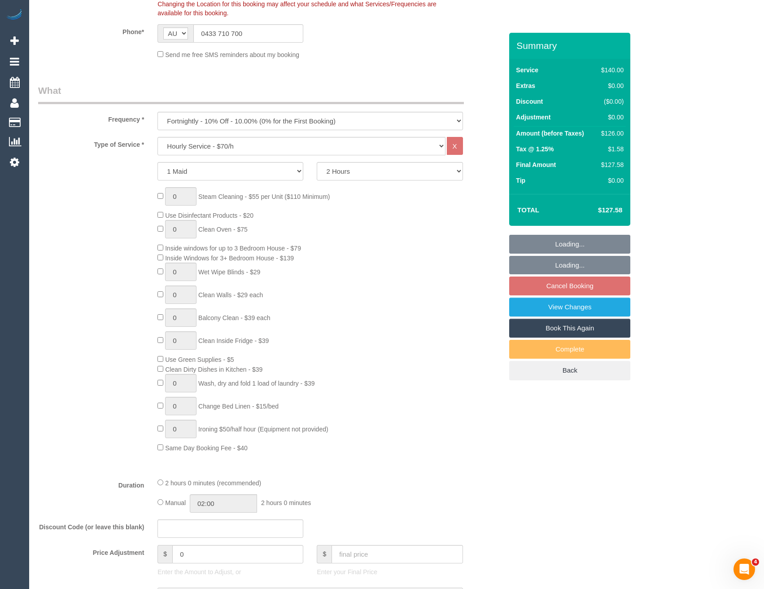
select select "object:883"
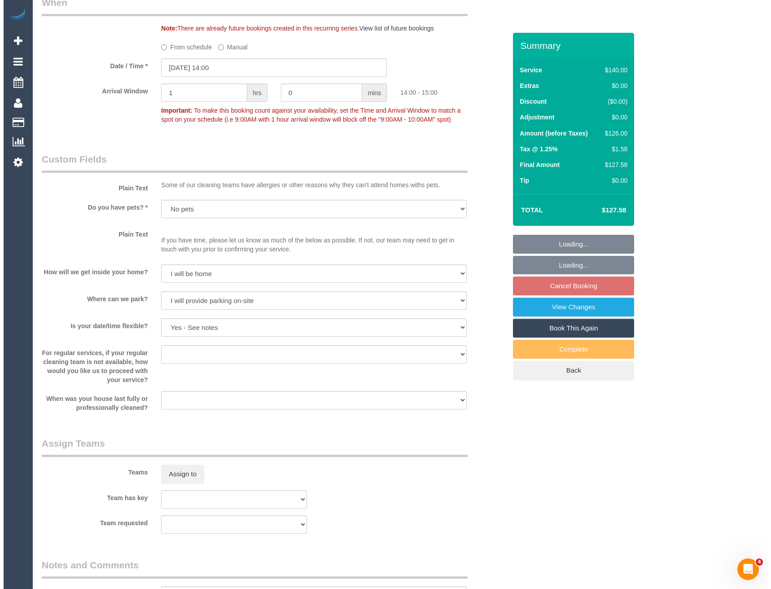
scroll to position [1032, 0]
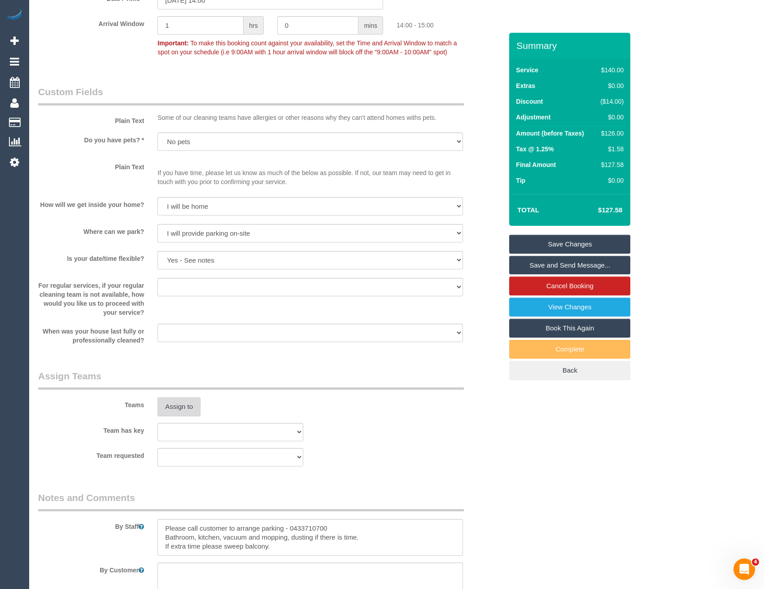
click at [183, 407] on button "Assign to" at bounding box center [179, 406] width 43 height 19
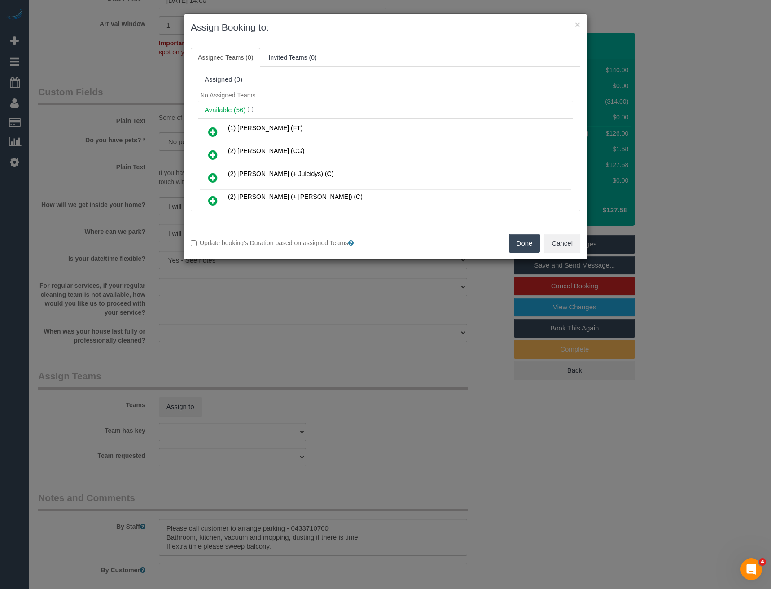
scroll to position [265, 0]
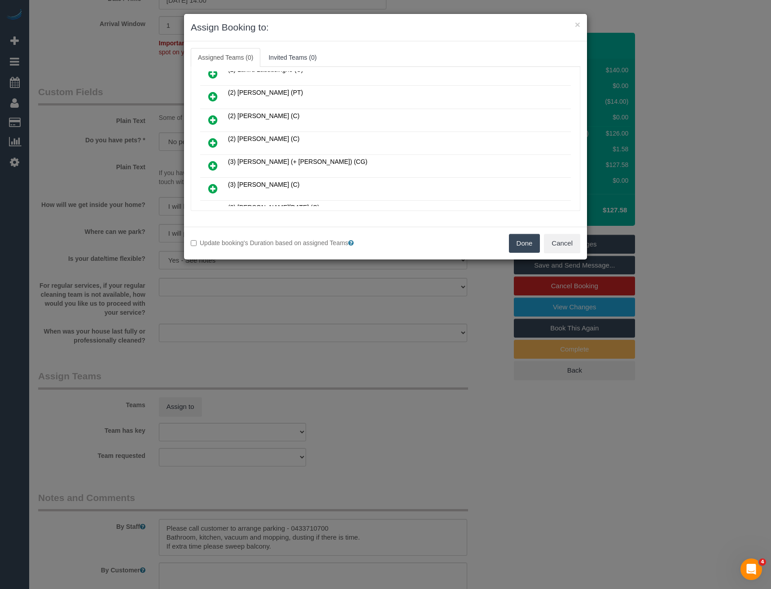
click at [211, 139] on icon at bounding box center [212, 142] width 9 height 11
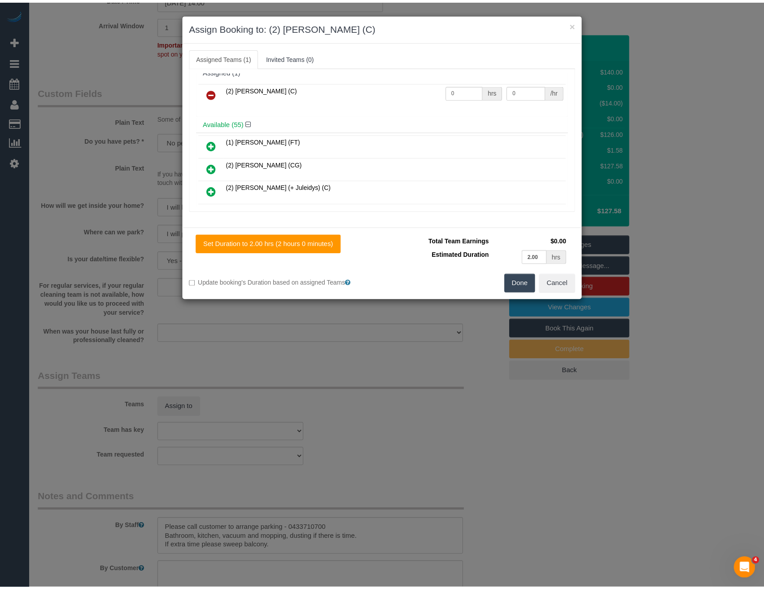
scroll to position [0, 0]
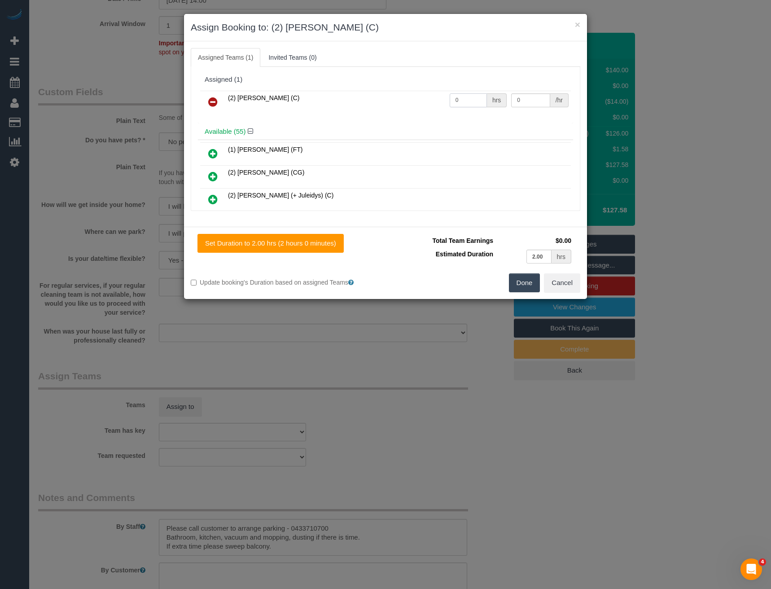
drag, startPoint x: 466, startPoint y: 97, endPoint x: 415, endPoint y: 113, distance: 53.0
click at [424, 111] on tr "(2) Sewmina De Silva (C) 0 hrs 0 /hr" at bounding box center [385, 102] width 371 height 23
type input "2"
type input "37.5"
click at [515, 282] on button "Done" at bounding box center [524, 282] width 31 height 19
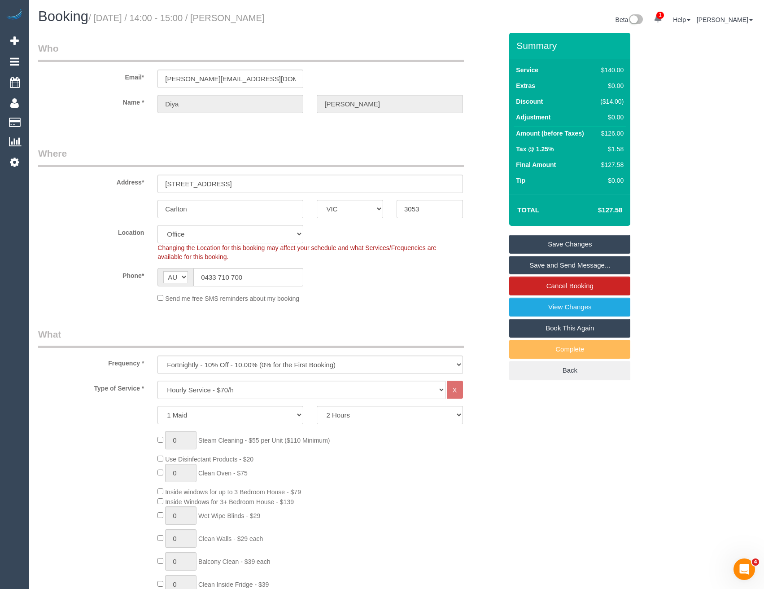
click at [533, 264] on link "Save and Send Message..." at bounding box center [570, 265] width 121 height 19
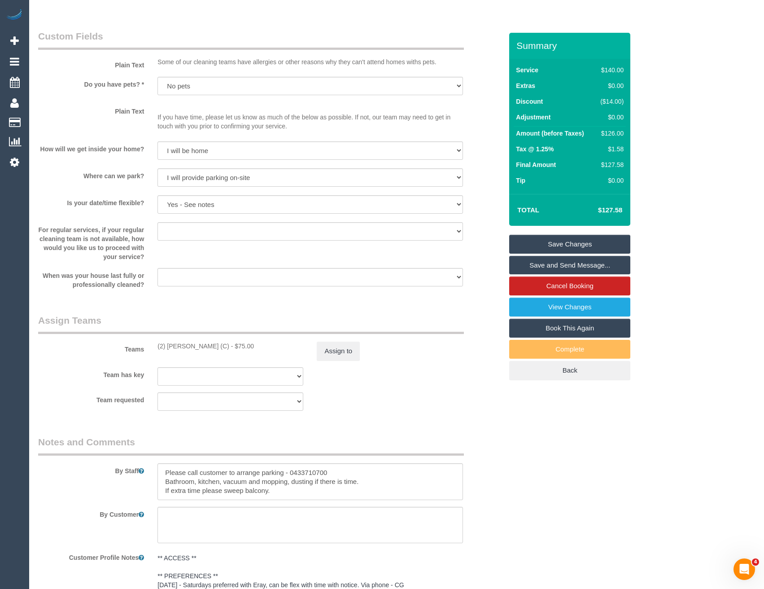
scroll to position [1167, 0]
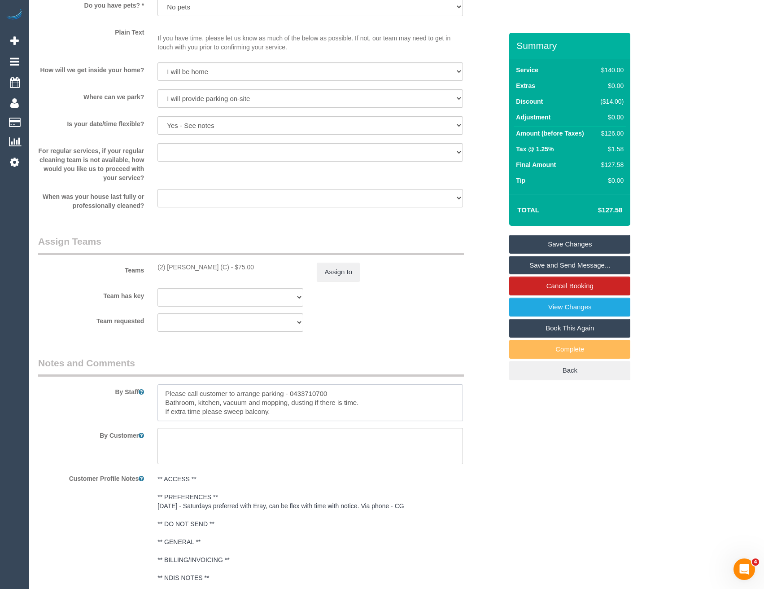
click at [160, 391] on textarea at bounding box center [310, 402] width 305 height 37
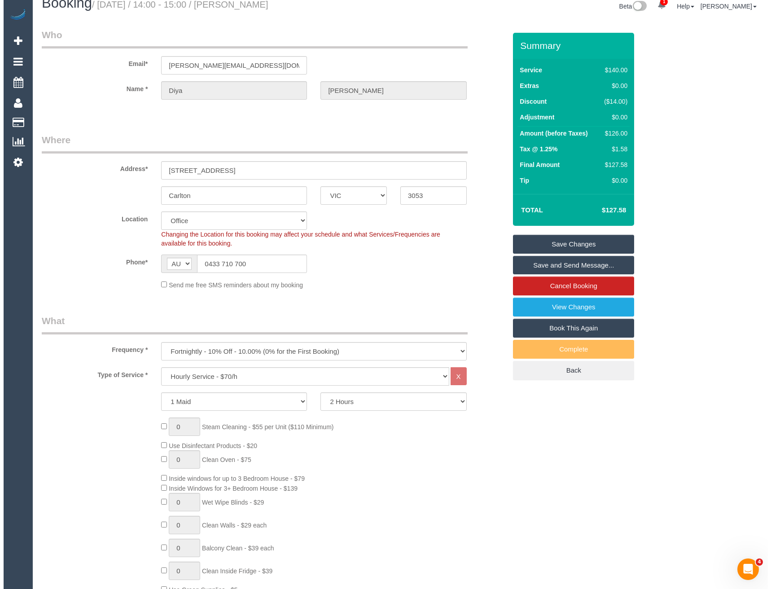
scroll to position [0, 0]
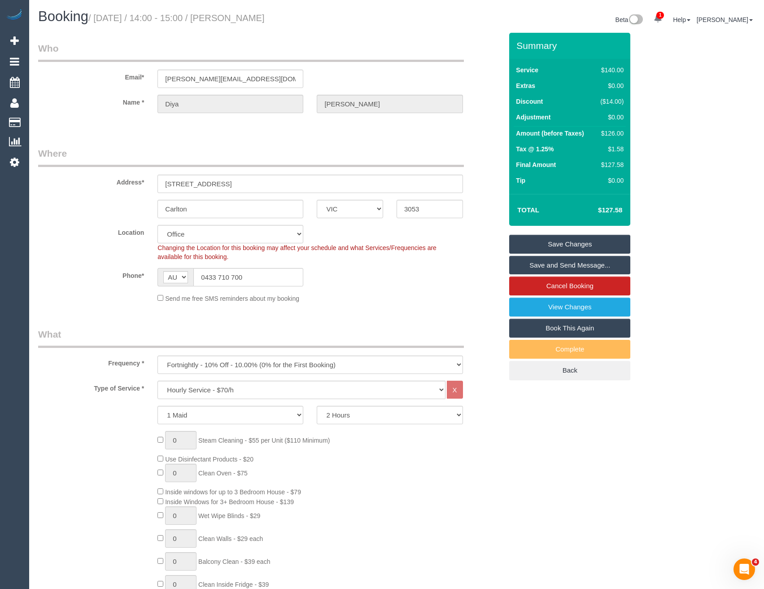
type textarea "*cover* Please call customer to arrange parking - 0433710700 Bathroom, kitchen,…"
click at [525, 261] on link "Save and Send Message..." at bounding box center [570, 265] width 121 height 19
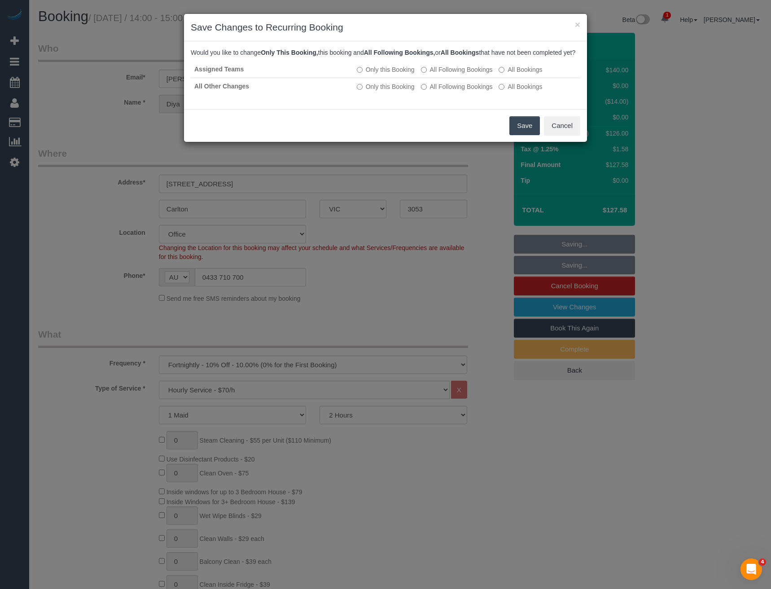
click at [519, 134] on button "Save" at bounding box center [525, 125] width 31 height 19
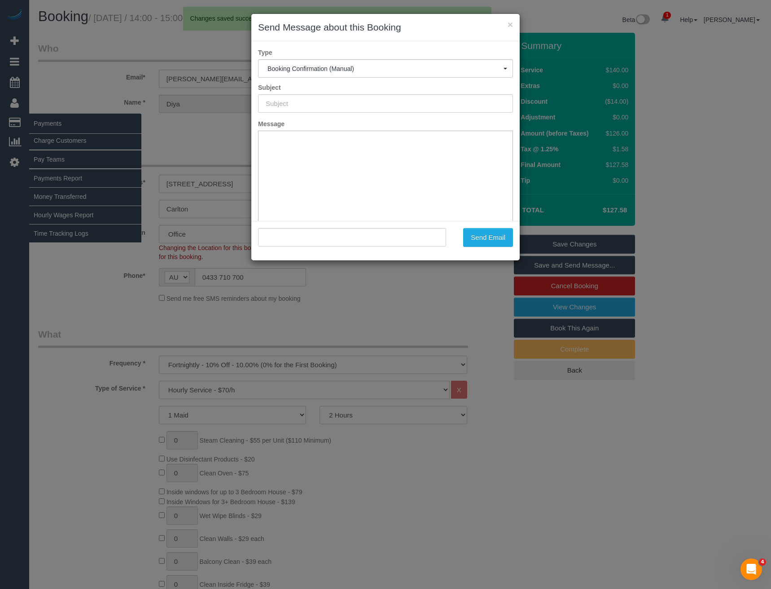
type input "Booking Confirmed"
type input ""Diya Dey" <dey.r.diya@gmail.com>"
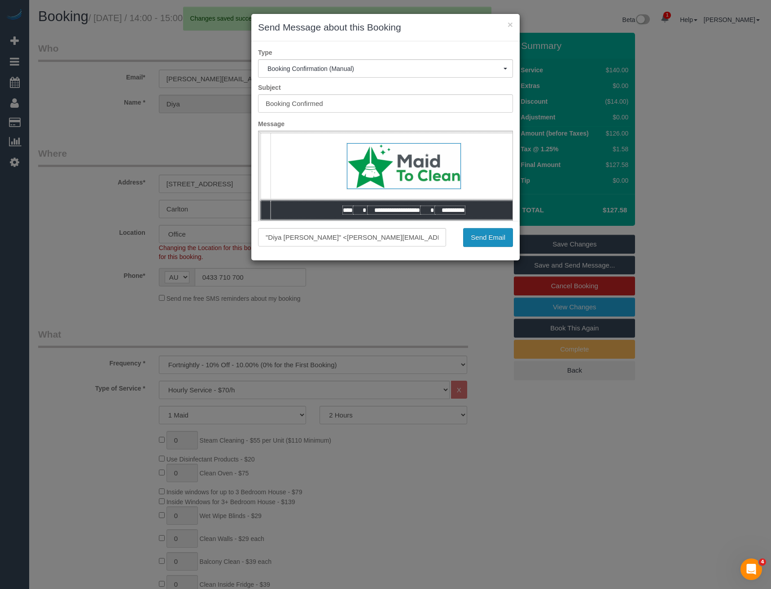
click at [478, 232] on button "Send Email" at bounding box center [488, 237] width 50 height 19
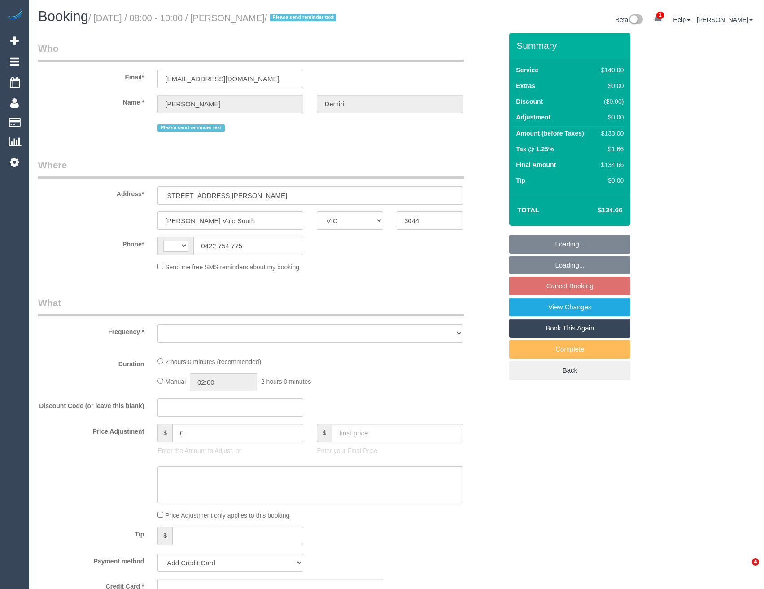
select select "VIC"
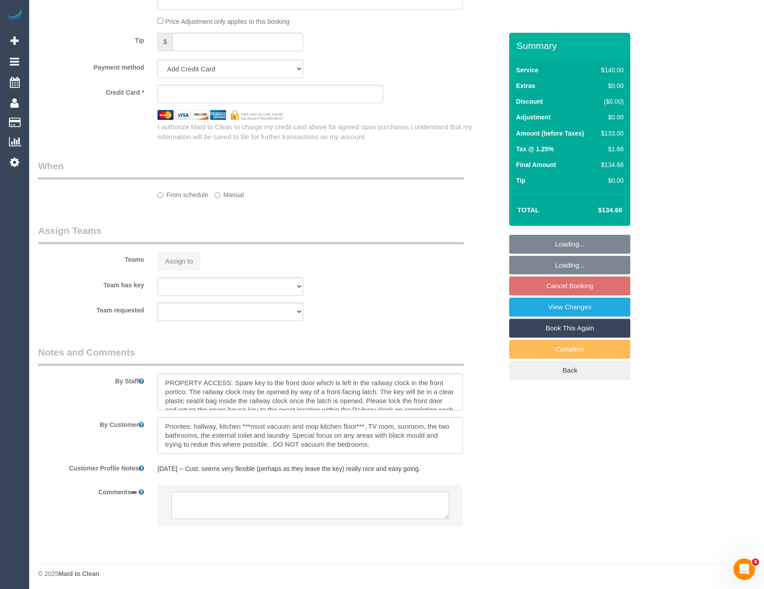
select select "string:AU"
select select "object:540"
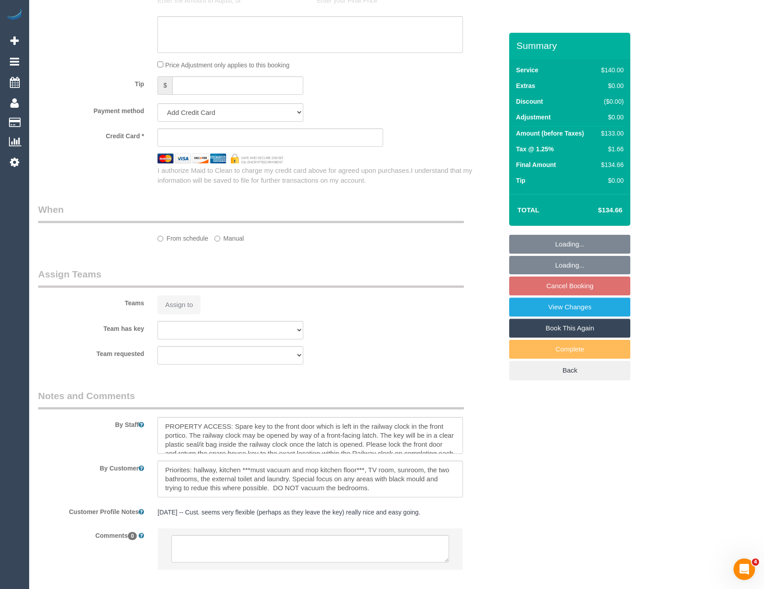
select select "string:stripe-pm_1QHBrD2GScqysDRVybbNqxWX"
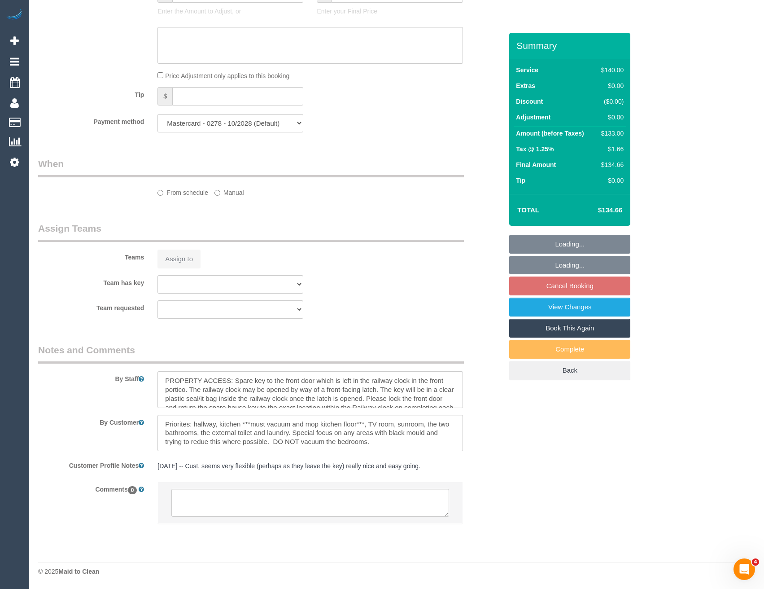
select select "number:28"
select select "number:15"
select select "number:18"
select select "number:24"
select select "number:34"
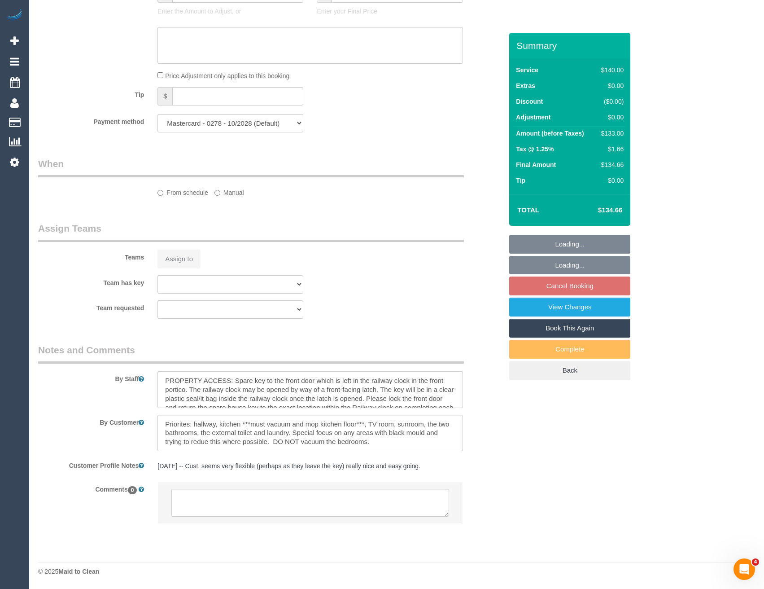
select select "number:13"
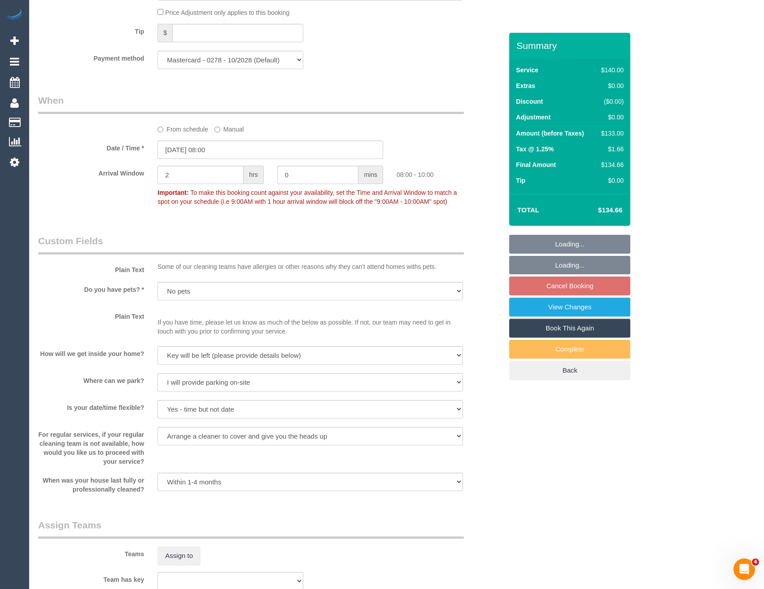
select select "object:1708"
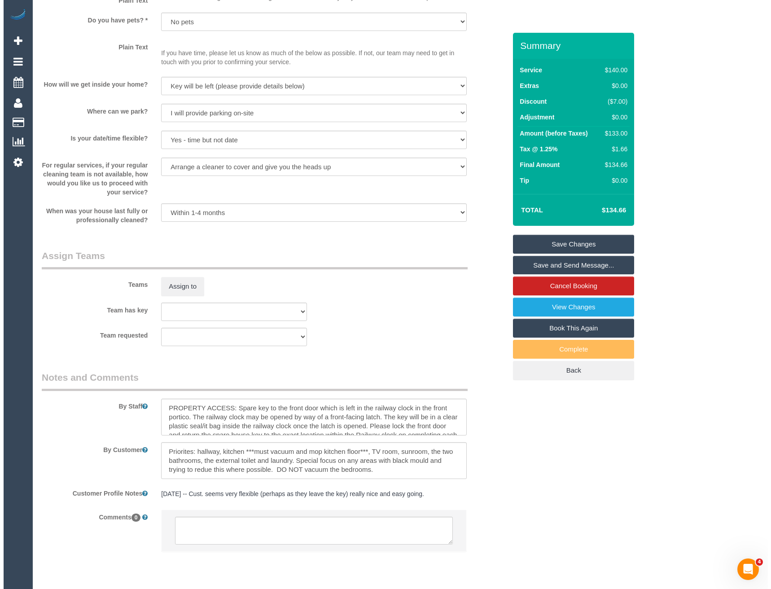
scroll to position [1053, 0]
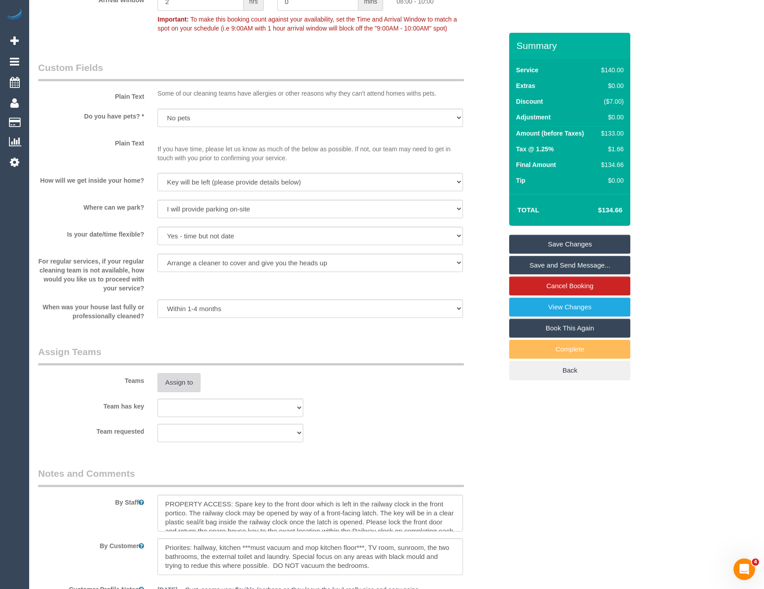
click at [189, 392] on button "Assign to" at bounding box center [179, 382] width 43 height 19
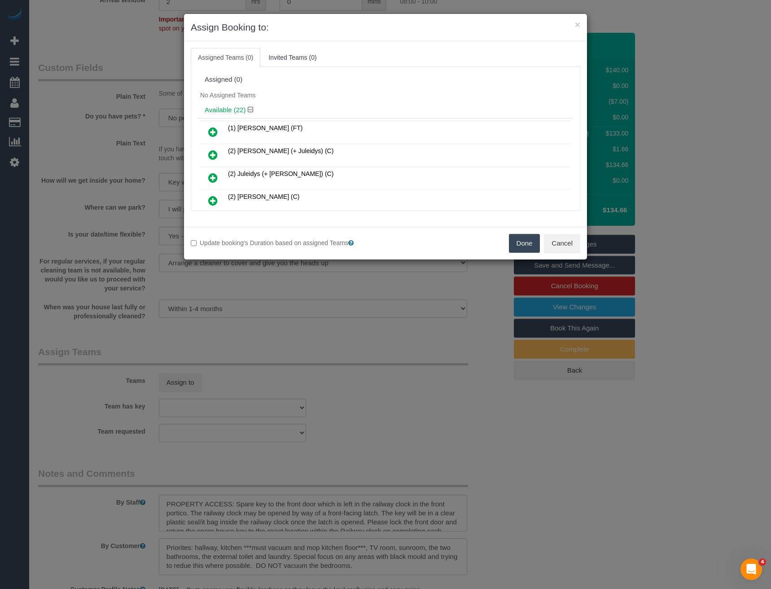
scroll to position [219, 0]
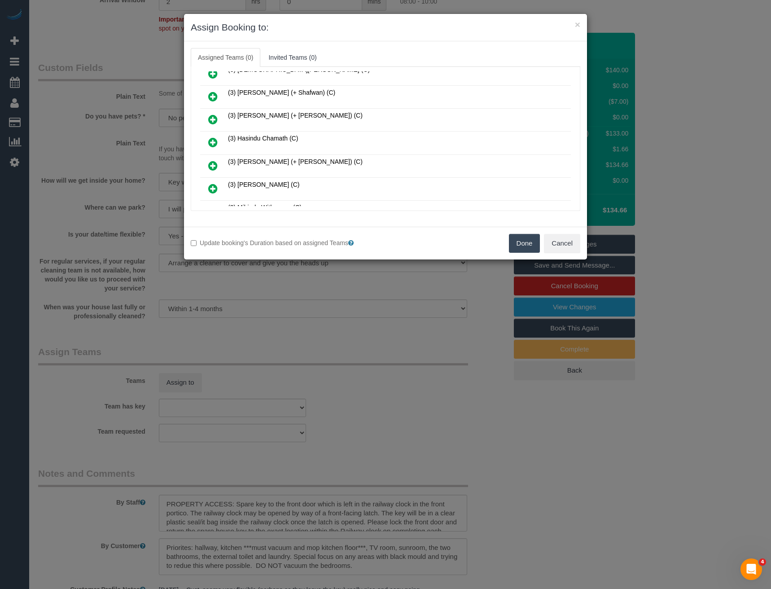
click at [211, 139] on icon at bounding box center [212, 142] width 9 height 11
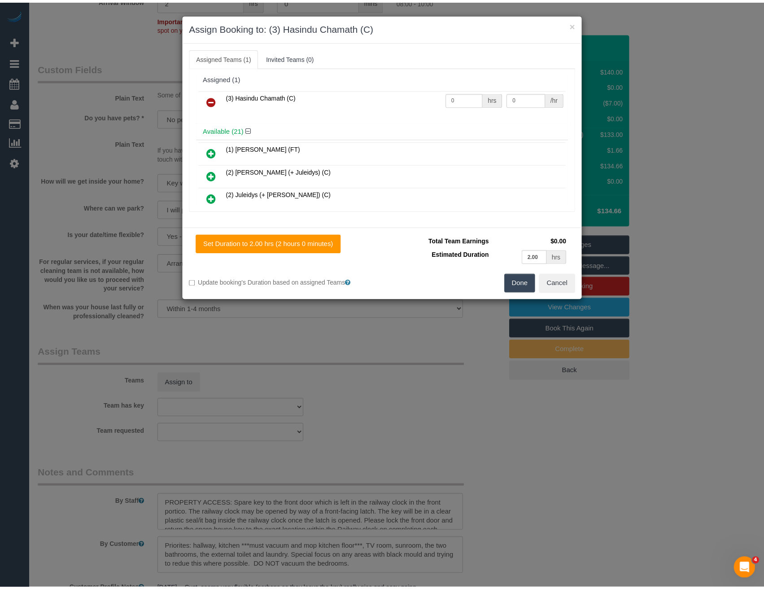
scroll to position [0, 0]
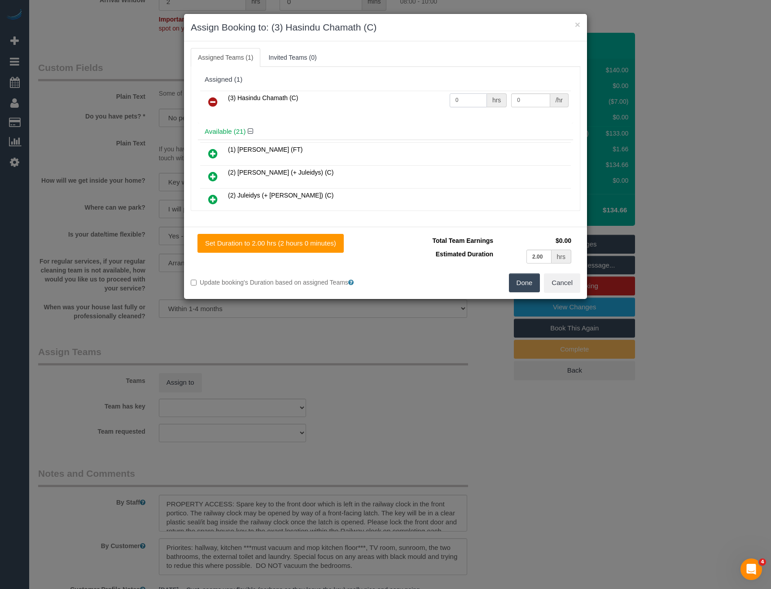
drag, startPoint x: 463, startPoint y: 100, endPoint x: 406, endPoint y: 107, distance: 57.4
click at [407, 107] on tr "(3) Hasindu Chamath (C) 0 hrs 0 /hr" at bounding box center [385, 102] width 371 height 23
type input "2"
type input "35"
click at [526, 289] on button "Done" at bounding box center [524, 282] width 31 height 19
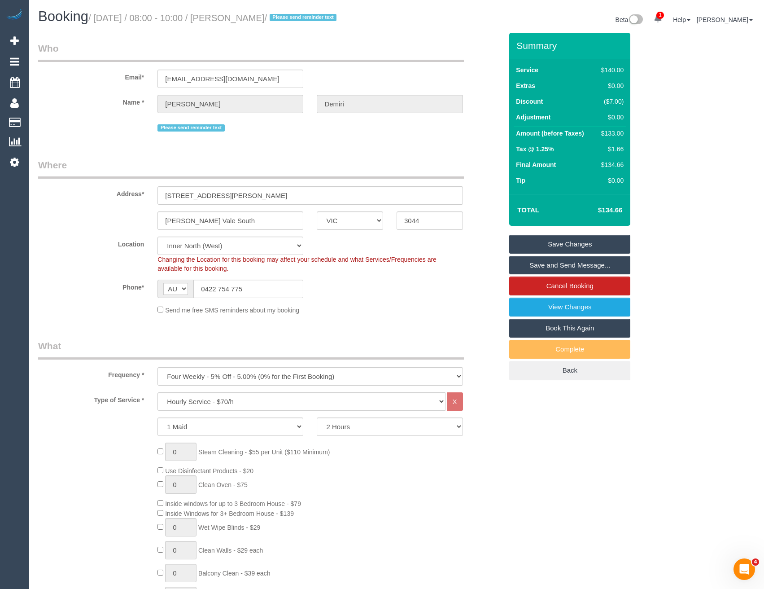
click at [562, 275] on link "Save and Send Message..." at bounding box center [570, 265] width 121 height 19
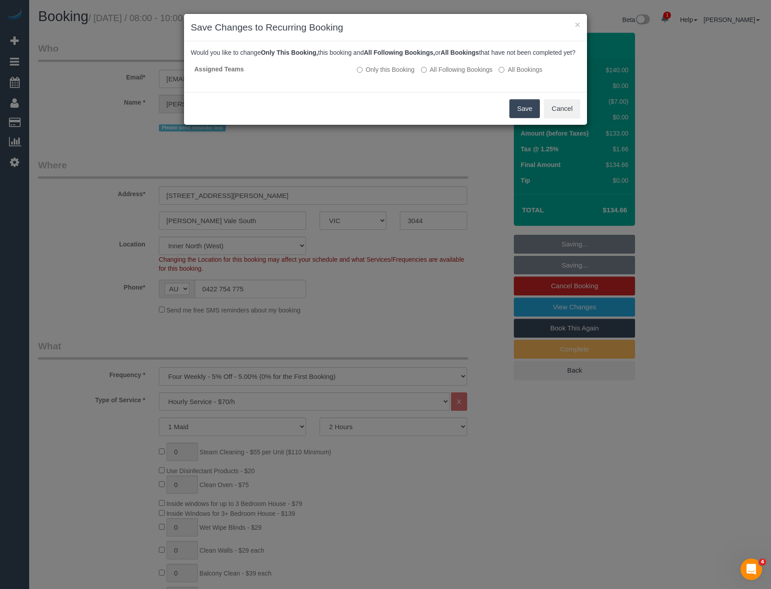
click at [527, 114] on button "Save" at bounding box center [525, 108] width 31 height 19
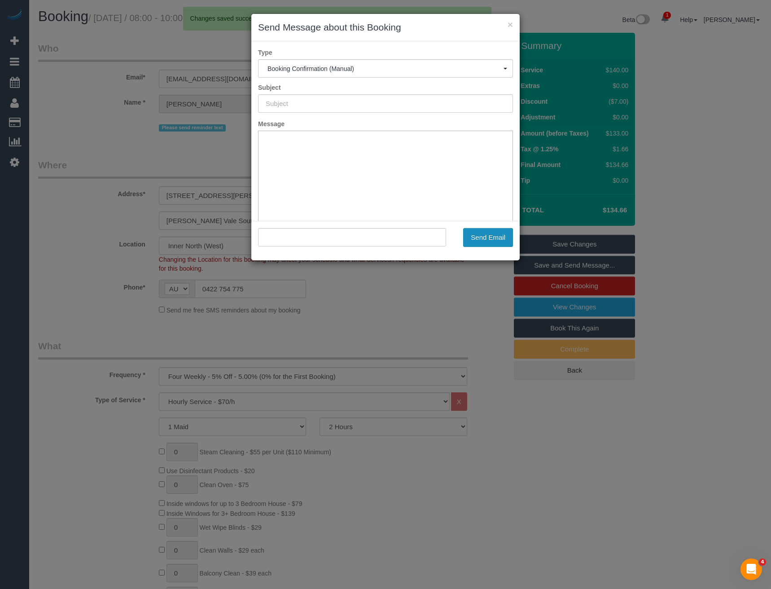
type input "Booking Confirmed"
type input ""Anastasios Demiri" <a_demiri@hotmail.com>"
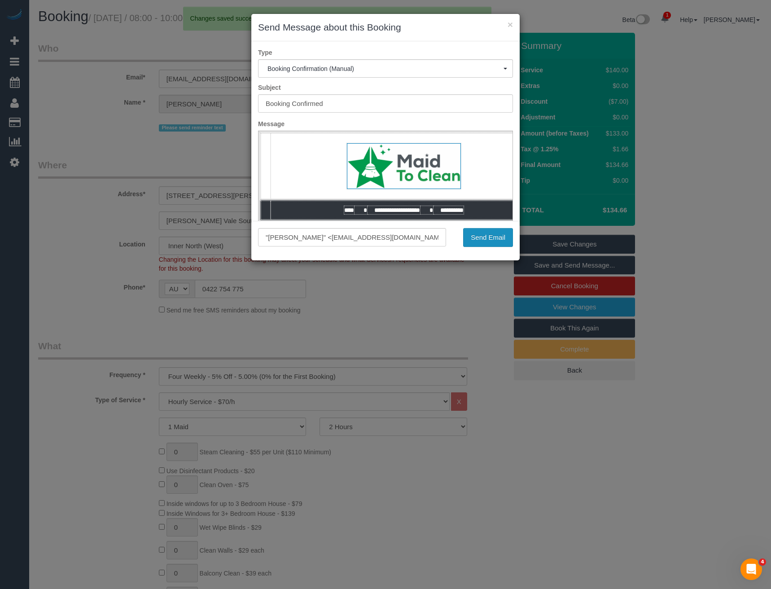
click at [493, 240] on button "Send Email" at bounding box center [488, 237] width 50 height 19
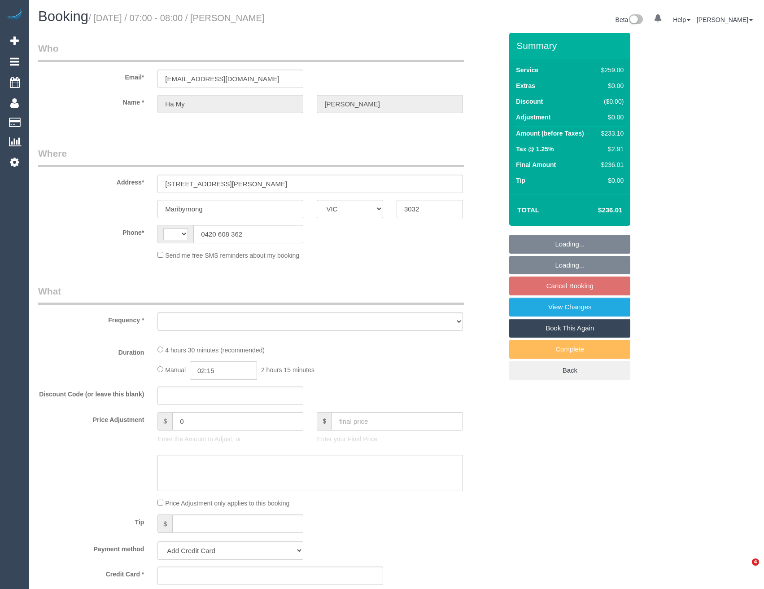
select select "VIC"
select select "string:AU"
select select "object:552"
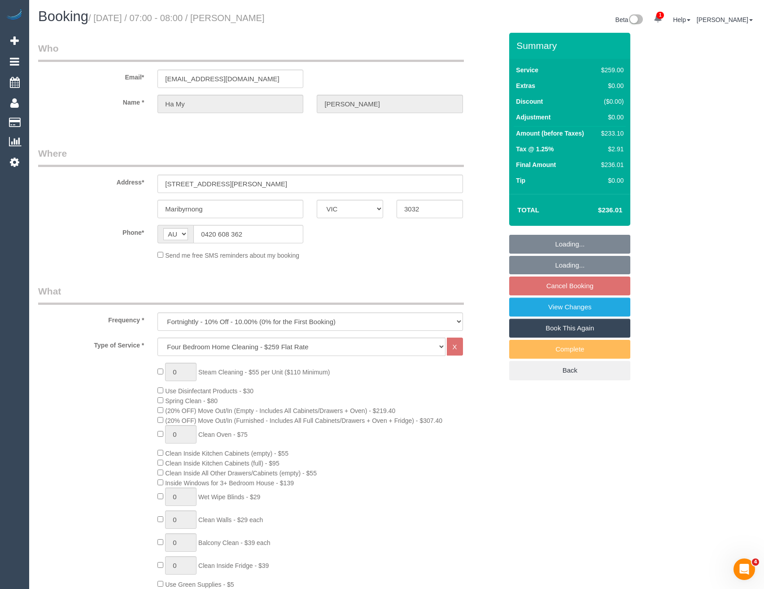
select select "string:stripe-pm_1N50At2GScqysDRVLSXN6kg4"
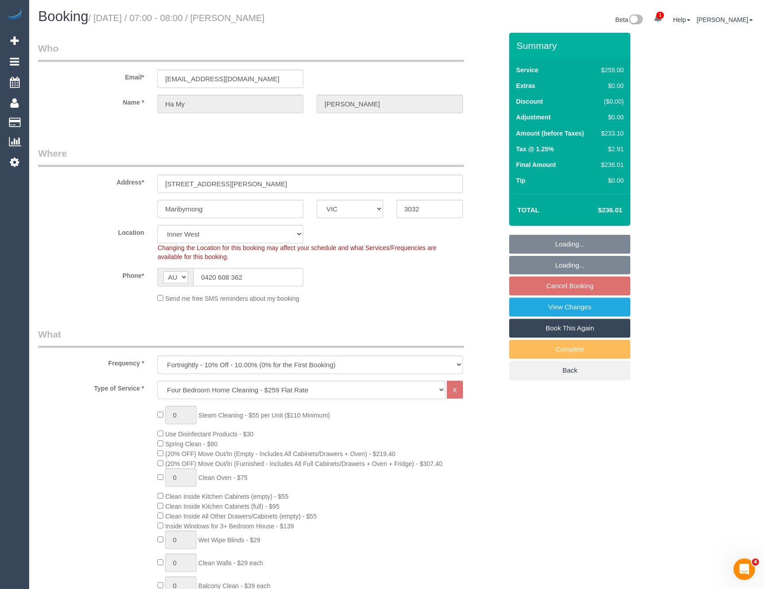
select select "number:27"
select select "number:14"
select select "number:19"
select select "number:24"
select select "number:34"
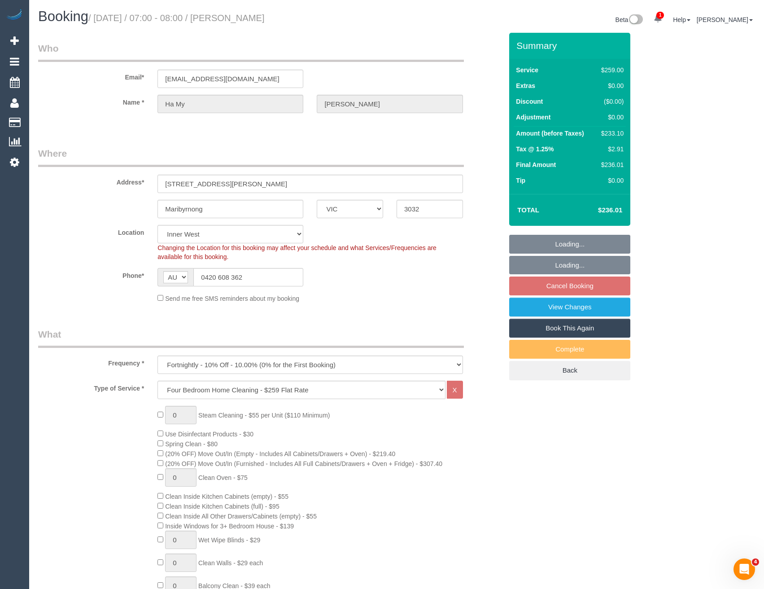
select select "number:11"
select select "object:1462"
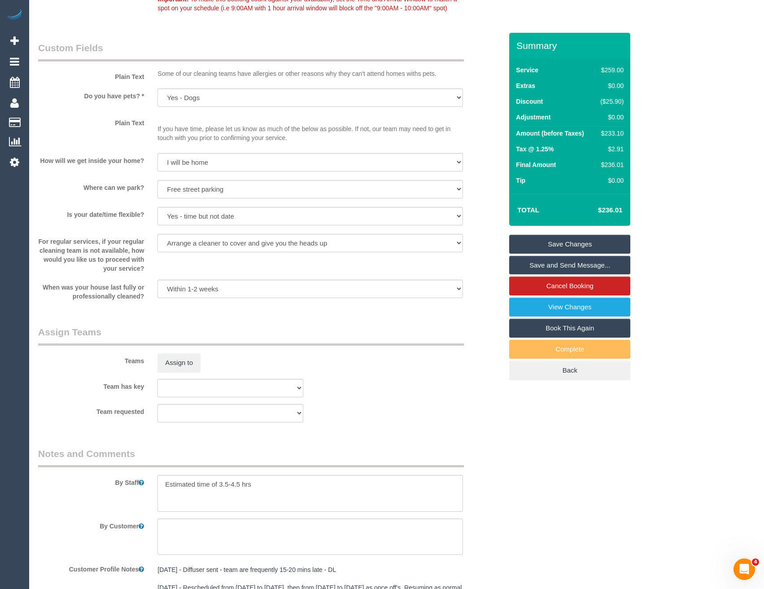
scroll to position [1122, 0]
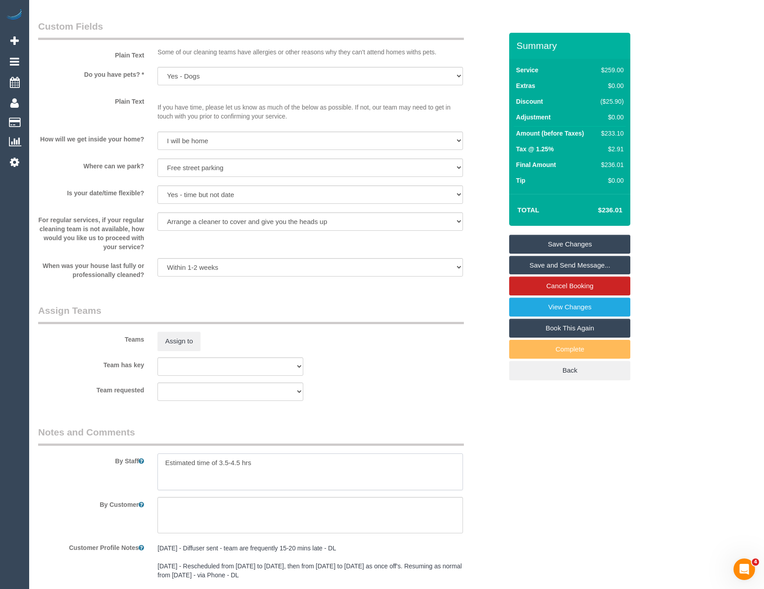
click at [163, 460] on textarea at bounding box center [310, 471] width 305 height 37
type textarea "*cover* Estimated time of 3.5-4.5 hrs"
click at [175, 334] on button "Assign to" at bounding box center [179, 341] width 43 height 19
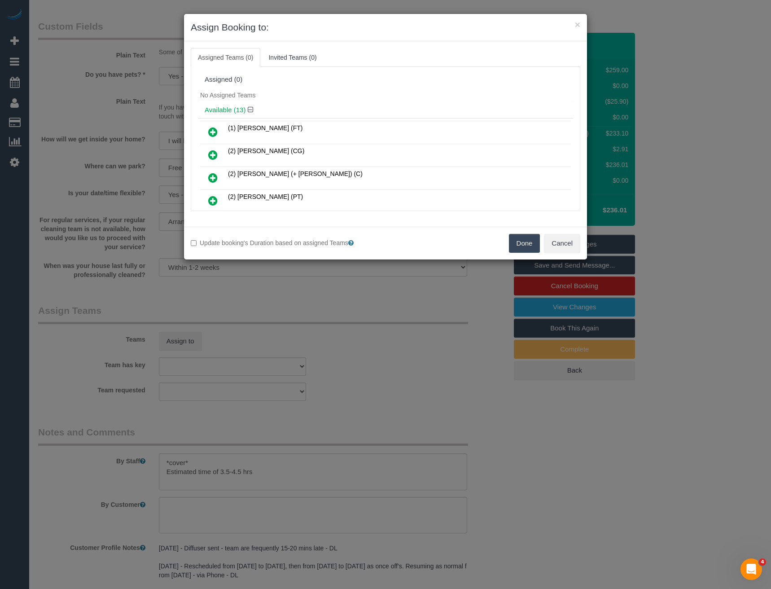
click at [212, 175] on icon at bounding box center [212, 177] width 9 height 11
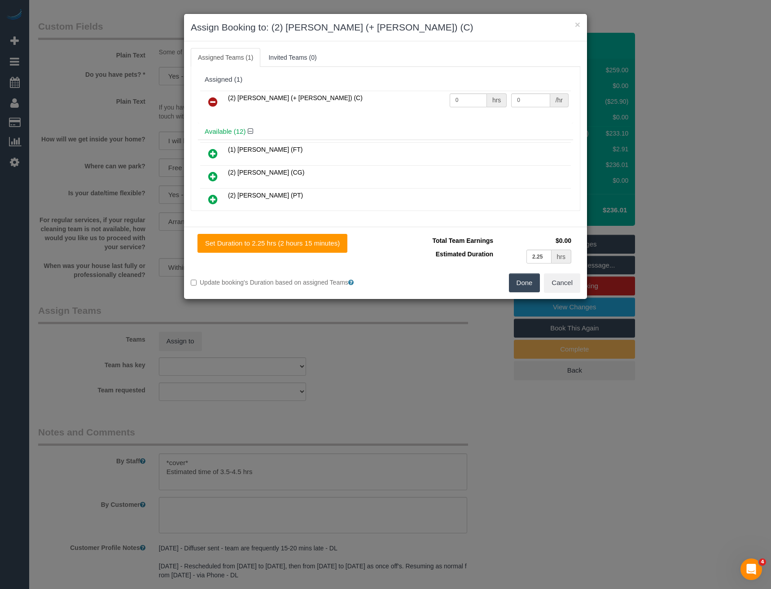
click at [446, 363] on div "× Assign Booking to: (2) [PERSON_NAME] (+ [PERSON_NAME]) (C) Assigned Teams (1)…" at bounding box center [385, 294] width 771 height 589
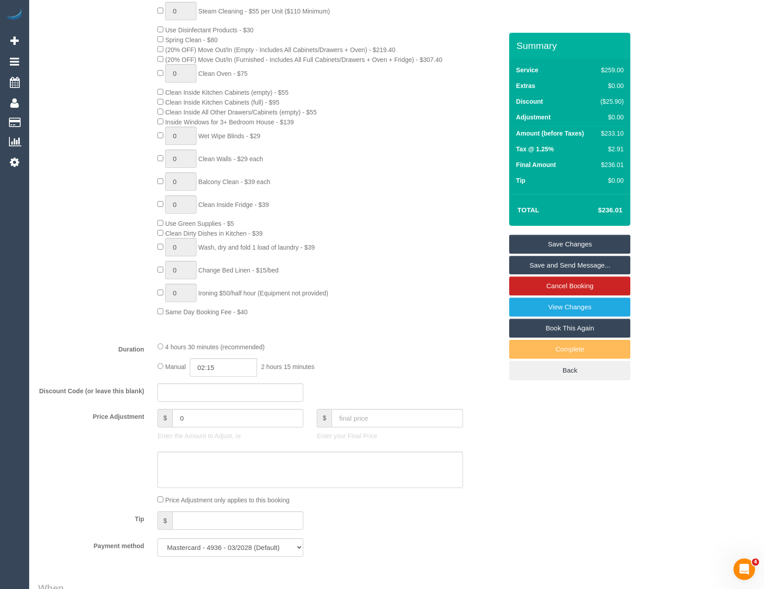
scroll to position [180, 0]
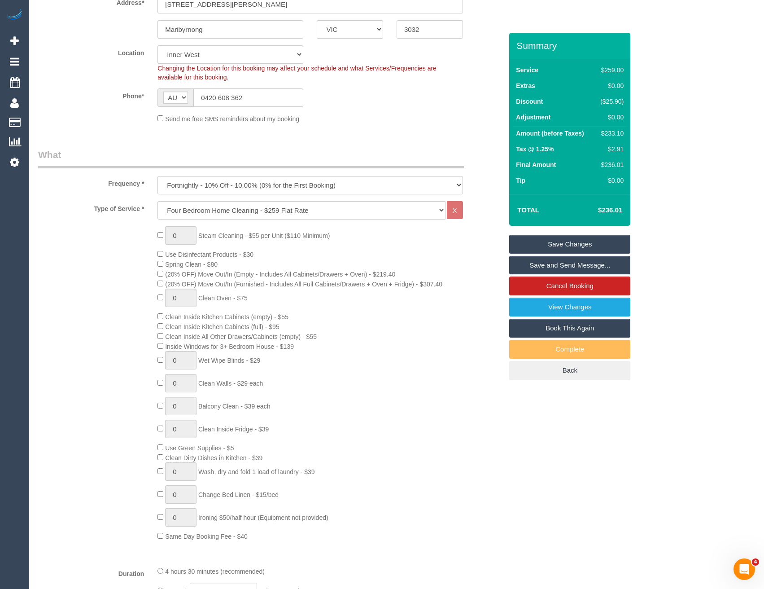
click at [209, 59] on select "Office [GEOGRAPHIC_DATA] (North) East (South) [GEOGRAPHIC_DATA] (East) [GEOGRAP…" at bounding box center [231, 54] width 146 height 18
select select "50"
click at [158, 45] on select "Office [GEOGRAPHIC_DATA] (North) East (South) [GEOGRAPHIC_DATA] (East) [GEOGRAP…" at bounding box center [231, 54] width 146 height 18
select select "object:4553"
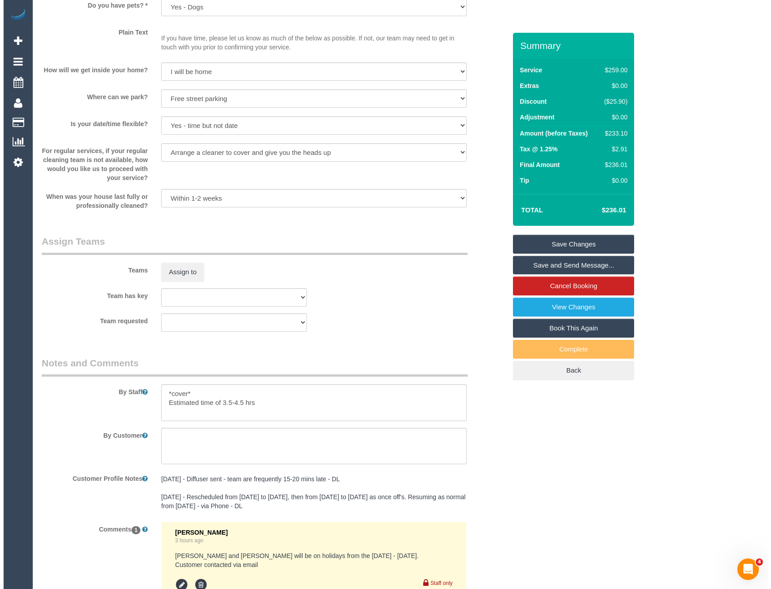
scroll to position [1257, 0]
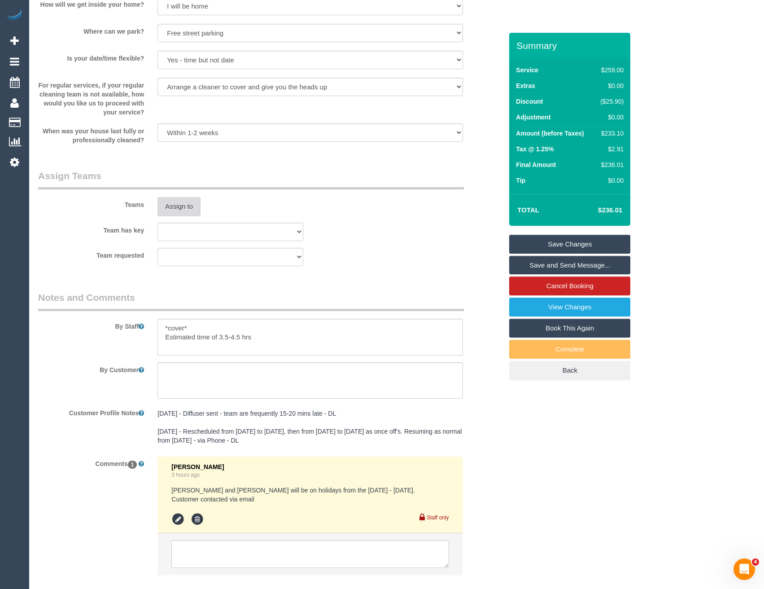
click at [180, 207] on button "Assign to" at bounding box center [179, 206] width 43 height 19
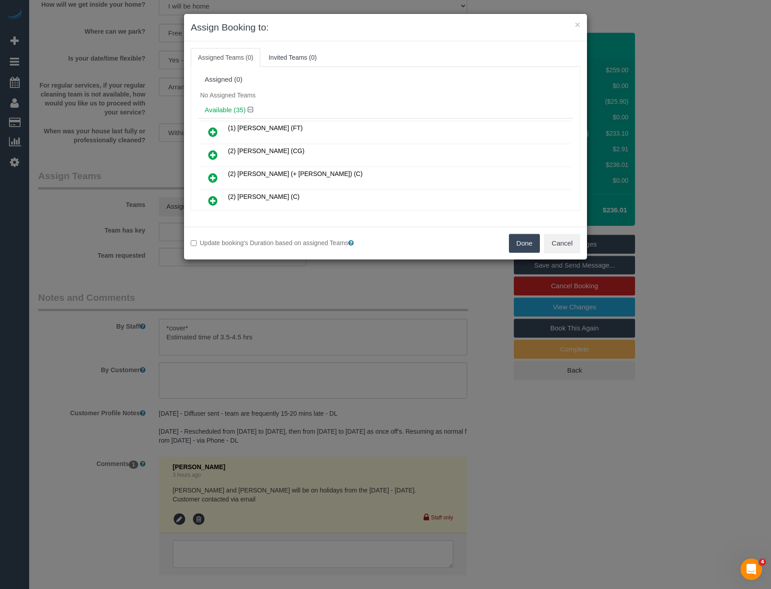
click at [214, 178] on icon at bounding box center [212, 177] width 9 height 11
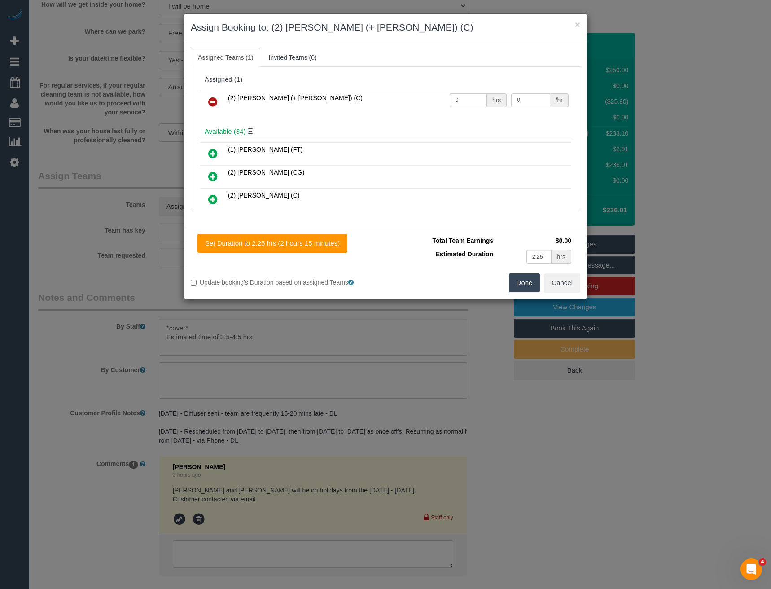
scroll to position [90, 0]
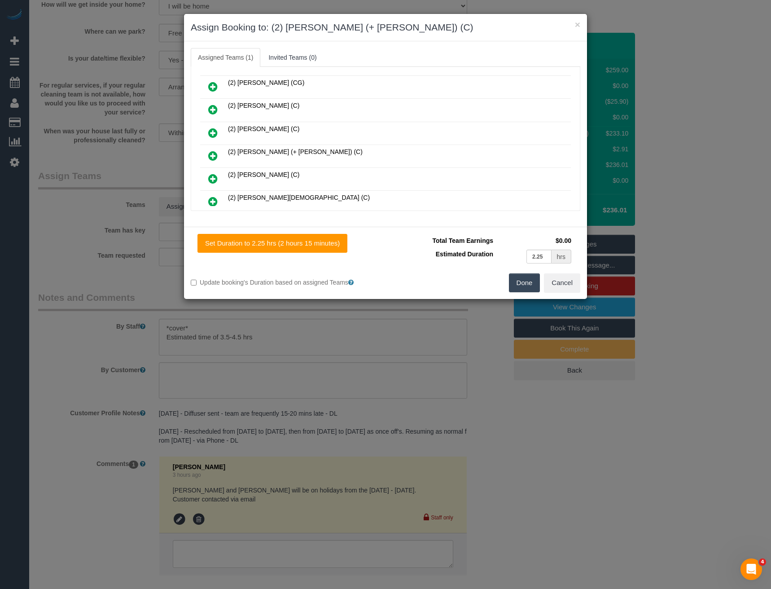
click at [214, 153] on icon at bounding box center [212, 155] width 9 height 11
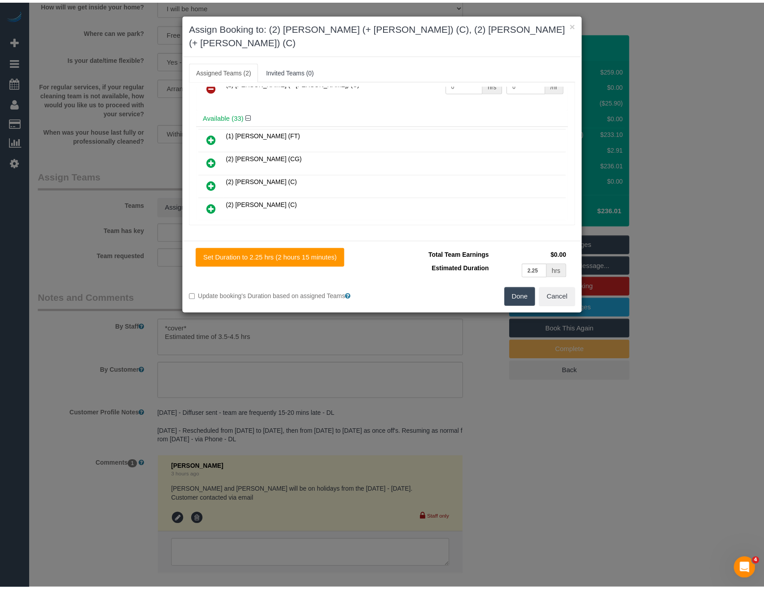
scroll to position [0, 0]
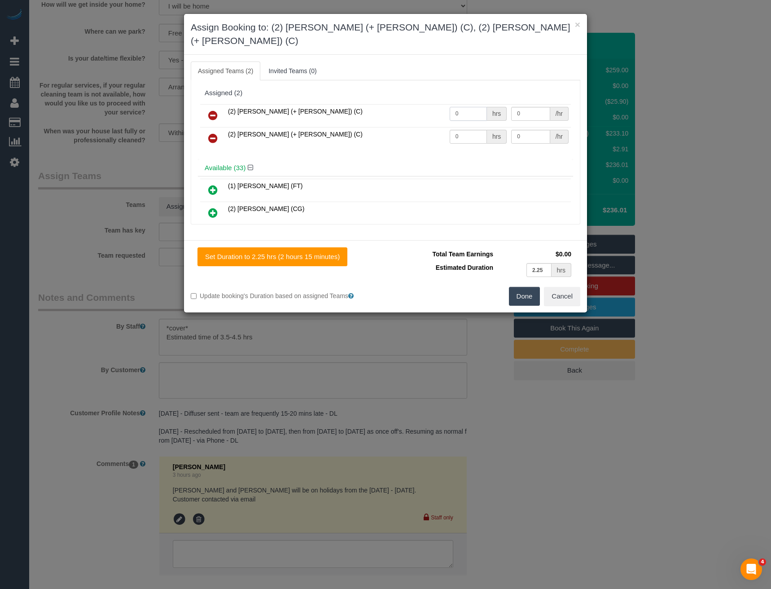
drag, startPoint x: 460, startPoint y: 101, endPoint x: 372, endPoint y: 118, distance: 89.6
click at [375, 118] on tbody "(2) [PERSON_NAME] (+ [PERSON_NAME]) (C) 0 hrs 0 /hr (2) [PERSON_NAME] (+ [PERSO…" at bounding box center [385, 127] width 371 height 46
type input "1"
type input "75"
drag, startPoint x: 466, startPoint y: 122, endPoint x: 347, endPoint y: 130, distance: 119.3
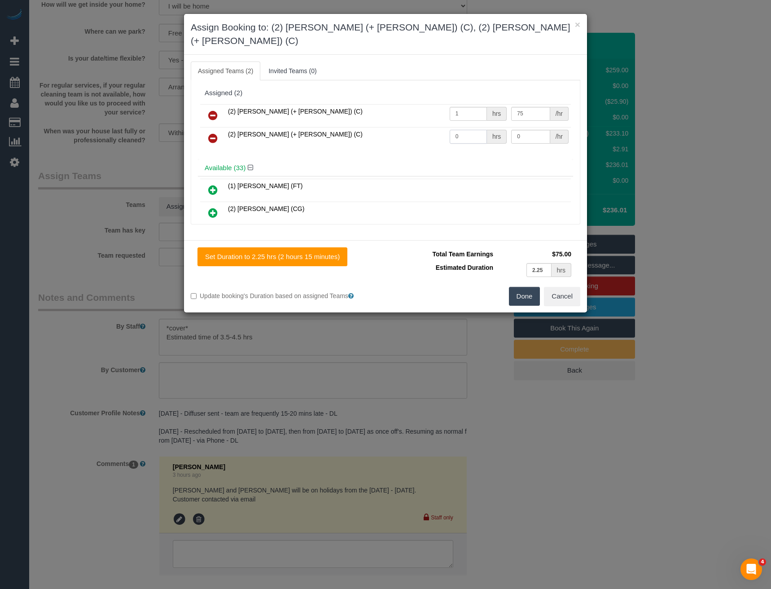
click at [347, 130] on tr "(2) [PERSON_NAME] (+ [PERSON_NAME]) (C) 0 hrs 0 /hr" at bounding box center [385, 138] width 371 height 23
type input "1"
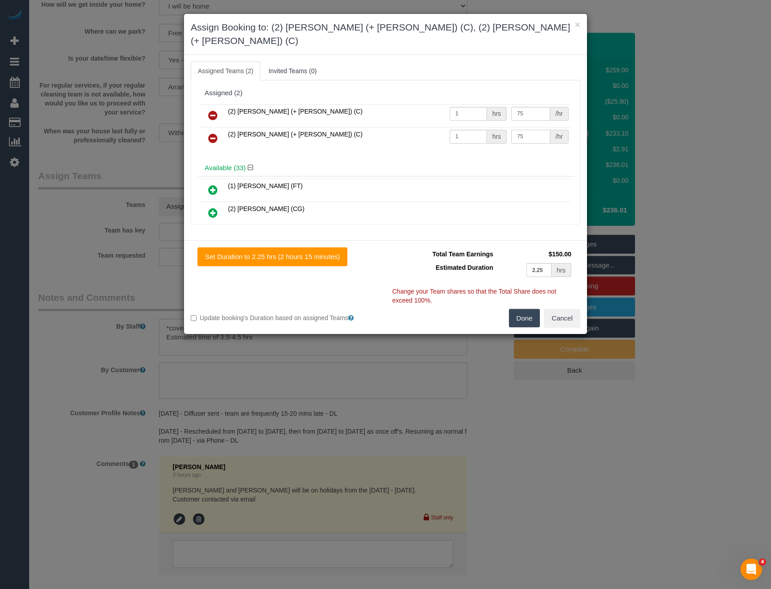
type input "75"
click at [522, 309] on button "Done" at bounding box center [524, 318] width 31 height 19
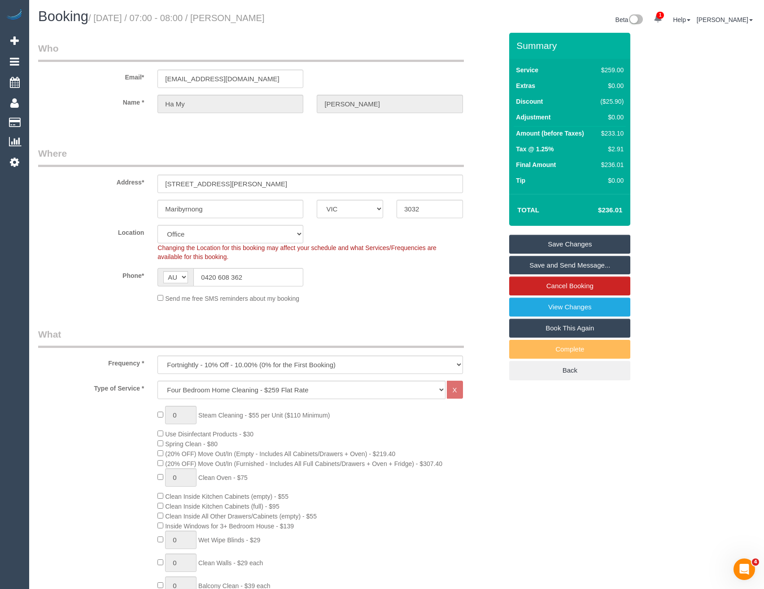
click at [525, 263] on link "Save and Send Message..." at bounding box center [570, 265] width 121 height 19
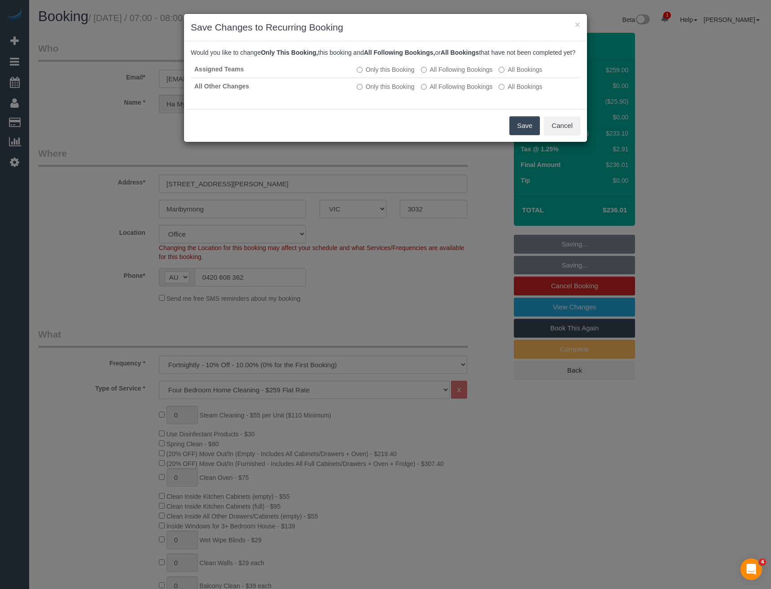
click at [530, 127] on button "Save" at bounding box center [525, 125] width 31 height 19
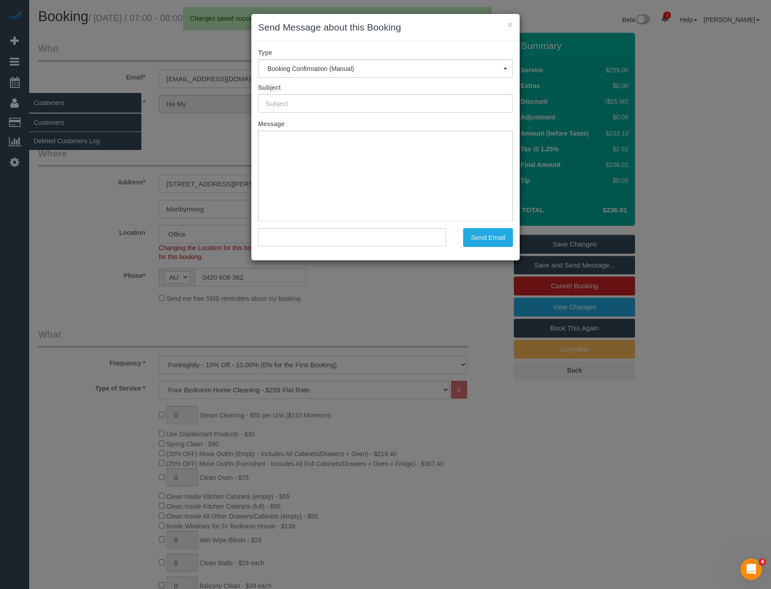
type input "Booking Confirmed"
type input ""Ha [PERSON_NAME]" <[EMAIL_ADDRESS][DOMAIN_NAME]>"
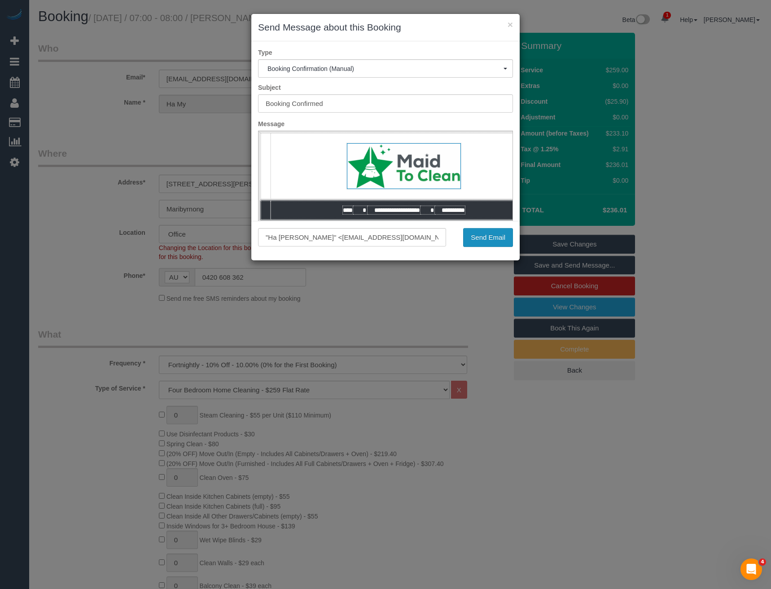
click at [484, 241] on button "Send Email" at bounding box center [488, 237] width 50 height 19
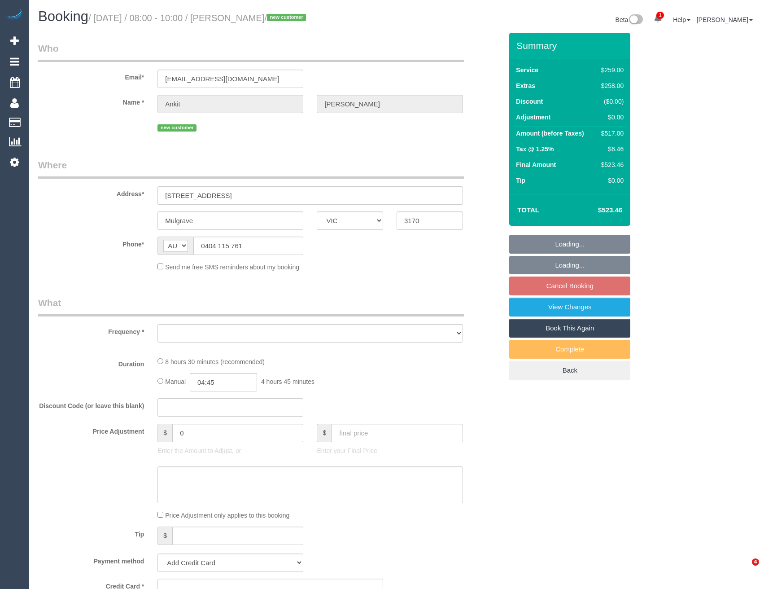
select select "VIC"
select select "number:27"
select select "number:14"
select select "number:18"
select select "number:24"
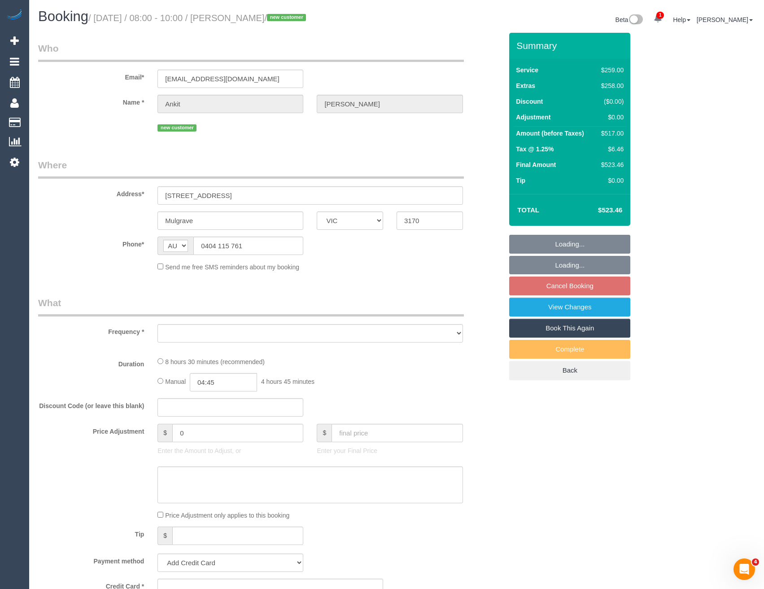
select select "number:26"
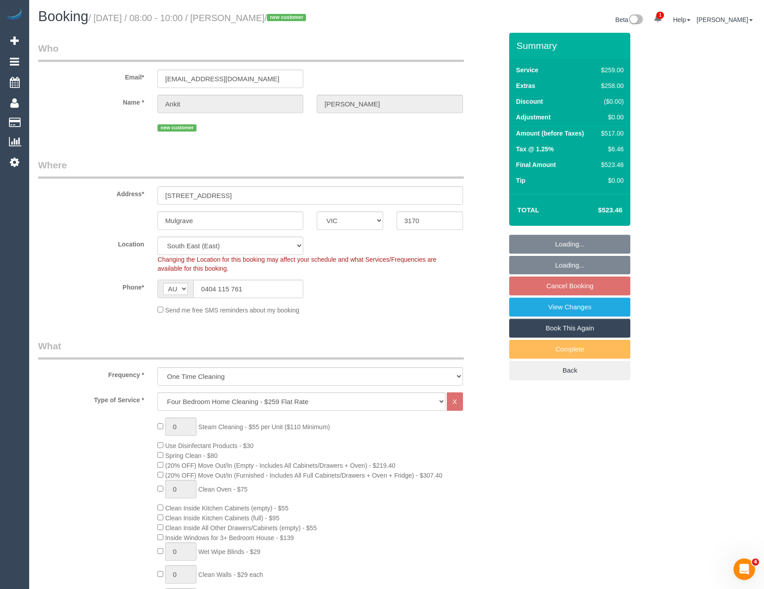
select select "object:1297"
select select "string:stripe-pm_1S8A8B2GScqysDRVBFaOw2Jv"
select select "object:1304"
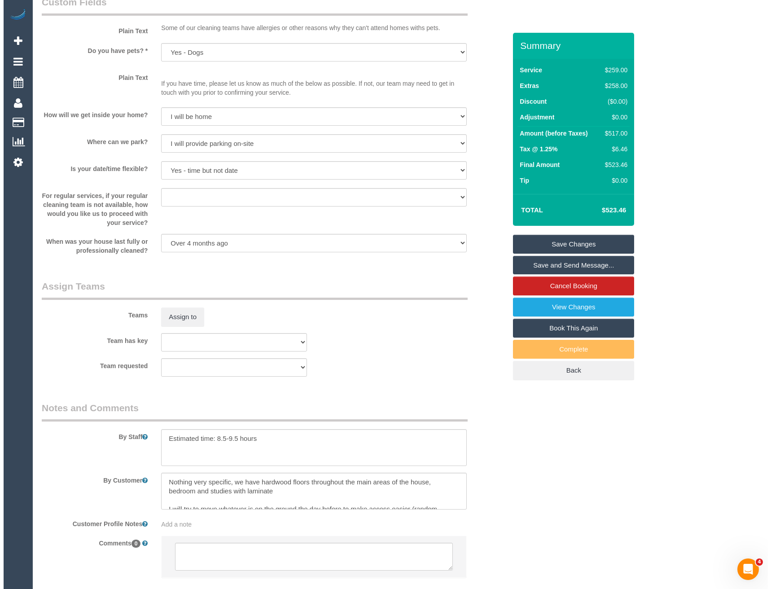
scroll to position [1196, 0]
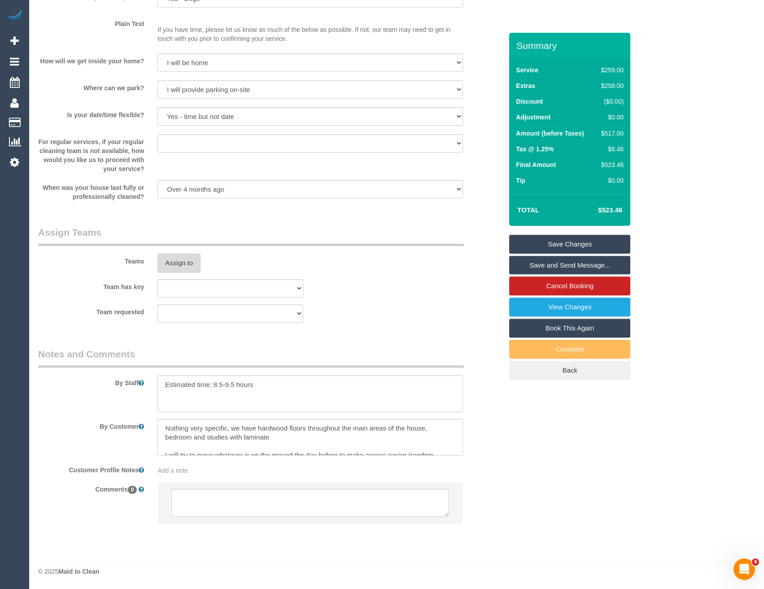
click at [191, 264] on button "Assign to" at bounding box center [179, 263] width 43 height 19
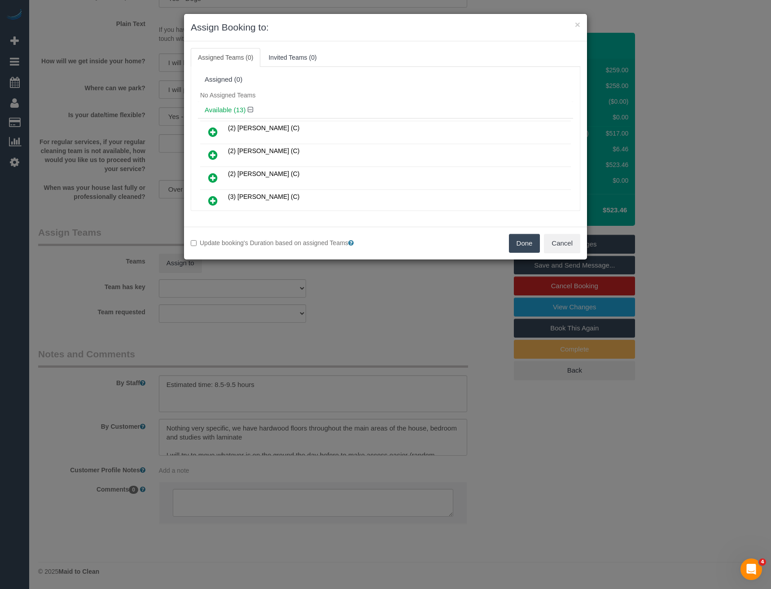
scroll to position [127, 0]
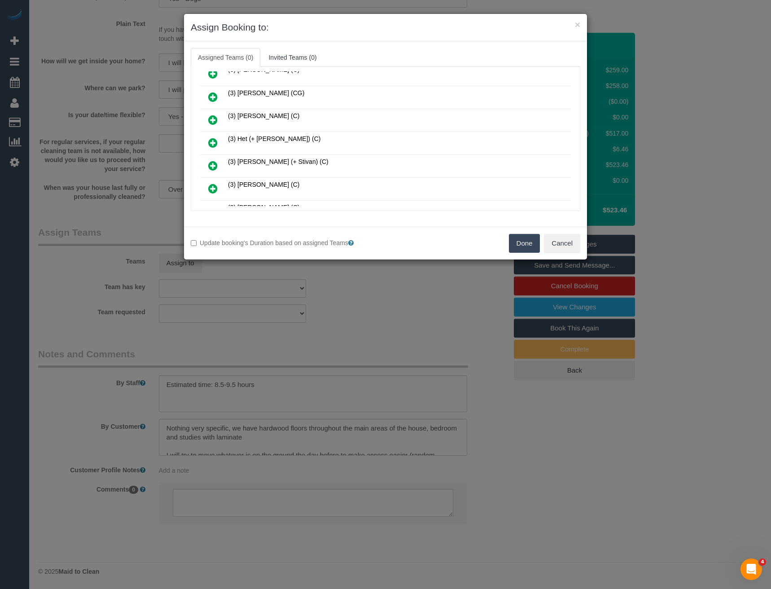
click at [208, 141] on icon at bounding box center [212, 142] width 9 height 11
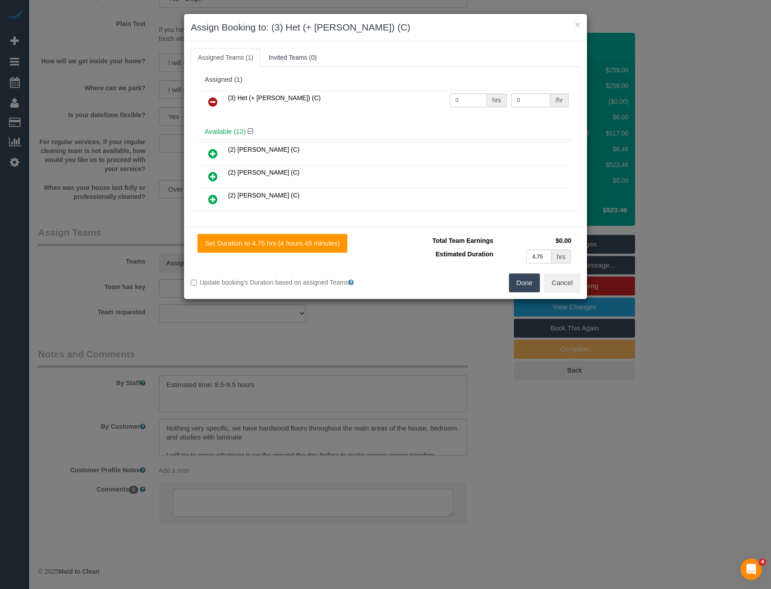
scroll to position [218, 0]
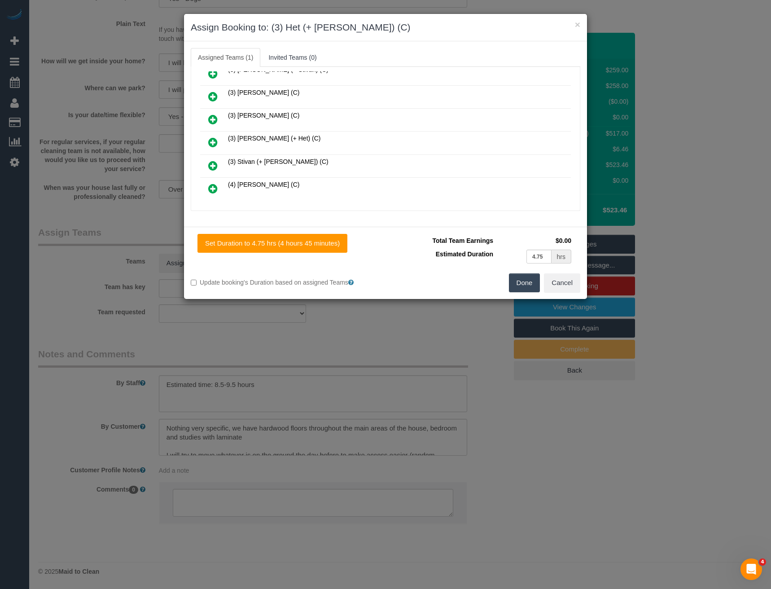
click at [213, 141] on icon at bounding box center [212, 142] width 9 height 11
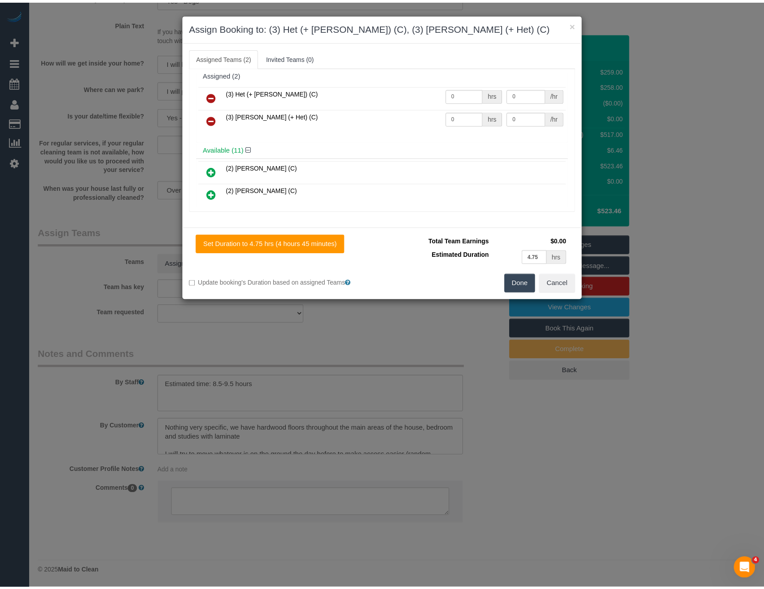
scroll to position [0, 0]
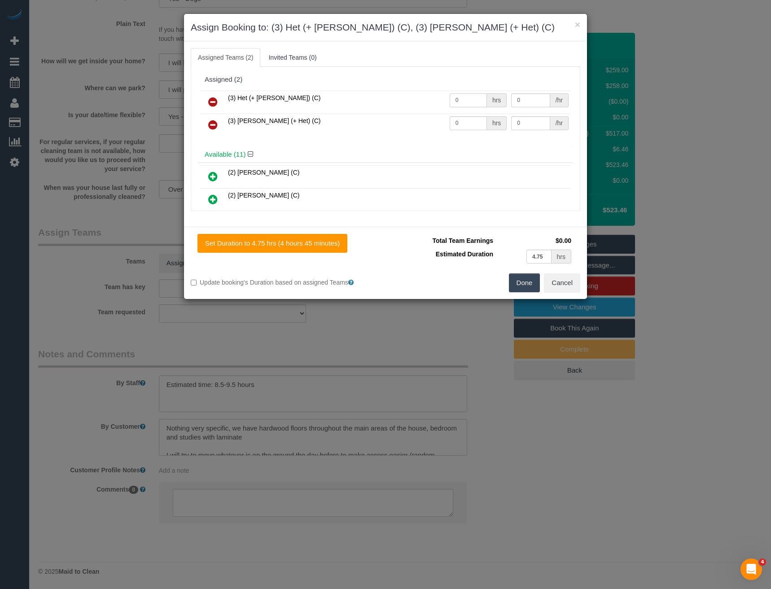
drag, startPoint x: 467, startPoint y: 101, endPoint x: 380, endPoint y: 102, distance: 86.6
click at [382, 104] on tr "(3) Het (+ Ronak) (C) 0 hrs 0 /hr" at bounding box center [385, 102] width 371 height 23
type input "1"
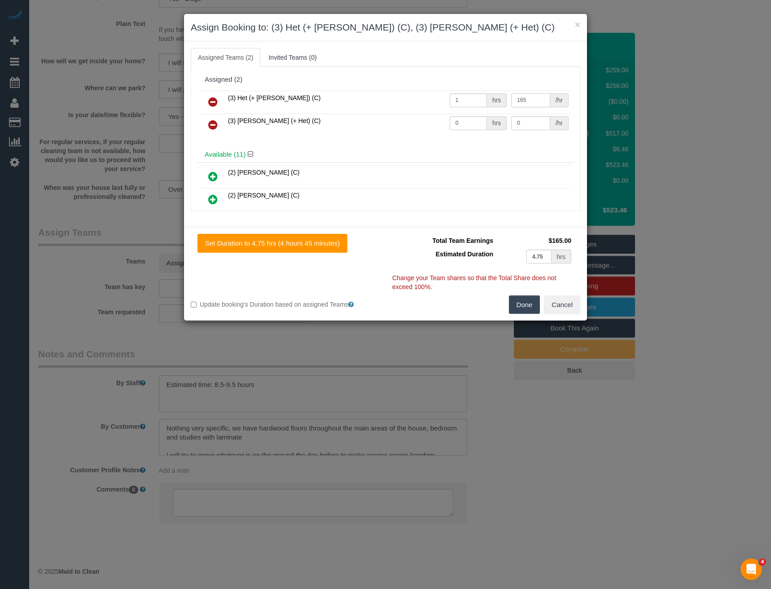
type input "165"
drag, startPoint x: 462, startPoint y: 123, endPoint x: 419, endPoint y: 123, distance: 43.1
click at [419, 123] on tr "(3) Ronak (+ Het) (C) 0 hrs 0 /hr" at bounding box center [385, 125] width 371 height 23
type input "1"
type input "165"
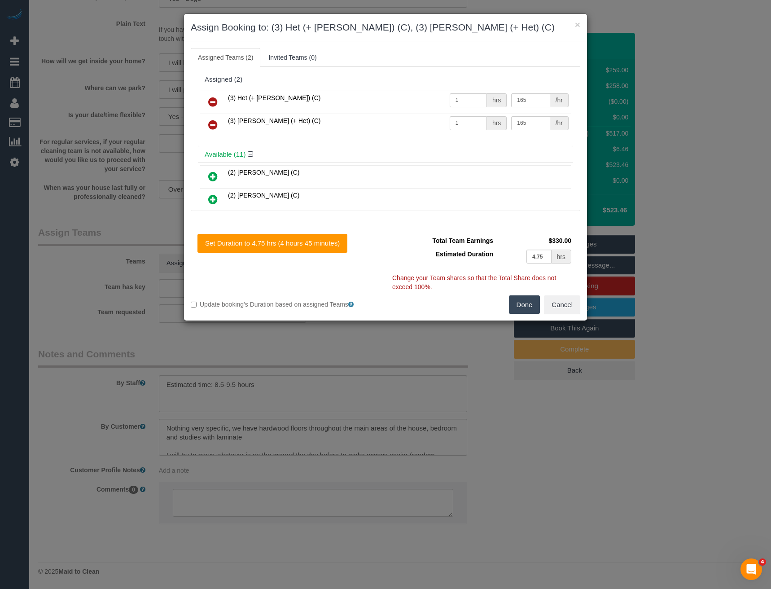
click at [519, 303] on button "Done" at bounding box center [524, 304] width 31 height 19
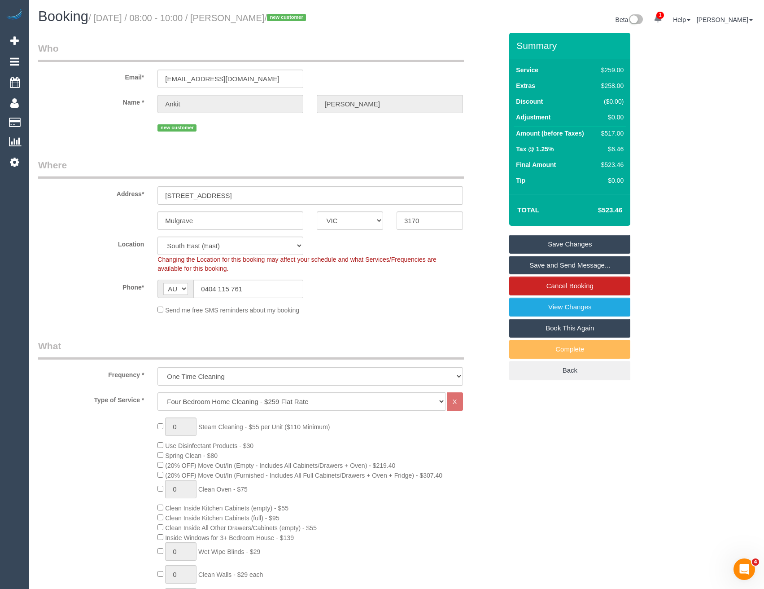
click at [529, 262] on link "Save and Send Message..." at bounding box center [570, 265] width 121 height 19
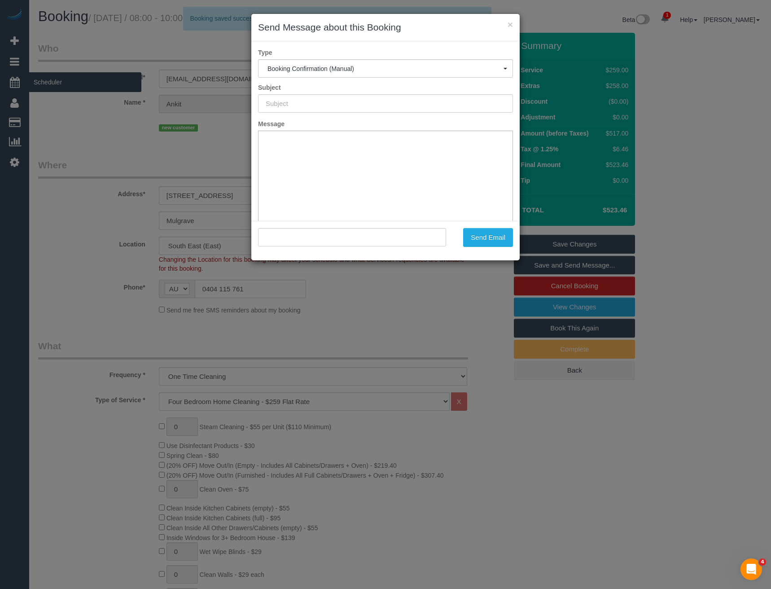
type input "Booking Confirmed"
type input ""Ankit Sharma" <ankitsharma@dnst.com.au>"
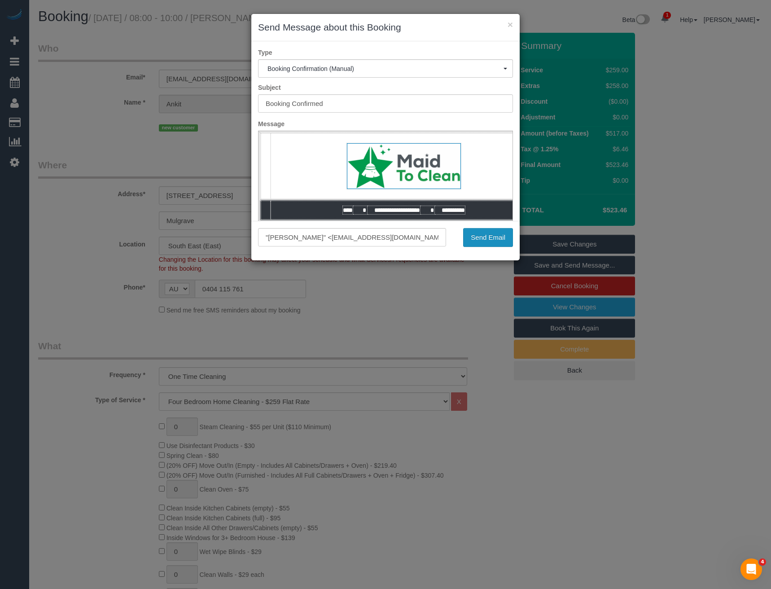
click at [501, 234] on button "Send Email" at bounding box center [488, 237] width 50 height 19
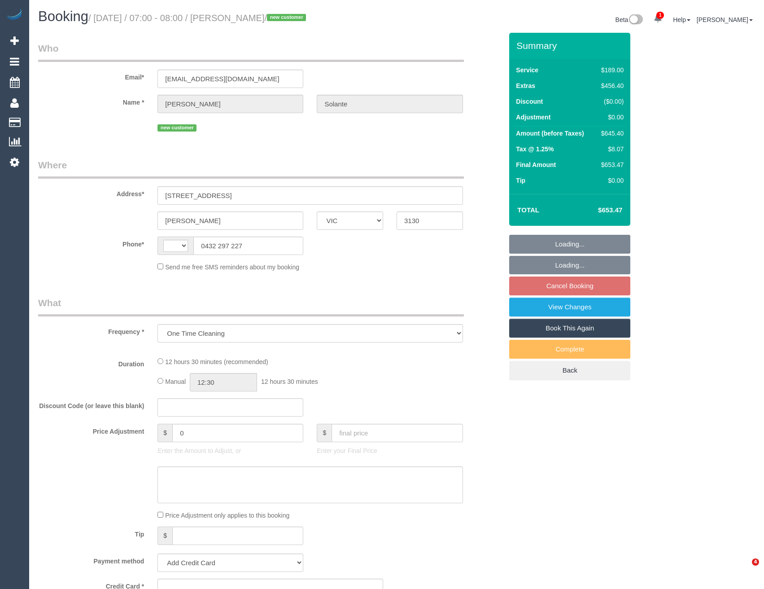
select select "VIC"
select select "string:stripe-pm_1S13NG2GScqysDRVCdf2I37D"
select select "string:AU"
select select "number:29"
select select "number:14"
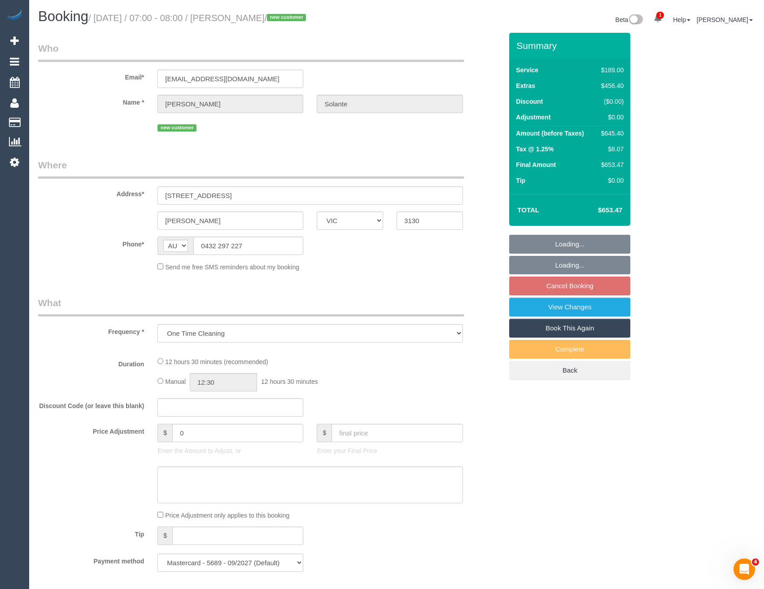
select select "number:18"
select select "number:24"
select select "number:26"
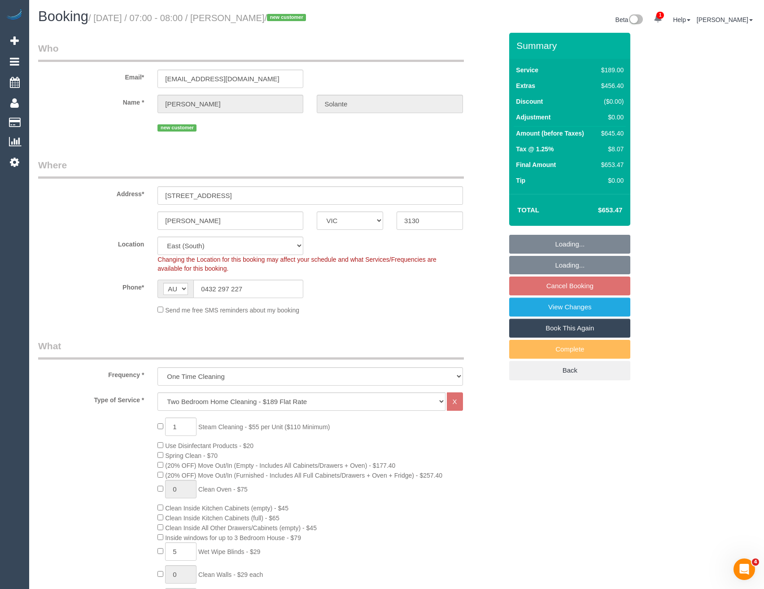
select select "object:1255"
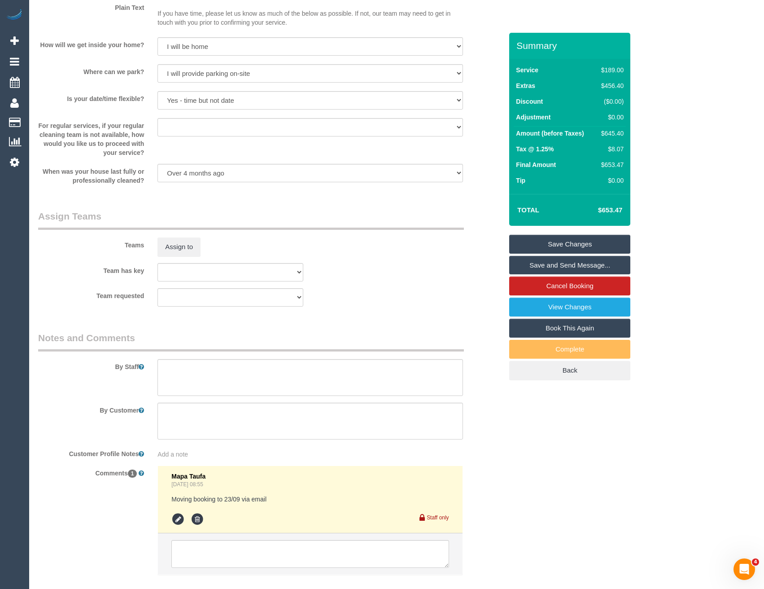
scroll to position [1264, 0]
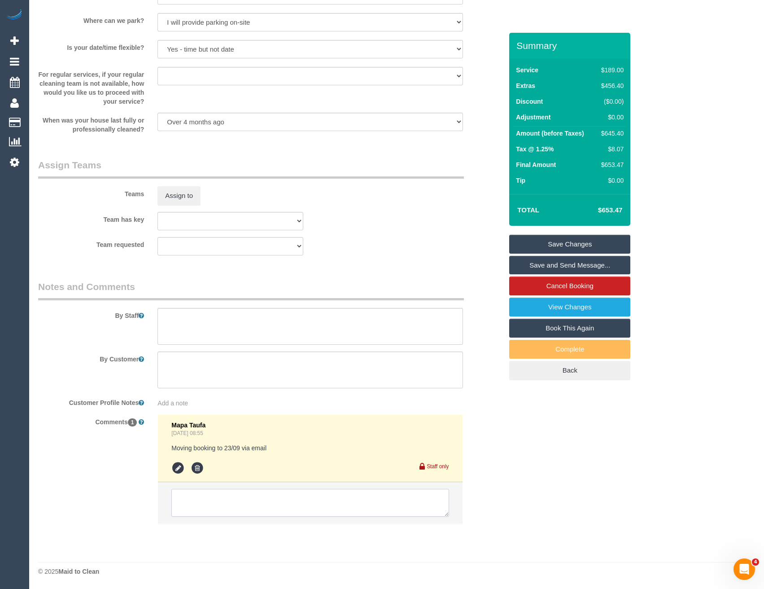
click at [228, 504] on textarea at bounding box center [309, 503] width 277 height 28
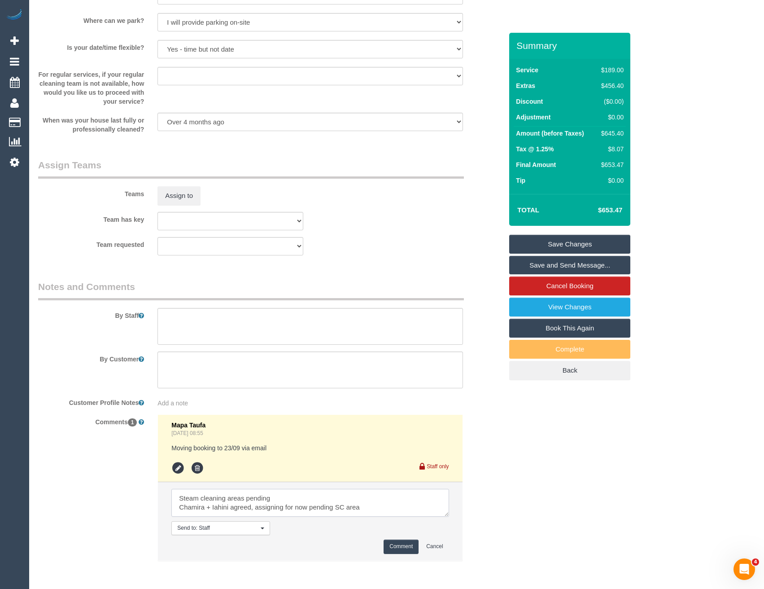
type textarea "Steam cleaning areas pending Chamira + Iahini agreed, assigning for now pending…"
click at [411, 545] on button "Comment" at bounding box center [401, 547] width 35 height 14
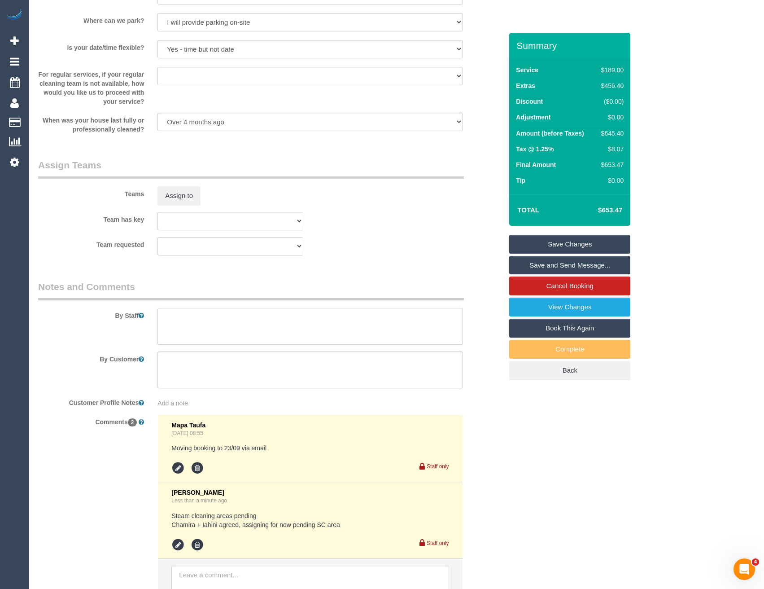
click at [192, 327] on textarea at bounding box center [310, 326] width 305 height 37
type textarea "Est 8 - 11 hours + SC (areas pending)"
click at [192, 198] on button "Assign to" at bounding box center [179, 195] width 43 height 19
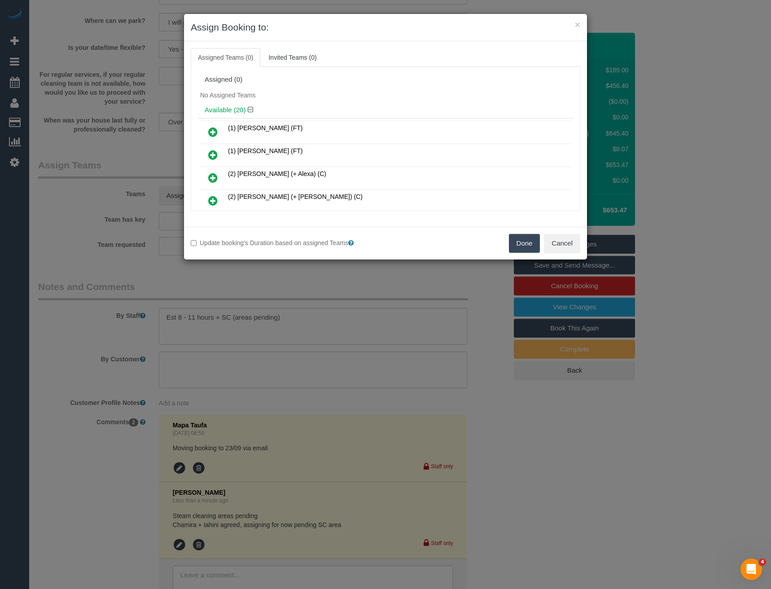
scroll to position [1777, 0]
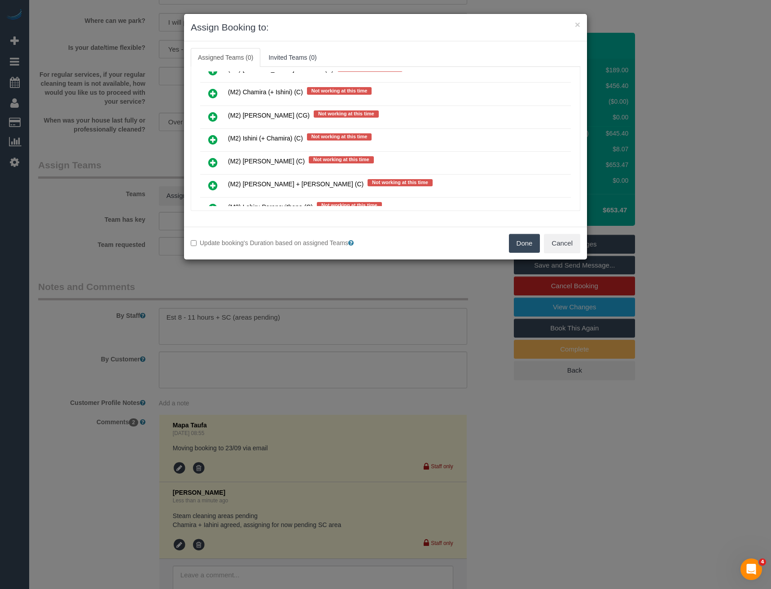
click at [212, 91] on icon at bounding box center [212, 93] width 9 height 11
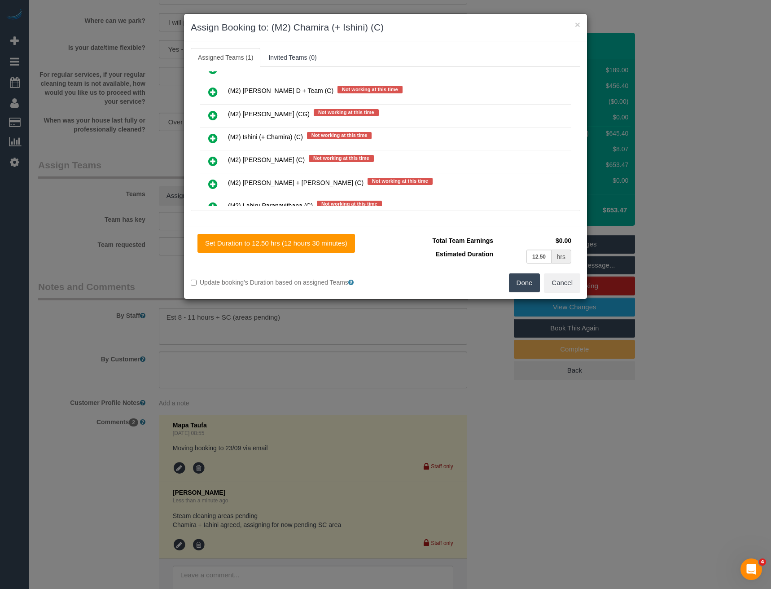
scroll to position [1776, 0]
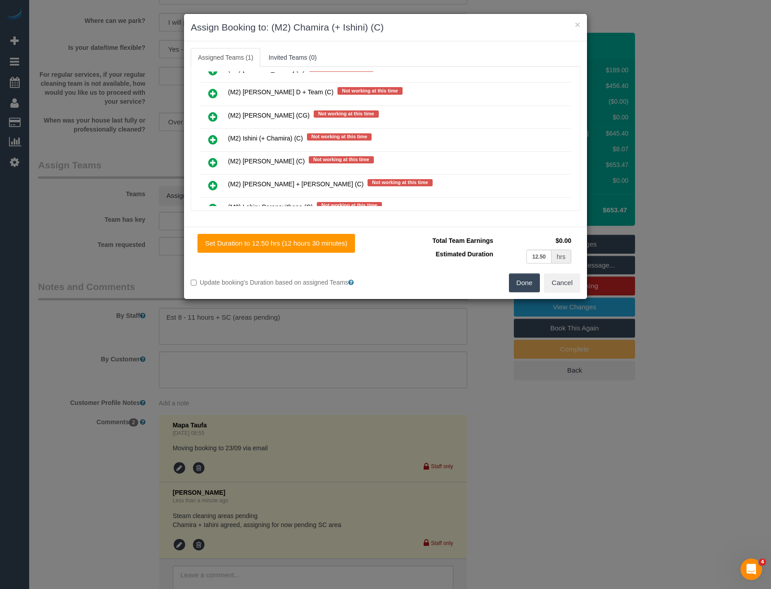
click at [212, 141] on icon at bounding box center [212, 139] width 9 height 11
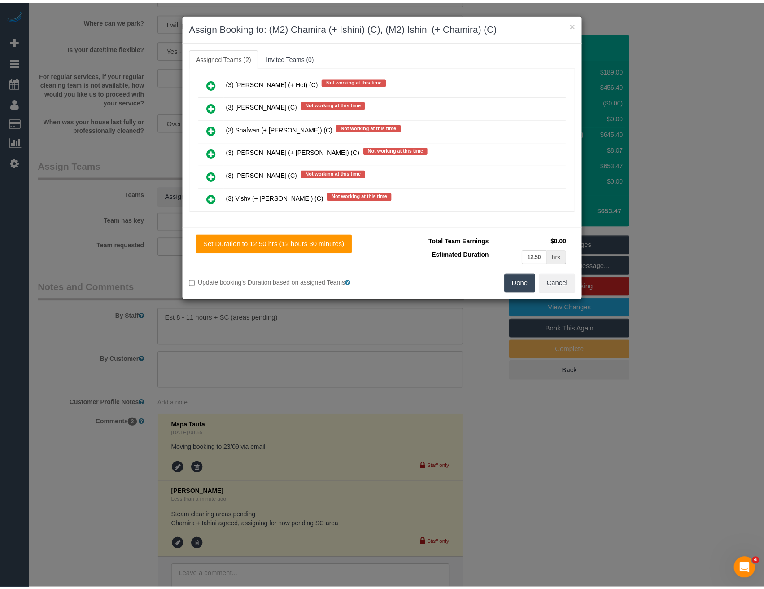
scroll to position [0, 0]
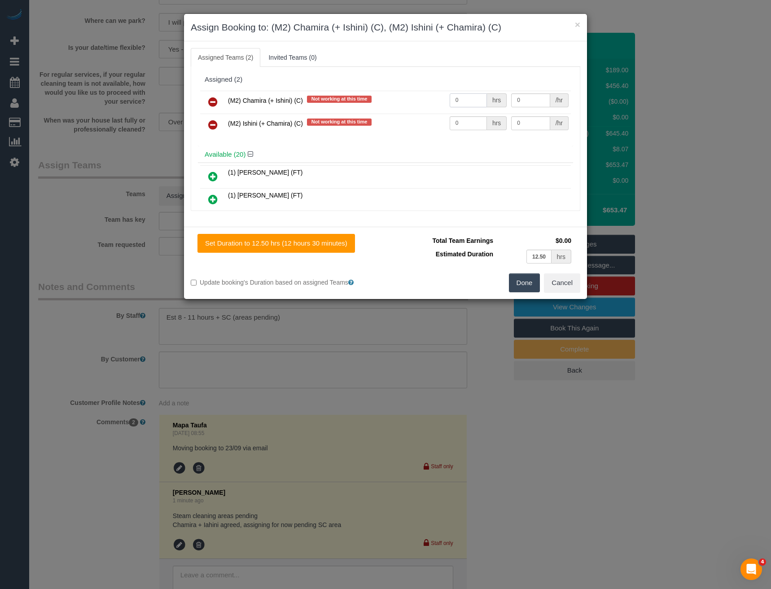
drag, startPoint x: 458, startPoint y: 101, endPoint x: 365, endPoint y: 74, distance: 96.7
click at [403, 105] on tr "(M2) Chamira (+ Ishini) (C) Not working at this time 0 hrs 0 /hr" at bounding box center [385, 102] width 371 height 23
type input "1"
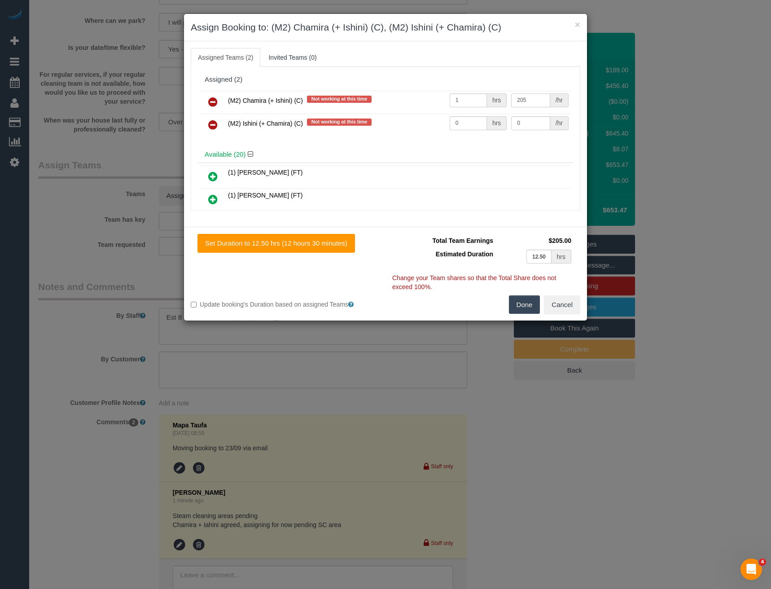
type input "205"
drag, startPoint x: 461, startPoint y: 123, endPoint x: 419, endPoint y: 124, distance: 41.8
click at [426, 125] on tr "(M2) Ishini (+ Chamira) (C) Not working at this time 0 hrs 0 /hr" at bounding box center [385, 125] width 371 height 23
type input "1"
type input "205"
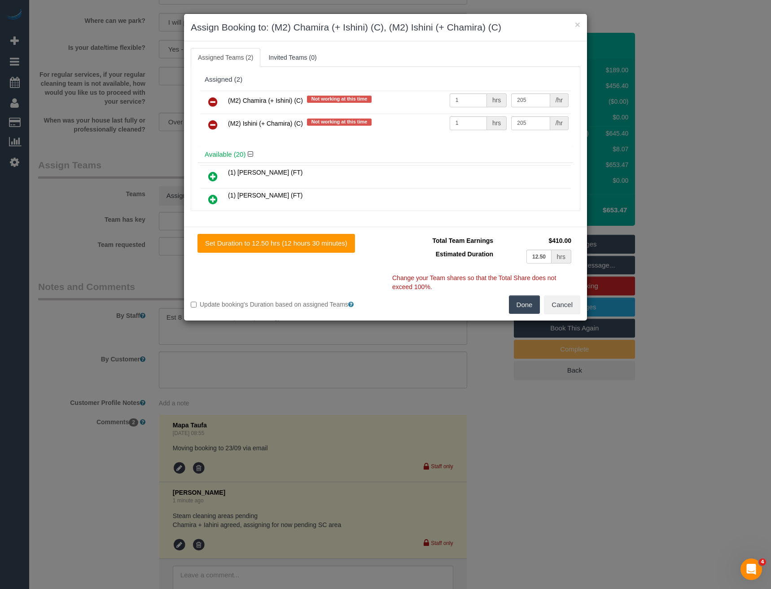
click at [529, 301] on button "Done" at bounding box center [524, 304] width 31 height 19
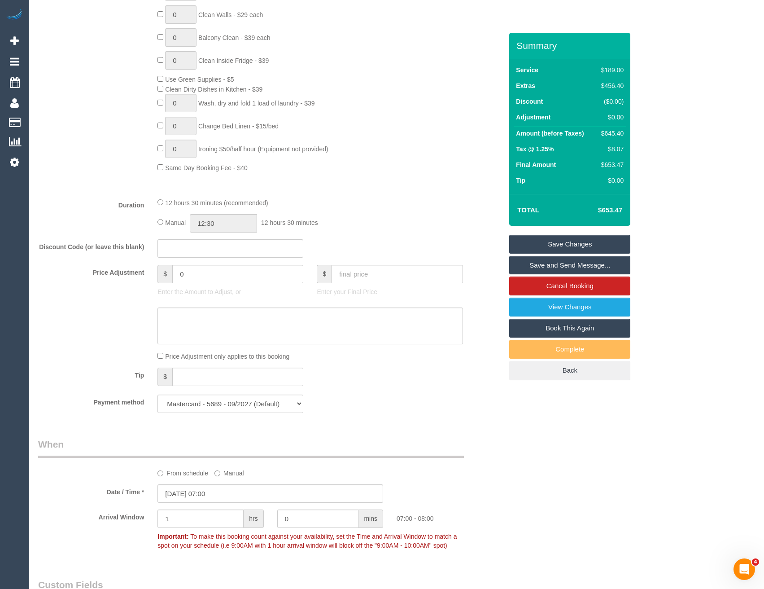
scroll to position [545, 0]
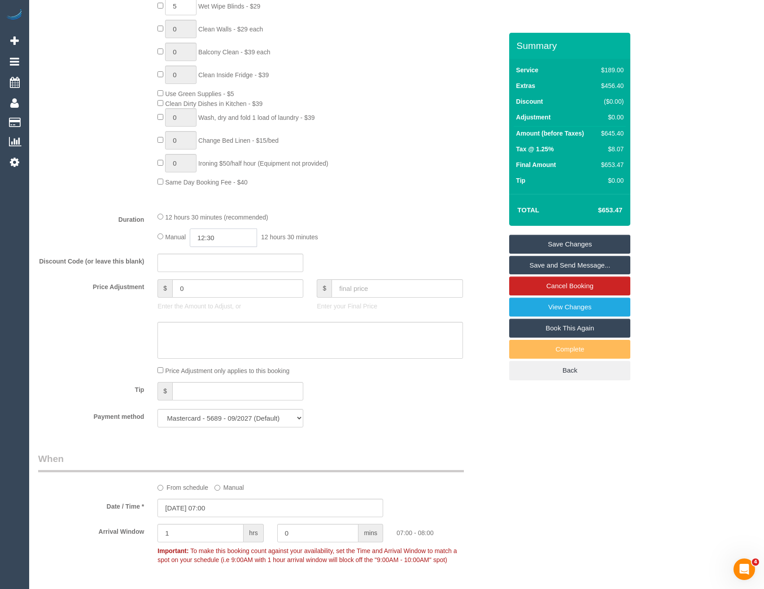
click at [219, 234] on input "12:30" at bounding box center [223, 237] width 67 height 18
type input "06:30"
click at [218, 251] on li "06:30" at bounding box center [214, 251] width 40 height 12
click at [550, 248] on link "Save Changes" at bounding box center [570, 244] width 121 height 19
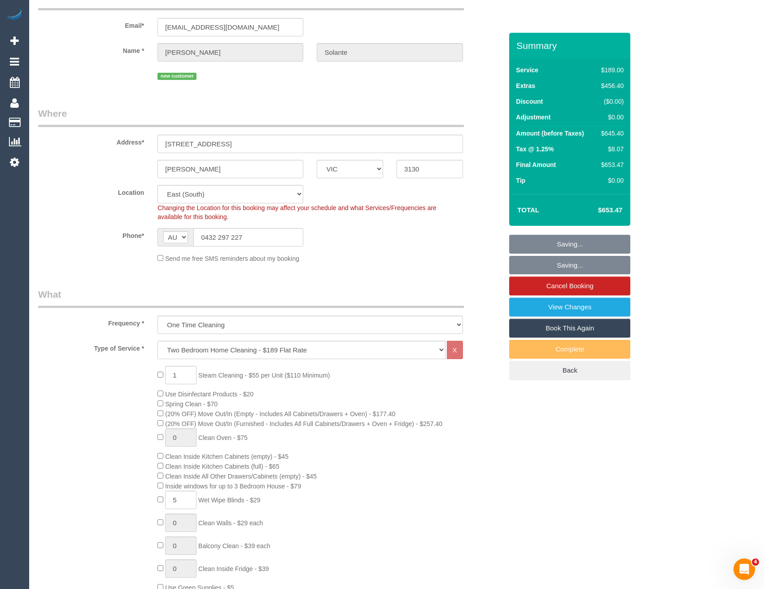
scroll to position [0, 0]
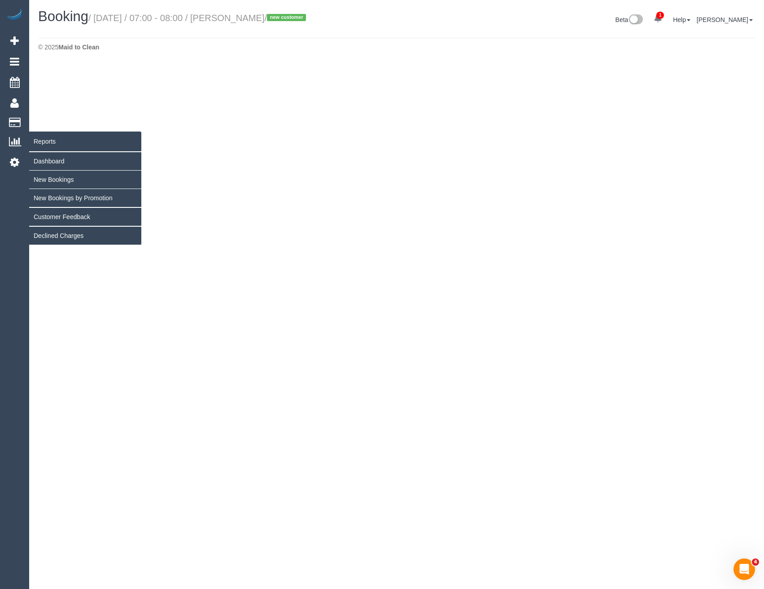
select select "VIC"
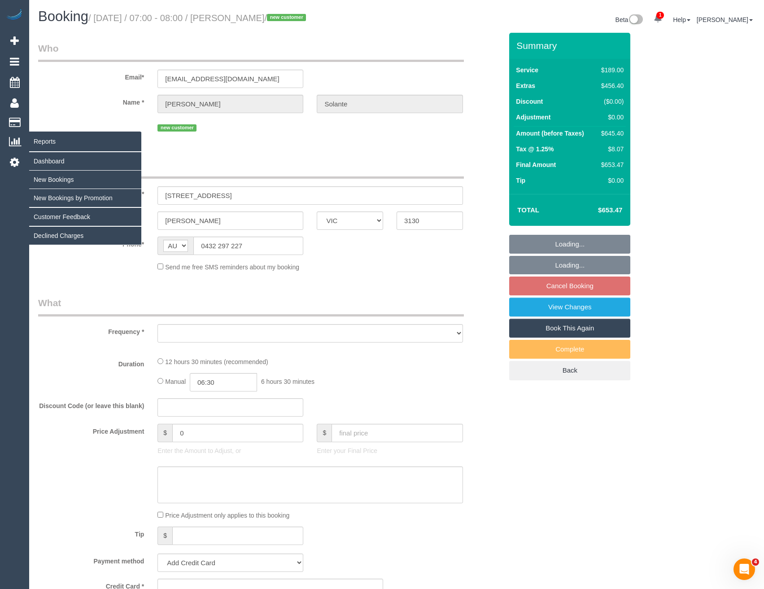
select select "object:4012"
select select "string:stripe-pm_1S13NG2GScqysDRVCdf2I37D"
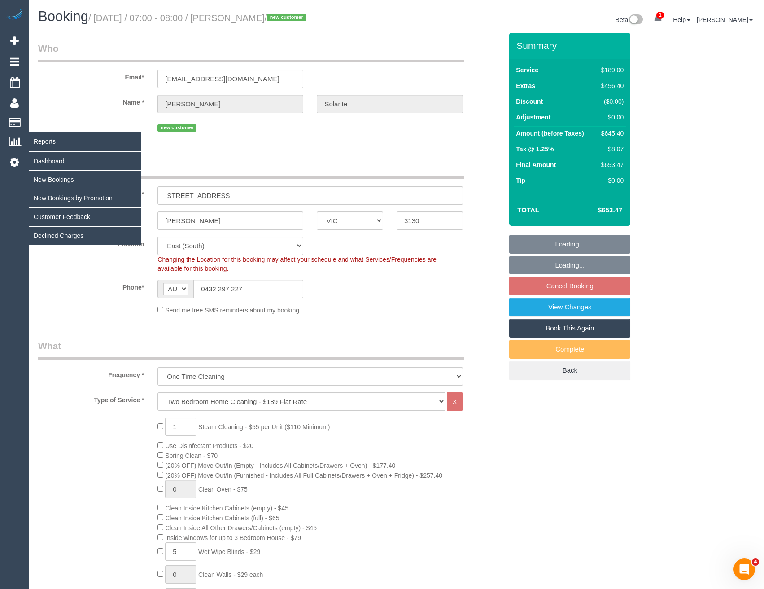
select select "object:4115"
select select "number:29"
select select "number:14"
select select "number:18"
select select "number:24"
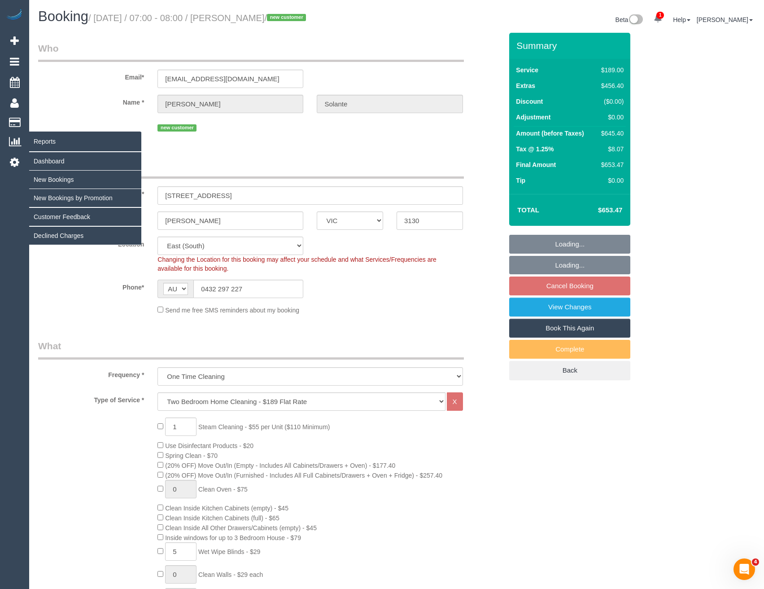
select select "number:26"
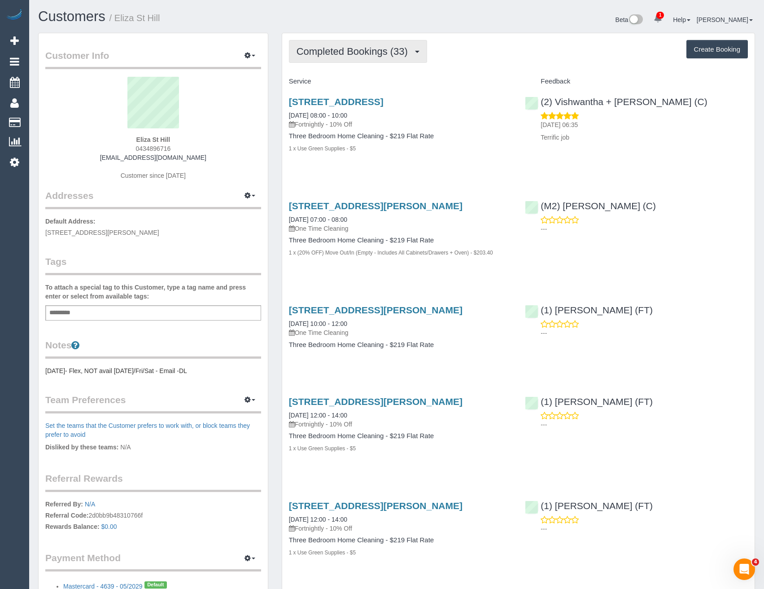
click at [405, 54] on span "Completed Bookings (33)" at bounding box center [355, 51] width 116 height 11
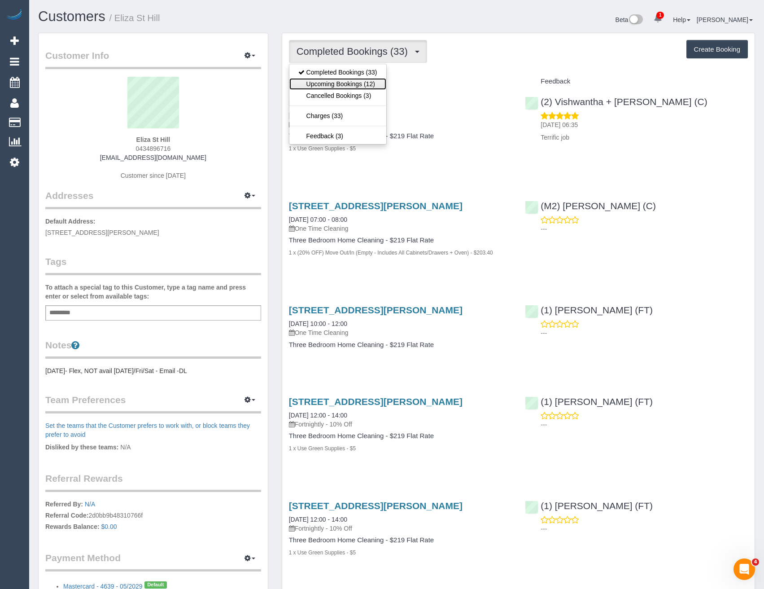
click at [346, 84] on link "Upcoming Bookings (12)" at bounding box center [338, 84] width 97 height 12
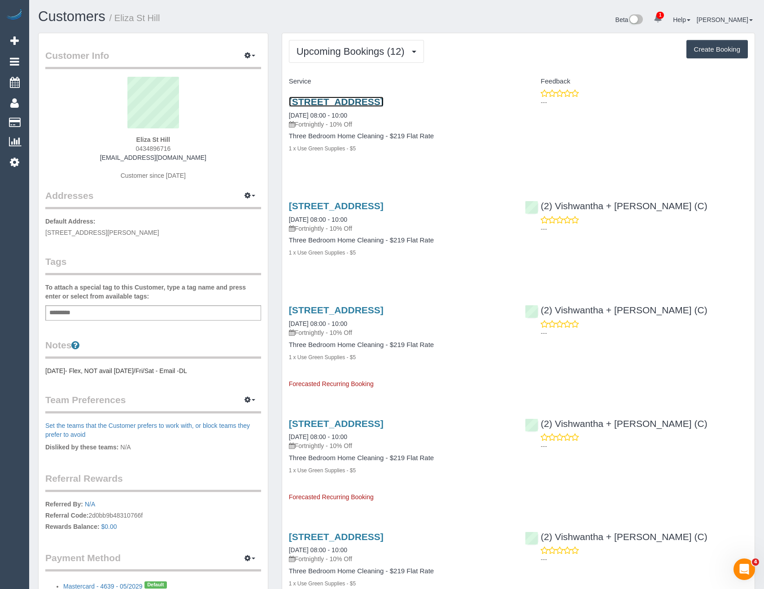
click at [377, 98] on link "[STREET_ADDRESS]" at bounding box center [336, 102] width 95 height 10
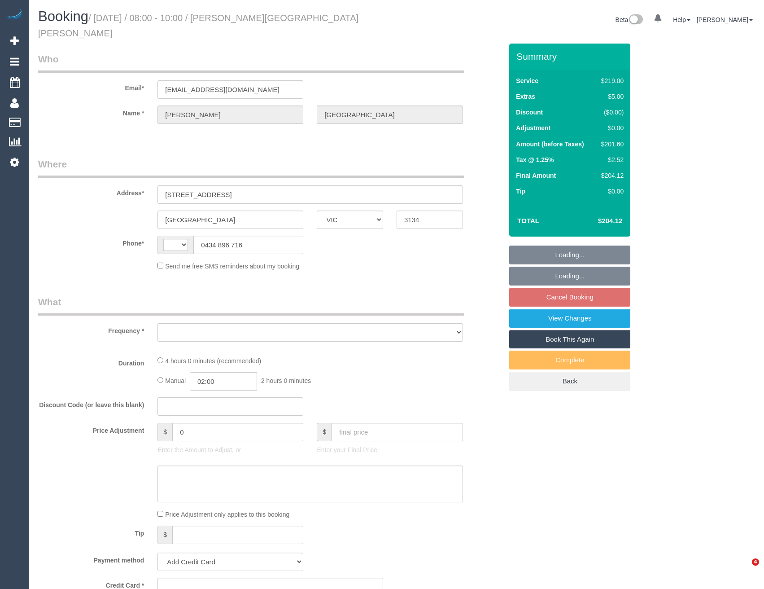
select select "VIC"
select select "string:AU"
select select "object:531"
select select "string:stripe-pm_1S0a3t2GScqysDRVHFQgDIgs"
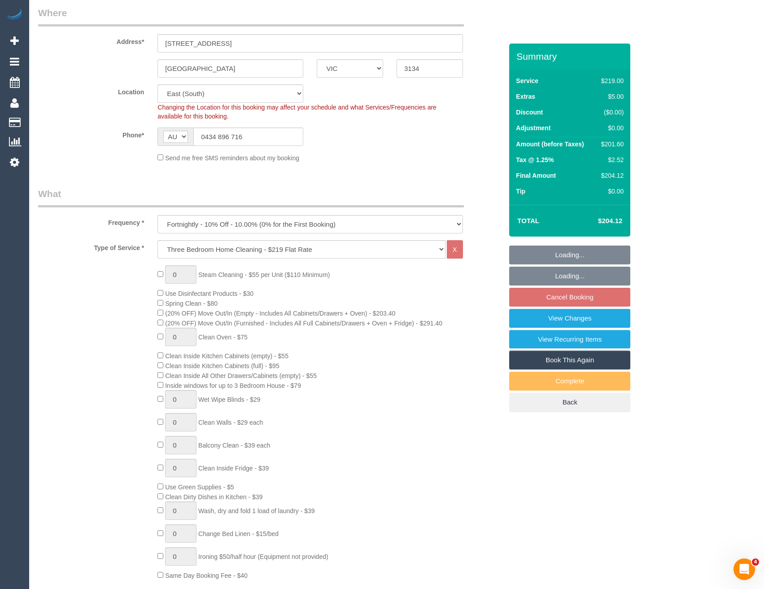
select select "number:27"
select select "number:15"
select select "number:19"
select select "number:22"
select select "number:33"
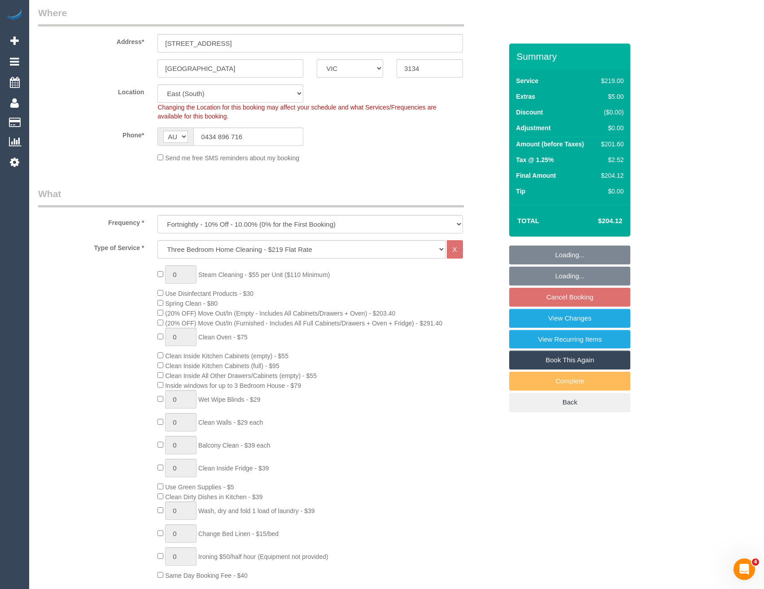
select select "number:12"
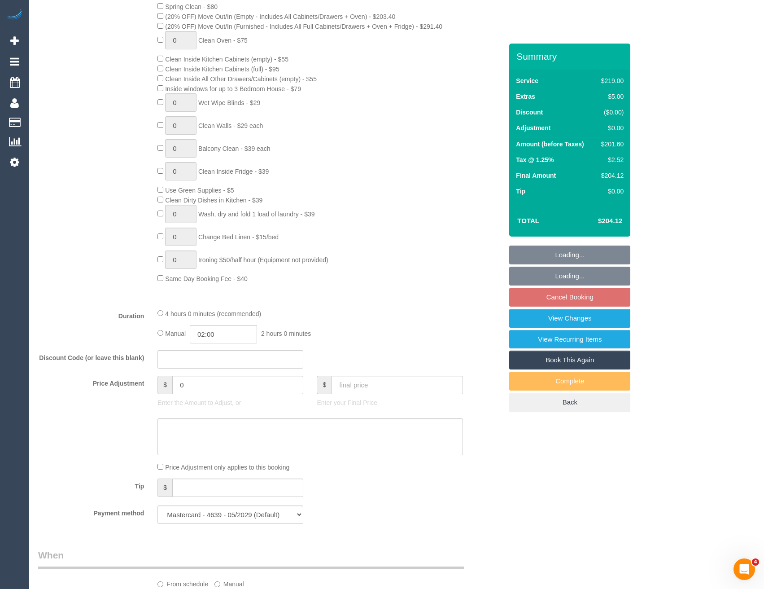
select select "object:1238"
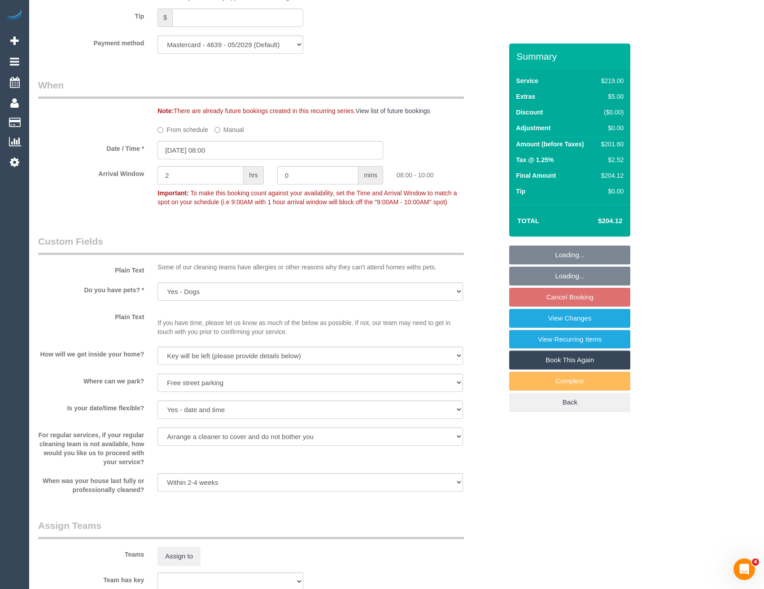
scroll to position [808, 0]
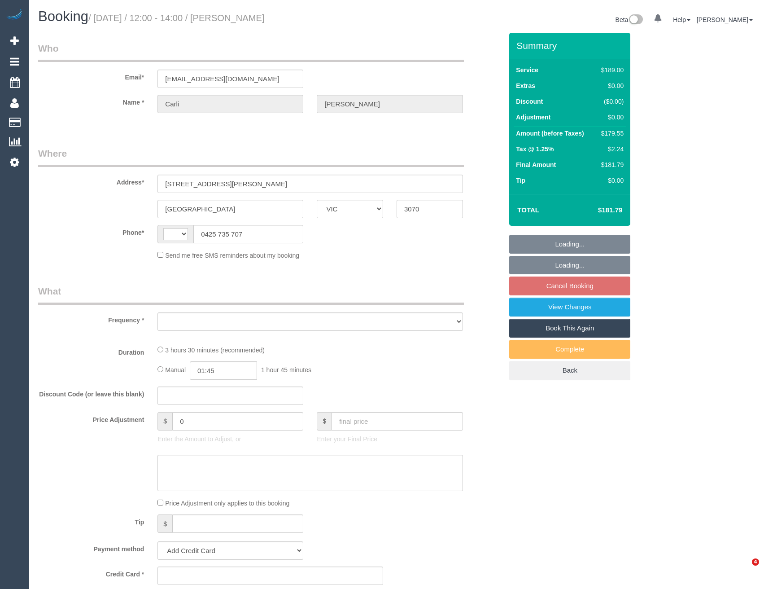
select select "VIC"
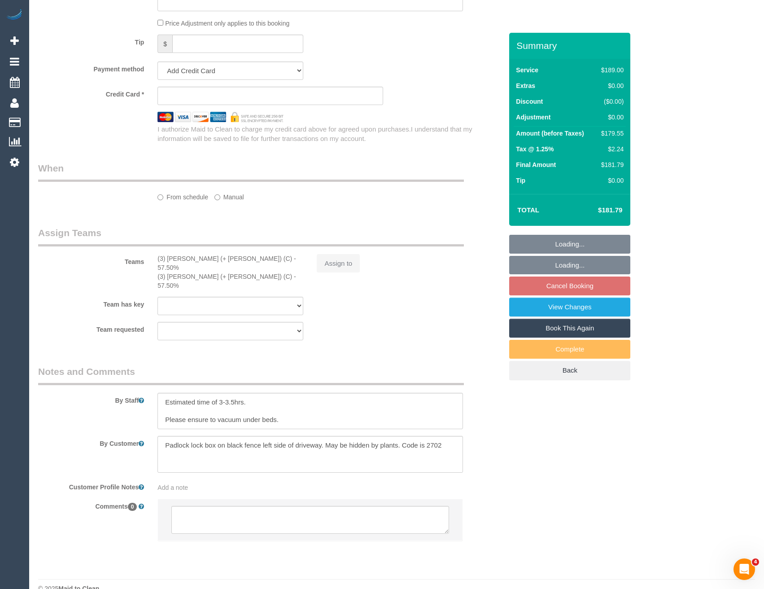
select select "string:AU"
select select "string:stripe-pm_1Ri7XZ2GScqysDRVWCmPZg6T"
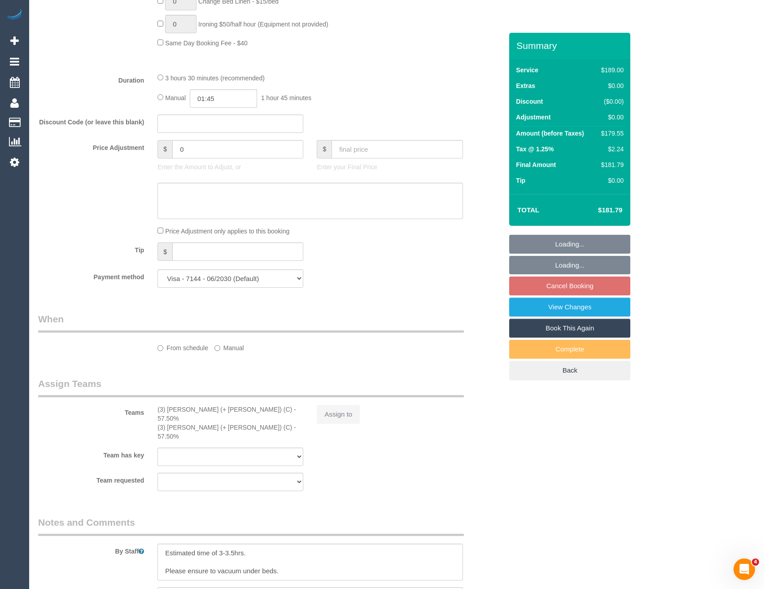
select select "object:639"
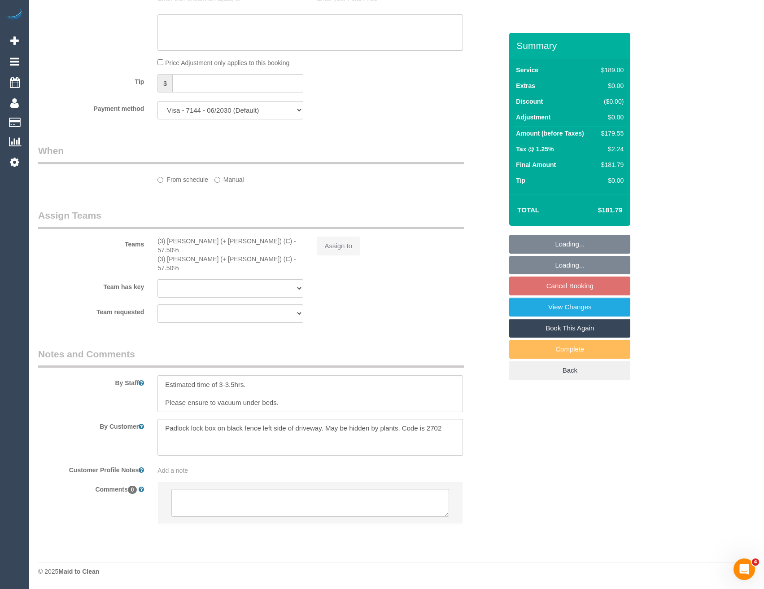
select select "number:27"
select select "number:16"
select select "number:19"
select select "number:24"
select select "number:33"
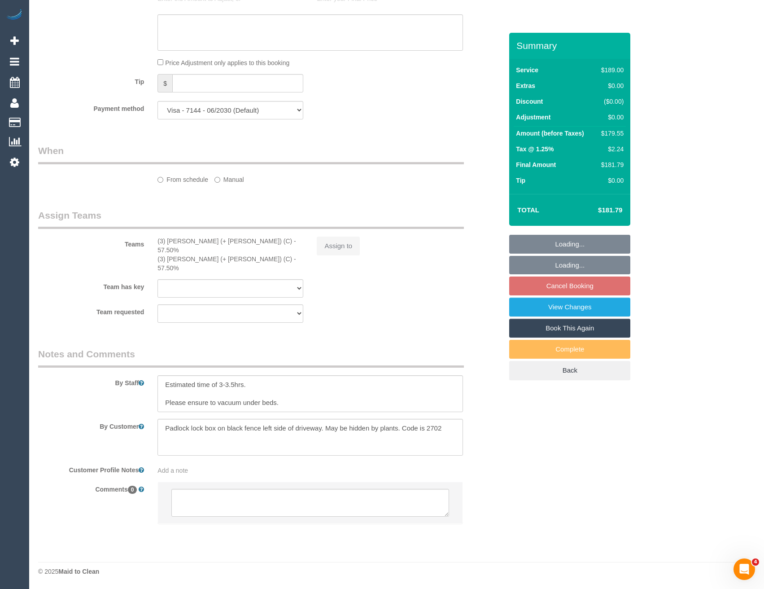
select select "number:26"
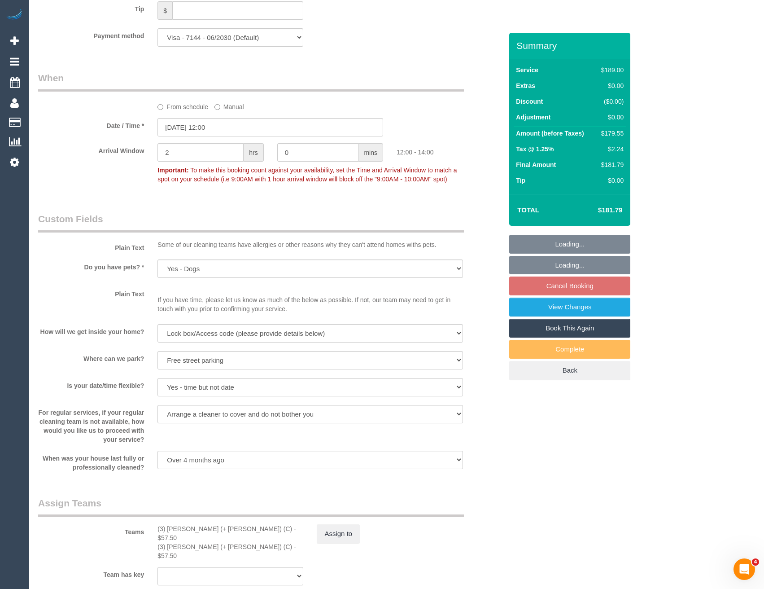
select select "object:1605"
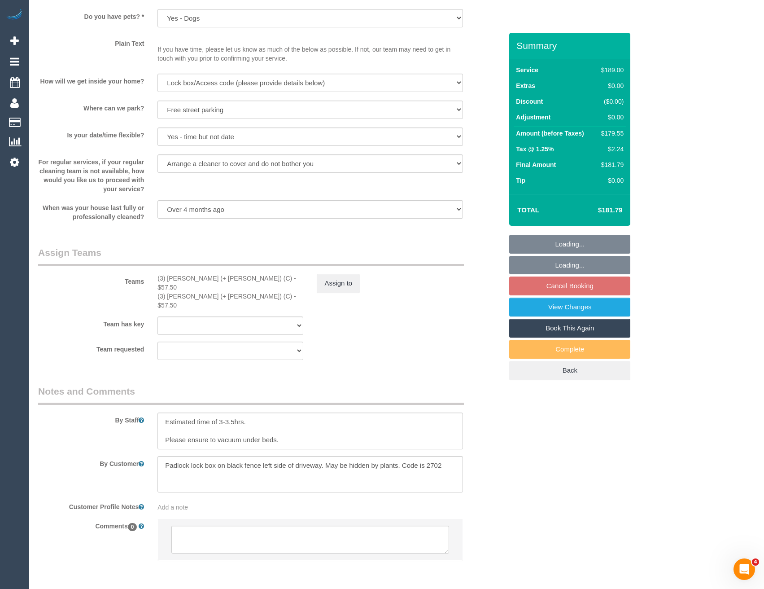
scroll to position [1184, 0]
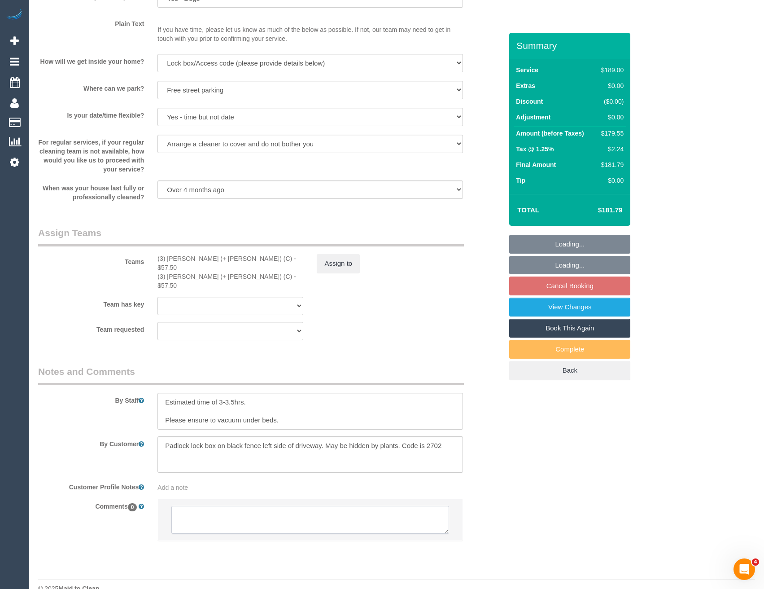
click at [260, 506] on textarea at bounding box center [309, 520] width 277 height 28
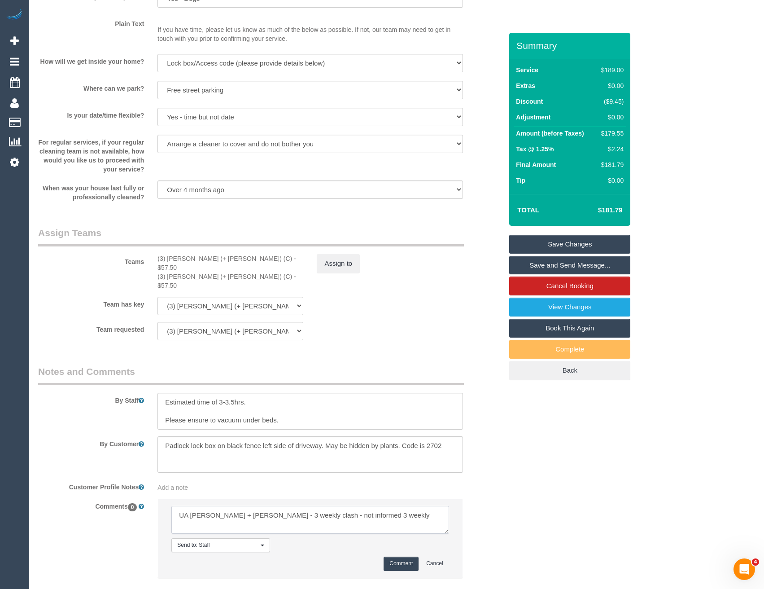
type textarea "UA [PERSON_NAME] + [PERSON_NAME] - 3 weekly clash - not informed 3 weekly"
click at [391, 557] on button "Comment" at bounding box center [401, 564] width 35 height 14
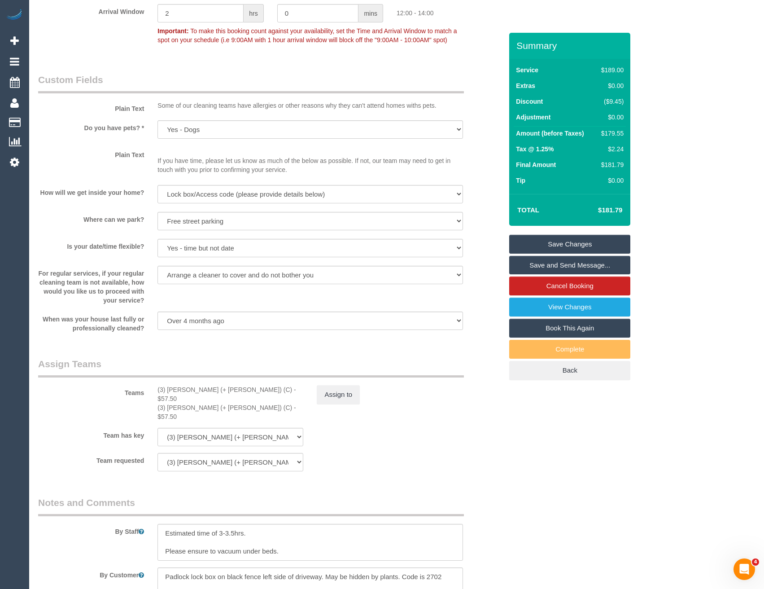
scroll to position [1050, 0]
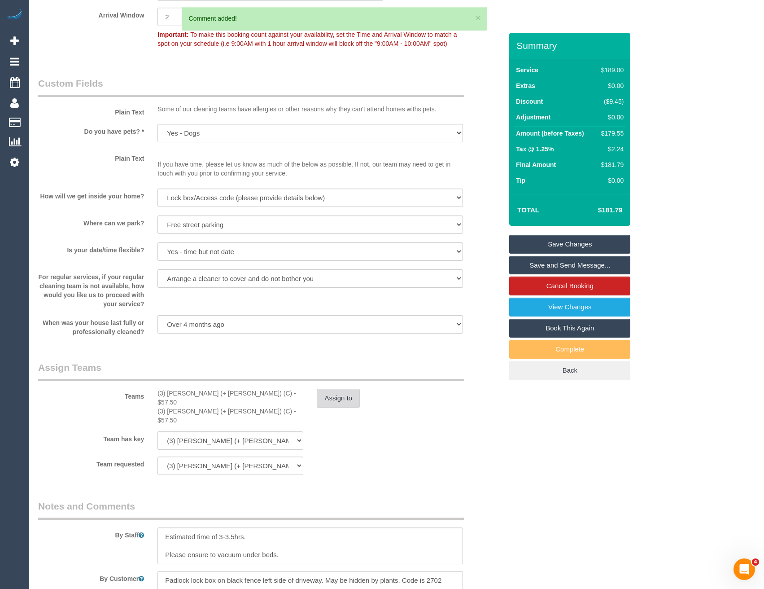
click at [338, 396] on button "Assign to" at bounding box center [338, 398] width 43 height 19
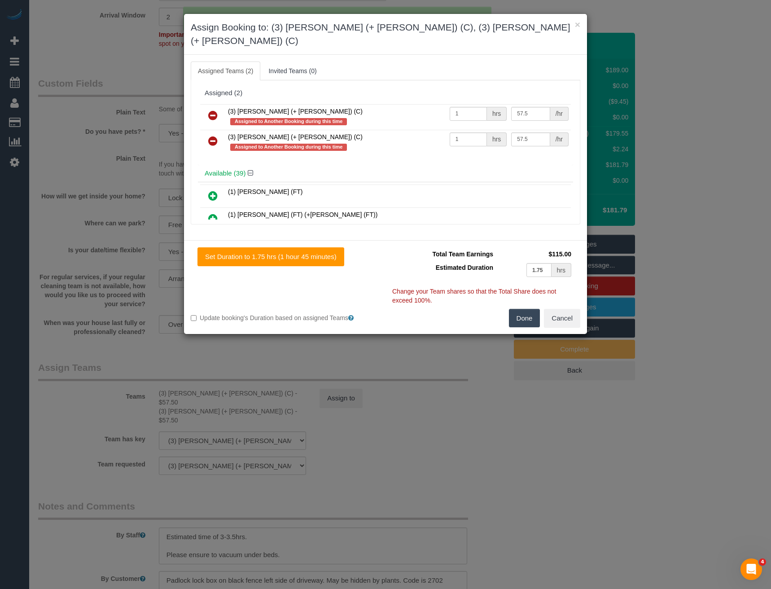
click at [216, 110] on icon at bounding box center [212, 115] width 9 height 11
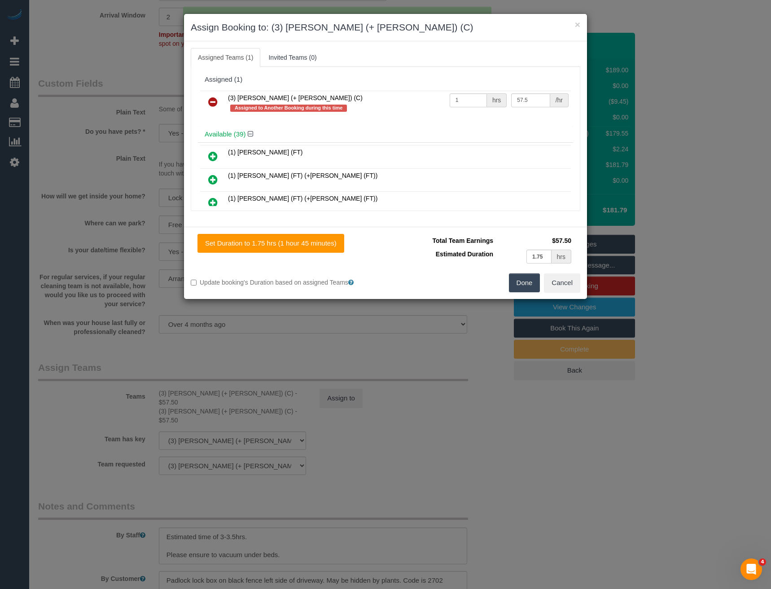
click at [216, 100] on icon at bounding box center [212, 102] width 9 height 11
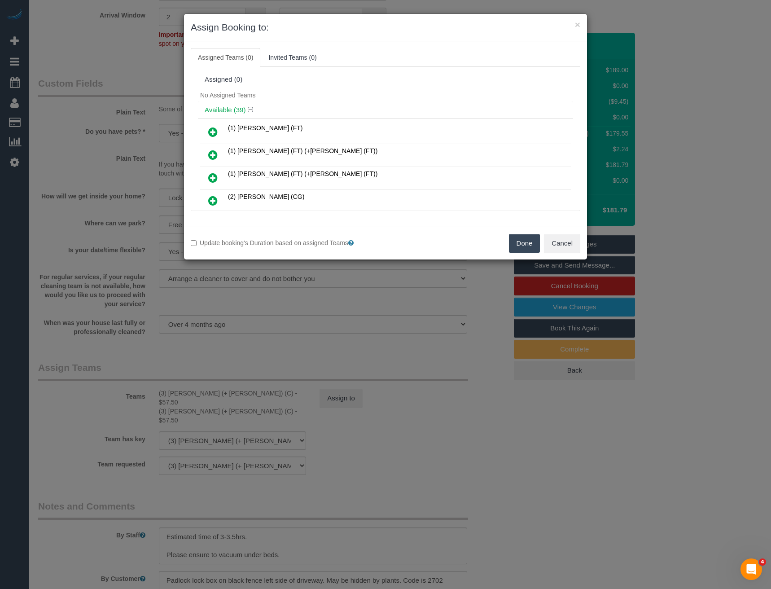
click at [532, 243] on button "Done" at bounding box center [524, 243] width 31 height 19
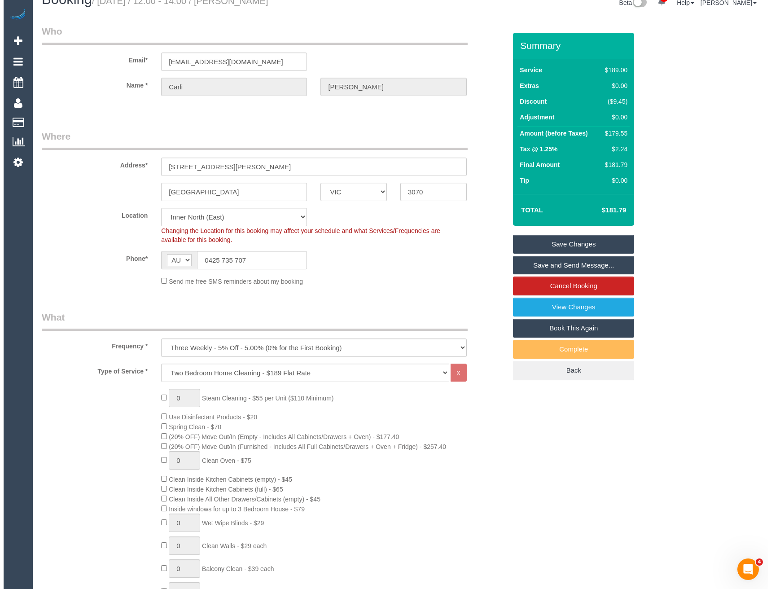
scroll to position [0, 0]
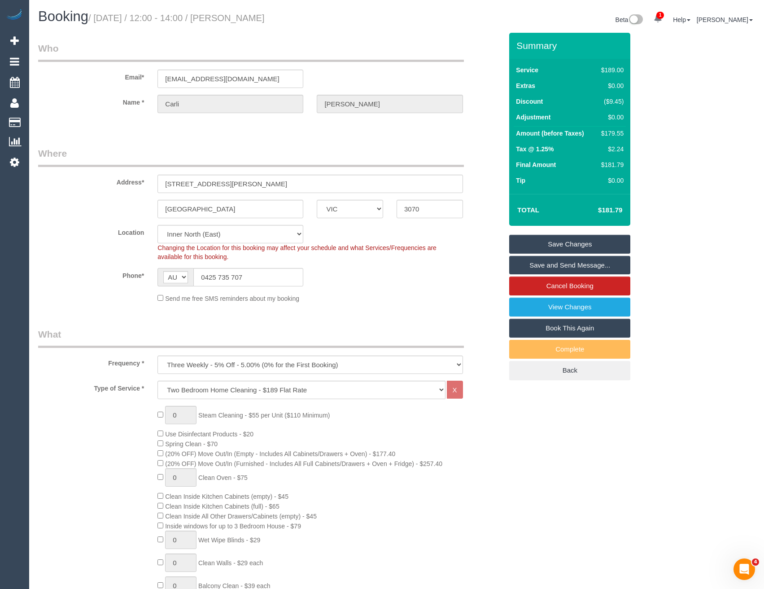
click at [584, 239] on link "Save Changes" at bounding box center [570, 244] width 121 height 19
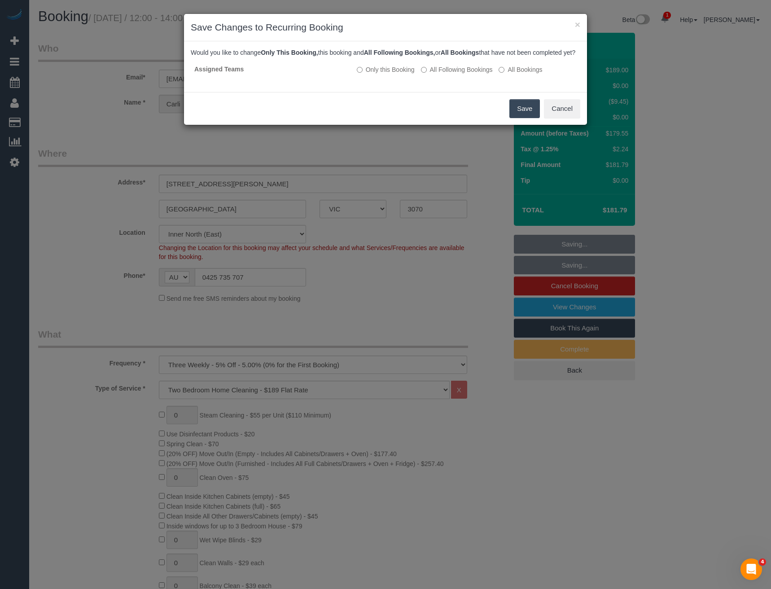
click at [521, 114] on button "Save" at bounding box center [525, 108] width 31 height 19
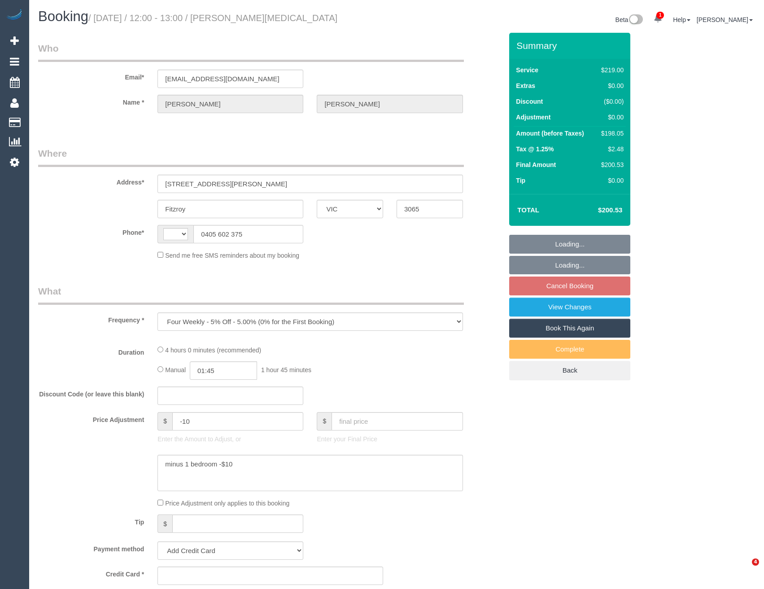
select select "VIC"
select select "string:stripe-pm_1OQfP12GScqysDRVHFfGScaV"
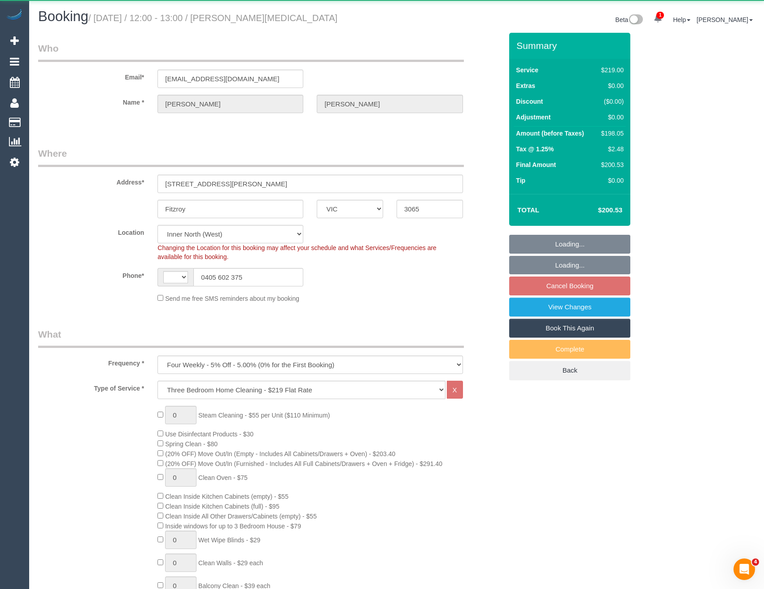
select select "object:655"
select select "string:AU"
select select "number:28"
select select "number:14"
select select "number:19"
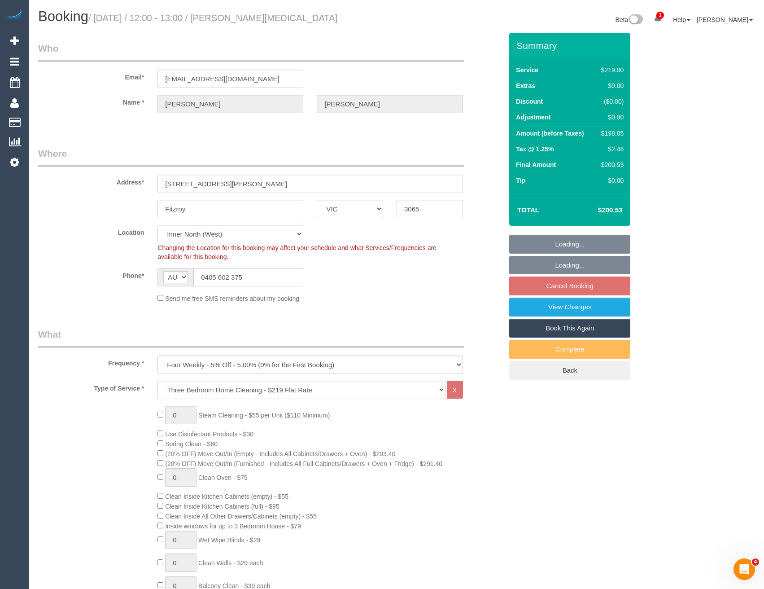
select select "number:25"
select select "number:34"
select select "number:12"
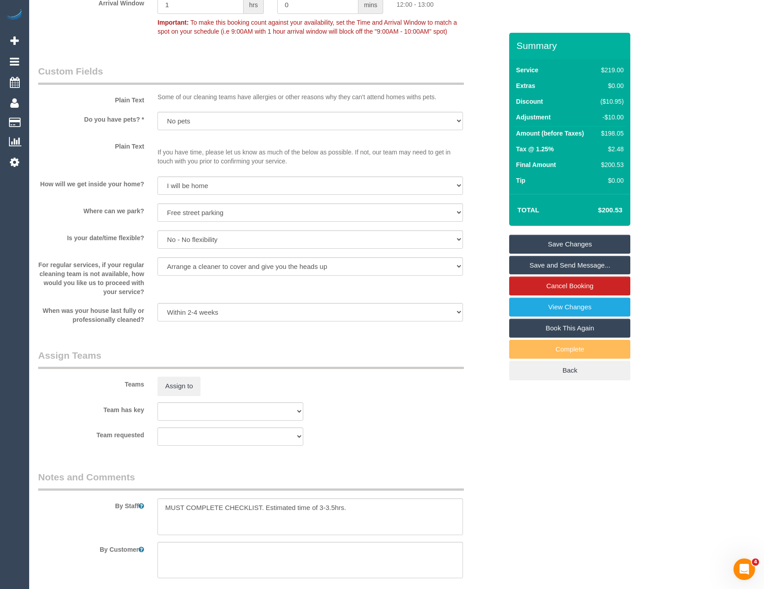
scroll to position [1317, 0]
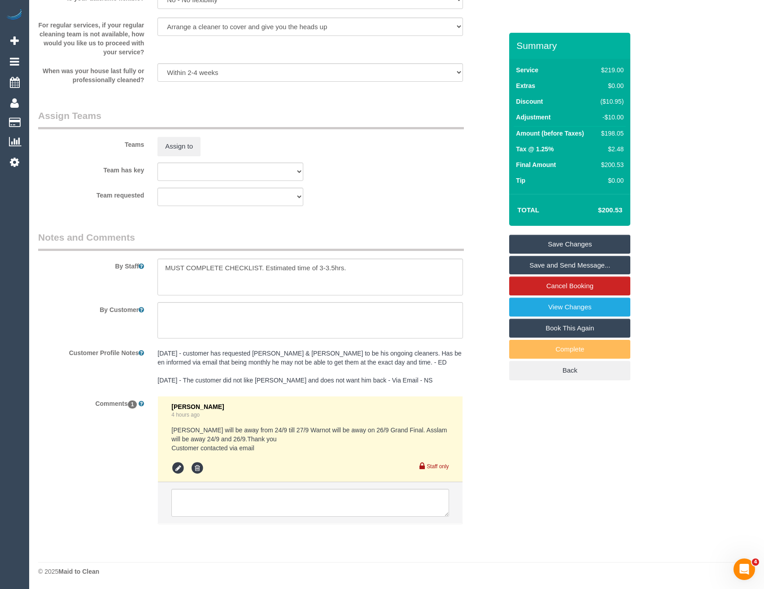
click at [157, 265] on div at bounding box center [310, 277] width 319 height 37
click at [163, 268] on textarea at bounding box center [310, 277] width 305 height 37
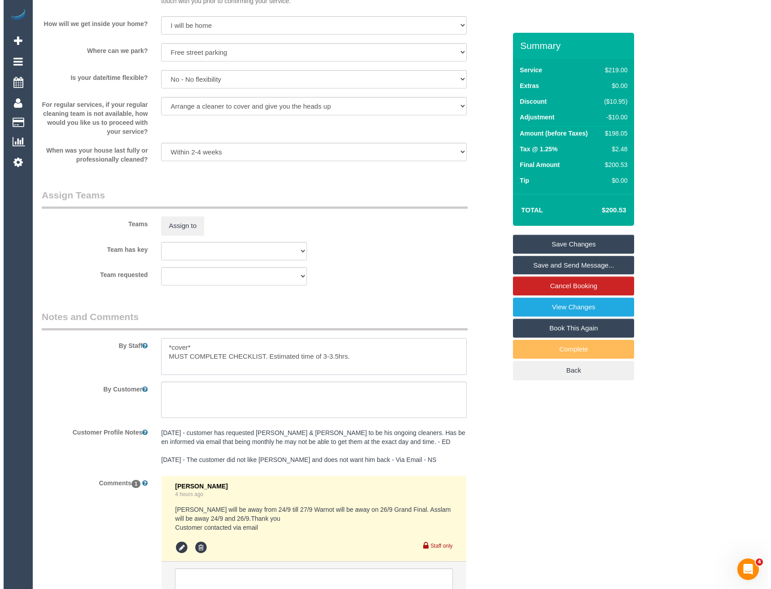
scroll to position [1182, 0]
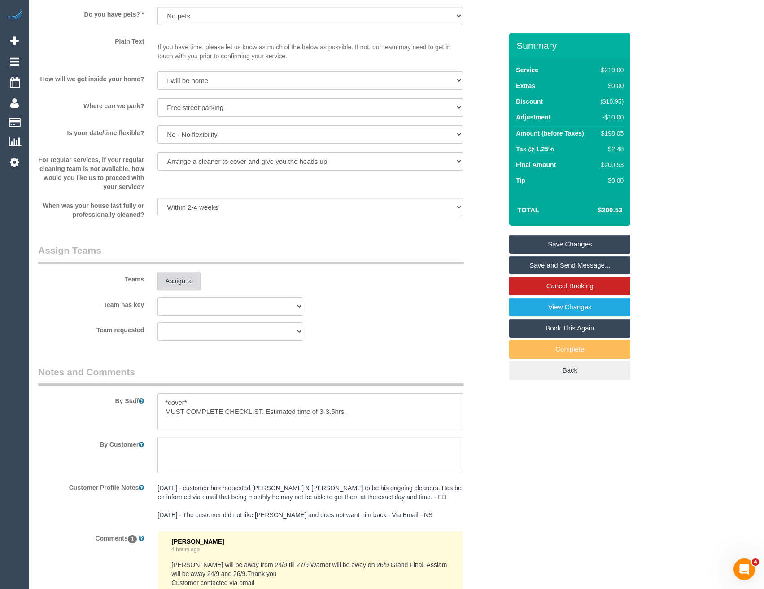
type textarea "*cover* MUST COMPLETE CHECKLIST. Estimated time of 3-3.5hrs."
click at [189, 284] on button "Assign to" at bounding box center [179, 281] width 43 height 19
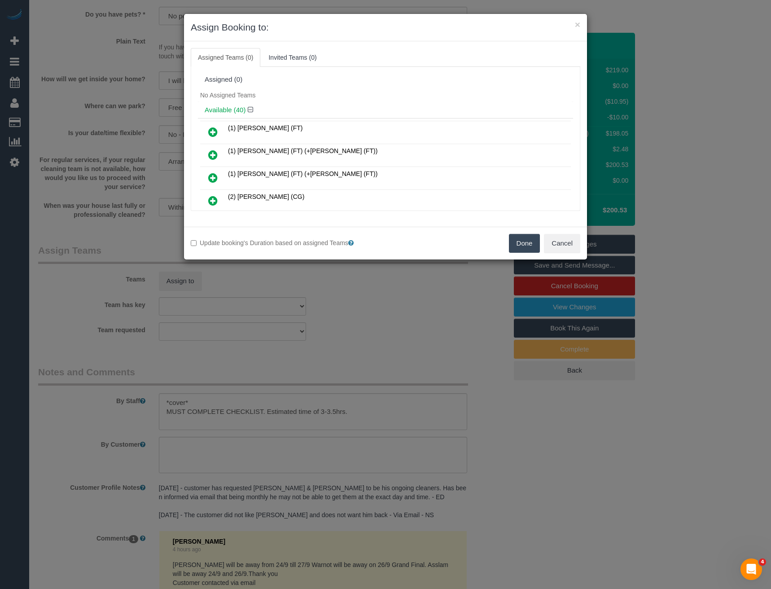
scroll to position [632, 0]
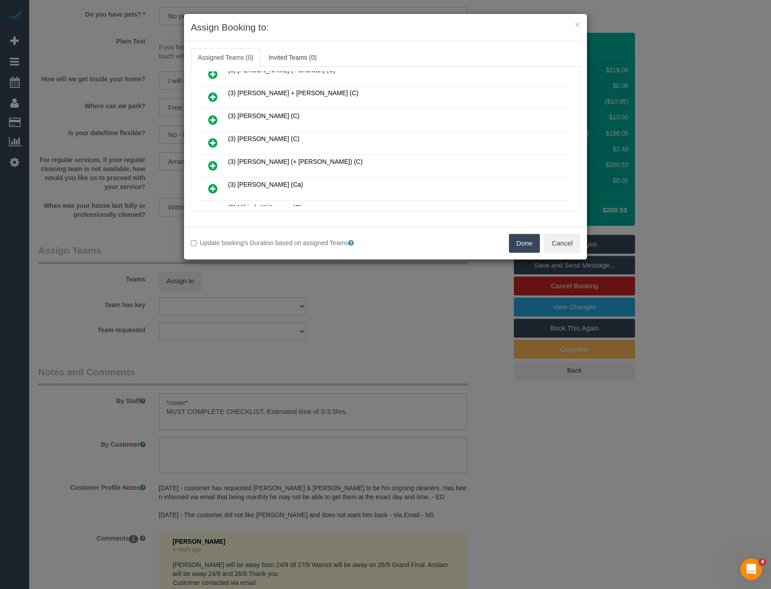
click at [213, 145] on icon at bounding box center [212, 142] width 9 height 11
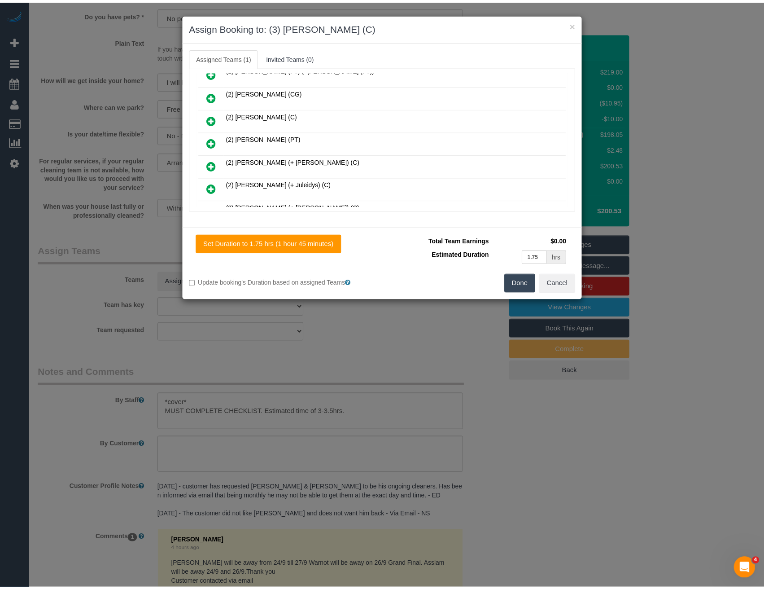
scroll to position [0, 0]
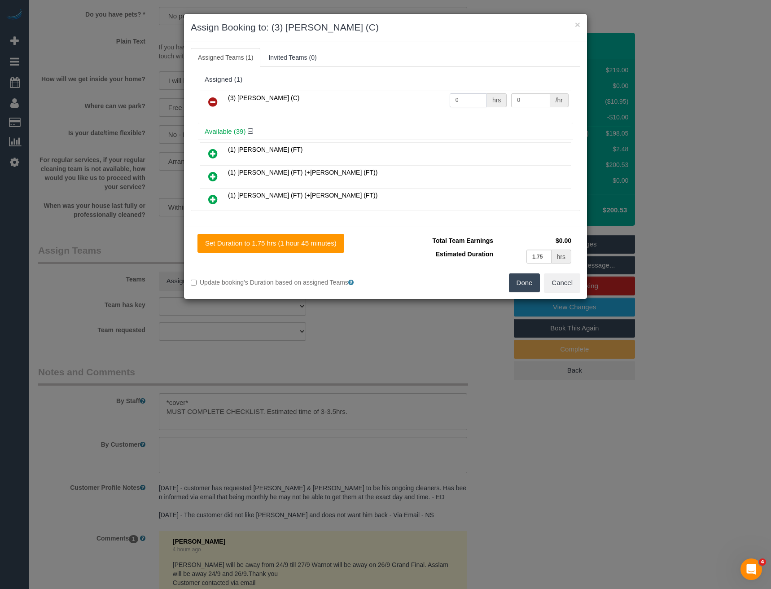
drag, startPoint x: 415, startPoint y: 106, endPoint x: 344, endPoint y: 114, distance: 71.3
click at [360, 113] on tr "(3) [PERSON_NAME] (C) 0 hrs 0 /hr" at bounding box center [385, 102] width 371 height 23
type input "1"
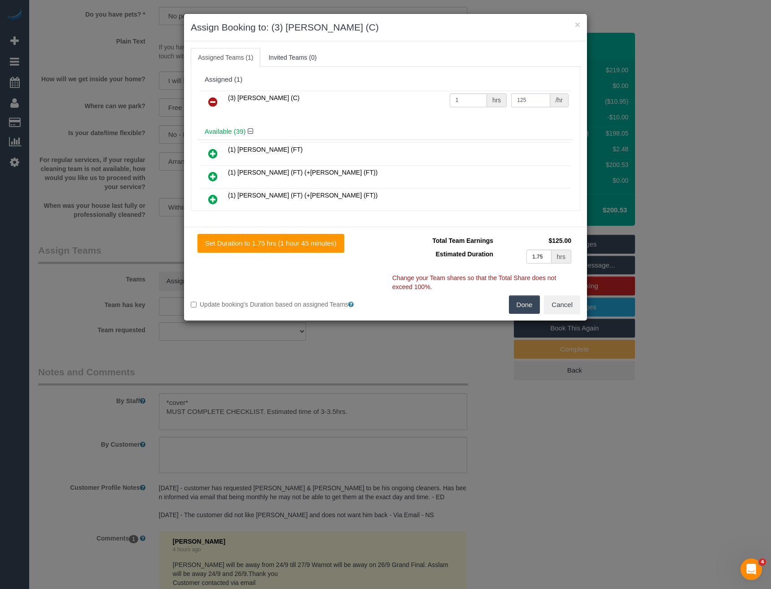
type input "125"
click at [513, 304] on button "Done" at bounding box center [524, 304] width 31 height 19
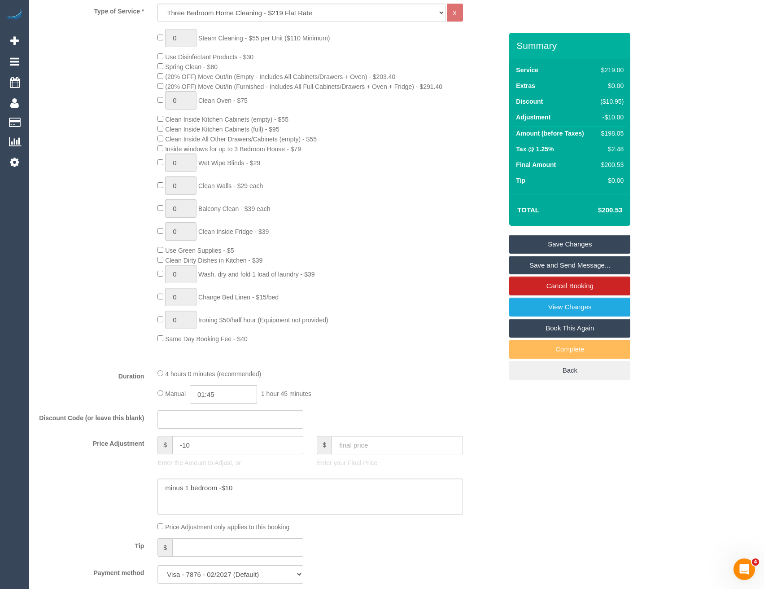
scroll to position [285, 0]
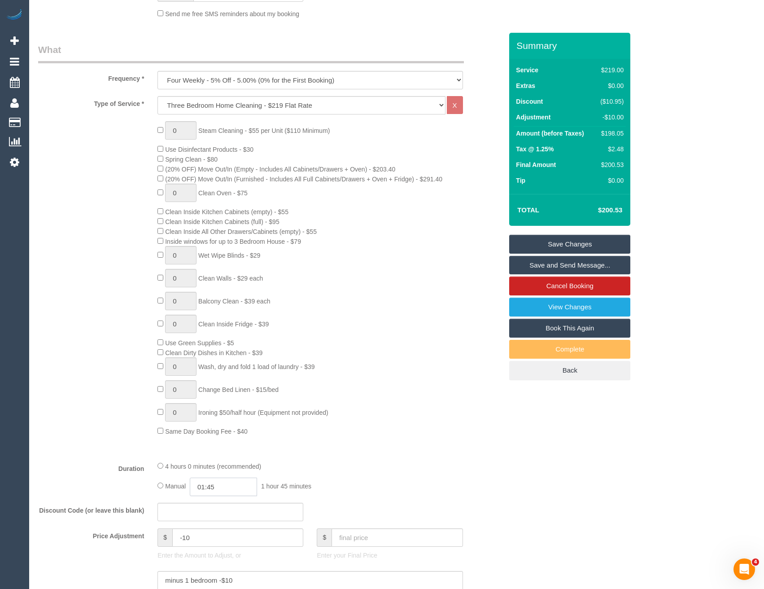
click at [232, 488] on input "01:45" at bounding box center [223, 487] width 67 height 18
type input "03:30"
click at [218, 514] on li "03:30" at bounding box center [214, 512] width 40 height 12
click at [360, 478] on div "Manual 03:30 3 hours 30 minutes" at bounding box center [310, 487] width 305 height 18
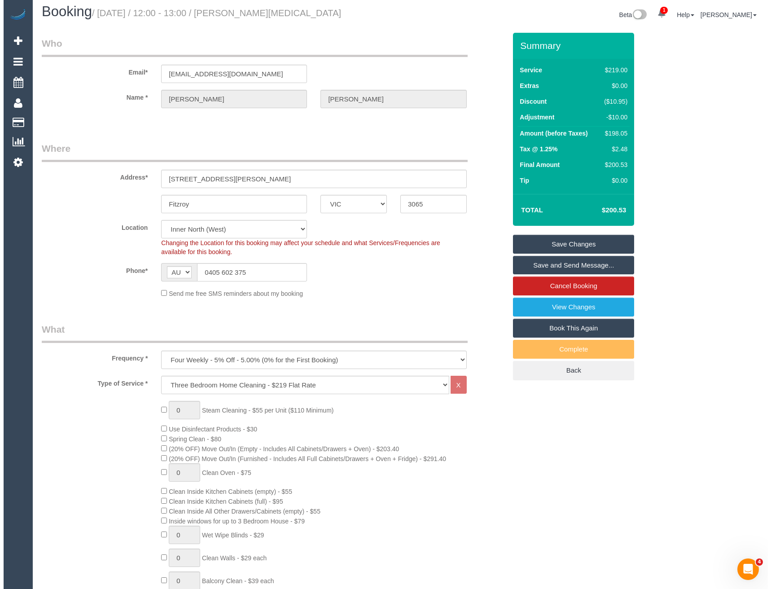
scroll to position [0, 0]
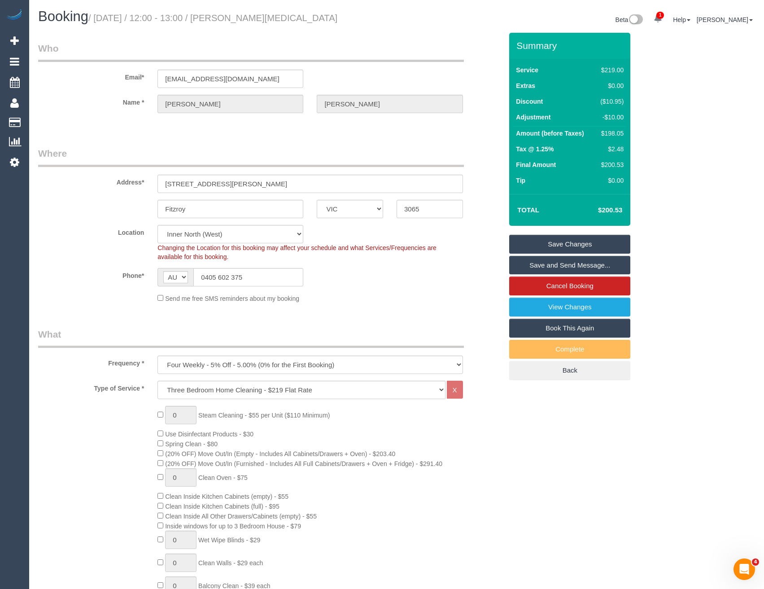
click at [532, 263] on link "Save and Send Message..." at bounding box center [570, 265] width 121 height 19
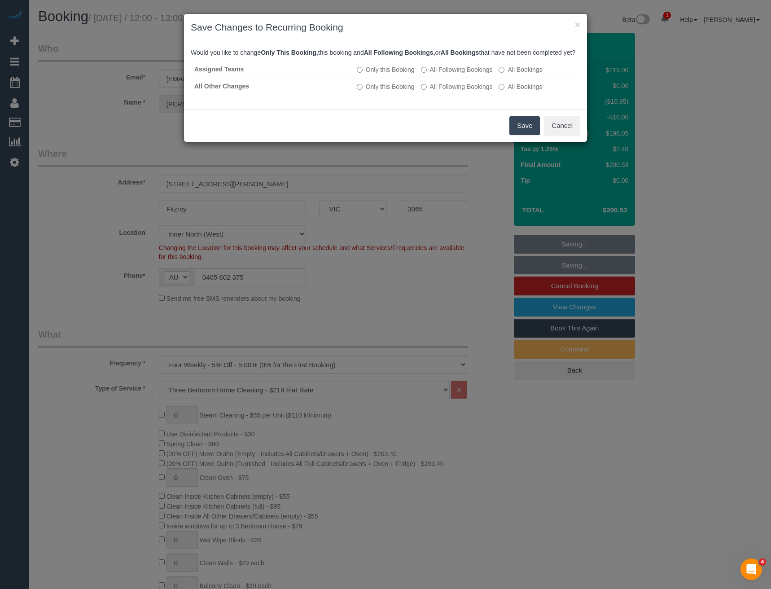
click at [522, 135] on button "Save" at bounding box center [525, 125] width 31 height 19
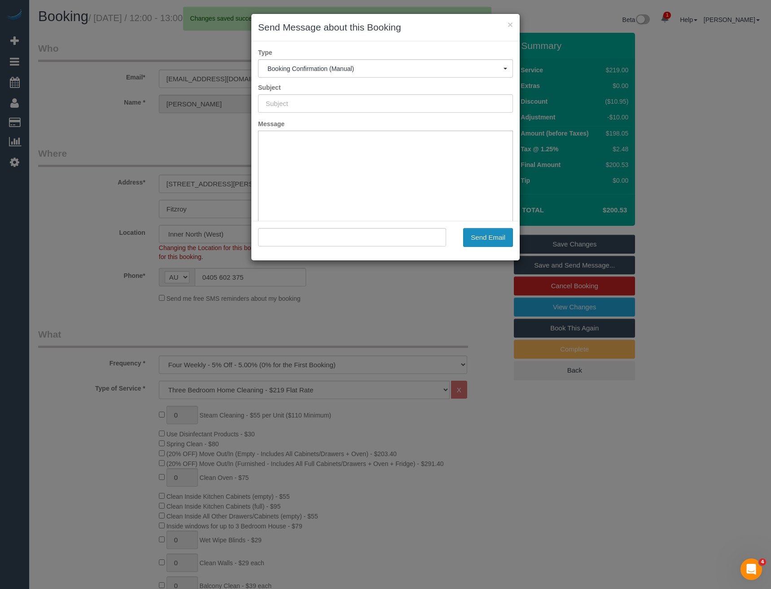
type input "Booking Confirmed"
type input ""Shane Hodgkins" <aunthillary@gmail.com>"
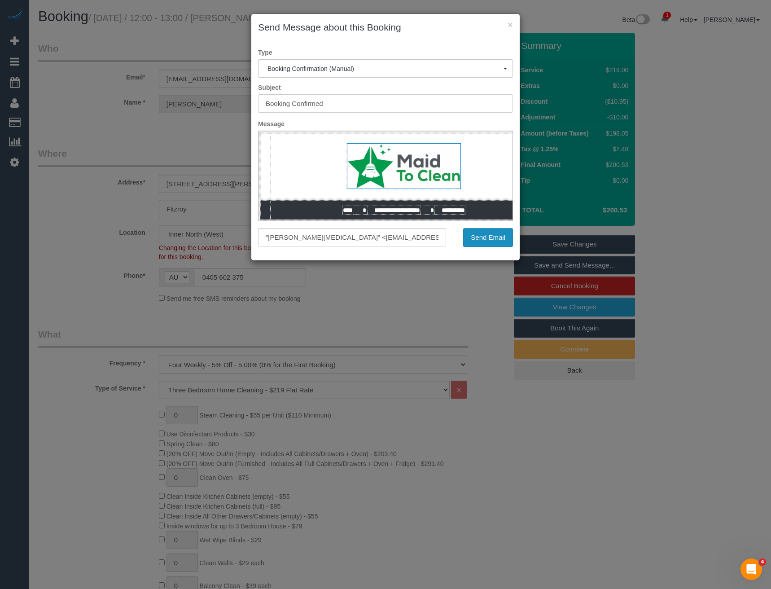
click at [500, 234] on button "Send Email" at bounding box center [488, 237] width 50 height 19
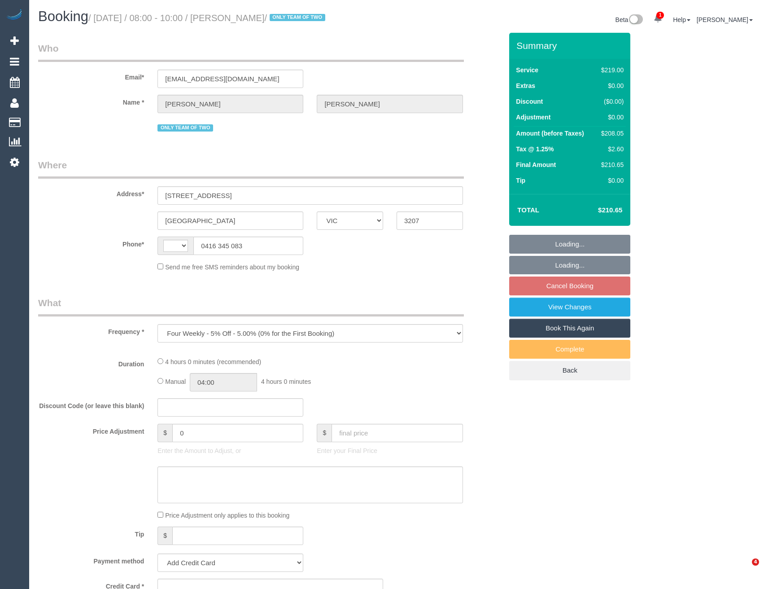
select select "VIC"
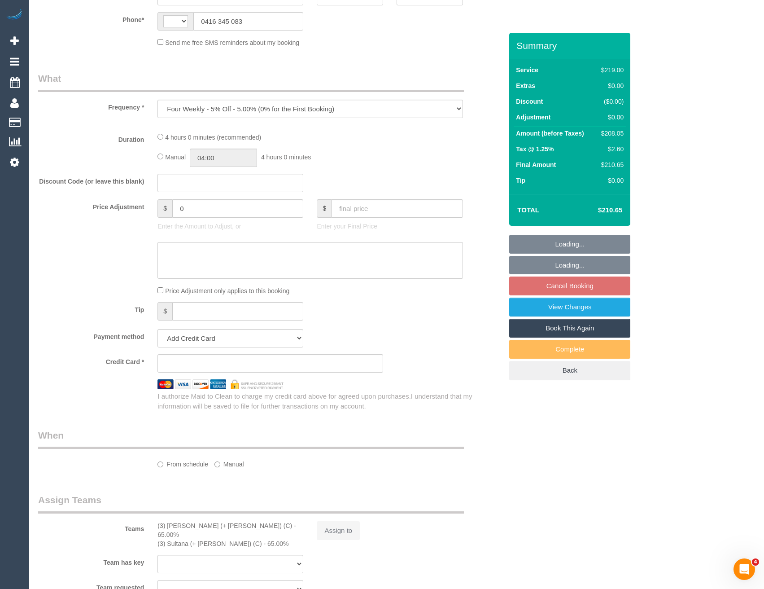
select select "string:AU"
select select "number:29"
select select "number:14"
select select "number:19"
select select "number:36"
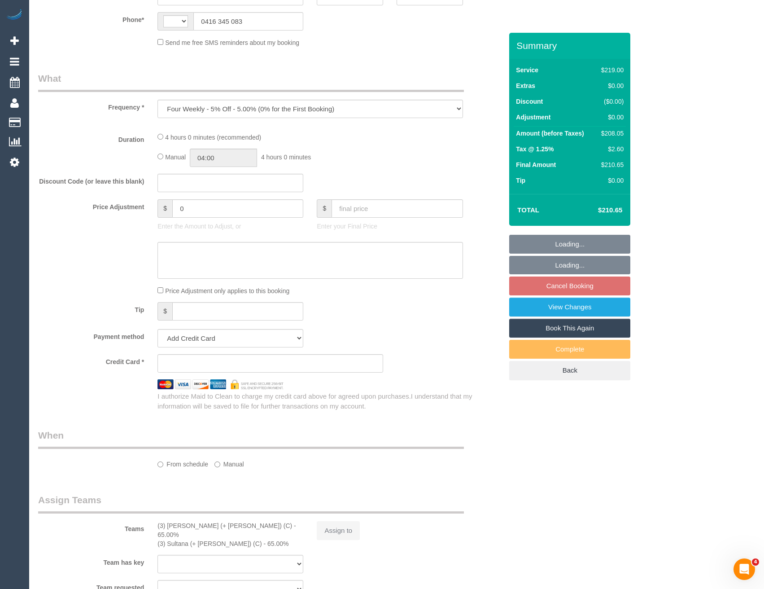
select select "number:34"
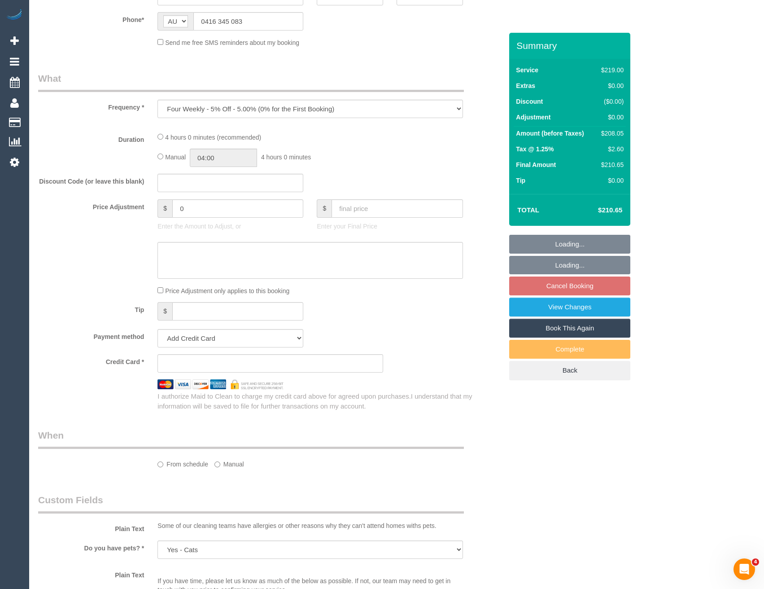
select select "string:stripe-pm_1PnEC42GScqysDRVi9KrXFBk"
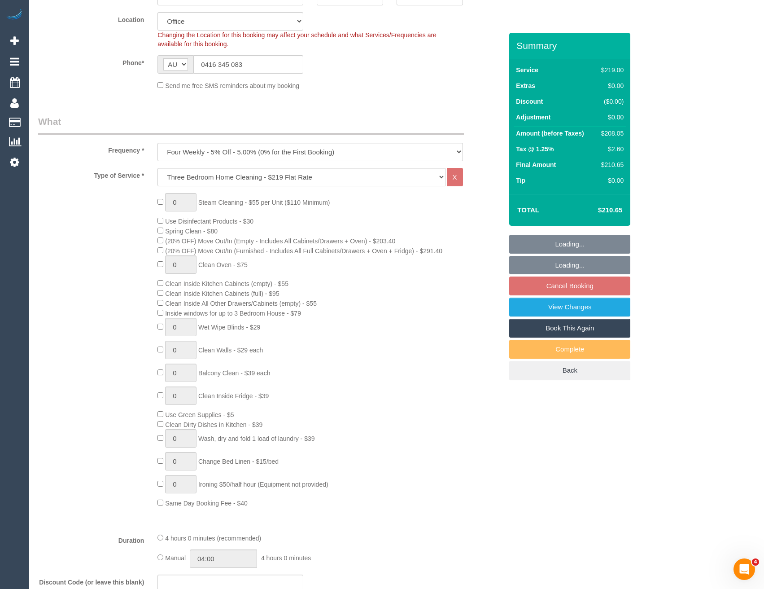
select select "object:820"
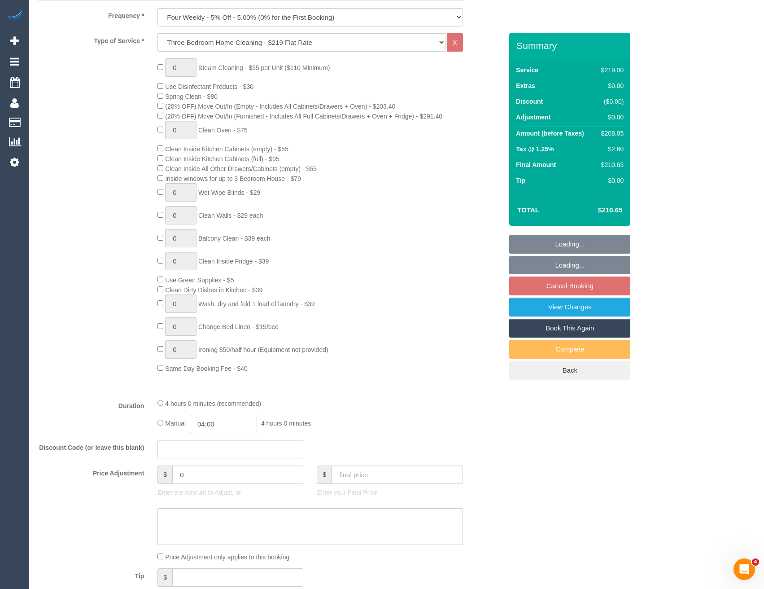
click at [223, 421] on input "04:00" at bounding box center [223, 424] width 67 height 18
click at [221, 460] on li "04:30" at bounding box center [214, 463] width 40 height 12
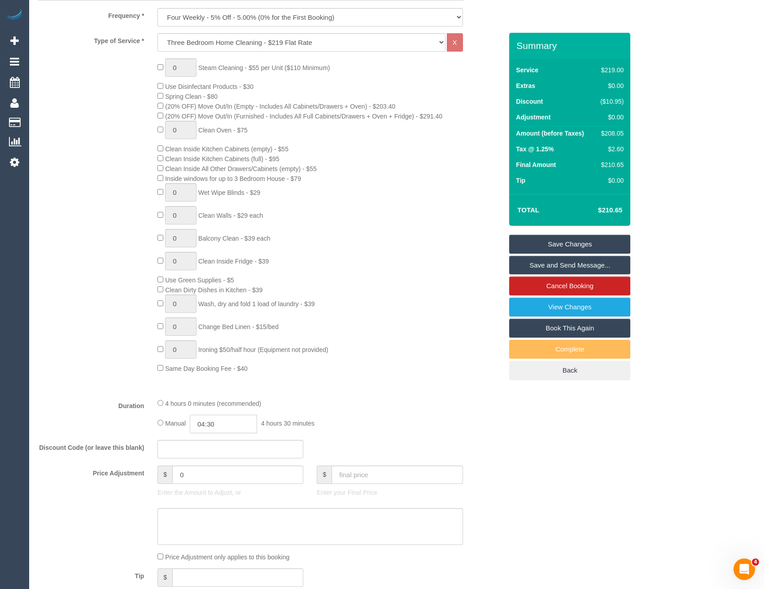
click at [239, 426] on input "04:30" at bounding box center [223, 424] width 67 height 18
type input "02:00"
click at [213, 463] on li "02:00" at bounding box center [214, 465] width 40 height 12
click at [528, 237] on link "Save Changes" at bounding box center [570, 244] width 121 height 19
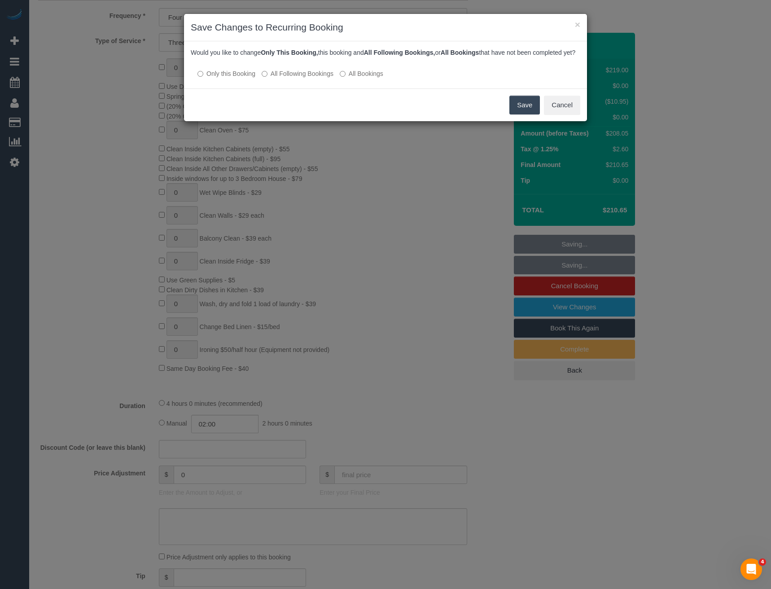
click at [514, 111] on button "Save" at bounding box center [525, 105] width 31 height 19
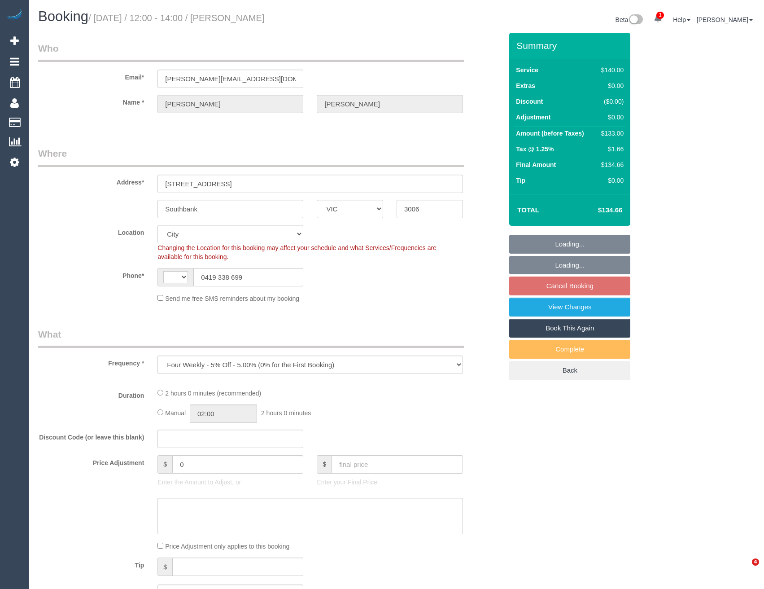
select select "VIC"
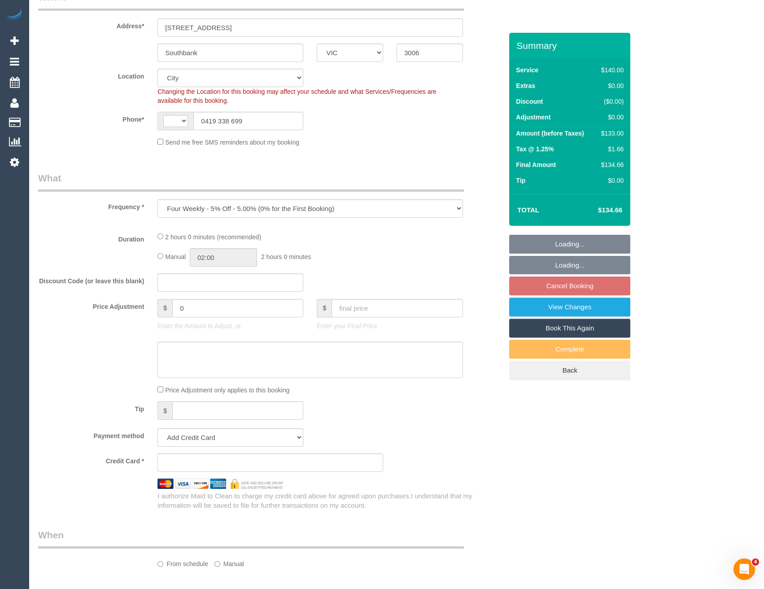
select select "object:1197"
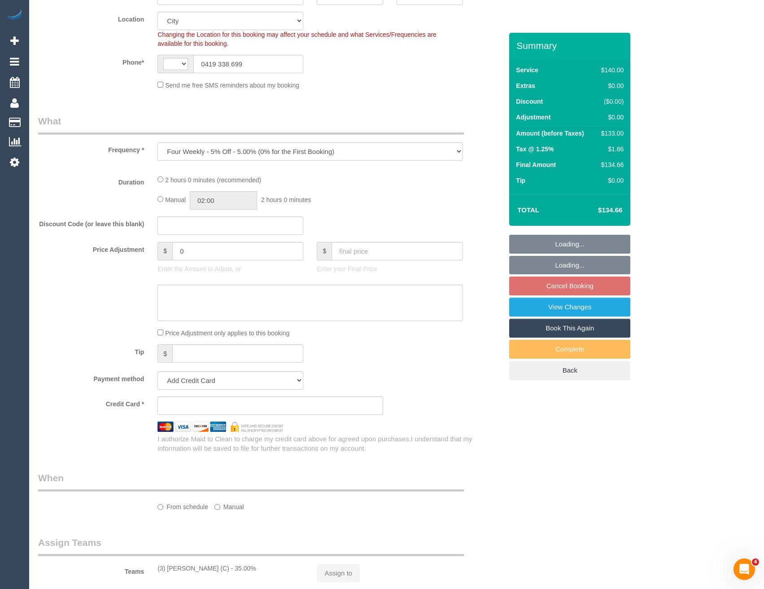
select select "string:AU"
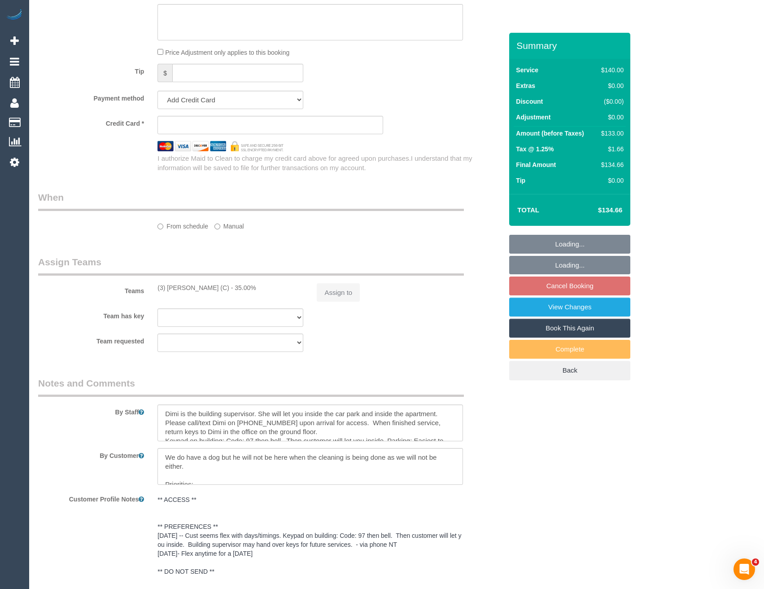
select select "string:stripe-pm_1R5Kjc2GScqysDRVVAHSd6G2"
select select "number:27"
select select "number:15"
select select "number:18"
select select "number:22"
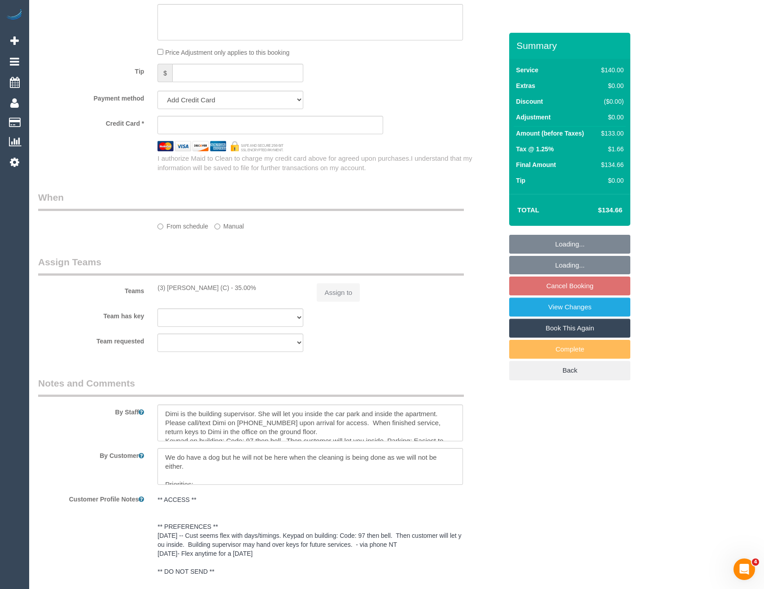
select select "number:33"
select select "number:13"
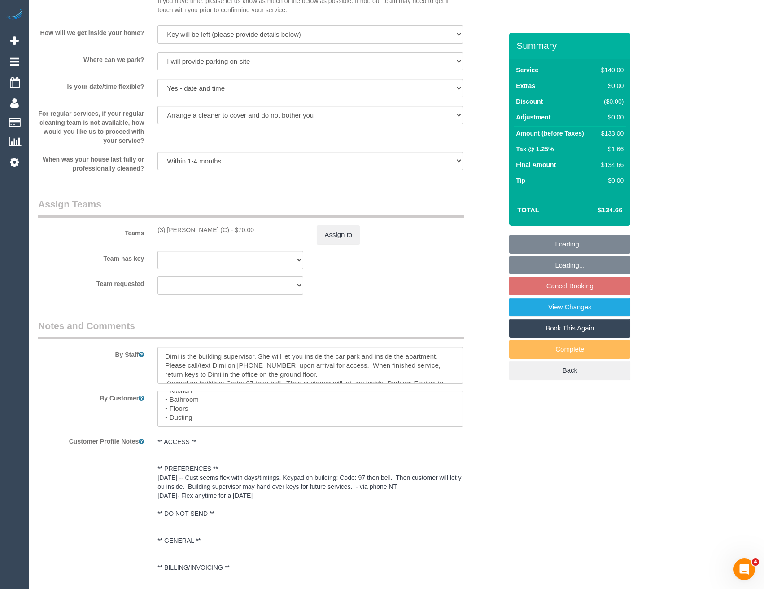
scroll to position [1333, 0]
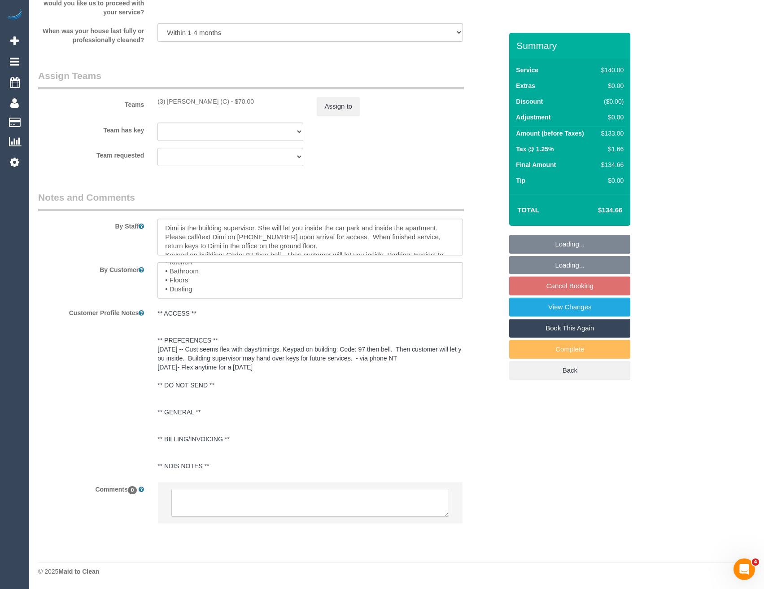
click at [280, 500] on textarea at bounding box center [309, 503] width 277 height 28
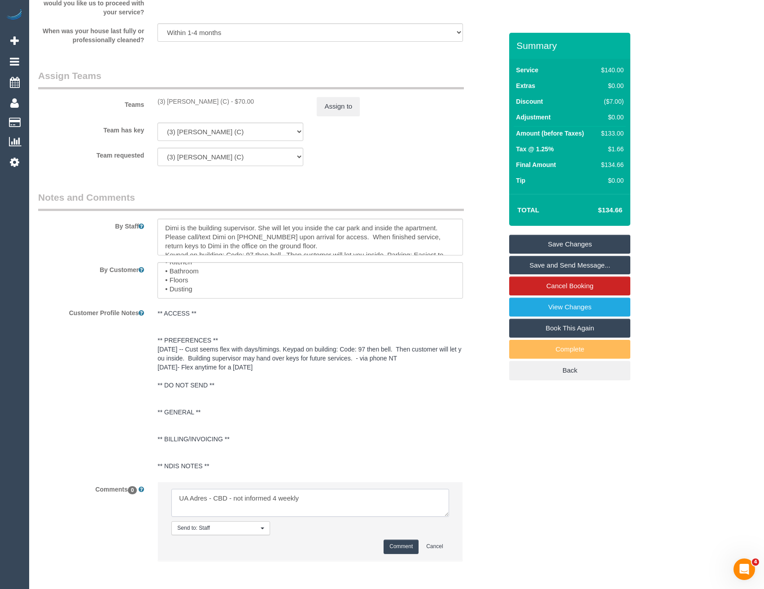
type textarea "UA Adres - CBD - not informed 4 weekly"
click at [405, 541] on button "Comment" at bounding box center [401, 547] width 35 height 14
click at [337, 102] on button "Assign to" at bounding box center [338, 106] width 43 height 19
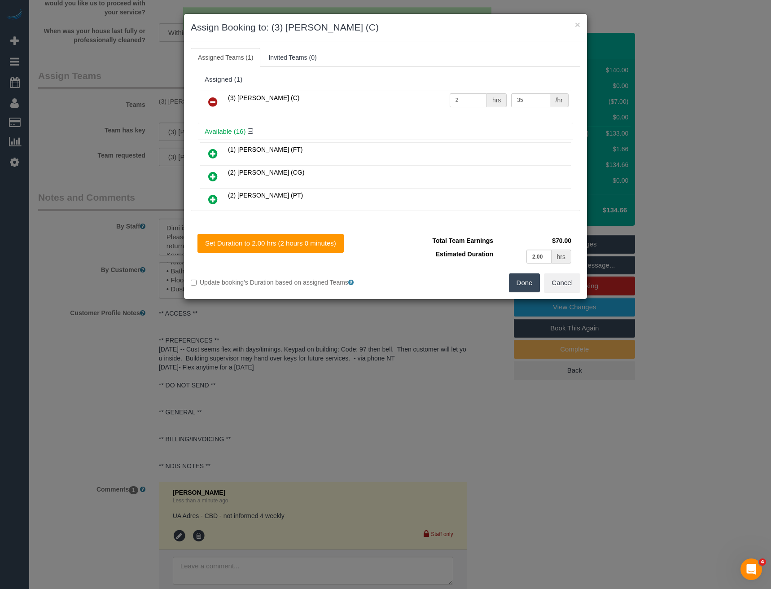
click at [215, 105] on icon at bounding box center [212, 102] width 9 height 11
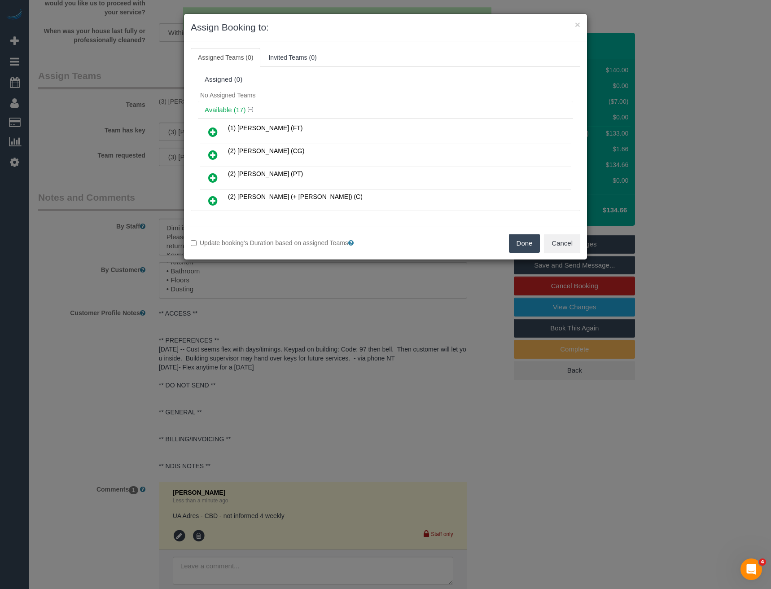
drag, startPoint x: 528, startPoint y: 241, endPoint x: 541, endPoint y: 240, distance: 13.5
click at [528, 241] on button "Done" at bounding box center [524, 243] width 31 height 19
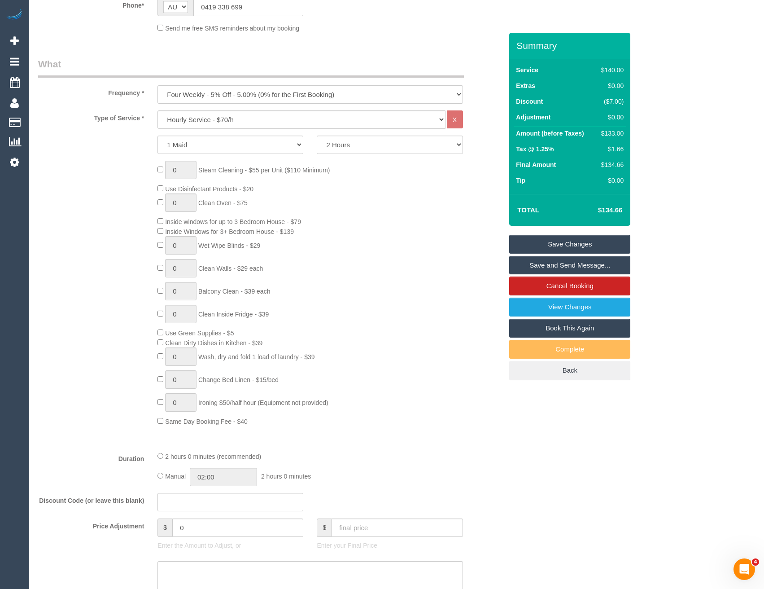
scroll to position [255, 0]
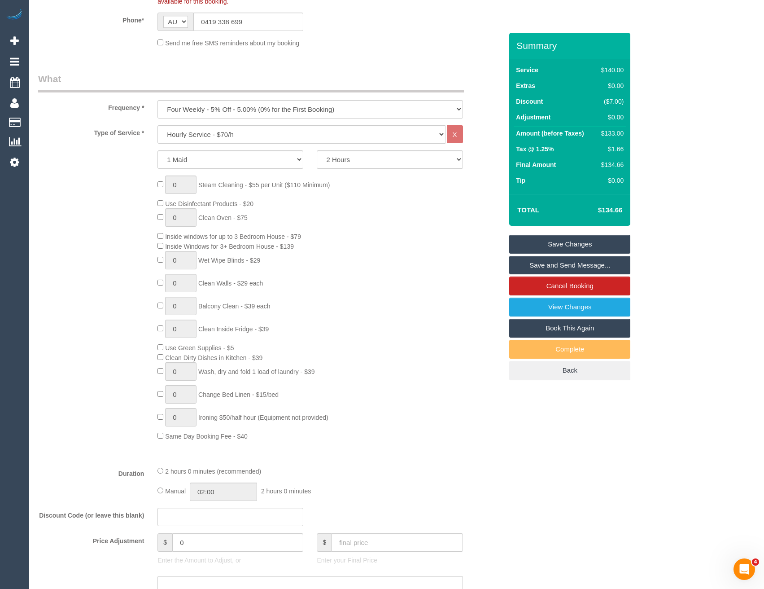
click at [559, 238] on link "Save Changes" at bounding box center [570, 244] width 121 height 19
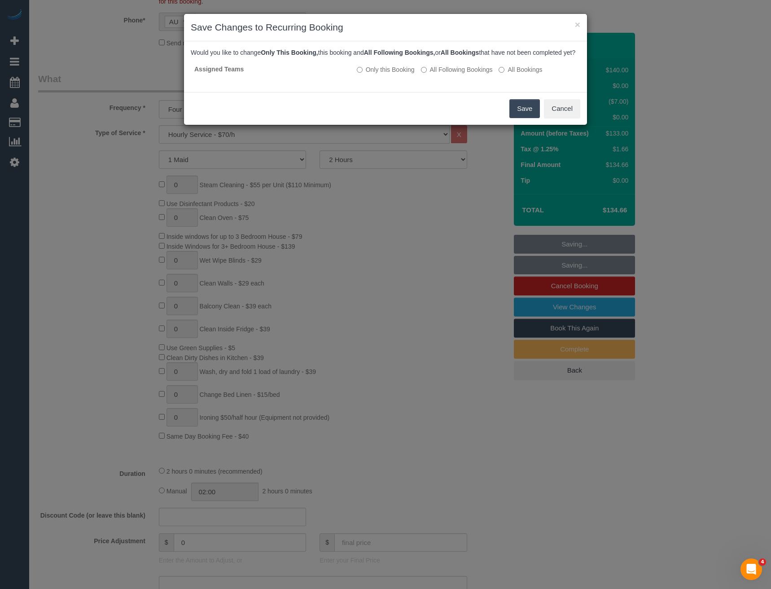
click at [522, 118] on button "Save" at bounding box center [525, 108] width 31 height 19
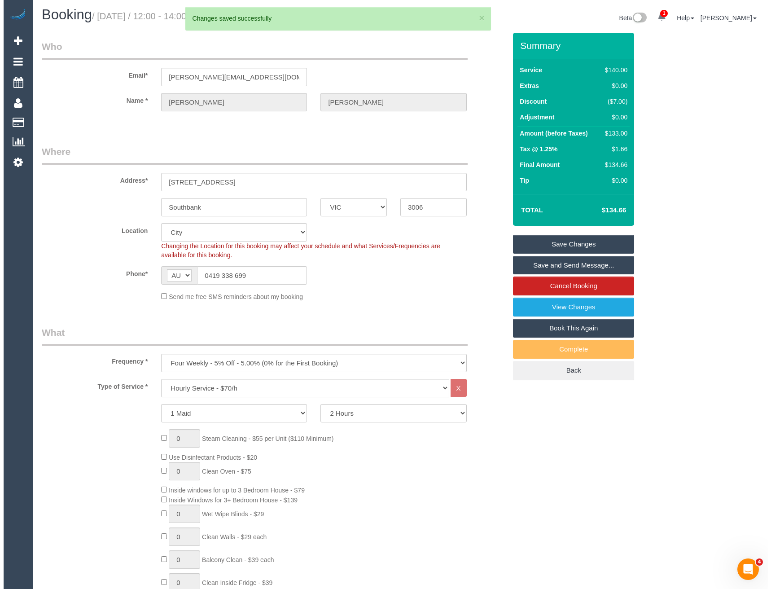
scroll to position [0, 0]
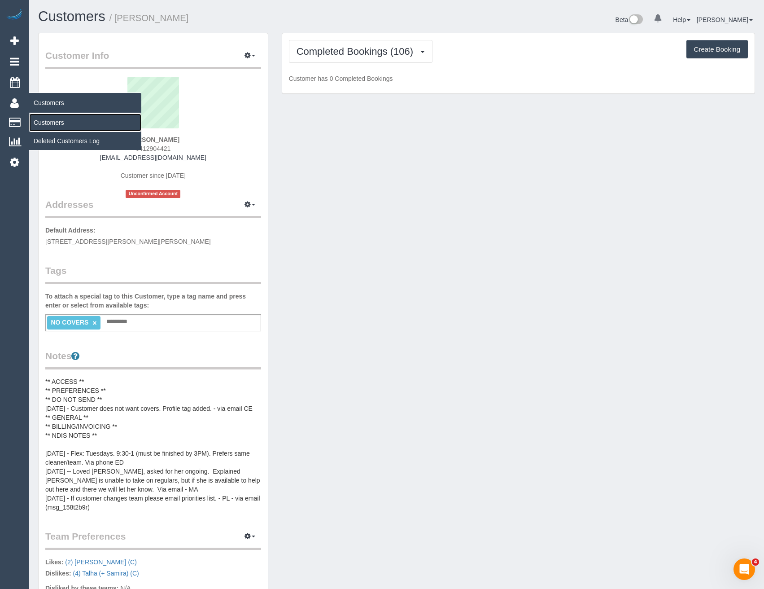
click at [52, 123] on link "Customers" at bounding box center [85, 123] width 112 height 18
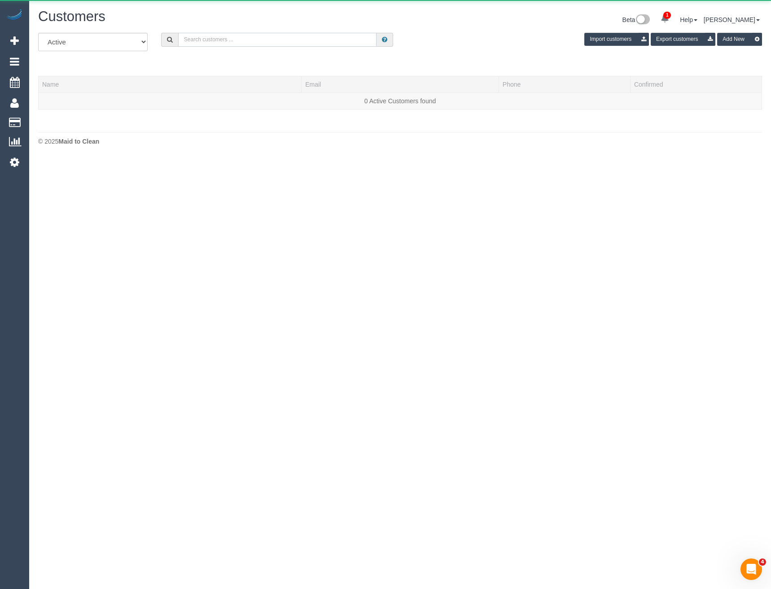
click at [220, 41] on input "text" at bounding box center [277, 40] width 199 height 14
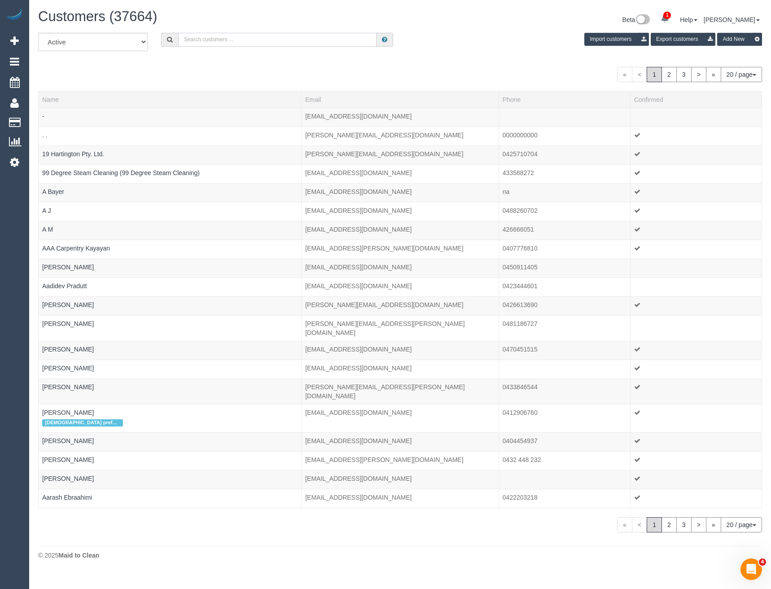
click at [216, 41] on input "text" at bounding box center [277, 40] width 199 height 14
paste input "[EMAIL_ADDRESS][DOMAIN_NAME]"
click at [247, 39] on input "[EMAIL_ADDRESS][DOMAIN_NAME]" at bounding box center [277, 40] width 199 height 14
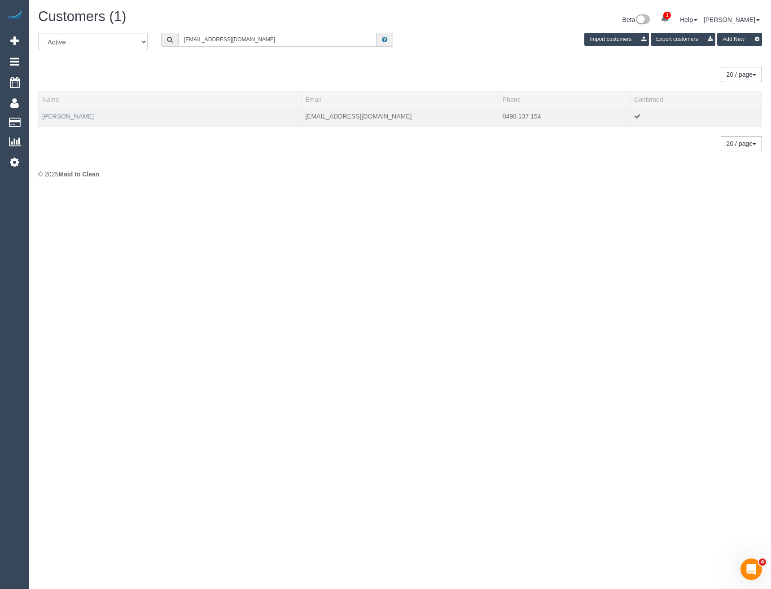
type input "[EMAIL_ADDRESS][DOMAIN_NAME]"
click at [60, 117] on link "[PERSON_NAME]" at bounding box center [68, 116] width 52 height 7
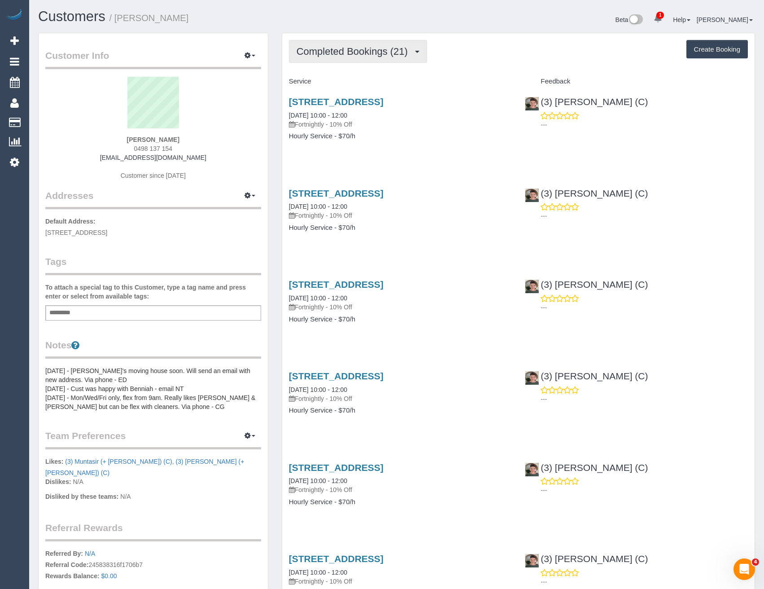
click at [372, 60] on button "Completed Bookings (21)" at bounding box center [358, 51] width 138 height 23
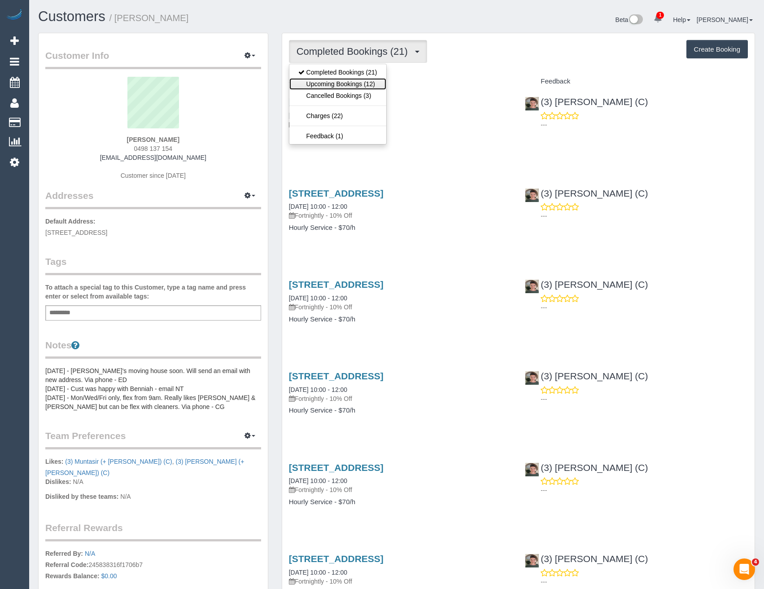
click at [354, 79] on link "Upcoming Bookings (12)" at bounding box center [338, 84] width 97 height 12
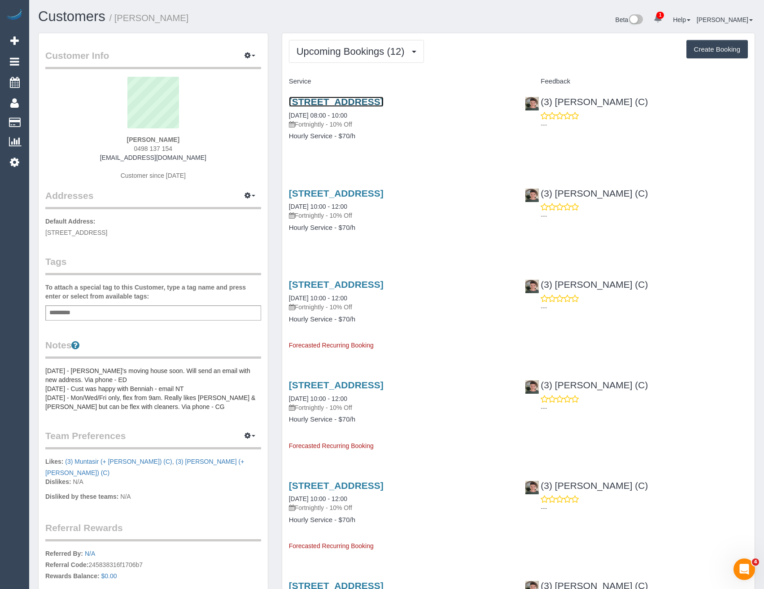
click at [384, 102] on link "[STREET_ADDRESS]" at bounding box center [336, 102] width 95 height 10
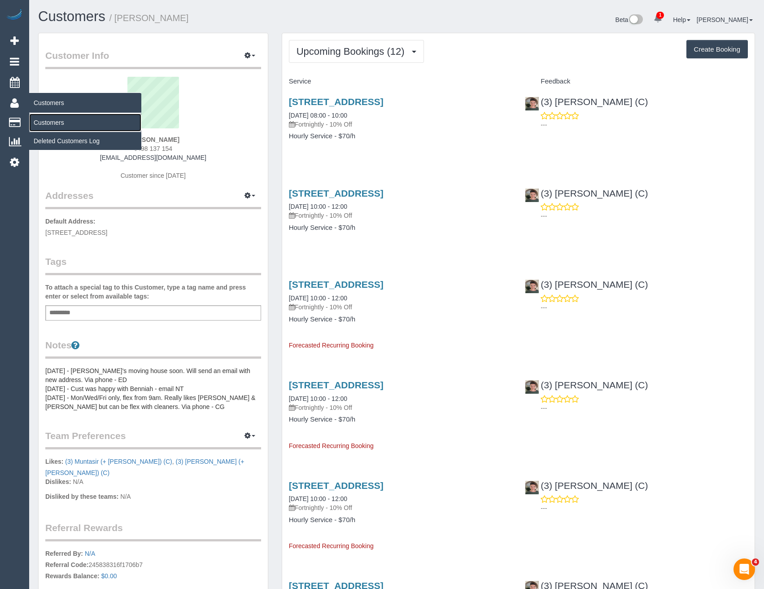
click at [50, 126] on link "Customers" at bounding box center [85, 123] width 112 height 18
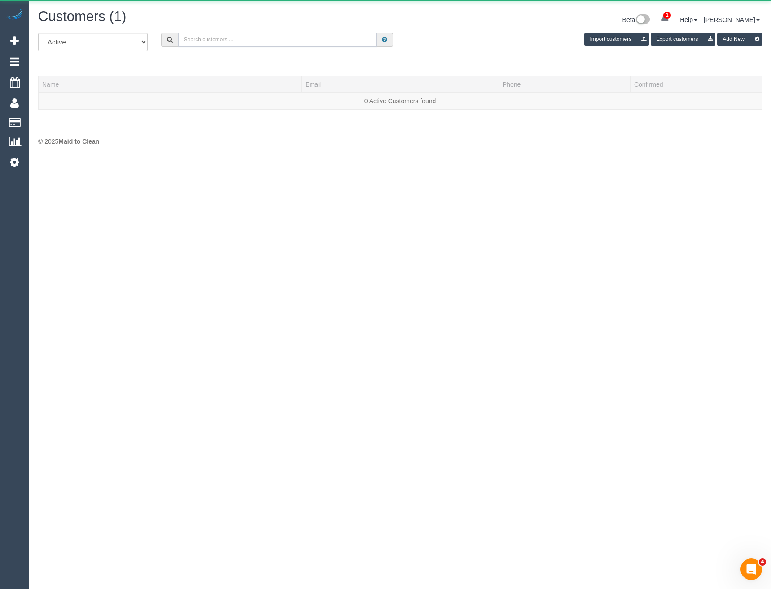
click at [224, 34] on input "text" at bounding box center [277, 40] width 199 height 14
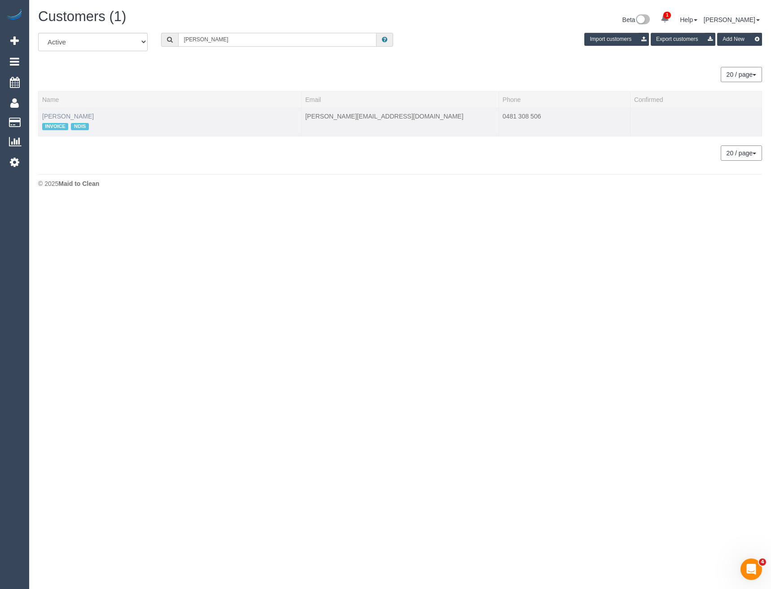
type input "[PERSON_NAME]"
click at [89, 114] on link "[PERSON_NAME]" at bounding box center [68, 116] width 52 height 7
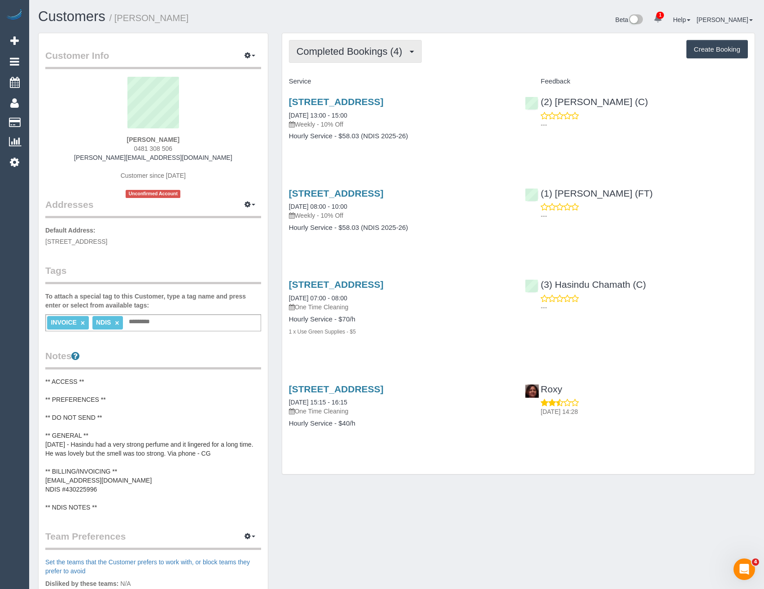
click at [397, 56] on span "Completed Bookings (4)" at bounding box center [352, 51] width 110 height 11
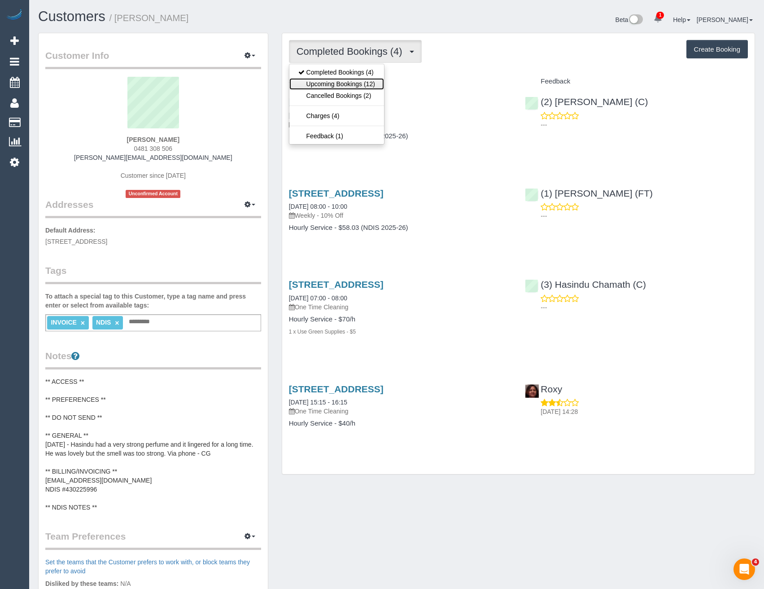
click at [368, 85] on link "Upcoming Bookings (12)" at bounding box center [337, 84] width 95 height 12
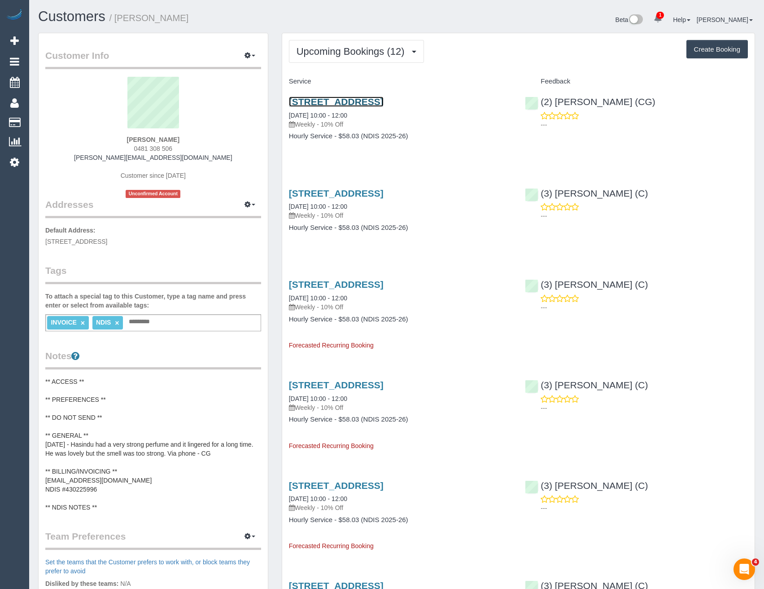
click at [384, 105] on link "[STREET_ADDRESS]" at bounding box center [336, 102] width 95 height 10
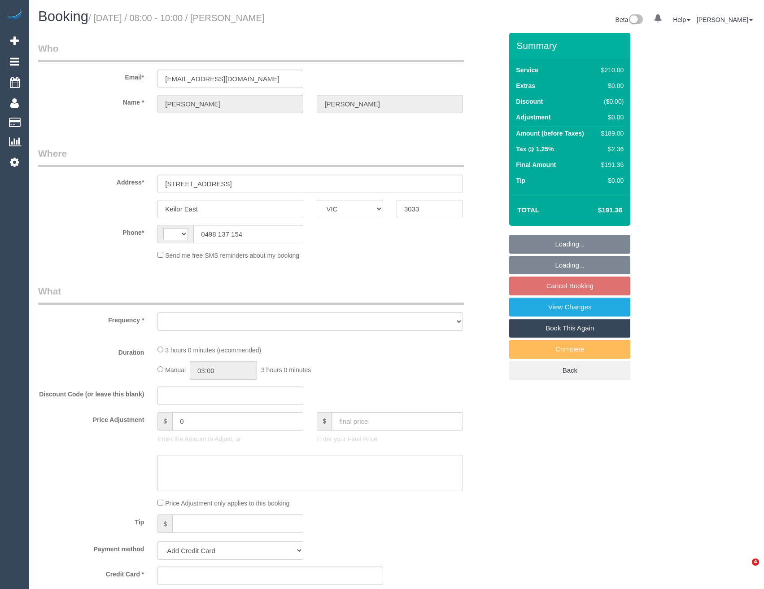
select select "VIC"
select select "string:AU"
select select "object:534"
select select "180"
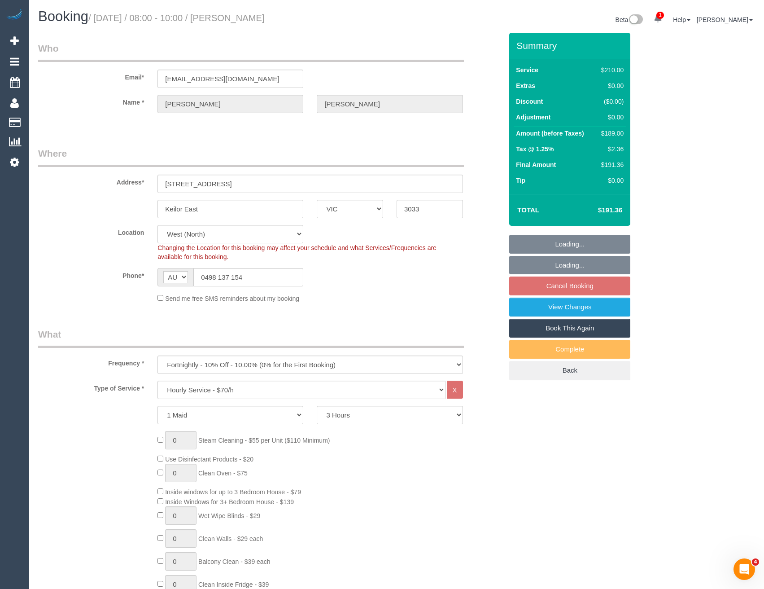
select select "string:stripe-pm_1Q8EFA2GScqysDRVC3z2387E"
select select "number:27"
select select "number:14"
select select "number:19"
select select "number:36"
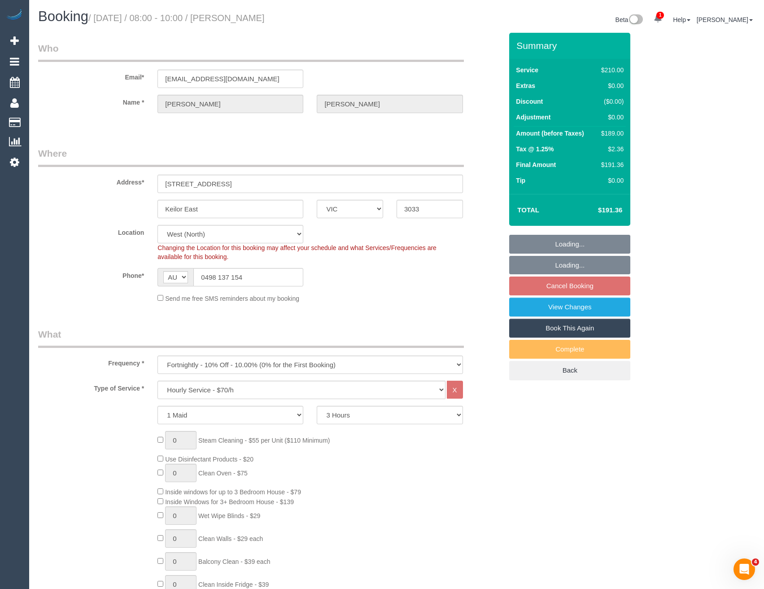
select select "number:34"
select select "number:11"
select select "object:1440"
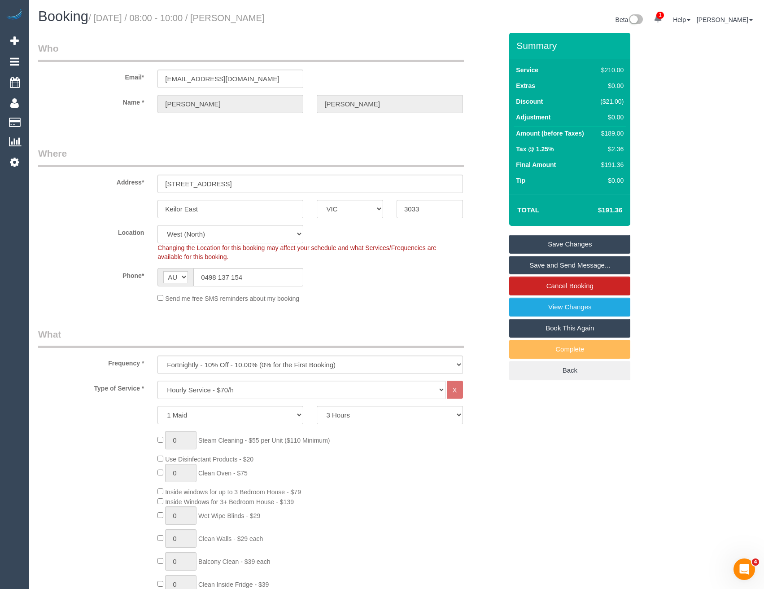
click at [542, 267] on link "Save and Send Message..." at bounding box center [570, 265] width 121 height 19
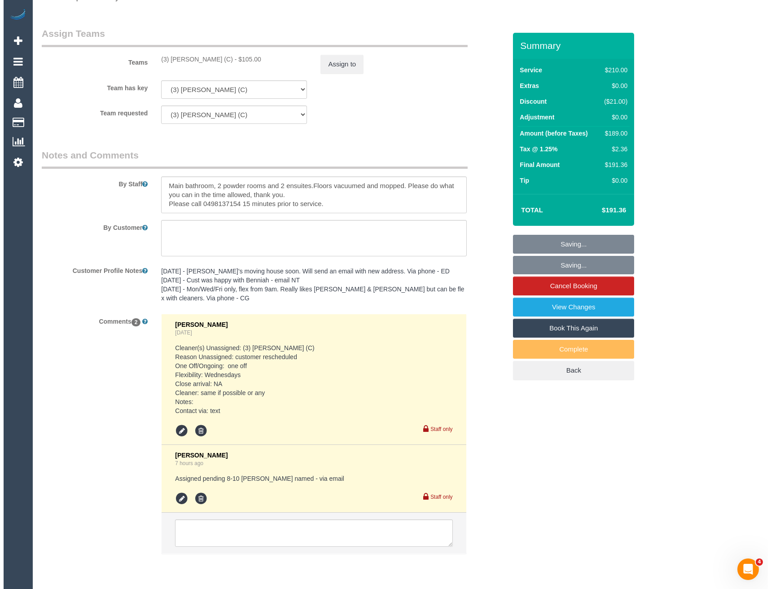
scroll to position [1405, 0]
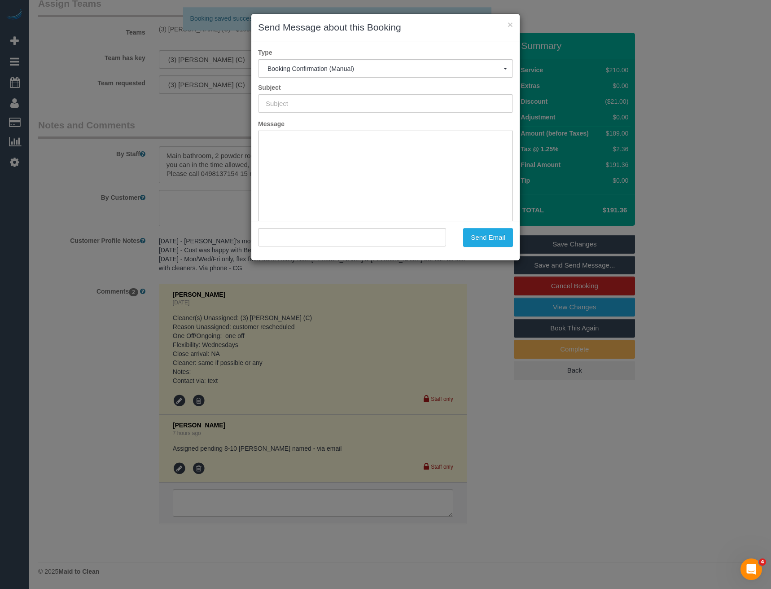
scroll to position [0, 0]
type input "Booking Confirmed"
type input ""Fiona Porter" <ceemee74@hotmail.com>"
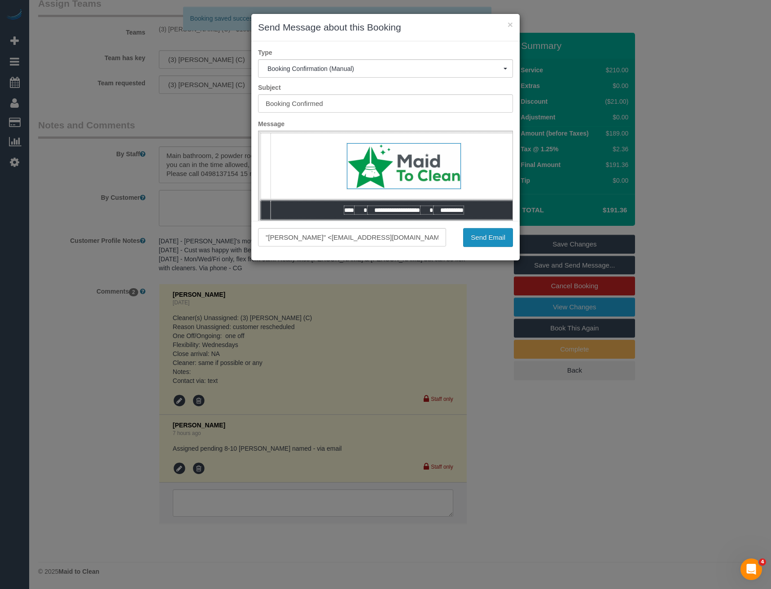
click at [491, 237] on button "Send Email" at bounding box center [488, 237] width 50 height 19
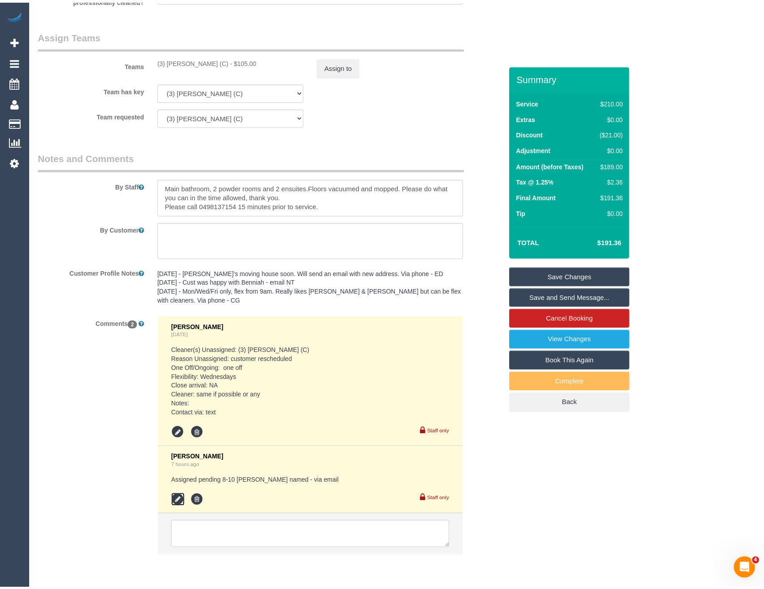
scroll to position [1437, 0]
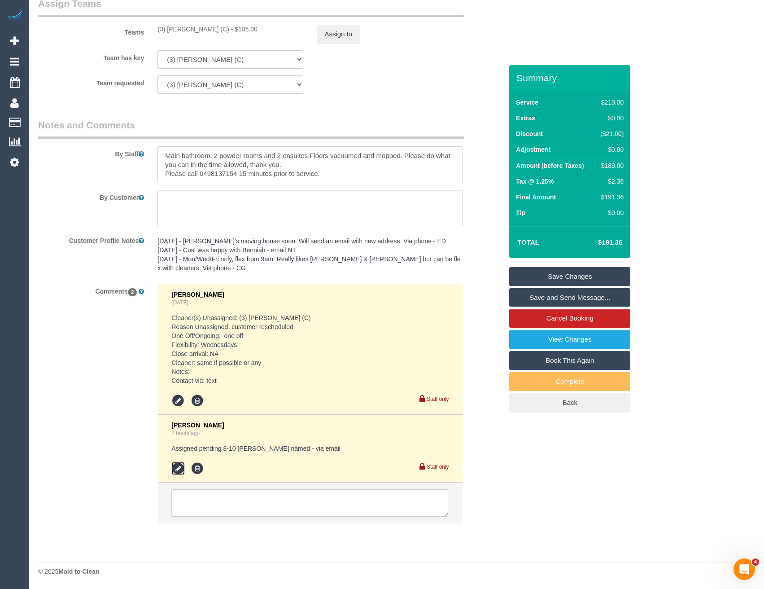
click at [178, 467] on icon at bounding box center [177, 468] width 13 height 13
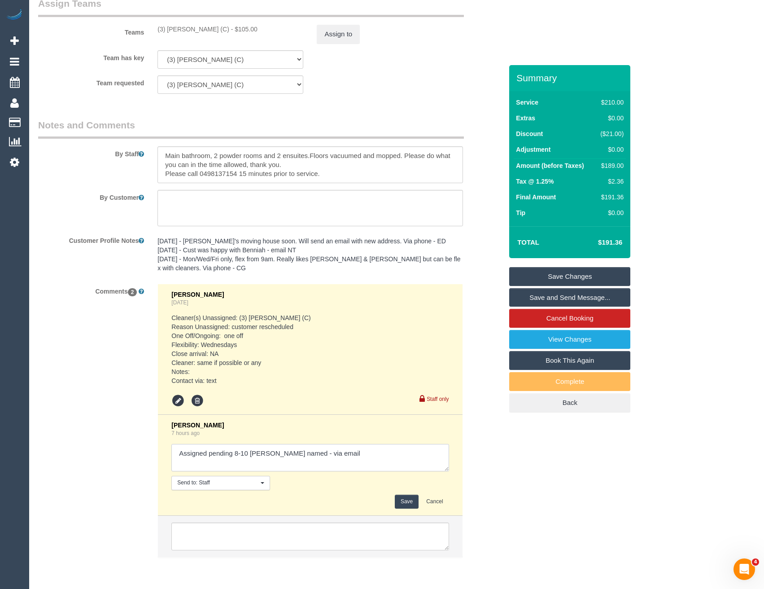
click at [356, 450] on textarea at bounding box center [309, 458] width 277 height 28
type textarea "Assigned pending 8-10 AW - Katie named - via email // confirmed"
click at [412, 502] on button "Save" at bounding box center [407, 502] width 24 height 14
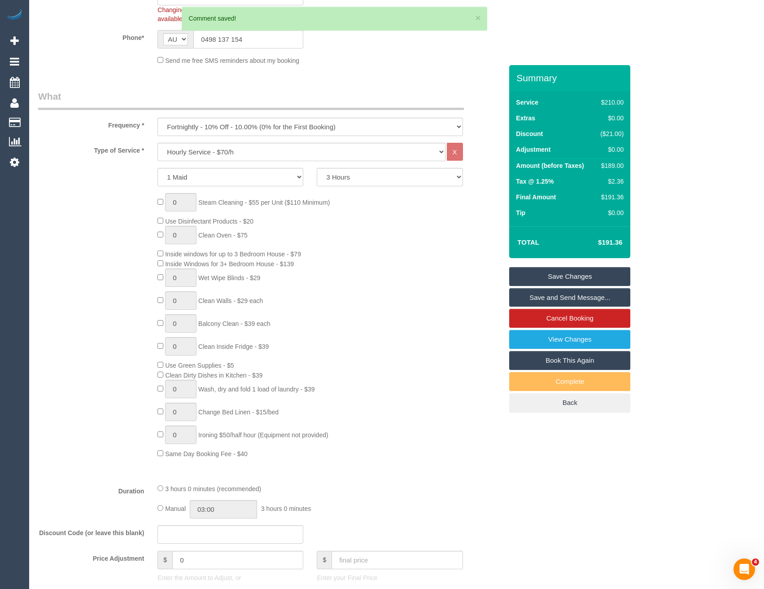
scroll to position [0, 0]
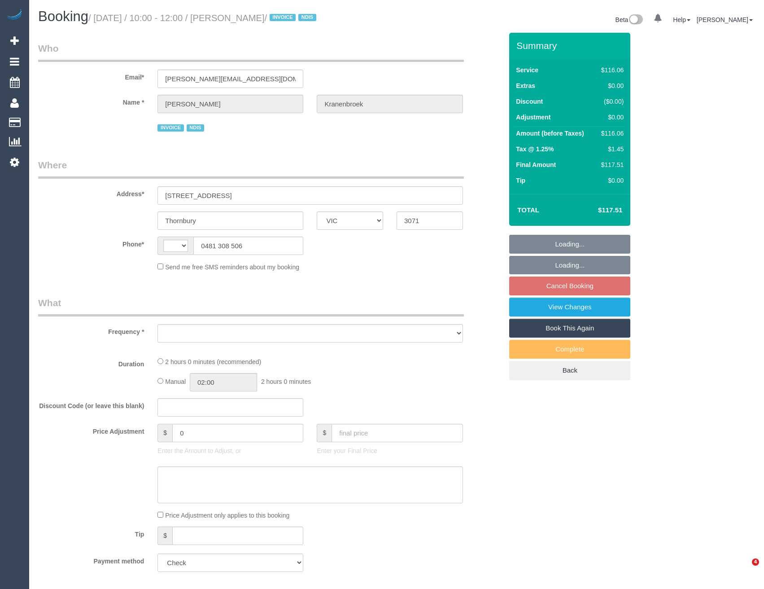
select select "VIC"
select select "string:AU"
select select "object:570"
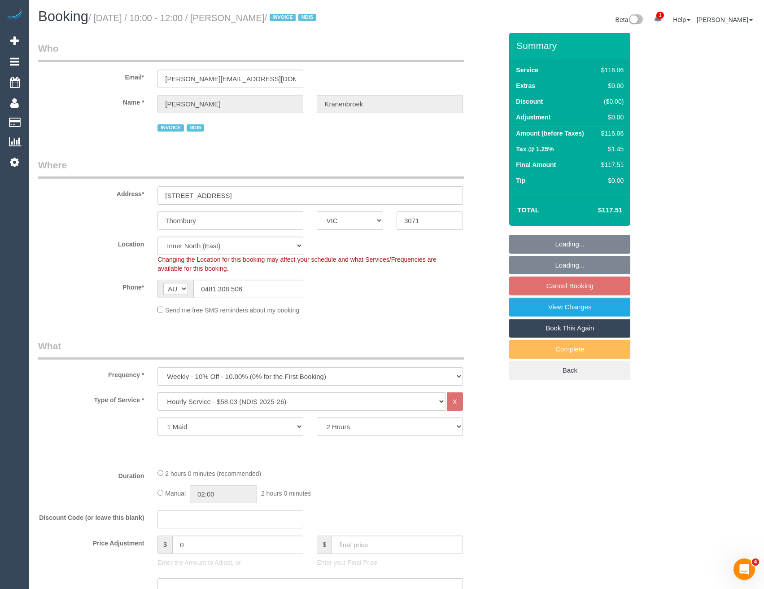
select select "number:29"
select select "number:14"
select select "number:19"
select select "number:23"
select select "number:34"
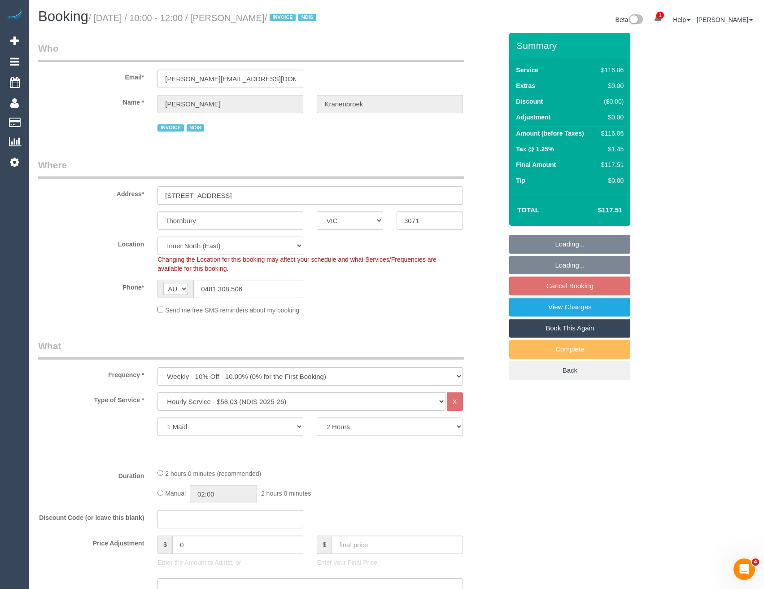
select select "object:789"
select select "spot1"
